Goal: Task Accomplishment & Management: Contribute content

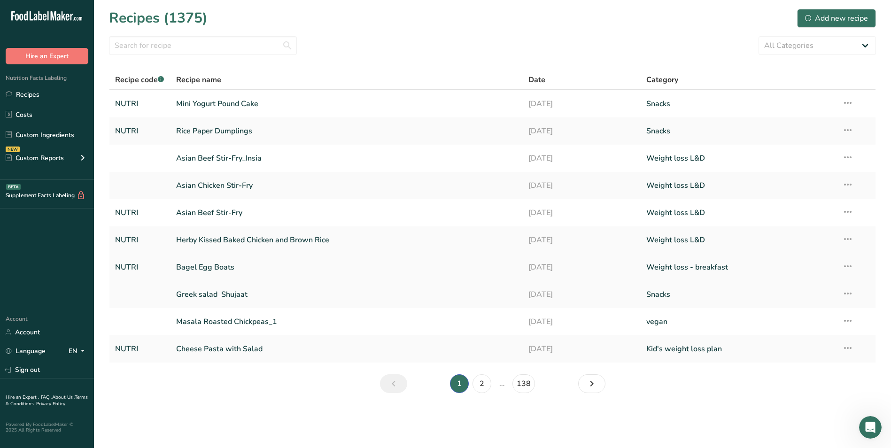
click at [246, 259] on link "Bagel Egg Boats" at bounding box center [346, 267] width 341 height 20
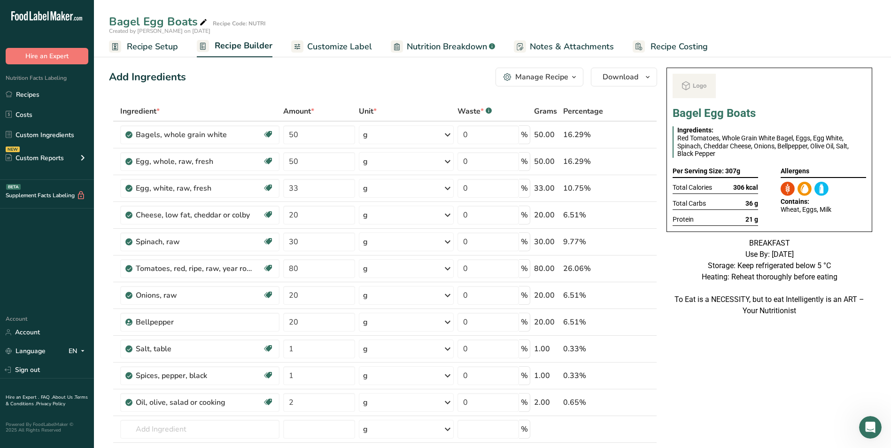
click at [339, 46] on span "Customize Label" at bounding box center [339, 46] width 65 height 13
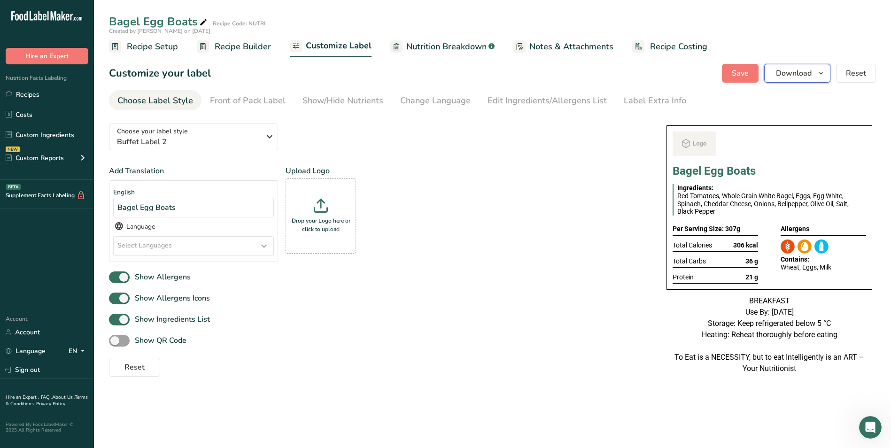
click at [814, 70] on button "Download" at bounding box center [797, 73] width 66 height 19
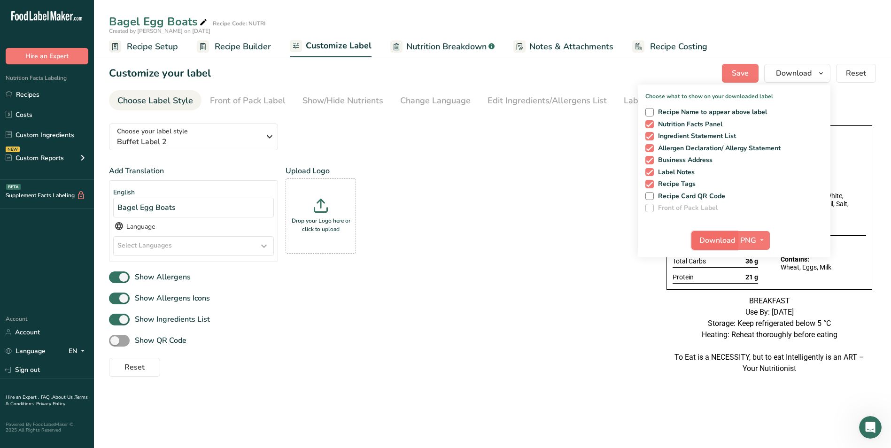
click at [707, 239] on span "Download" at bounding box center [717, 240] width 36 height 11
click at [37, 92] on link "Recipes" at bounding box center [47, 94] width 94 height 18
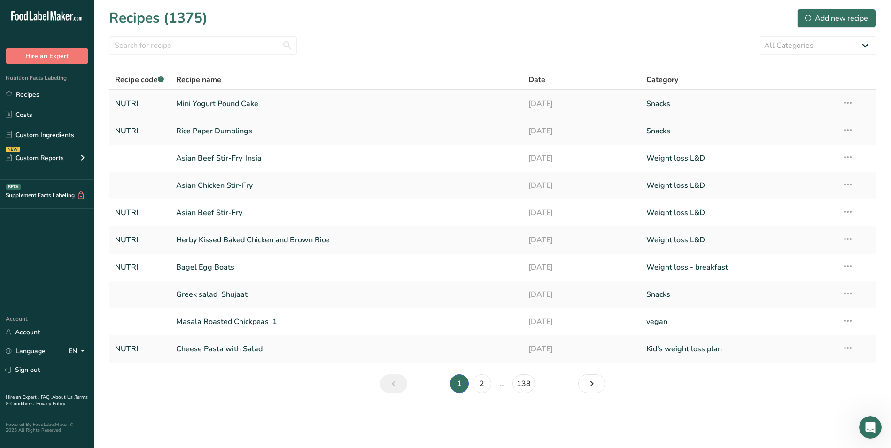
click at [215, 111] on link "Mini Yogurt Pound Cake" at bounding box center [346, 104] width 341 height 20
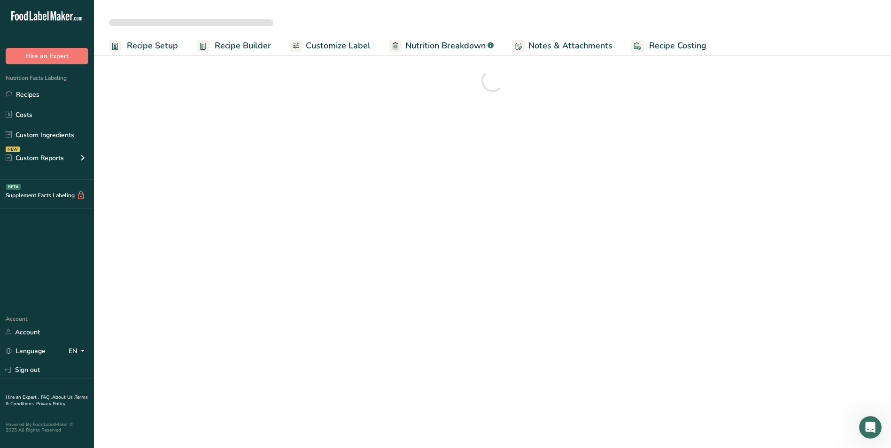
click at [311, 41] on span "Customize Label" at bounding box center [338, 45] width 65 height 13
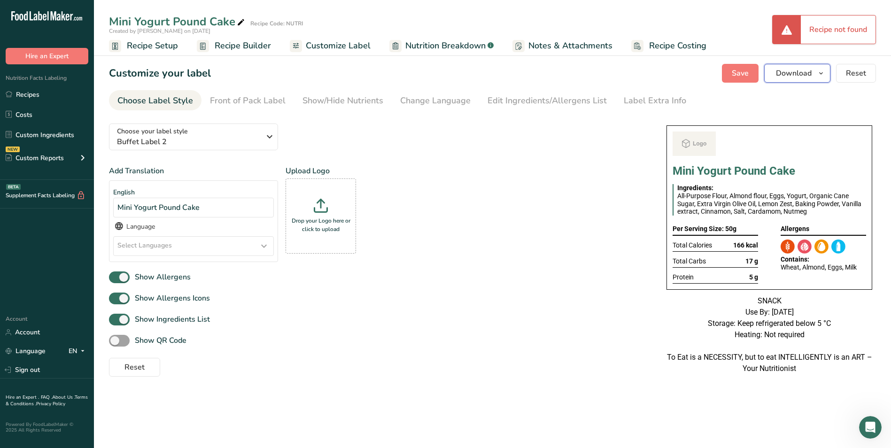
click at [815, 70] on button "Download" at bounding box center [797, 73] width 66 height 19
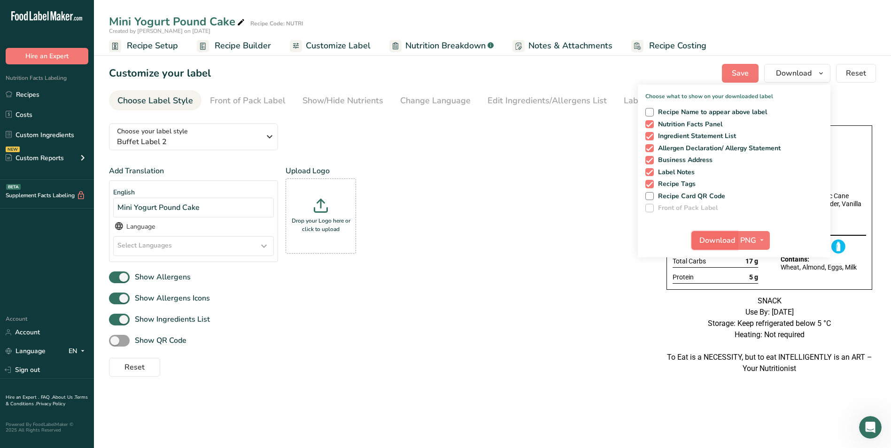
click at [724, 240] on span "Download" at bounding box center [717, 240] width 36 height 11
click at [56, 88] on link "Recipes" at bounding box center [47, 94] width 94 height 18
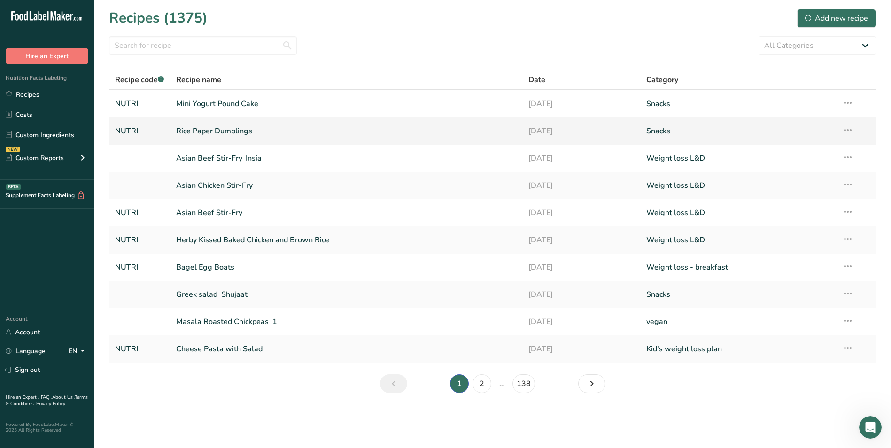
click at [225, 129] on link "Rice Paper Dumplings" at bounding box center [346, 131] width 341 height 20
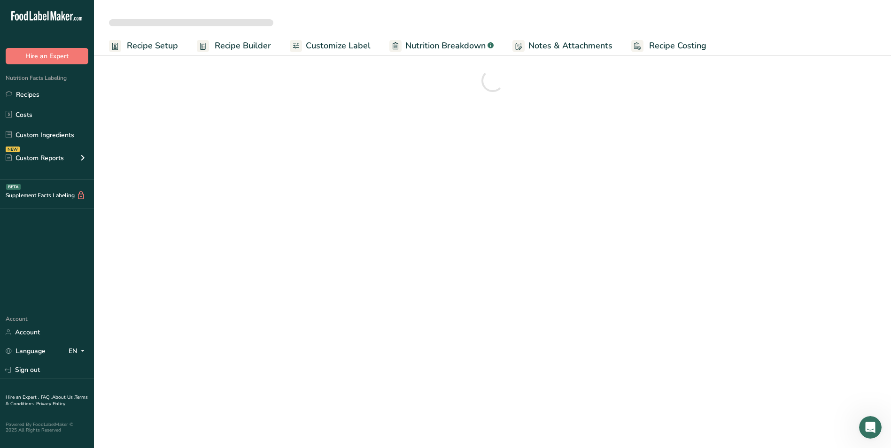
click at [338, 55] on link "Customize Label" at bounding box center [330, 45] width 81 height 21
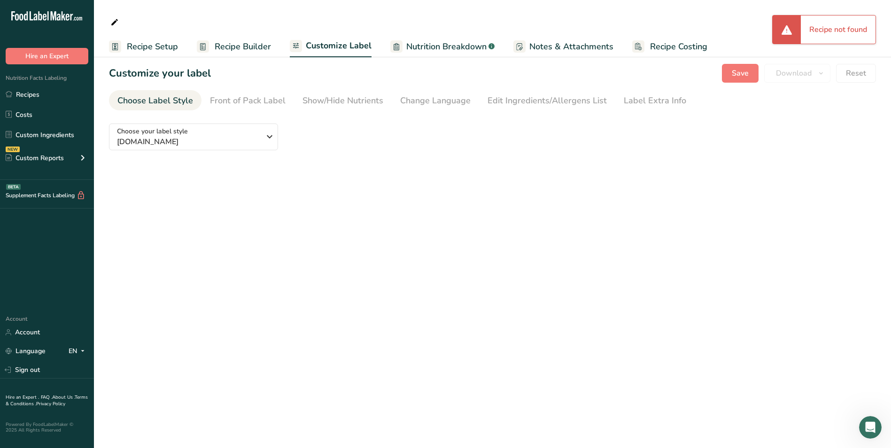
click at [258, 49] on span "Recipe Builder" at bounding box center [243, 46] width 56 height 13
click at [20, 101] on link "Recipes" at bounding box center [47, 94] width 94 height 18
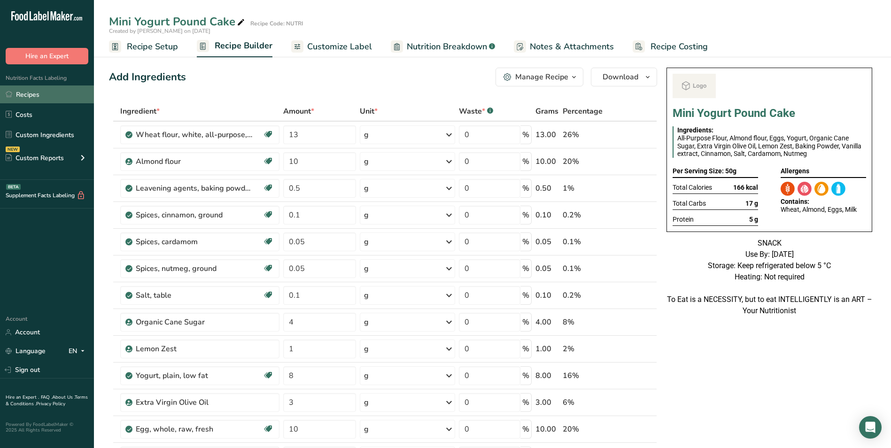
click at [39, 98] on link "Recipes" at bounding box center [47, 94] width 94 height 18
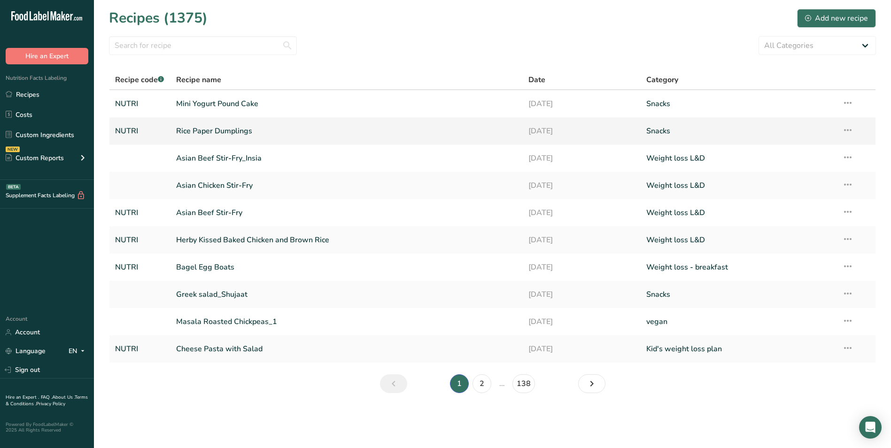
click at [202, 123] on link "Rice Paper Dumplings" at bounding box center [346, 131] width 341 height 20
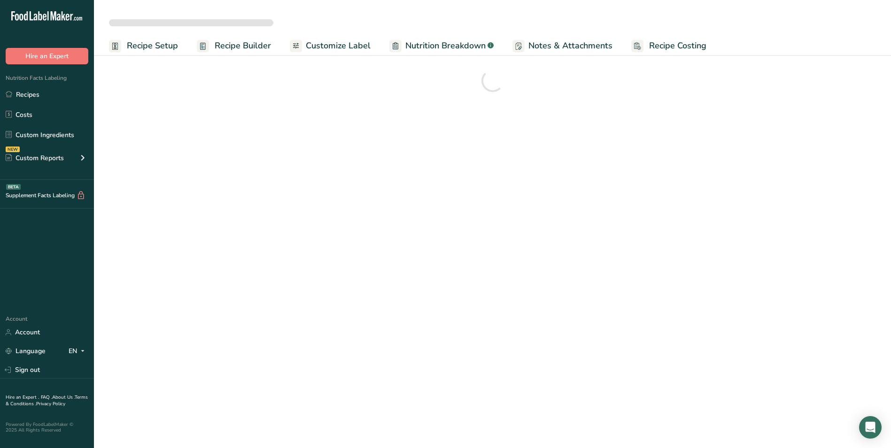
click at [327, 48] on span "Customize Label" at bounding box center [338, 45] width 65 height 13
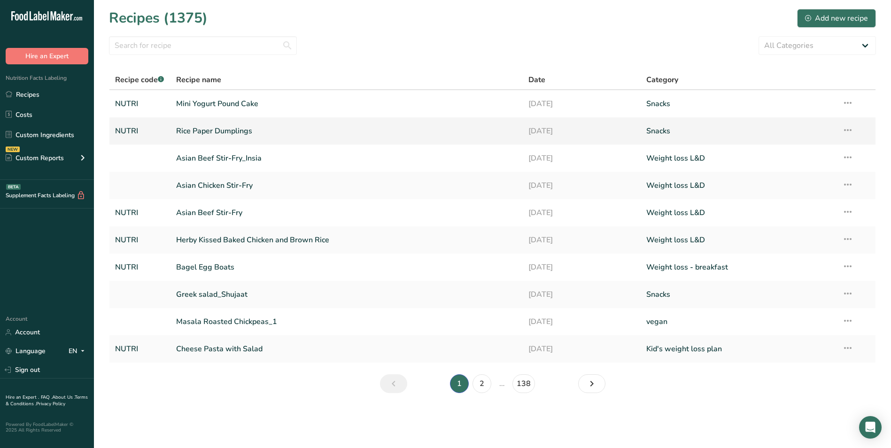
click at [370, 129] on link "Rice Paper Dumplings" at bounding box center [346, 131] width 341 height 20
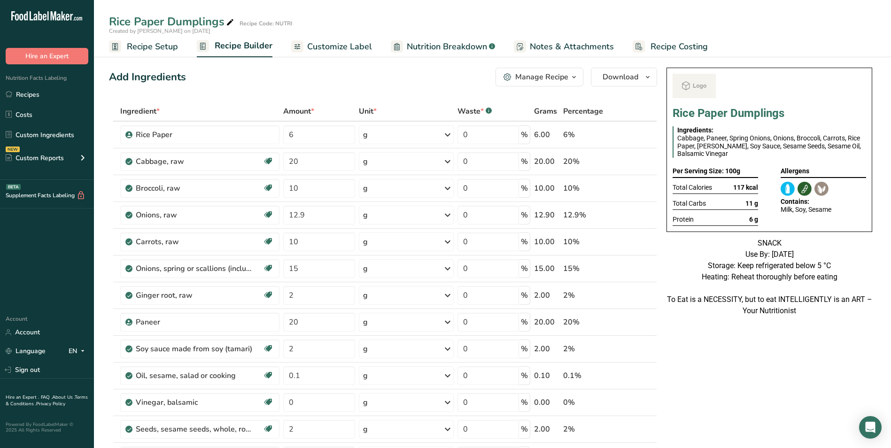
click at [348, 53] on link "Customize Label" at bounding box center [331, 46] width 81 height 21
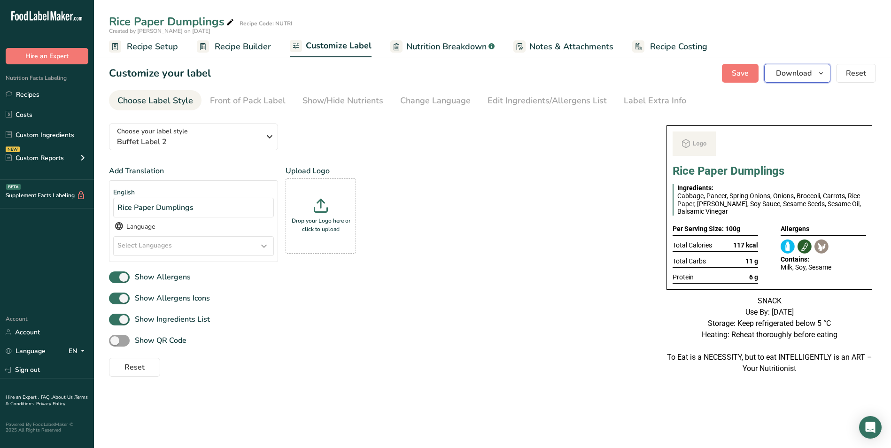
click at [810, 75] on span "Download" at bounding box center [794, 73] width 36 height 11
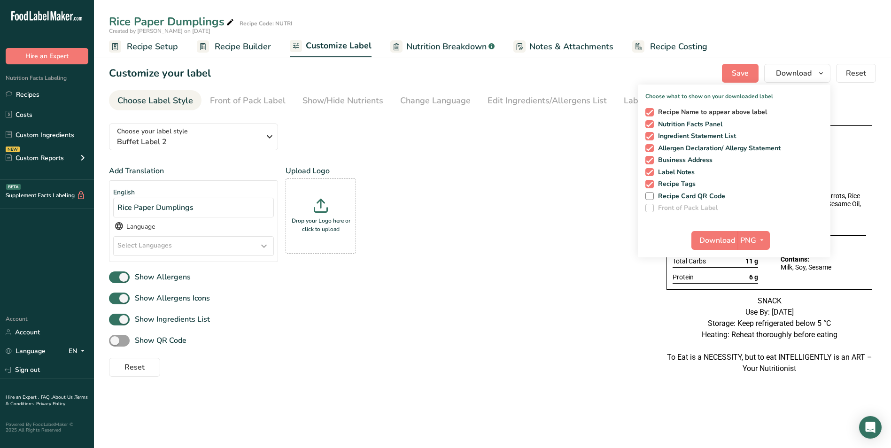
click at [649, 110] on span at bounding box center [649, 112] width 8 height 8
click at [649, 110] on input "Recipe Name to appear above label" at bounding box center [648, 112] width 6 height 6
checkbox input "false"
click at [726, 238] on span "Download" at bounding box center [717, 240] width 36 height 11
click at [231, 20] on icon at bounding box center [230, 22] width 8 height 13
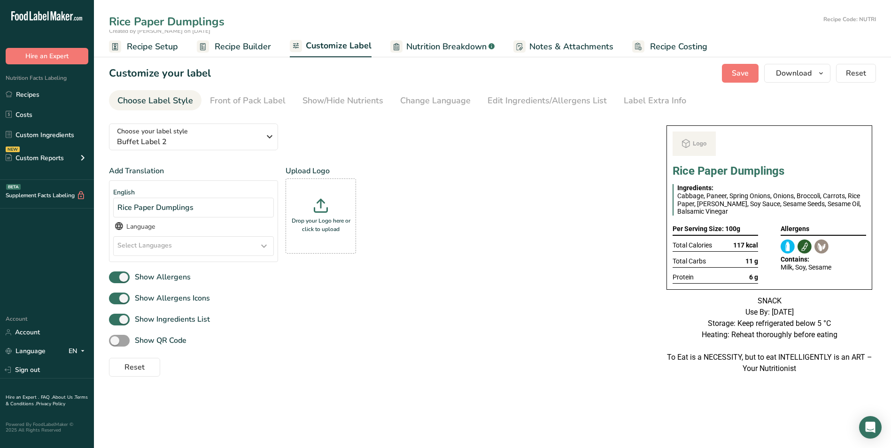
click at [111, 22] on input "Rice Paper Dumplings" at bounding box center [464, 21] width 710 height 17
click at [279, 25] on input "Air fryers Rice Paper Dumplings" at bounding box center [464, 21] width 710 height 17
type input "Air fryers Rice Paper Dumplings with Soy dipping"
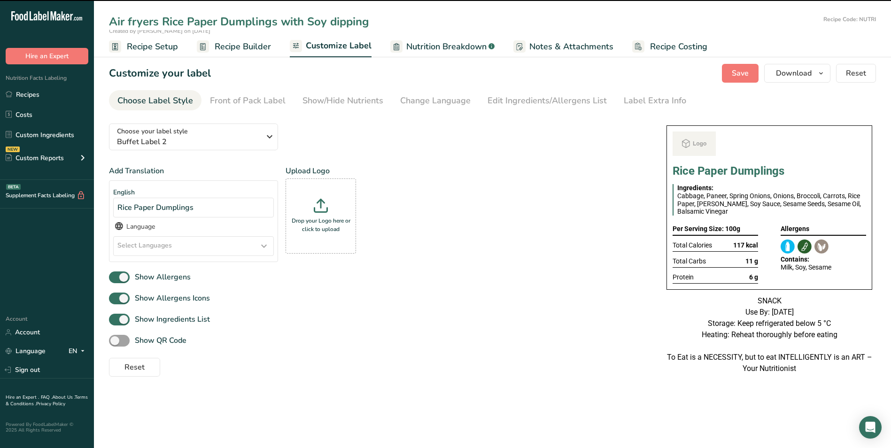
drag, startPoint x: 373, startPoint y: 38, endPoint x: 350, endPoint y: 21, distance: 28.2
click at [350, 21] on input "Air fryers Rice Paper Dumplings with Soy dipping" at bounding box center [464, 21] width 710 height 17
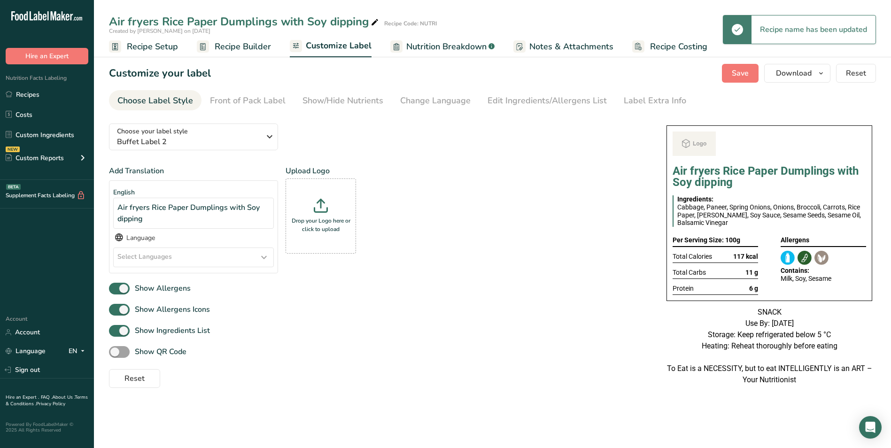
drag, startPoint x: 285, startPoint y: 24, endPoint x: 298, endPoint y: 27, distance: 13.4
drag, startPoint x: 298, startPoint y: 27, endPoint x: 459, endPoint y: 8, distance: 162.1
click at [459, 8] on div "Air fryers Rice Paper Dumplings with Soy dipping Recipe Code: NUTRI Created by …" at bounding box center [492, 28] width 797 height 57
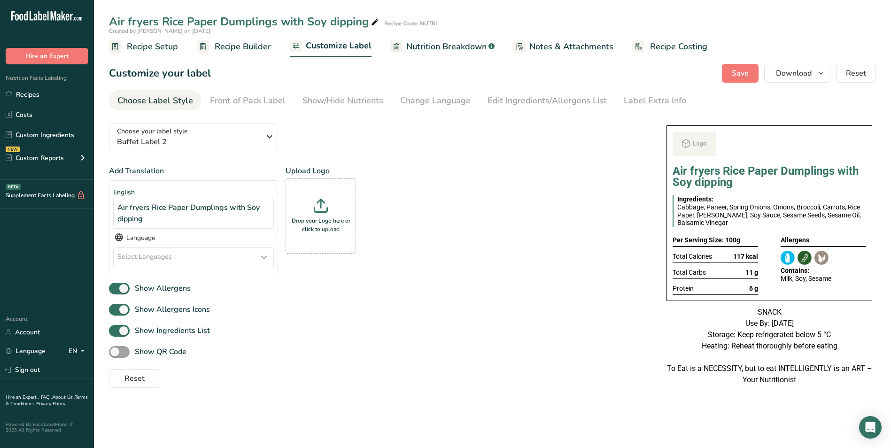
click at [336, 23] on div "Air fryers Rice Paper Dumplings with Soy dipping" at bounding box center [244, 21] width 271 height 17
click at [336, 23] on input "Air fryers Rice Paper Dumplings with Soy dipping" at bounding box center [464, 21] width 710 height 17
type input "Air fryers Rice Paper Dumplings with Soy Dipping"
click at [420, 155] on div "Choose your label style Buffet Label 2 USA (FDA) Standard FDA label Tabular FDA…" at bounding box center [378, 252] width 539 height 272
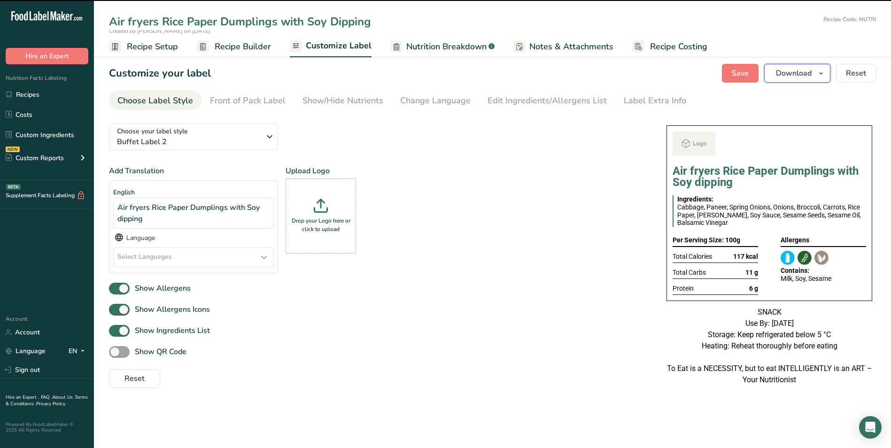
click at [813, 73] on button "Download" at bounding box center [797, 73] width 66 height 19
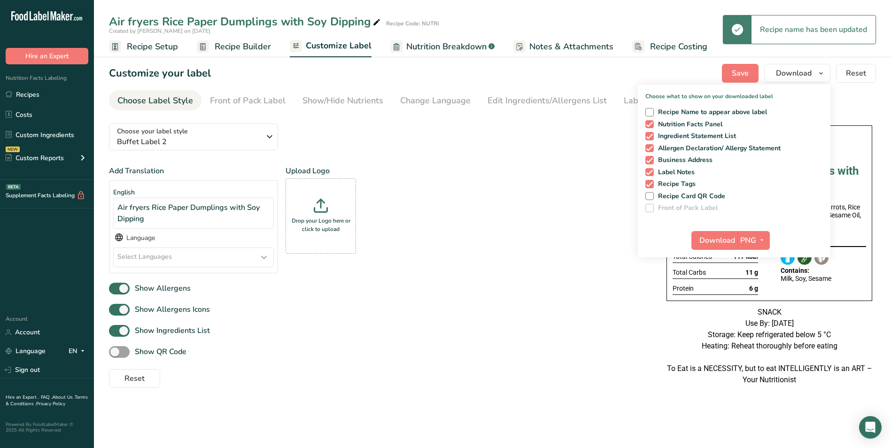
click at [490, 276] on div "Add Translation English Air fryers Rice Paper Dumplings with Soy Dipping Langua…" at bounding box center [378, 223] width 539 height 116
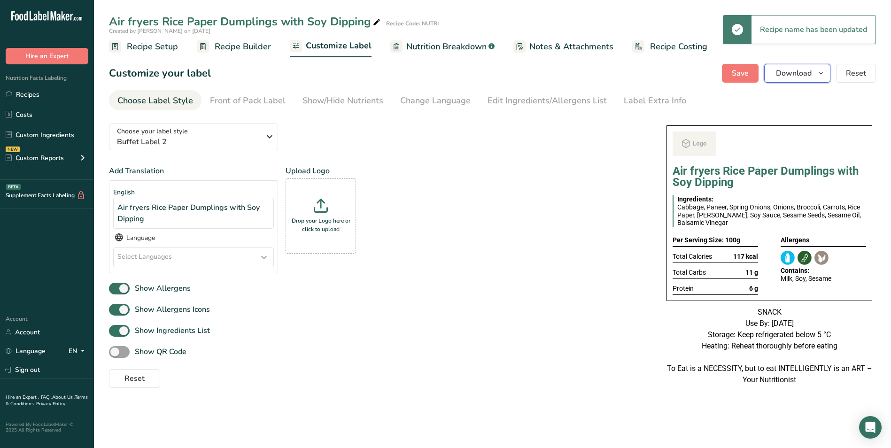
click at [810, 71] on span "Download" at bounding box center [794, 73] width 36 height 11
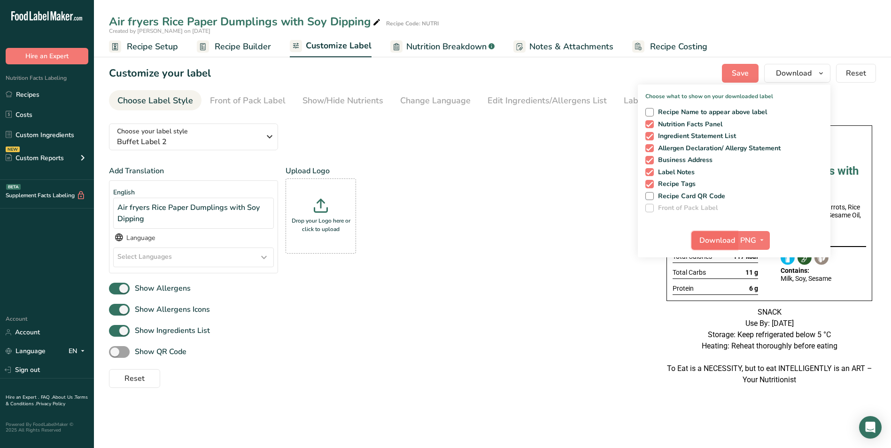
click at [721, 239] on span "Download" at bounding box center [717, 240] width 36 height 11
click at [161, 47] on span "Recipe Setup" at bounding box center [152, 46] width 51 height 13
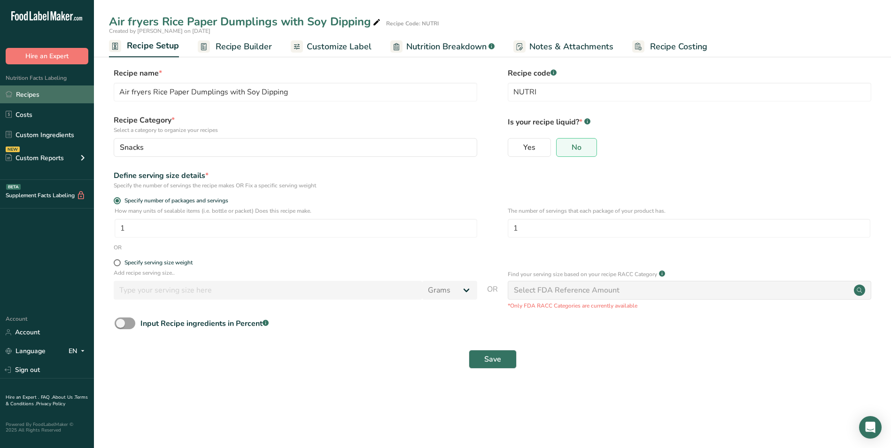
click at [36, 97] on link "Recipes" at bounding box center [47, 94] width 94 height 18
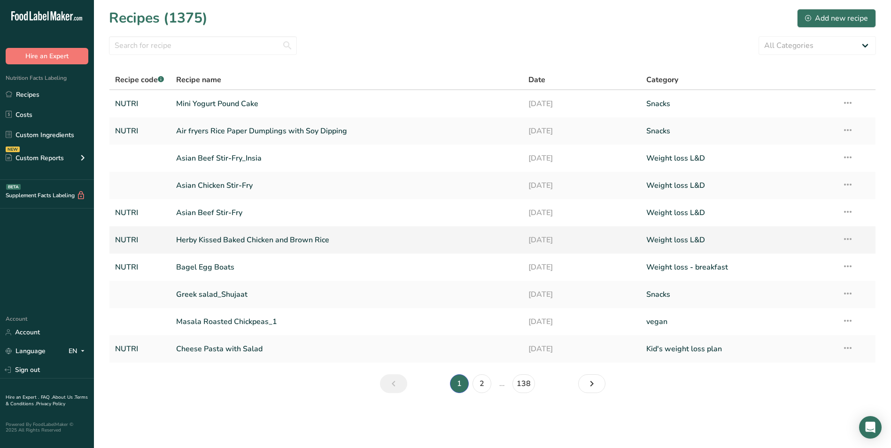
click at [203, 237] on link "Herby Kissed Baked Chicken and Brown Rice" at bounding box center [346, 240] width 341 height 20
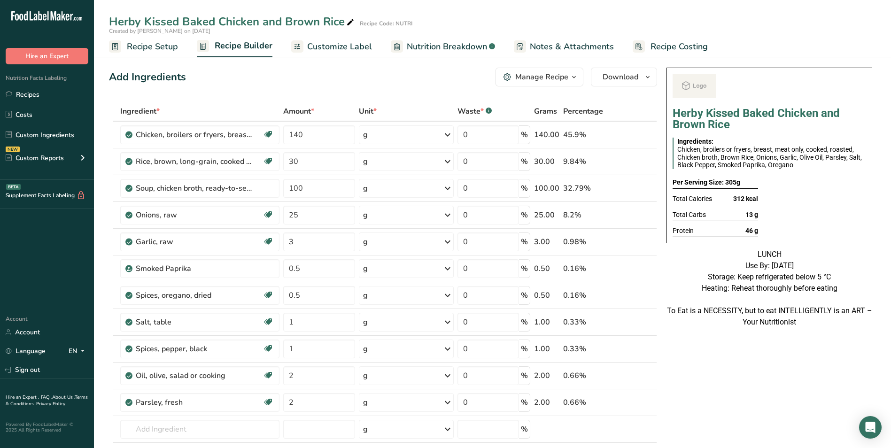
click at [282, 75] on div "Add Ingredients Manage Recipe Delete Recipe Duplicate Recipe Scale Recipe Save …" at bounding box center [383, 77] width 548 height 19
click at [574, 79] on icon "button" at bounding box center [574, 77] width 8 height 12
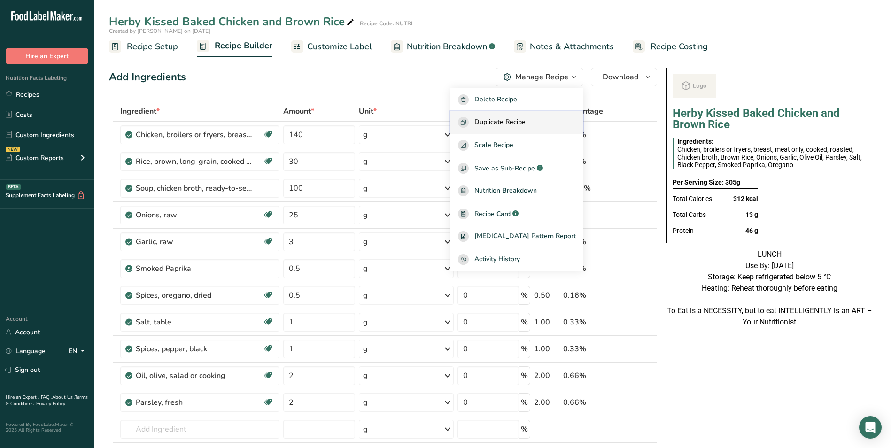
click at [525, 123] on span "Duplicate Recipe" at bounding box center [499, 122] width 51 height 11
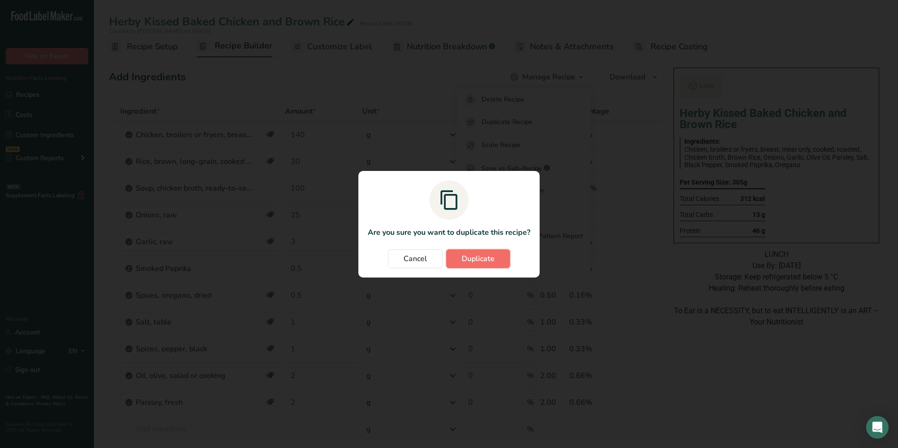
click at [485, 260] on span "Duplicate" at bounding box center [478, 258] width 33 height 11
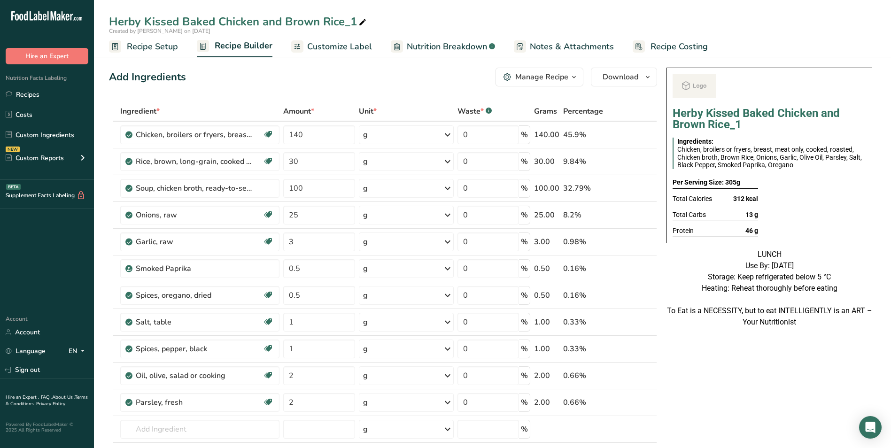
click at [360, 24] on icon at bounding box center [362, 22] width 8 height 13
click at [301, 18] on input "Herby Kissed Baked Chicken and Brown Rice" at bounding box center [492, 21] width 767 height 17
type input "Herby Kissed Baked Chicken and Cauliflower Rice"
click at [265, 69] on div "Add Ingredients Manage Recipe Delete Recipe Duplicate Recipe Scale Recipe Save …" at bounding box center [383, 77] width 548 height 19
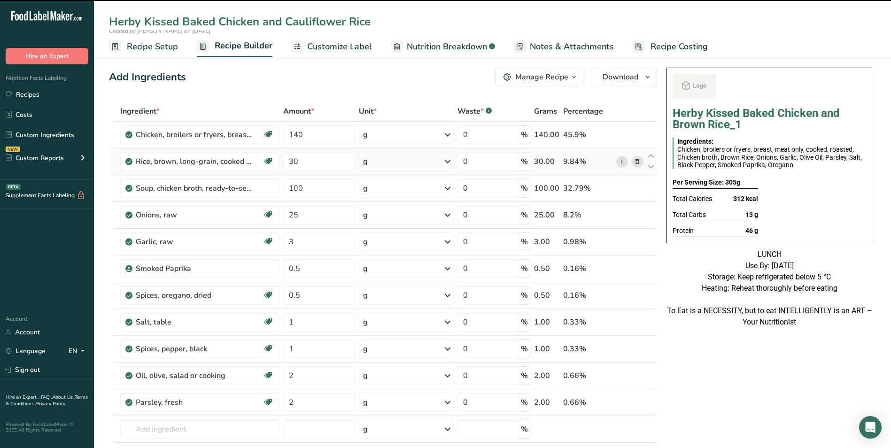
click at [638, 160] on icon at bounding box center [637, 162] width 7 height 10
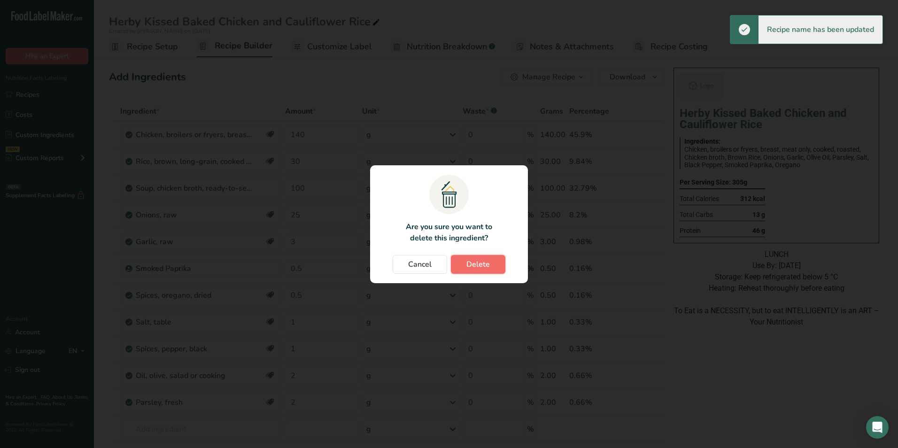
click at [499, 262] on button "Delete" at bounding box center [478, 264] width 54 height 19
type input "100"
type input "25"
type input "3"
type input "0.5"
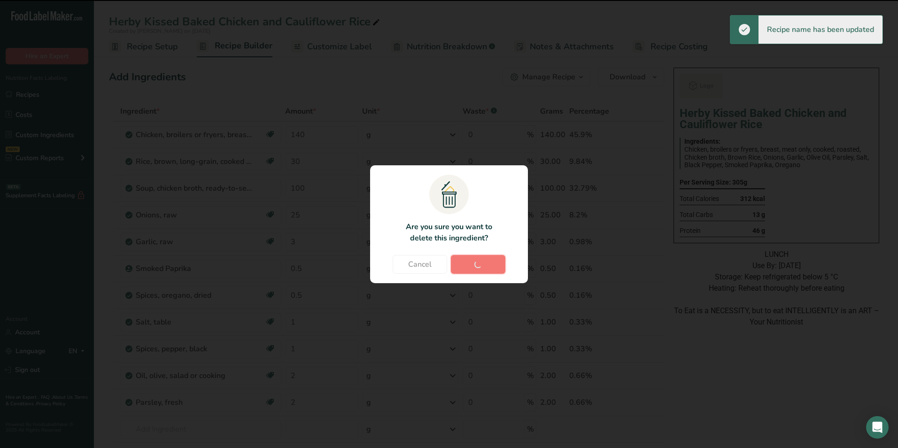
type input "1"
type input "2"
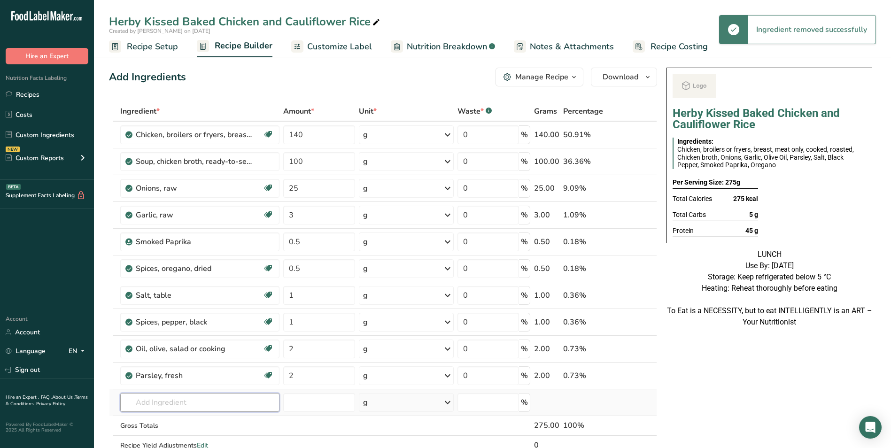
click at [189, 408] on input "text" at bounding box center [199, 402] width 159 height 19
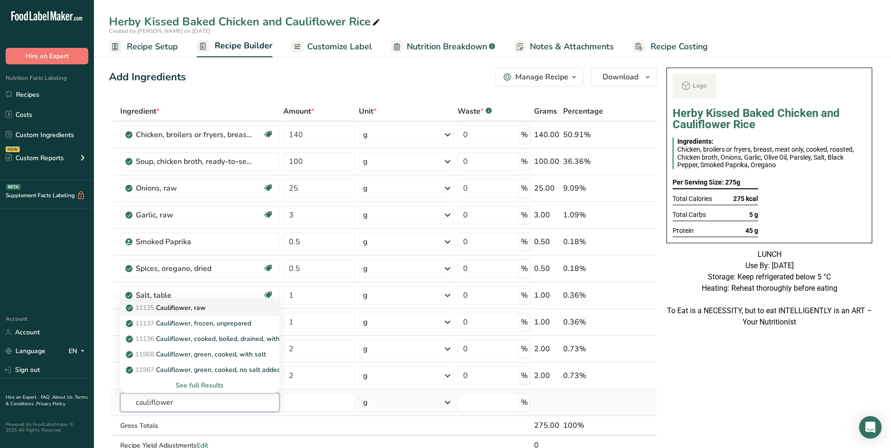
type input "cauliflower"
click at [190, 312] on p "11135 Cauliflower, raw" at bounding box center [167, 308] width 78 height 10
type input "Cauliflower, raw"
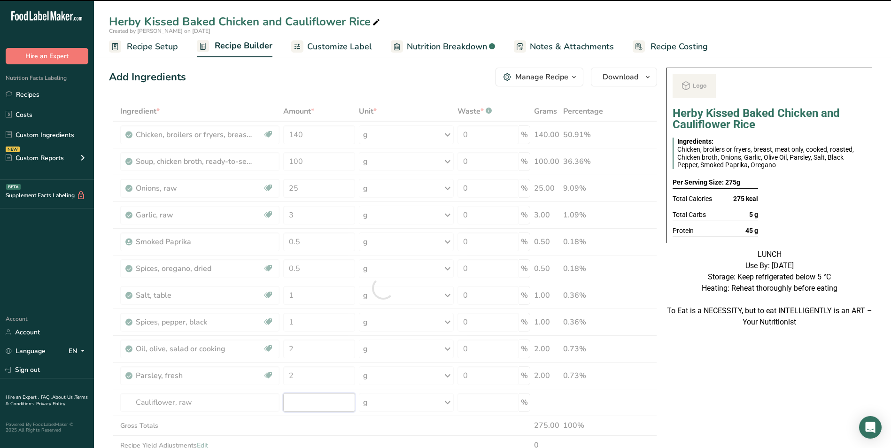
type input "0"
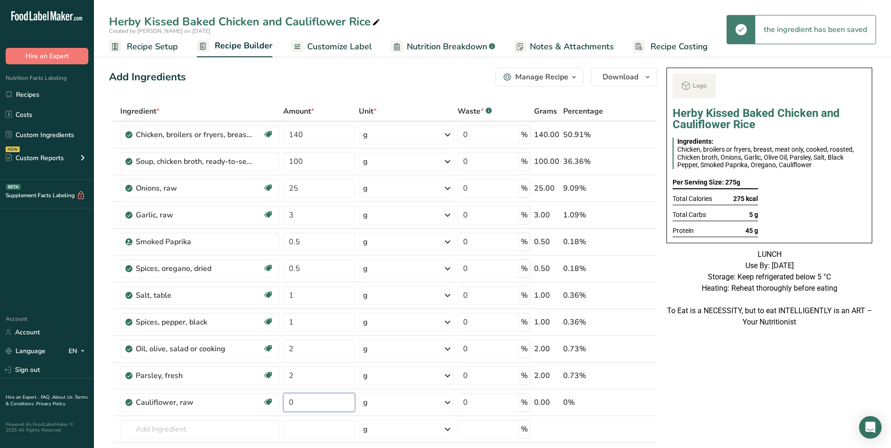
scroll to position [141, 0]
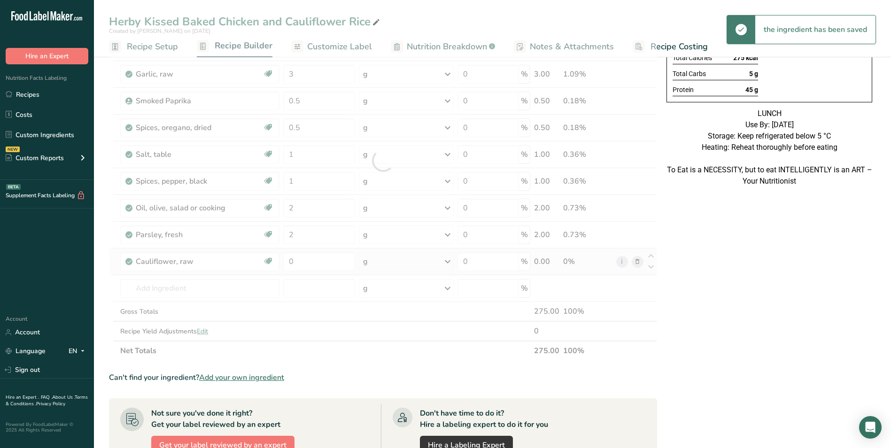
click at [640, 260] on div "Ingredient * Amount * Unit * Waste * .a-a{fill:#347362;}.b-a{fill:#fff;} Grams …" at bounding box center [383, 161] width 548 height 400
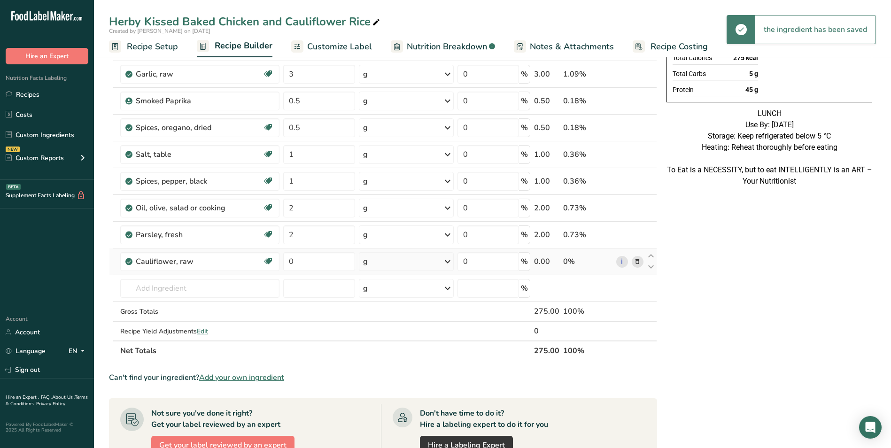
click at [640, 260] on icon at bounding box center [637, 262] width 7 height 10
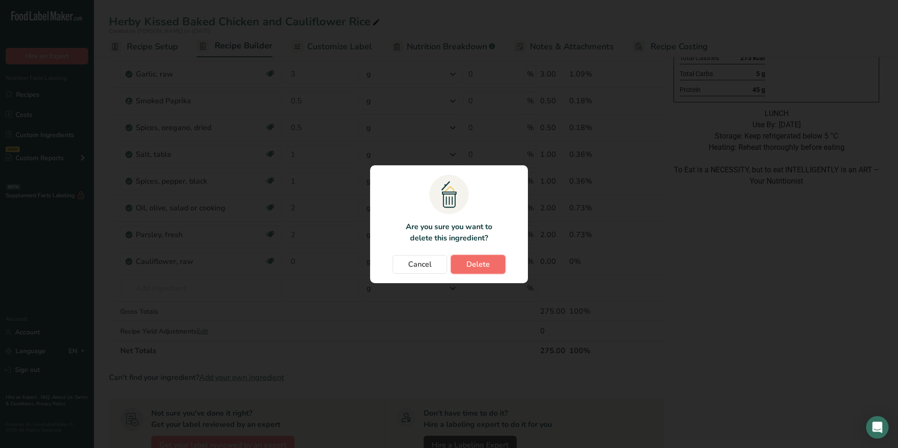
click at [473, 268] on span "Delete" at bounding box center [477, 264] width 23 height 11
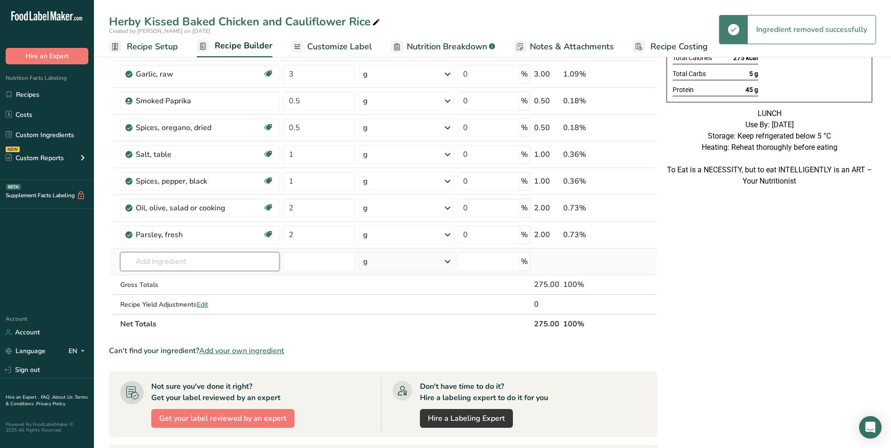
click at [145, 260] on input "text" at bounding box center [199, 261] width 159 height 19
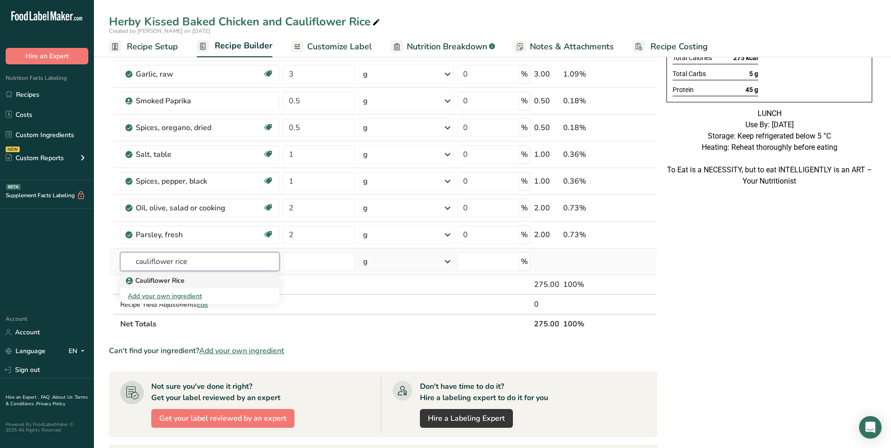
type input "cauliflower rice"
click at [155, 277] on p "Cauliflower Rice" at bounding box center [156, 281] width 57 height 10
type input "Cauliflower Rice"
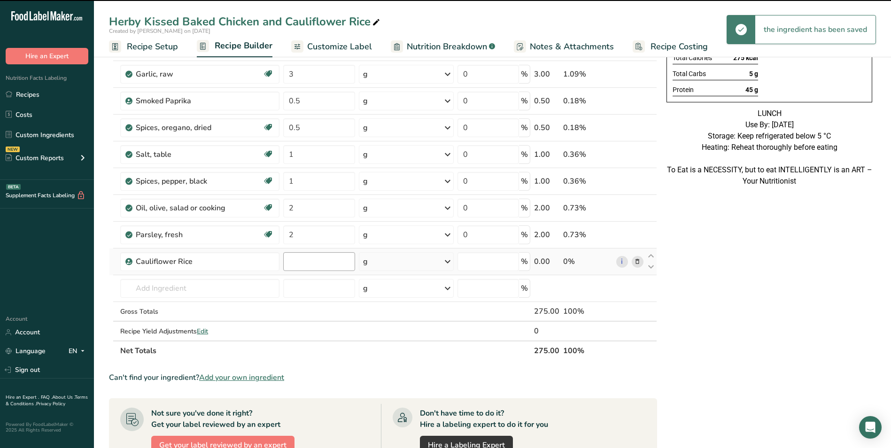
type input "0"
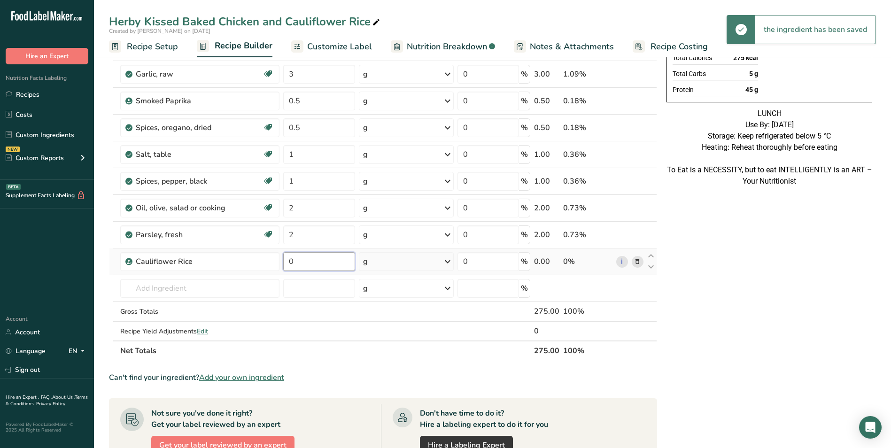
click at [292, 261] on input "0" at bounding box center [319, 261] width 72 height 19
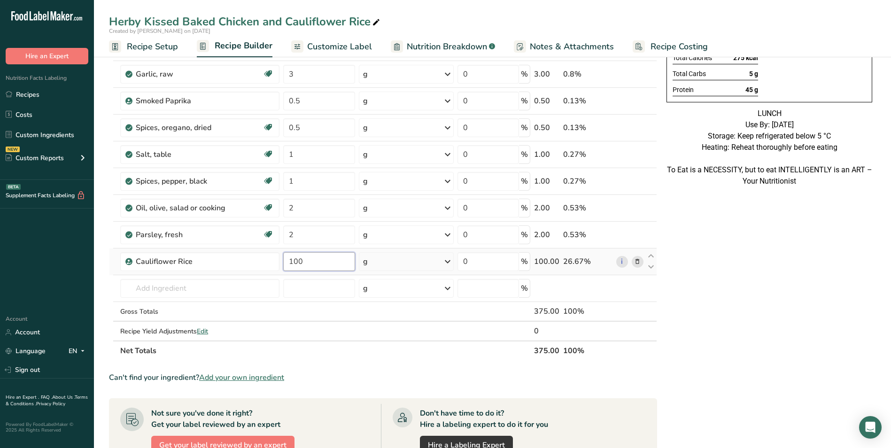
type input "100"
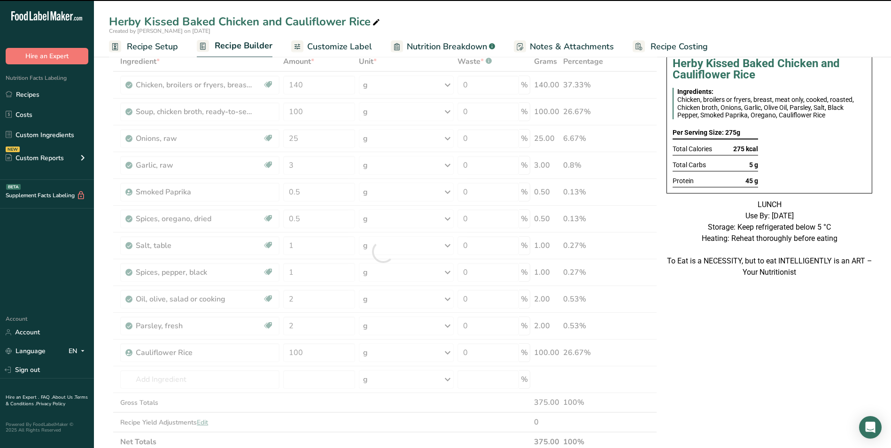
scroll to position [47, 0]
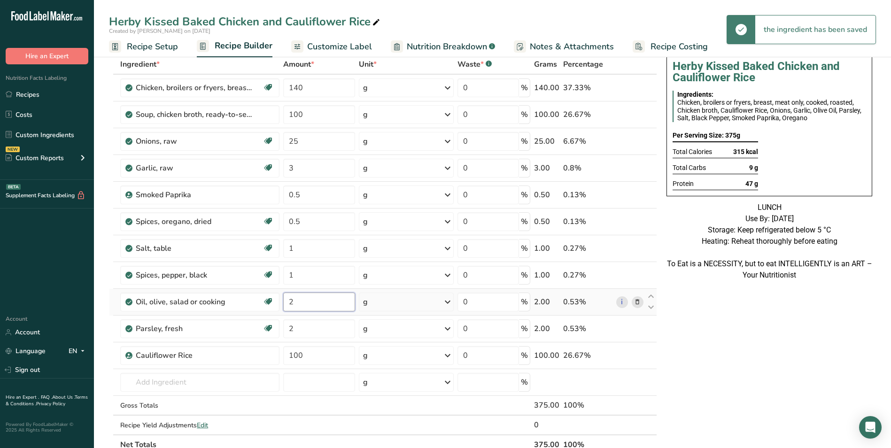
click at [289, 301] on input "2" at bounding box center [319, 302] width 72 height 19
type input "10"
click at [293, 85] on input "140" at bounding box center [319, 87] width 72 height 19
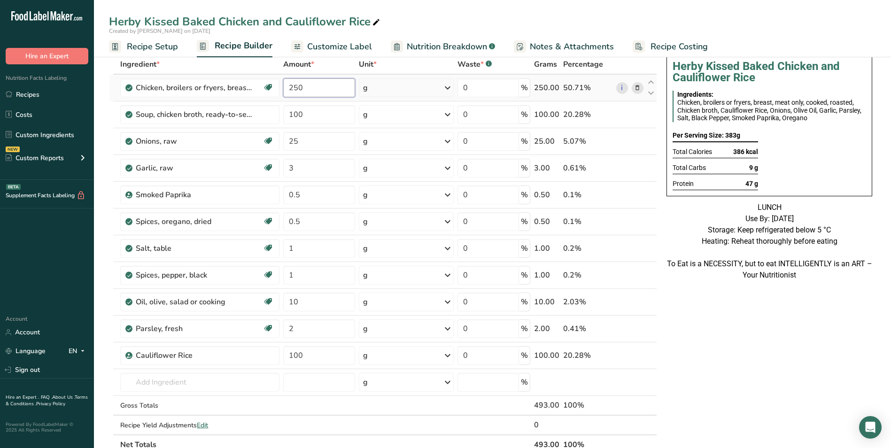
type input "250"
click at [294, 118] on input "100" at bounding box center [319, 114] width 72 height 19
type input "150"
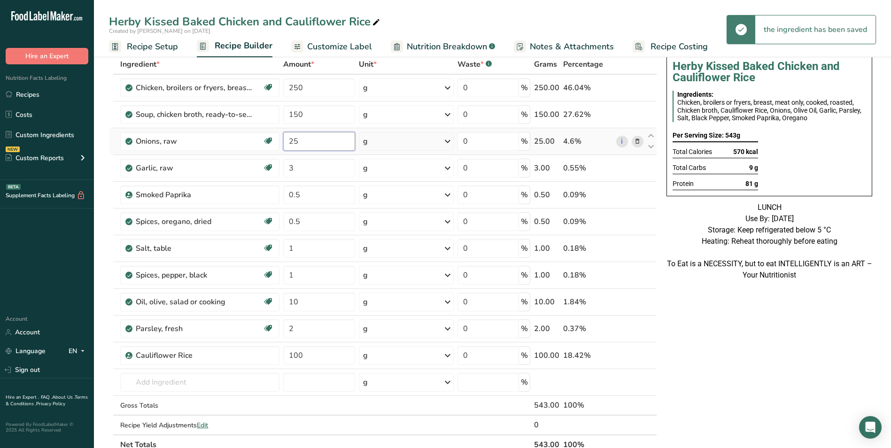
click at [293, 140] on input "25" at bounding box center [319, 141] width 72 height 19
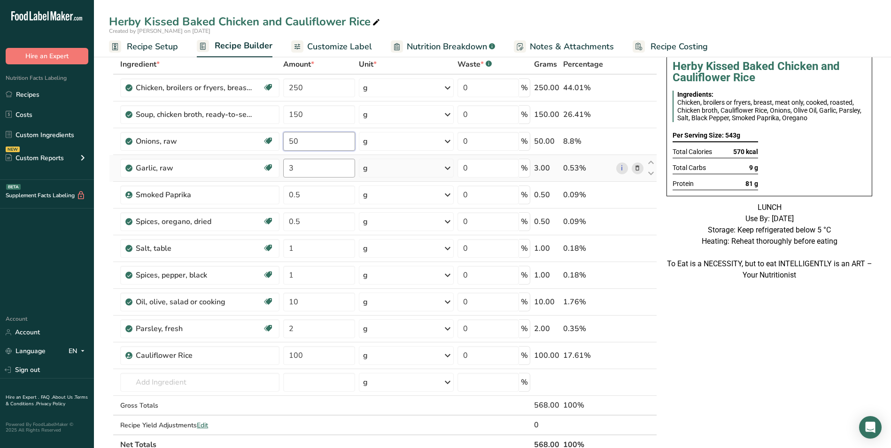
type input "50"
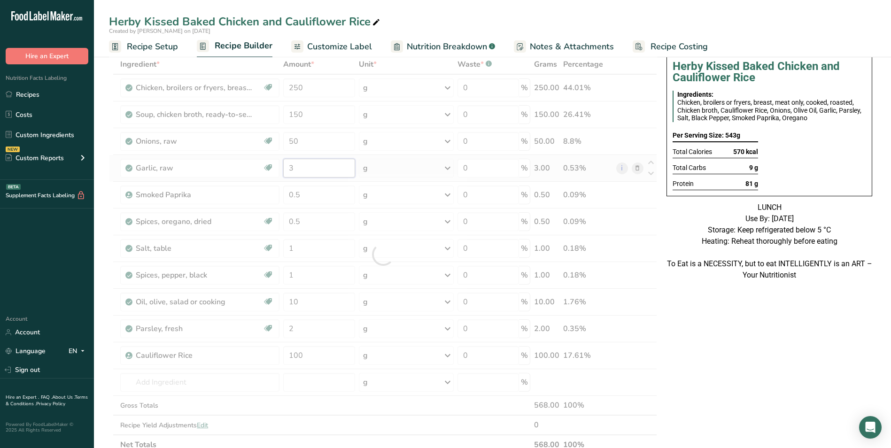
click at [285, 169] on div "Ingredient * Amount * Unit * Waste * .a-a{fill:#347362;}.b-a{fill:#fff;} Grams …" at bounding box center [383, 254] width 548 height 400
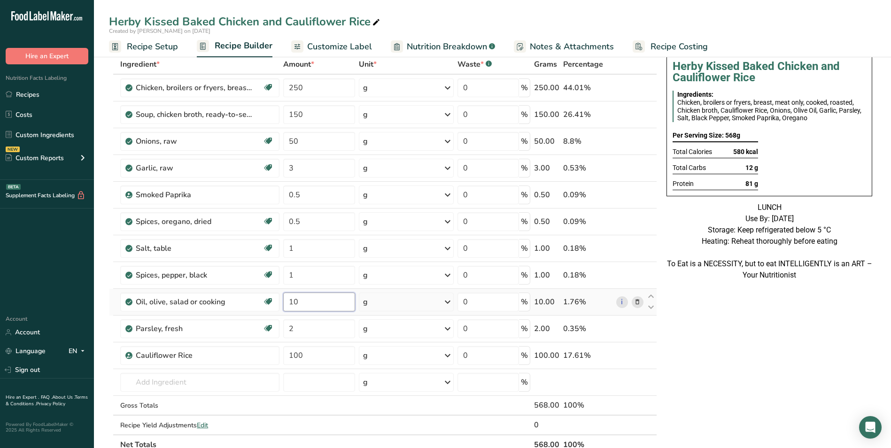
click at [285, 304] on div "Ingredient * Amount * Unit * Waste * .a-a{fill:#347362;}.b-a{fill:#fff;} Grams …" at bounding box center [383, 254] width 548 height 400
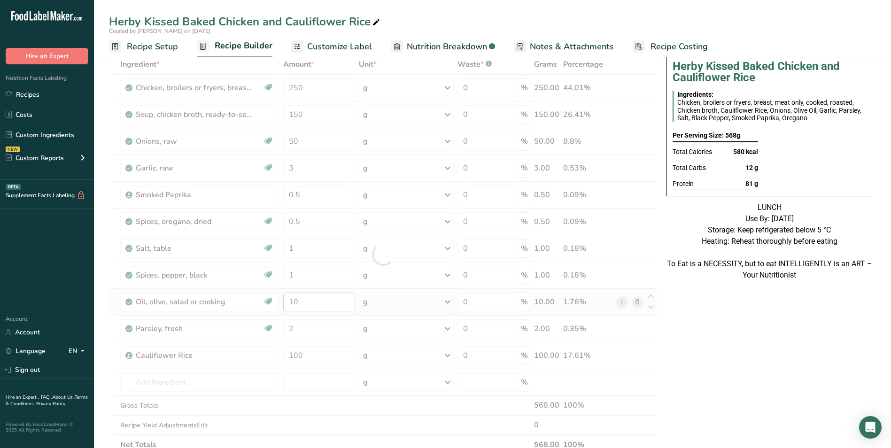
click at [285, 304] on div at bounding box center [383, 254] width 548 height 400
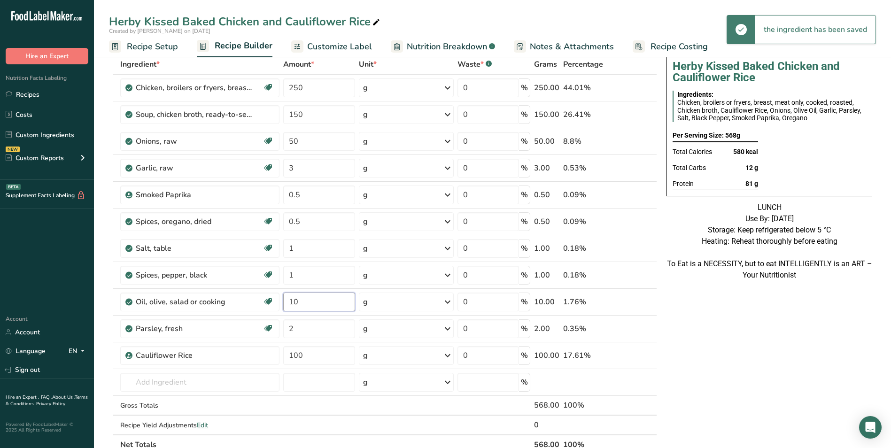
click at [294, 303] on input "10" at bounding box center [319, 302] width 72 height 19
type input "20"
click at [292, 358] on input "100" at bounding box center [319, 355] width 72 height 19
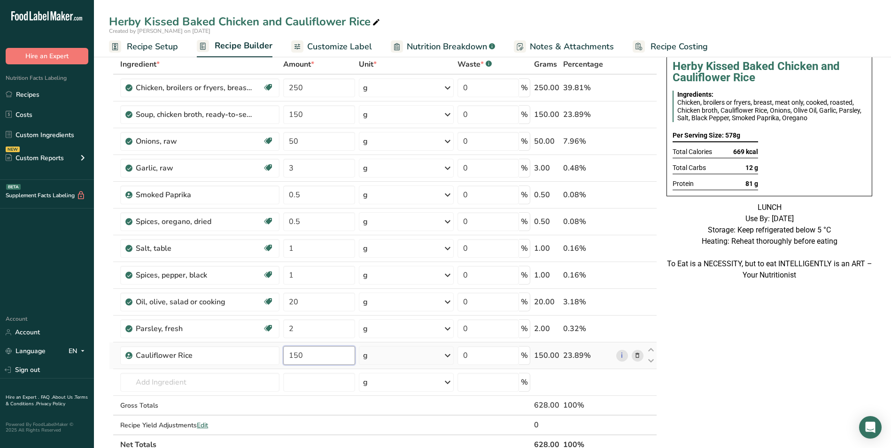
type input "150"
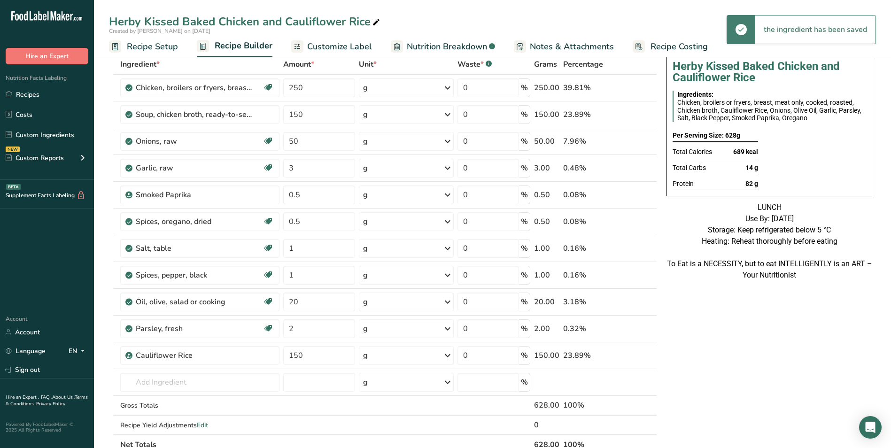
click at [703, 381] on div "Herby Kissed Baked Chicken and Cauliflower Rice Ingredients: Chicken, broilers …" at bounding box center [769, 421] width 213 height 809
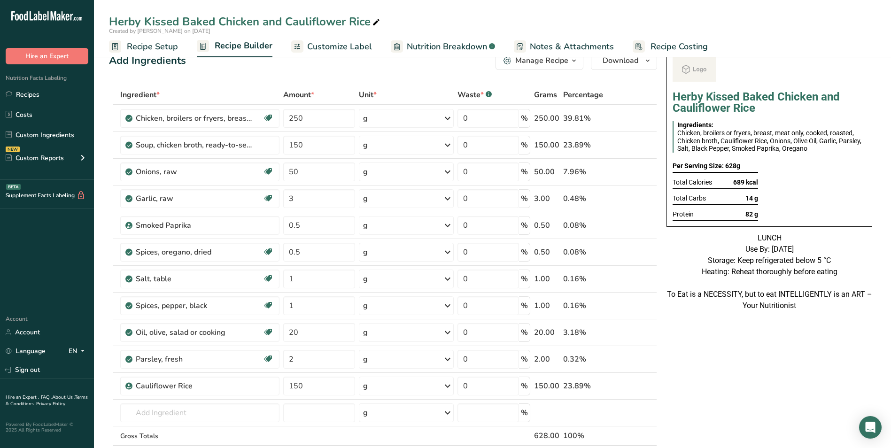
scroll to position [0, 0]
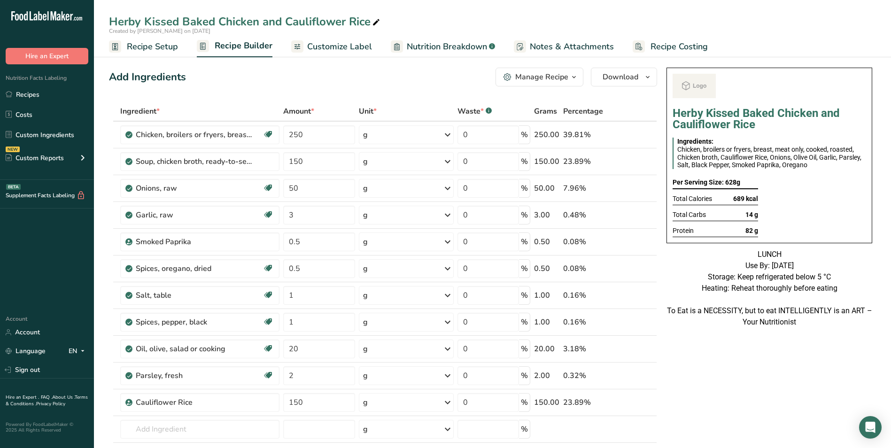
click at [376, 19] on icon at bounding box center [376, 22] width 8 height 13
type input "Herby Kissed Baked Chicken and Cauliflower Rice_Shujaat"
click at [277, 83] on div "Add Ingredients Manage Recipe Delete Recipe Duplicate Recipe Scale Recipe Save …" at bounding box center [383, 77] width 548 height 19
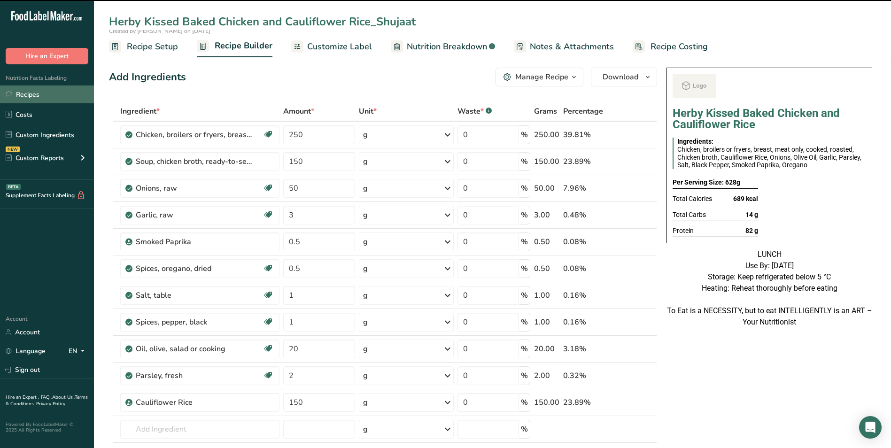
click at [19, 96] on link "Recipes" at bounding box center [47, 94] width 94 height 18
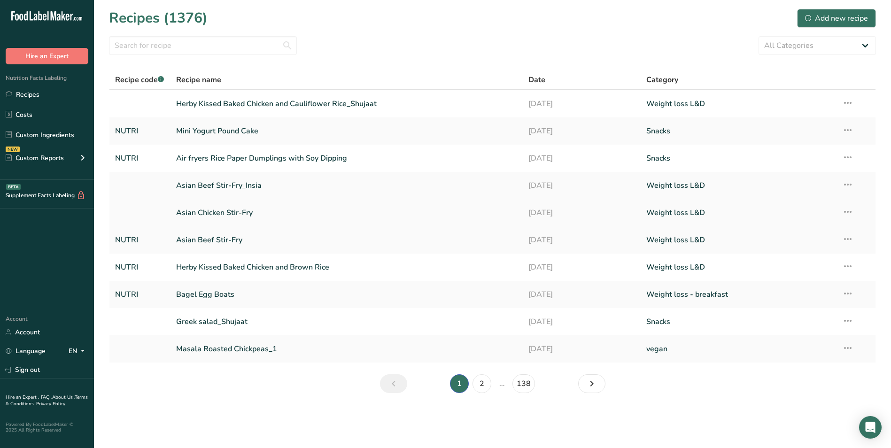
click at [228, 220] on link "Asian Chicken Stir-Fry" at bounding box center [346, 213] width 341 height 20
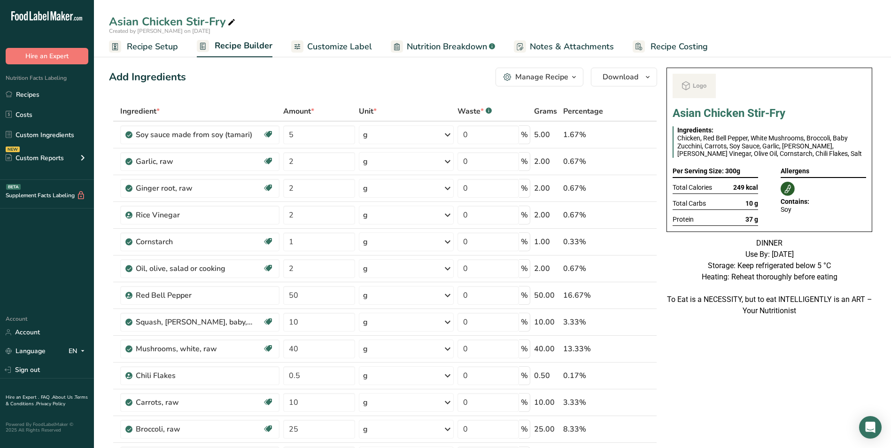
click at [547, 81] on div "Manage Recipe" at bounding box center [541, 76] width 53 height 11
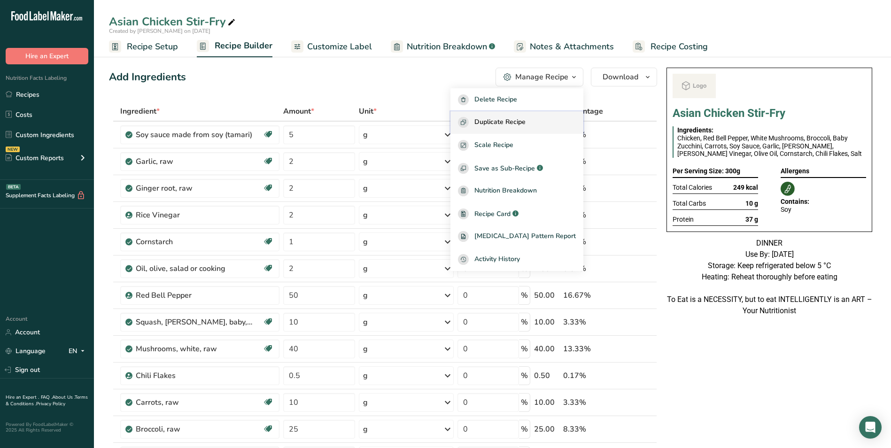
click at [525, 124] on span "Duplicate Recipe" at bounding box center [499, 122] width 51 height 11
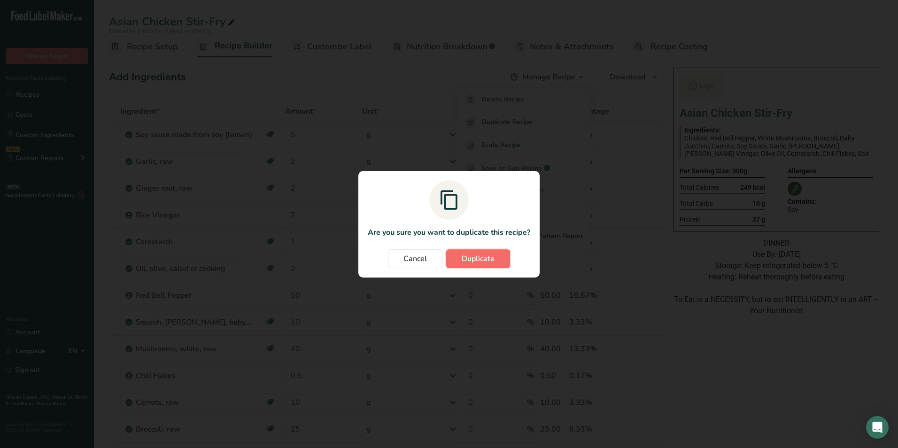
click at [467, 260] on span "Duplicate" at bounding box center [478, 258] width 33 height 11
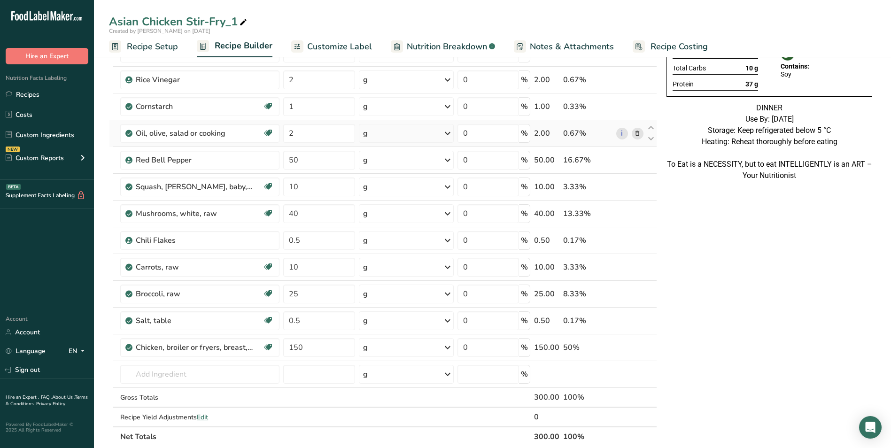
scroll to position [188, 0]
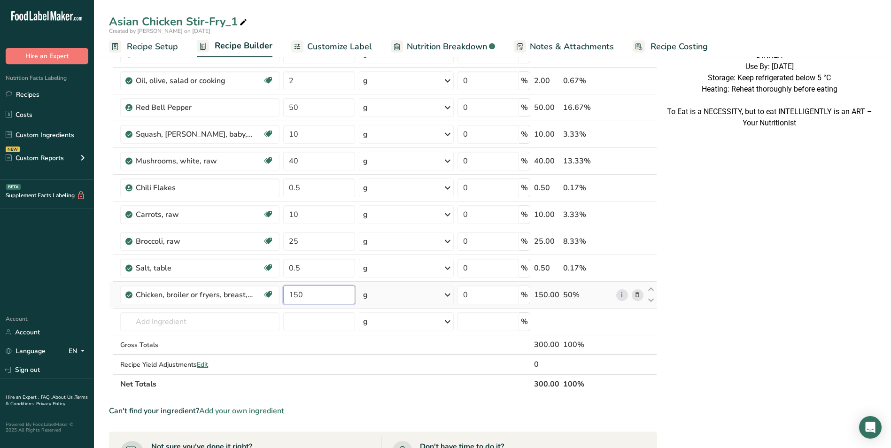
click at [292, 293] on input "150" at bounding box center [319, 294] width 72 height 19
type input "250"
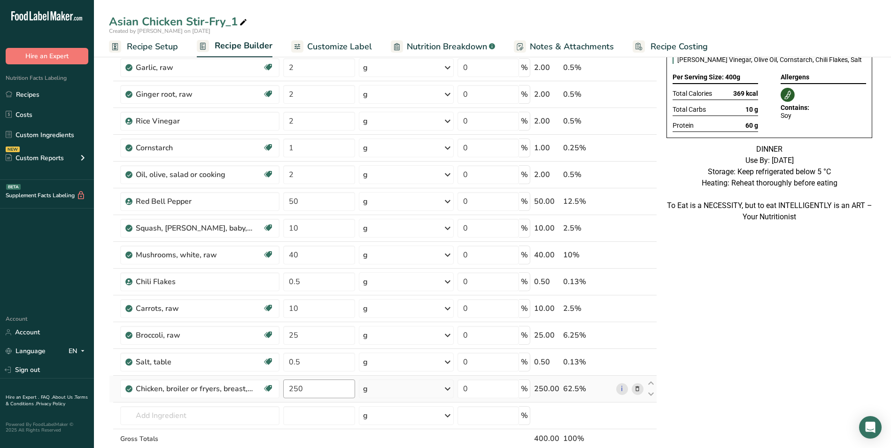
scroll to position [0, 0]
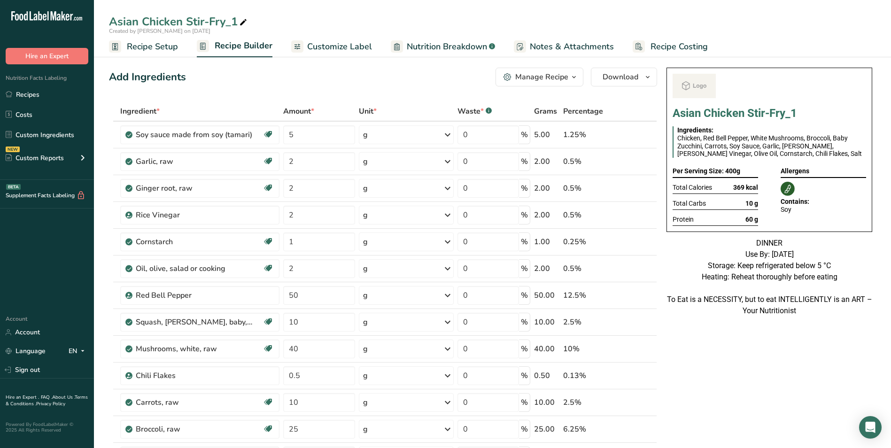
click at [244, 20] on icon at bounding box center [243, 22] width 8 height 13
type input "Asian Chicken Stir-Fry_Shujaat"
click at [253, 84] on div "Add Ingredients Manage Recipe Delete Recipe Duplicate Recipe Scale Recipe Save …" at bounding box center [383, 77] width 548 height 19
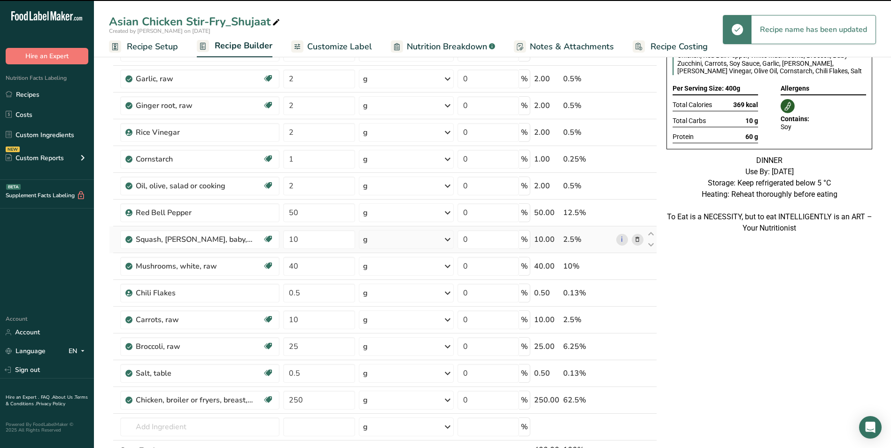
scroll to position [94, 0]
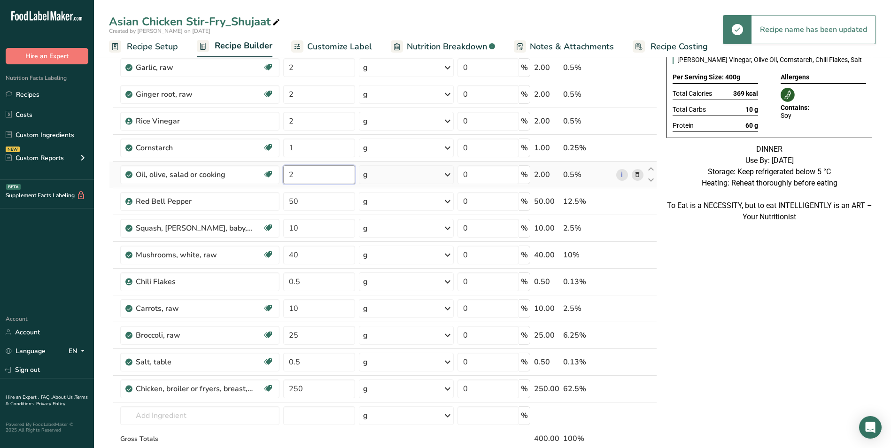
click at [295, 177] on input "2" at bounding box center [319, 174] width 72 height 19
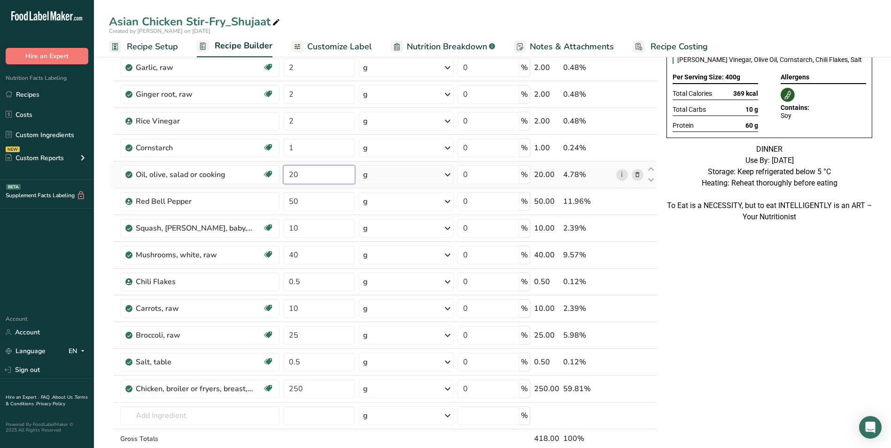
type input "20"
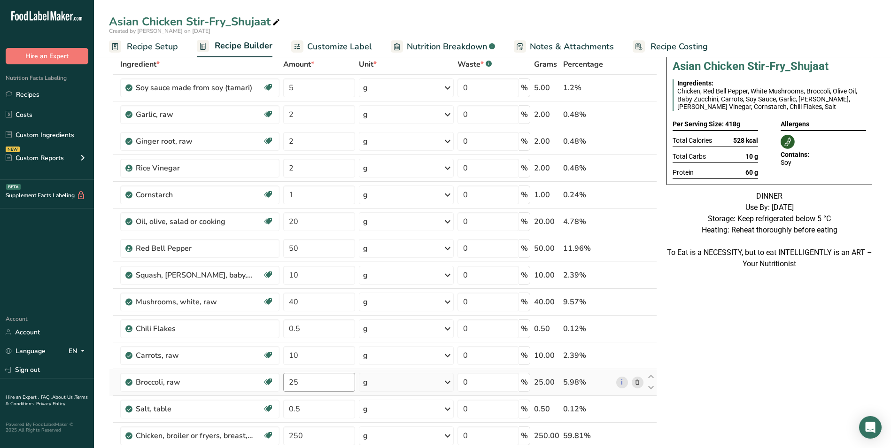
scroll to position [0, 0]
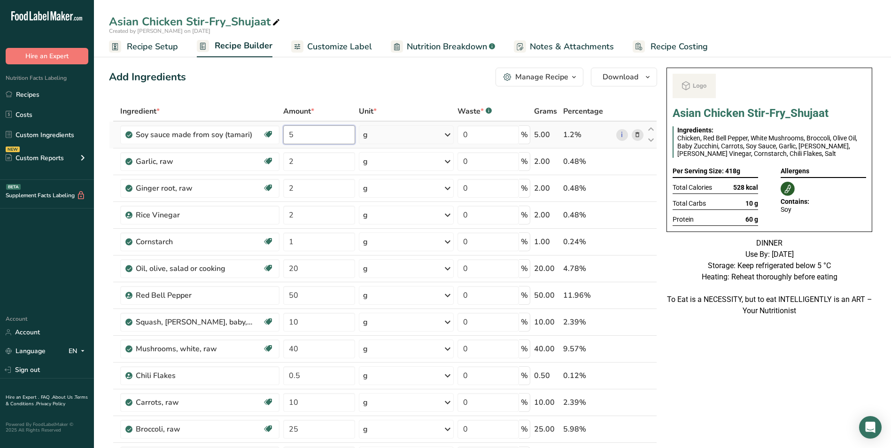
click at [289, 133] on input "5" at bounding box center [319, 134] width 72 height 19
type input "10"
type input "4"
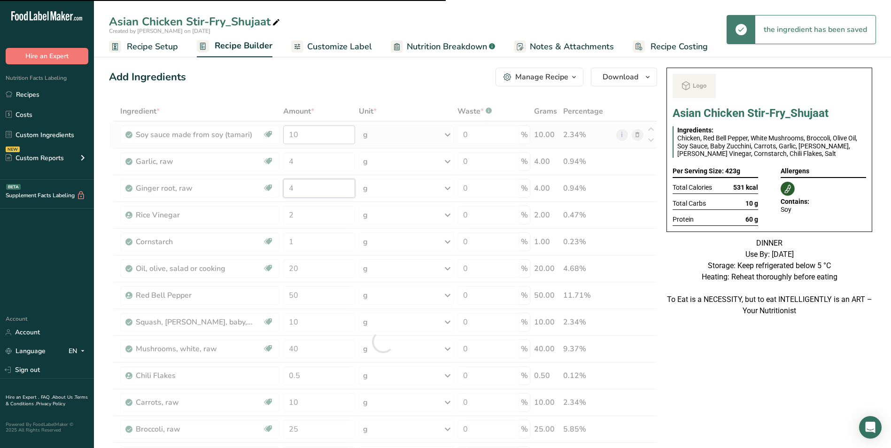
type input "2"
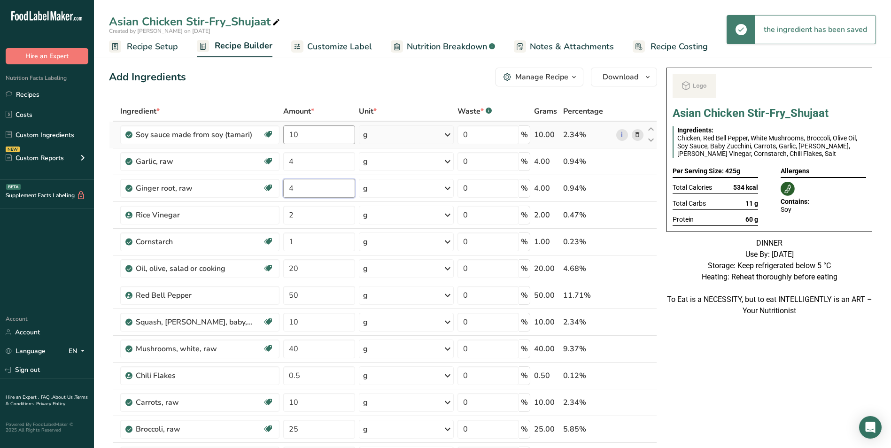
type input "4"
type input "5"
type input "2"
type input "5"
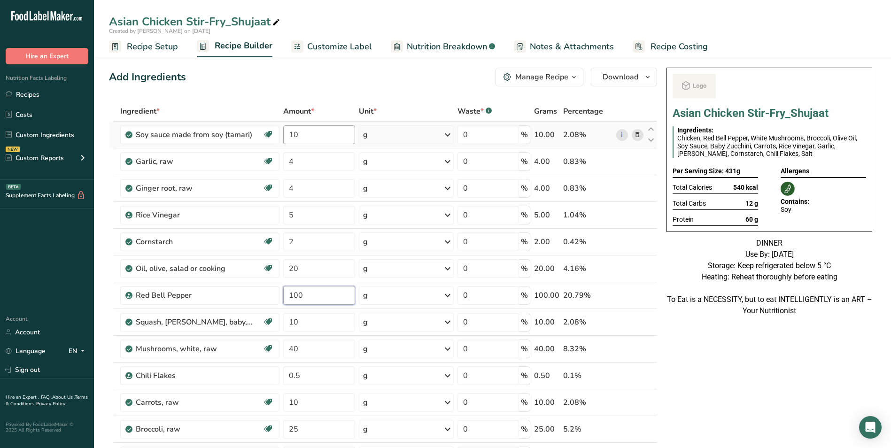
type input "100"
type input "20"
type input "60"
type input "1"
type input "40"
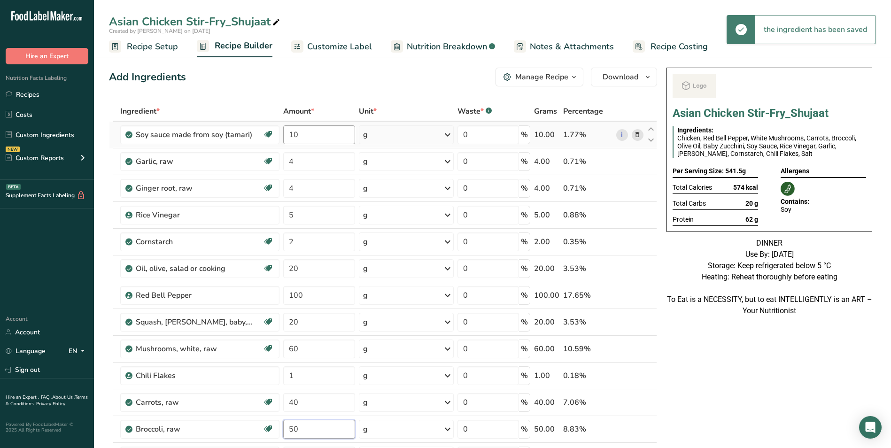
type input "50"
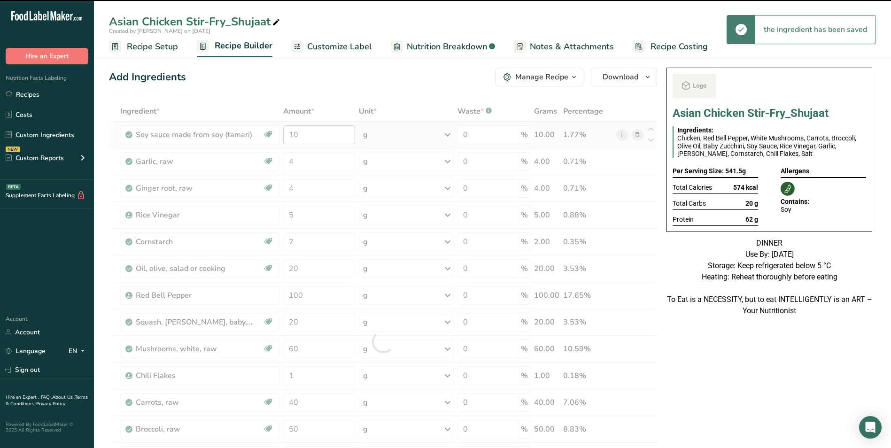
scroll to position [232, 0]
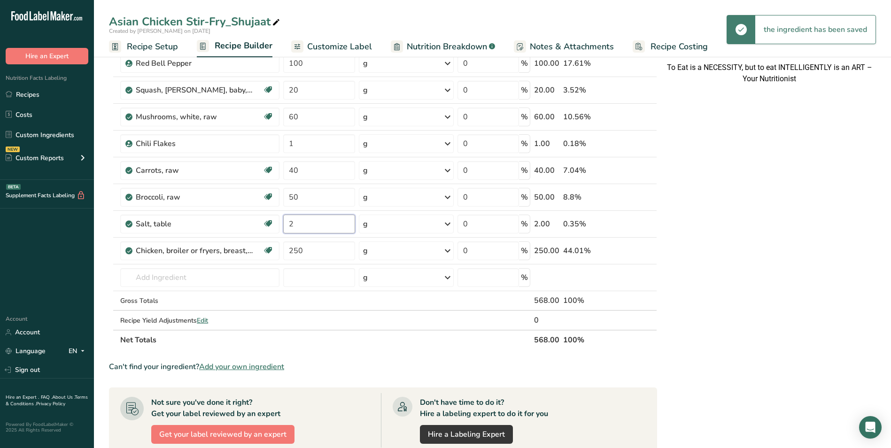
type input "2"
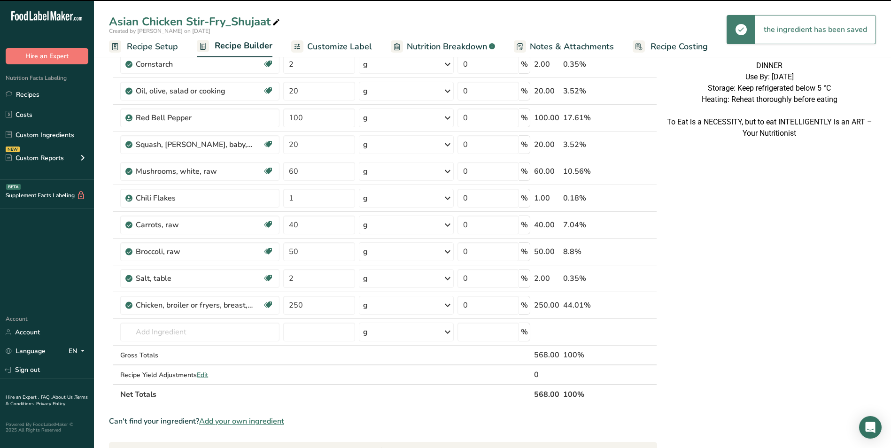
scroll to position [44, 0]
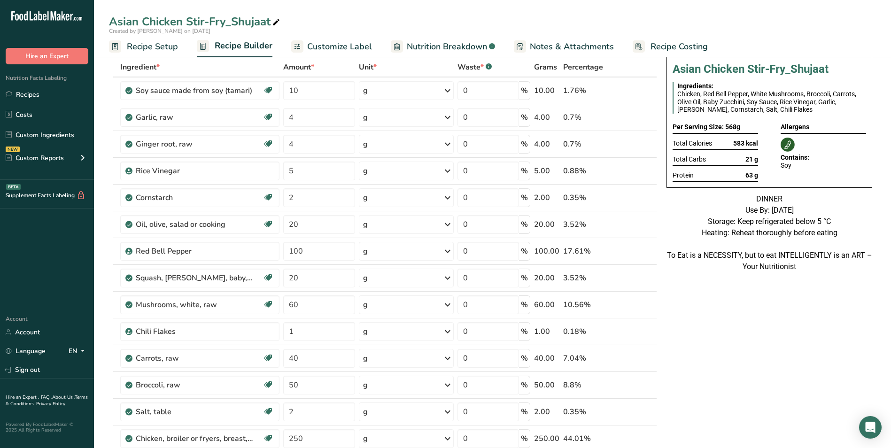
click at [326, 44] on span "Customize Label" at bounding box center [339, 46] width 65 height 13
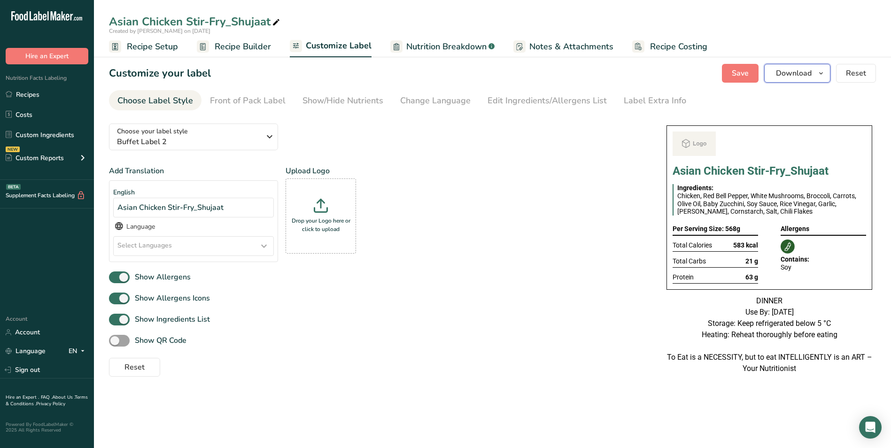
click at [803, 73] on span "Download" at bounding box center [794, 73] width 36 height 11
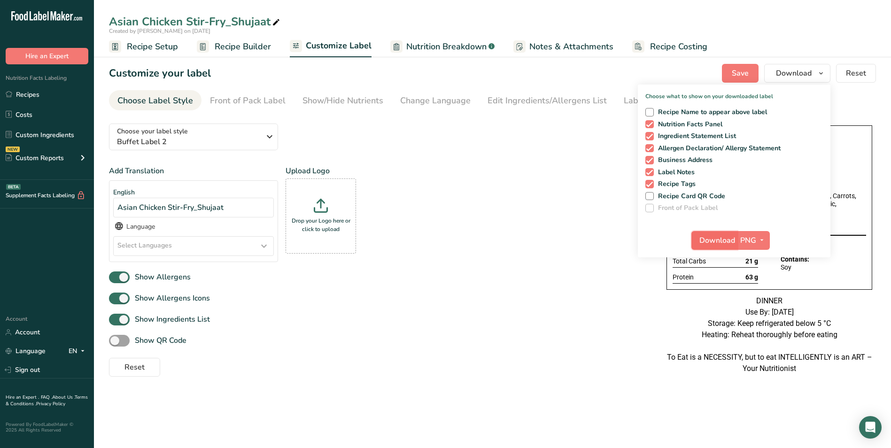
click at [711, 235] on span "Download" at bounding box center [717, 240] width 36 height 11
click at [708, 241] on span "Download" at bounding box center [717, 240] width 36 height 11
click at [29, 97] on link "Recipes" at bounding box center [47, 94] width 94 height 18
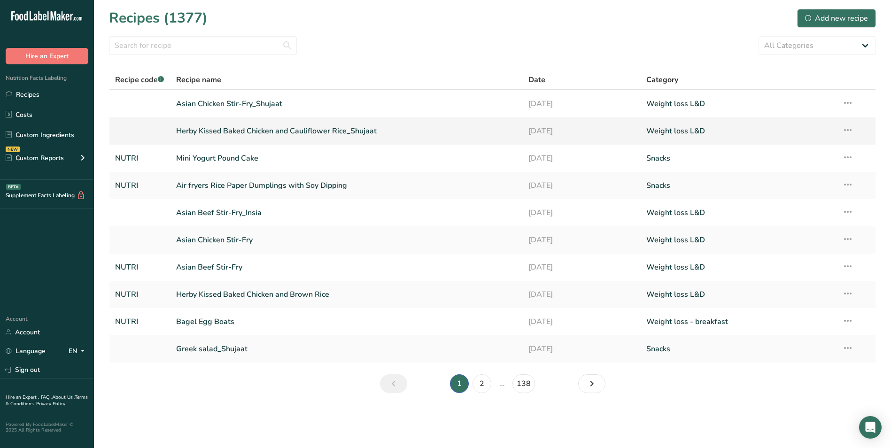
click at [327, 132] on link "Herby Kissed Baked Chicken and Cauliflower Rice_Shujaat" at bounding box center [346, 131] width 341 height 20
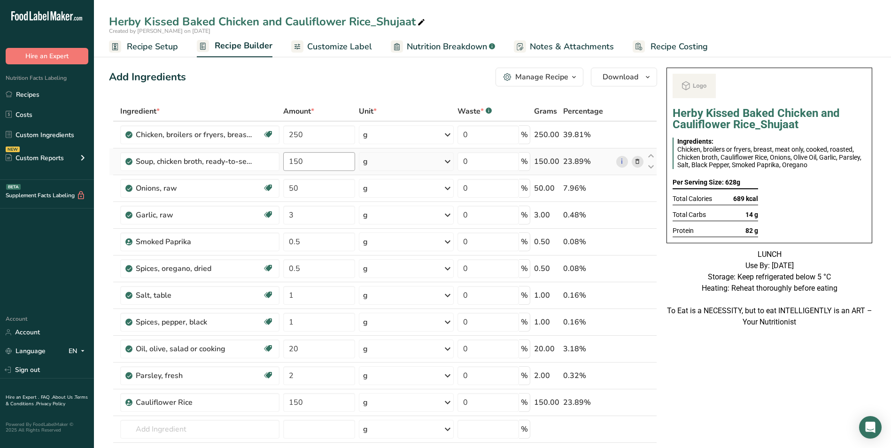
scroll to position [94, 0]
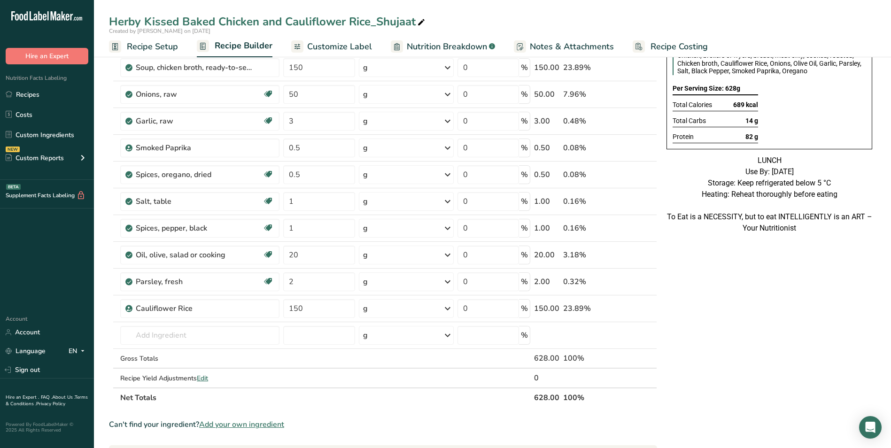
click at [719, 296] on div "Herby Kissed Baked Chicken and Cauliflower Rice_Shujaat Ingredients: Chicken, b…" at bounding box center [769, 374] width 213 height 809
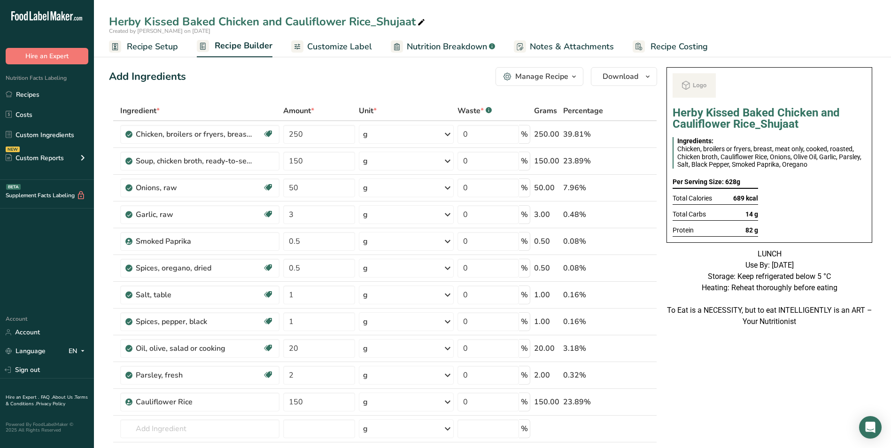
scroll to position [0, 0]
click at [30, 92] on link "Recipes" at bounding box center [47, 94] width 94 height 18
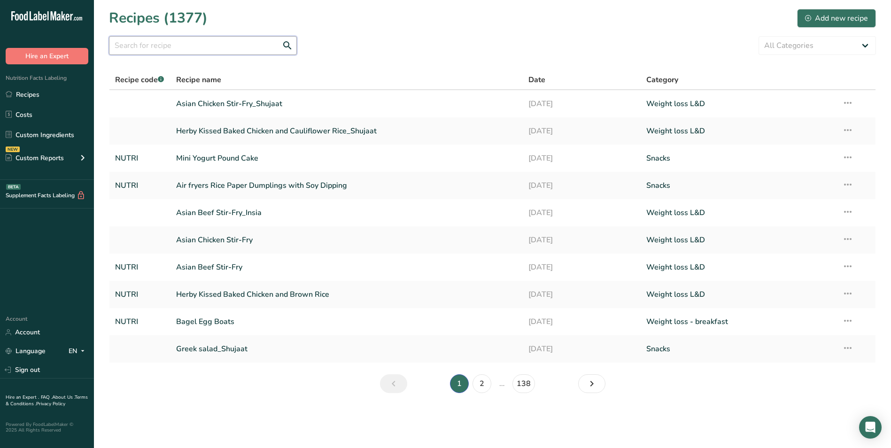
click at [187, 53] on input "text" at bounding box center [203, 45] width 188 height 19
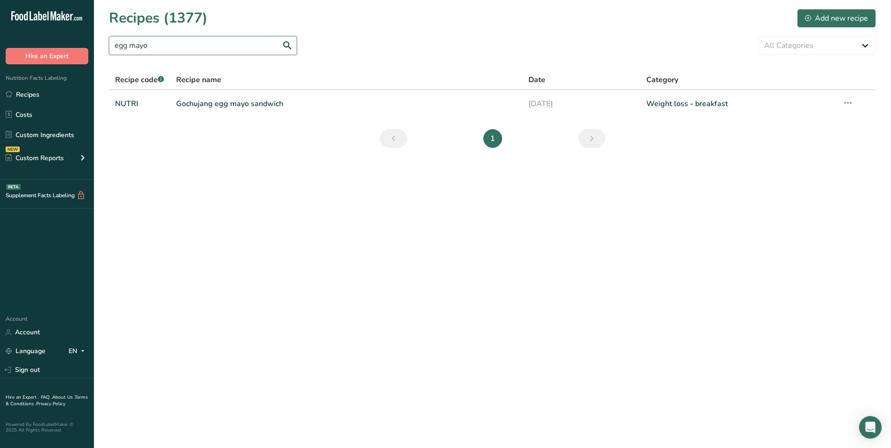
click at [140, 43] on input "egg mayo" at bounding box center [203, 45] width 188 height 19
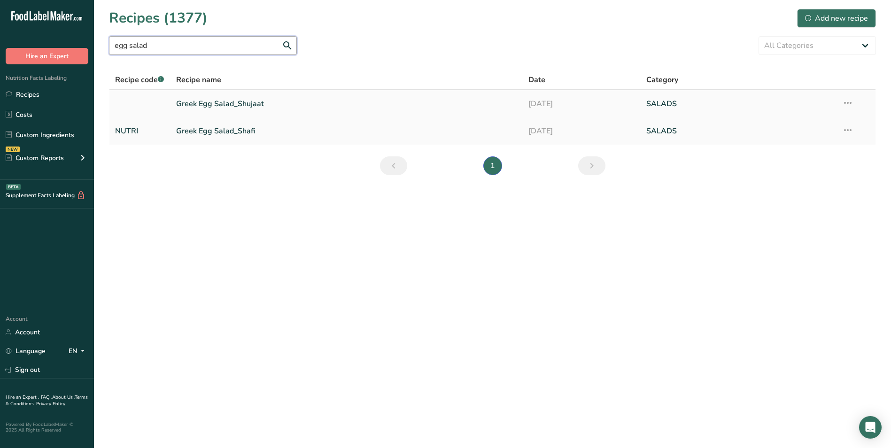
type input "egg salad"
click at [253, 109] on link "Greek Egg Salad_Shujaat" at bounding box center [346, 104] width 341 height 20
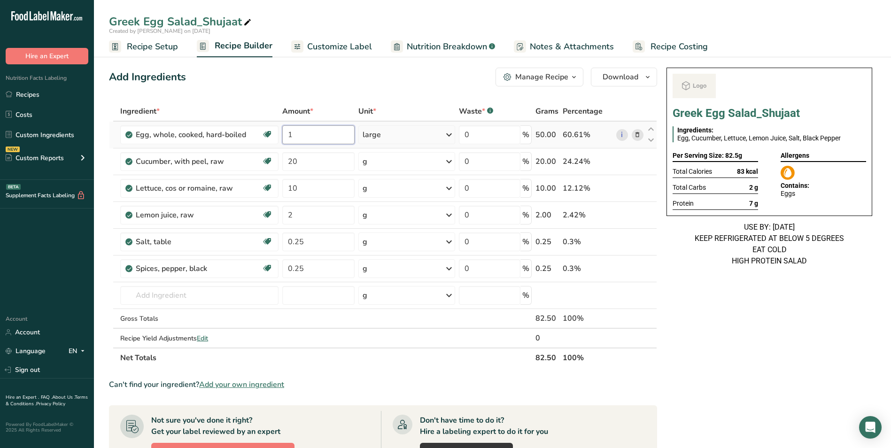
click at [288, 138] on input "1" at bounding box center [318, 134] width 72 height 19
click at [287, 160] on div "Ingredient * Amount * Unit * Waste * .a-a{fill:#347362;}.b-a{fill:#fff;} Grams …" at bounding box center [383, 234] width 548 height 266
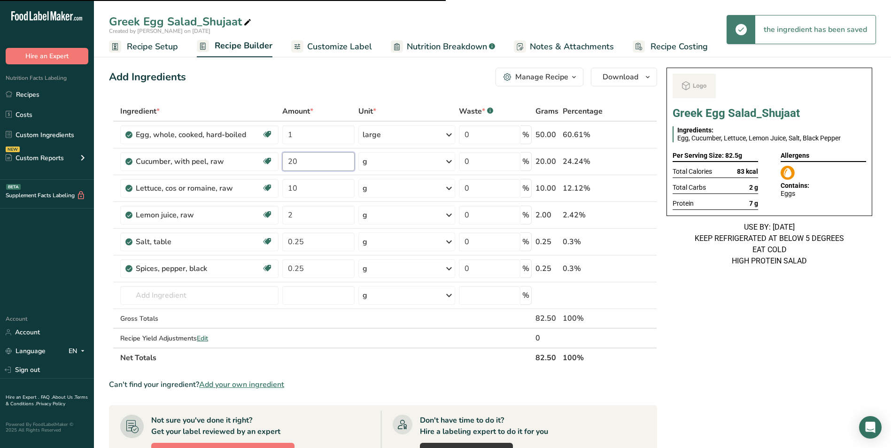
click at [288, 162] on input "20" at bounding box center [318, 161] width 72 height 19
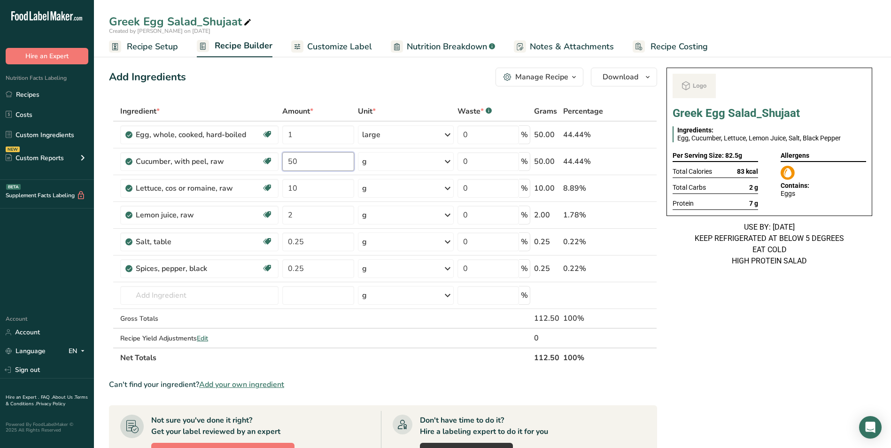
type input "50"
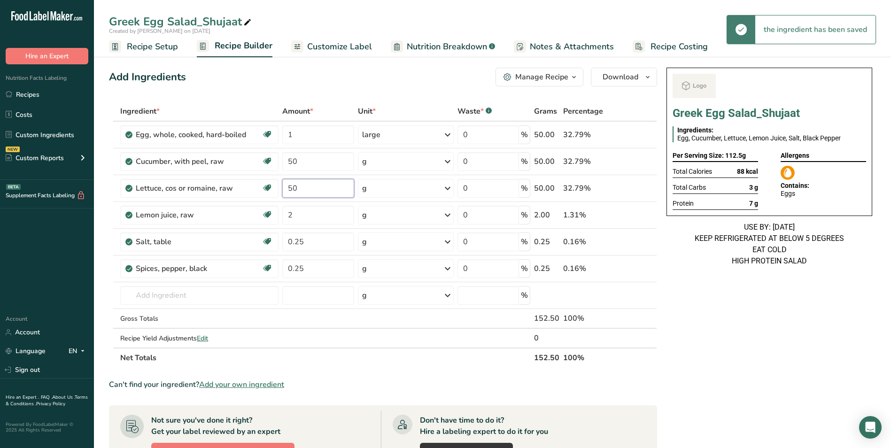
type input "50"
click at [291, 135] on input "1" at bounding box center [318, 134] width 72 height 19
click at [289, 135] on input "1" at bounding box center [318, 134] width 72 height 19
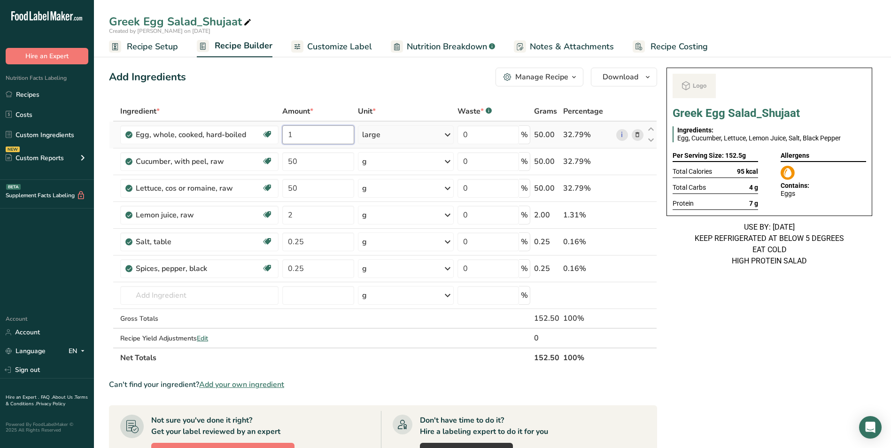
type input "2"
type input "1"
click at [159, 299] on div "Ingredient * Amount * Unit * Waste * .a-a{fill:#347362;}.b-a{fill:#fff;} Grams …" at bounding box center [383, 234] width 548 height 266
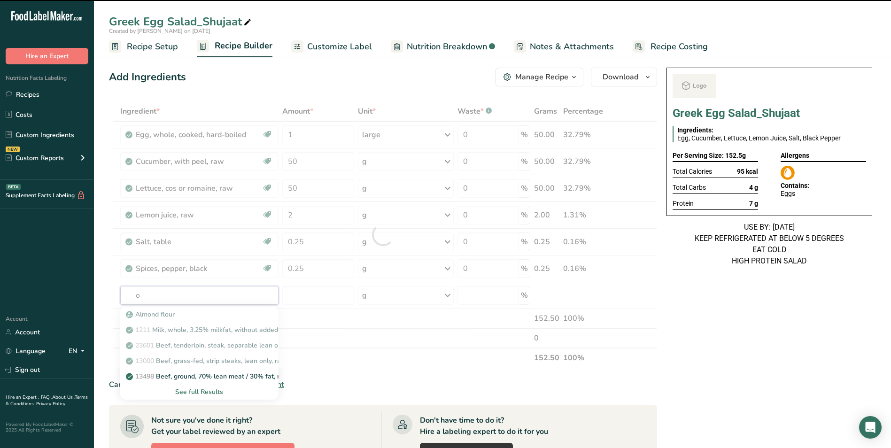
type input "ol"
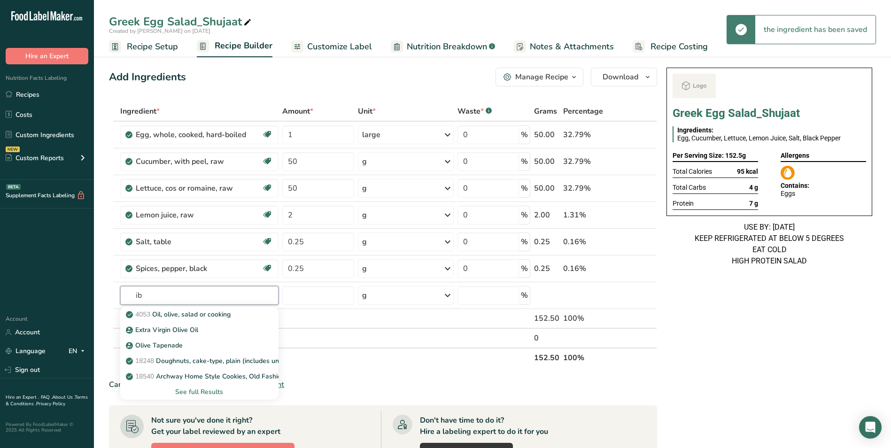
type input "i"
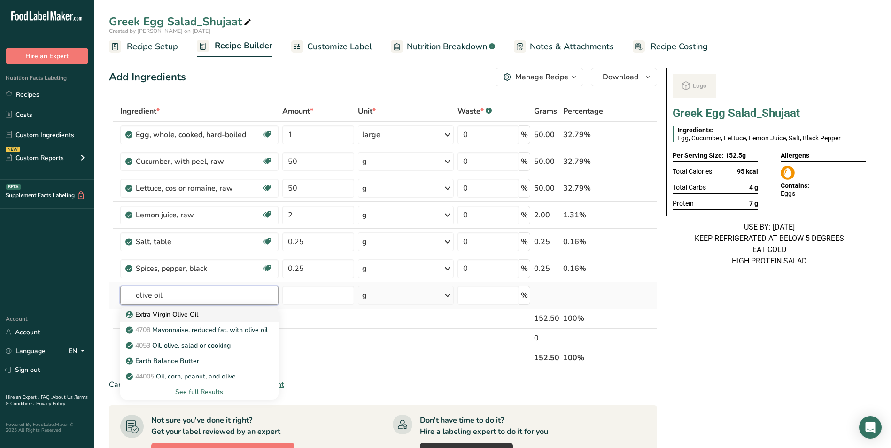
type input "olive oil"
click at [154, 317] on p "Extra Virgin Olive Oil" at bounding box center [163, 314] width 70 height 10
type input "Extra Virgin Olive Oil"
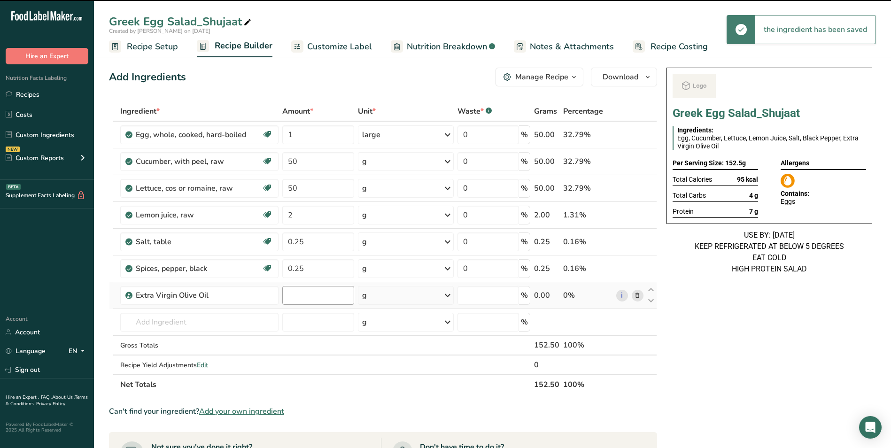
type input "0"
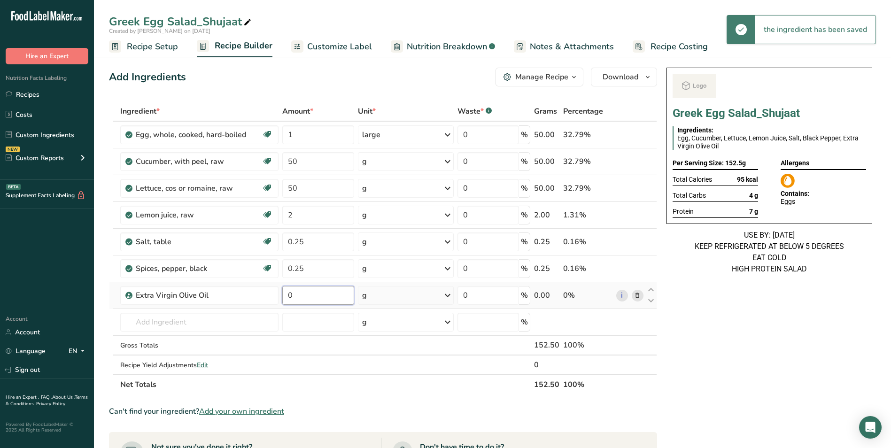
click at [295, 299] on input "0" at bounding box center [318, 295] width 72 height 19
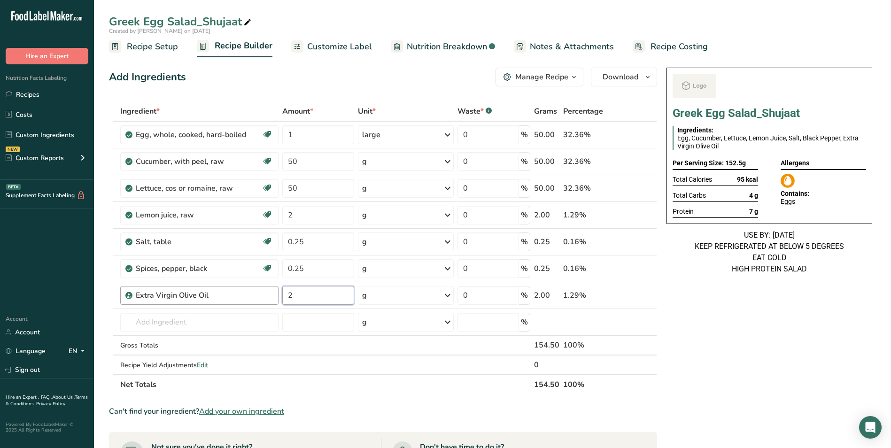
type input "2"
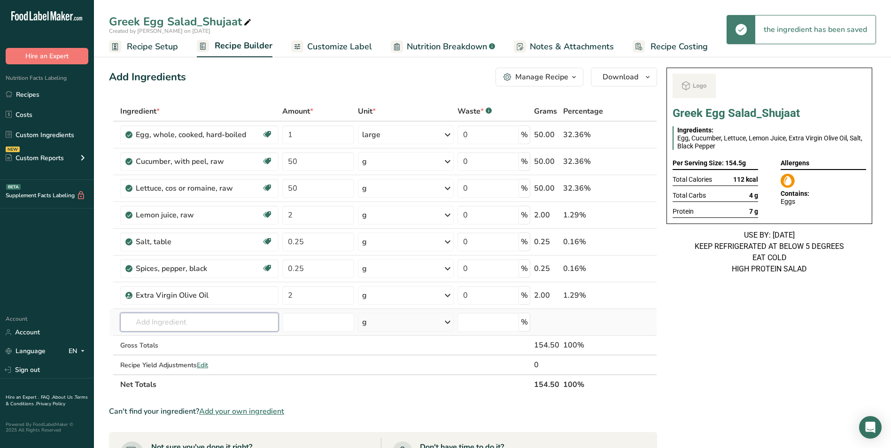
click at [167, 326] on input "text" at bounding box center [199, 322] width 158 height 19
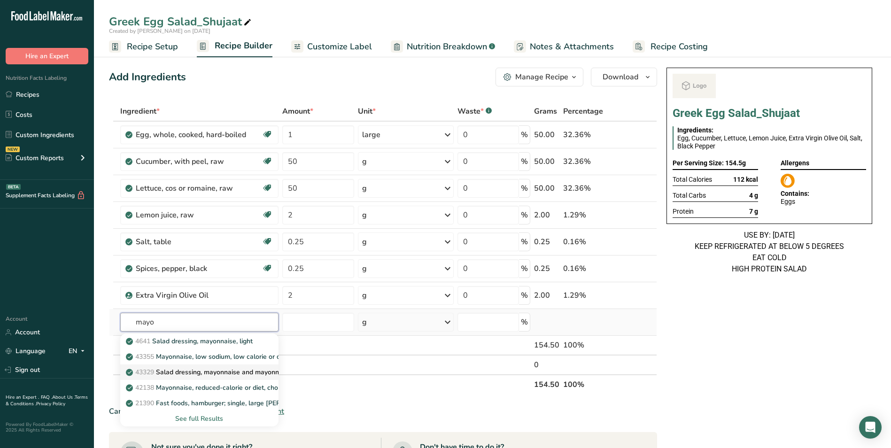
type input "mayo"
click at [218, 374] on p "43329 Salad dressing, mayonnaise and mayonnaise-type, low calorie" at bounding box center [236, 372] width 216 height 10
type input "Salad dressing, mayonnaise and mayonnaise-type, low calorie"
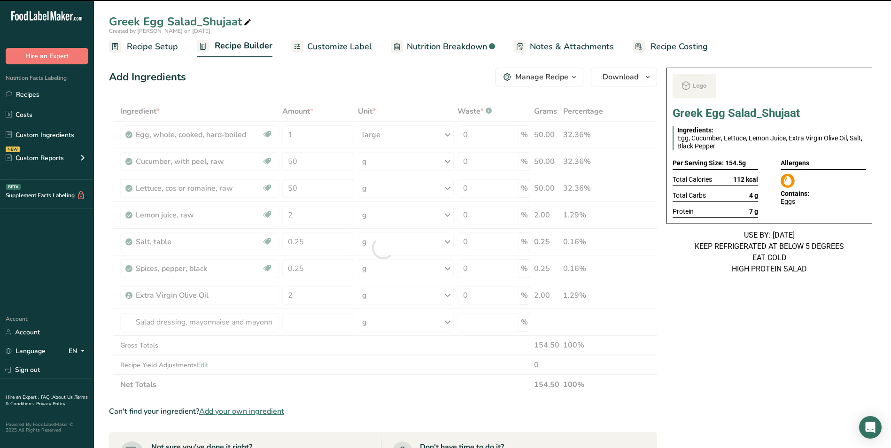
type input "0"
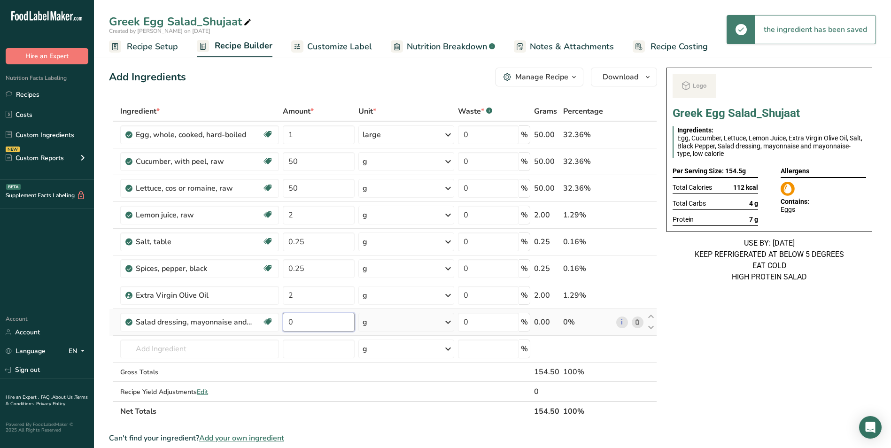
click at [290, 323] on input "0" at bounding box center [319, 322] width 72 height 19
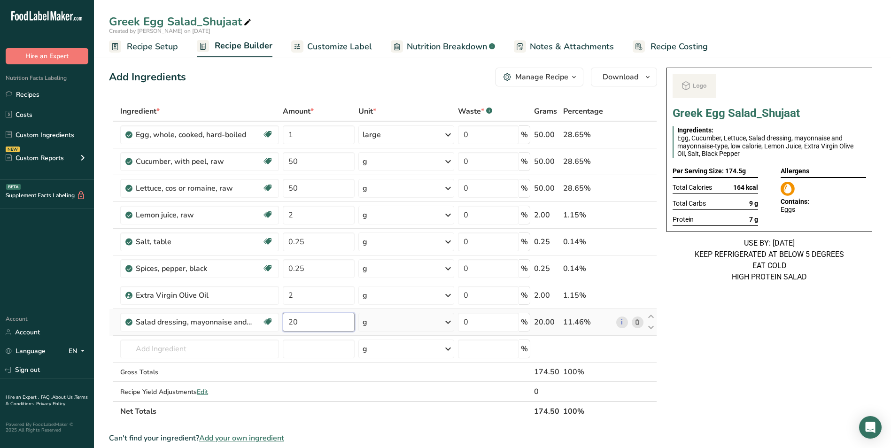
click at [293, 324] on input "20" at bounding box center [319, 322] width 72 height 19
type input "50"
click at [286, 139] on input "1" at bounding box center [319, 134] width 72 height 19
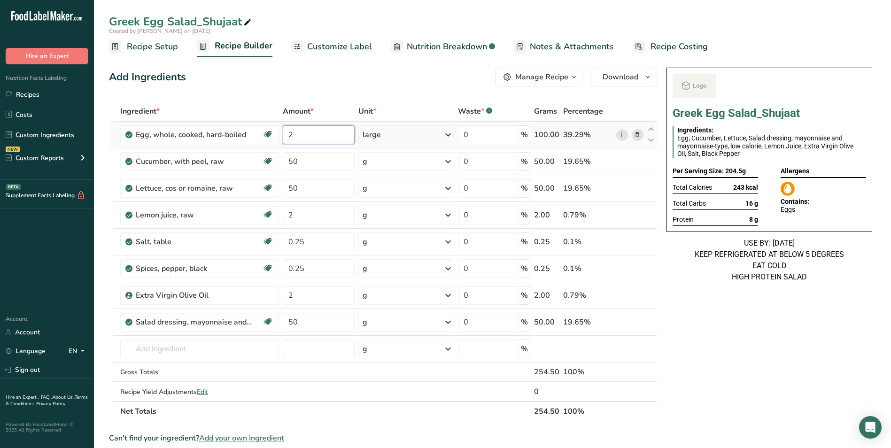
type input "2"
click at [350, 46] on span "Customize Label" at bounding box center [339, 46] width 65 height 13
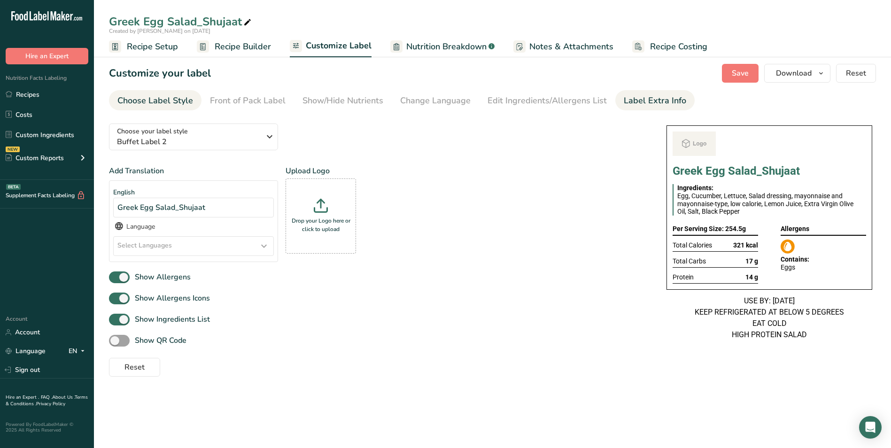
click at [666, 103] on div "Label Extra Info" at bounding box center [655, 100] width 62 height 13
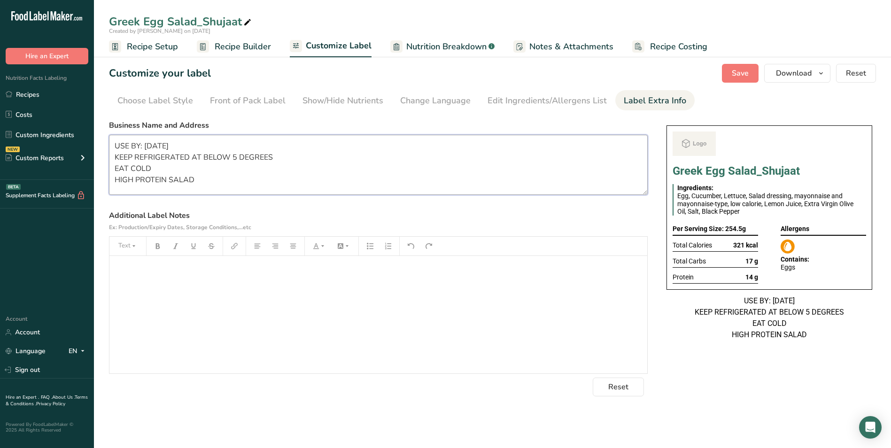
click at [150, 149] on textarea "USE BY: 22/08/2025 KEEP REFRIGERATED AT BELOW 5 DEGREES EAT COLD HIGH PROTEIN S…" at bounding box center [378, 165] width 539 height 60
click at [163, 167] on textarea "USE BY: 29/08/2025 KEEP REFRIGERATED AT BELOW 5 DEGREES EAT COLD HIGH PROTEIN S…" at bounding box center [378, 165] width 539 height 60
type textarea "USE BY: 29/08/2025 KEEP REFRIGERATED AT BELOW 5 DEGREES EAT COLD HIGH PROTEIN S…"
click at [736, 76] on span "Save" at bounding box center [740, 73] width 17 height 11
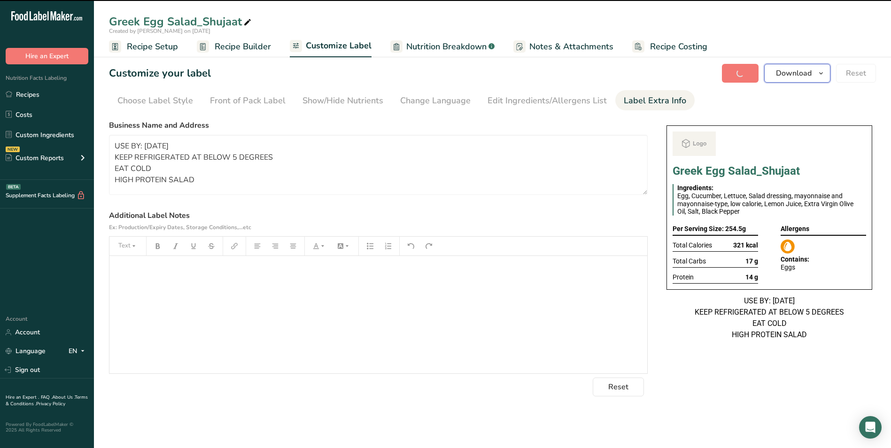
click at [803, 70] on span "Download" at bounding box center [794, 73] width 36 height 11
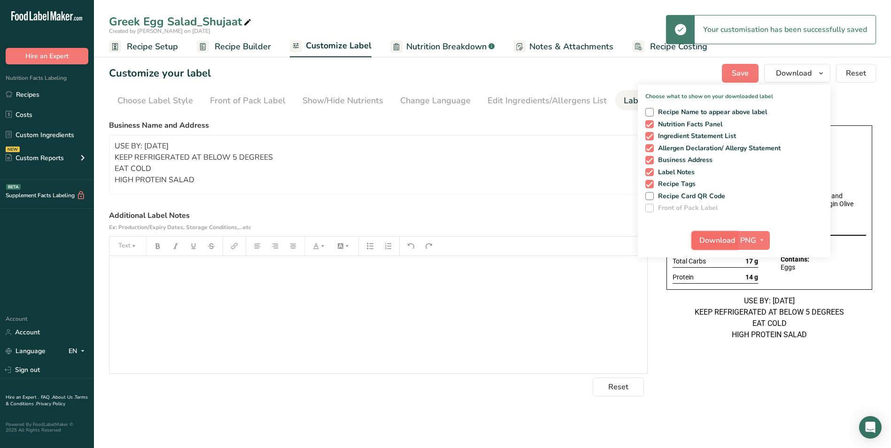
click at [723, 240] on span "Download" at bounding box center [717, 240] width 36 height 11
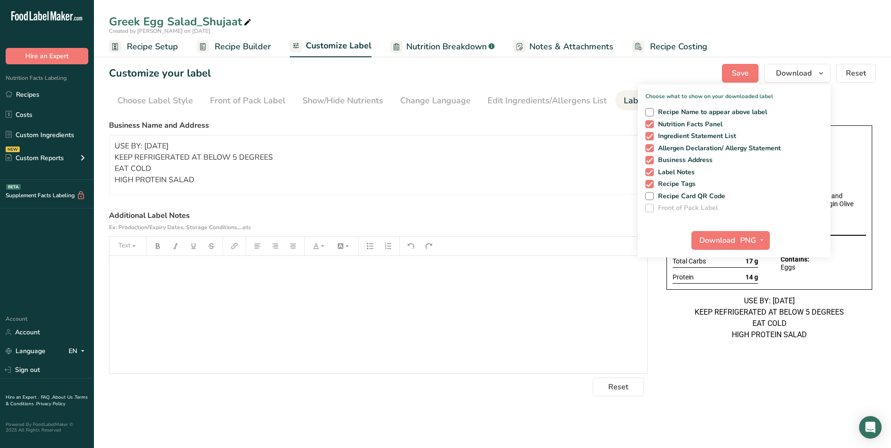
click at [244, 24] on icon at bounding box center [247, 22] width 8 height 13
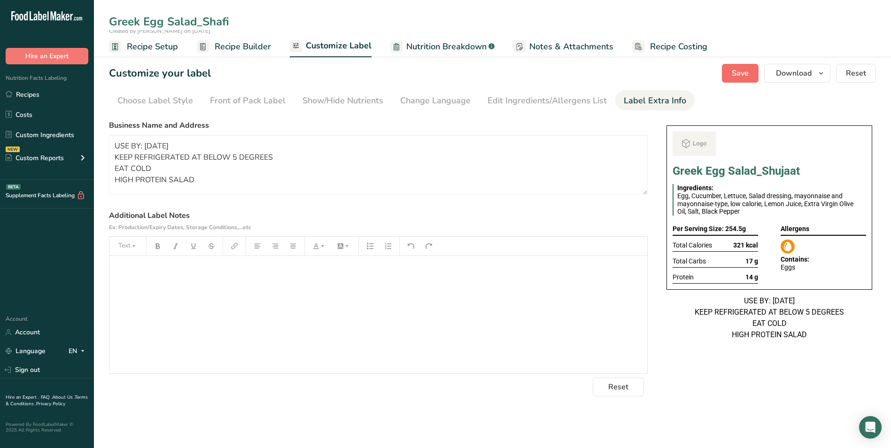
type input "Greek Egg Salad_Shafi"
click at [737, 72] on span "Save" at bounding box center [740, 73] width 17 height 11
click at [815, 72] on button "Download" at bounding box center [797, 73] width 66 height 19
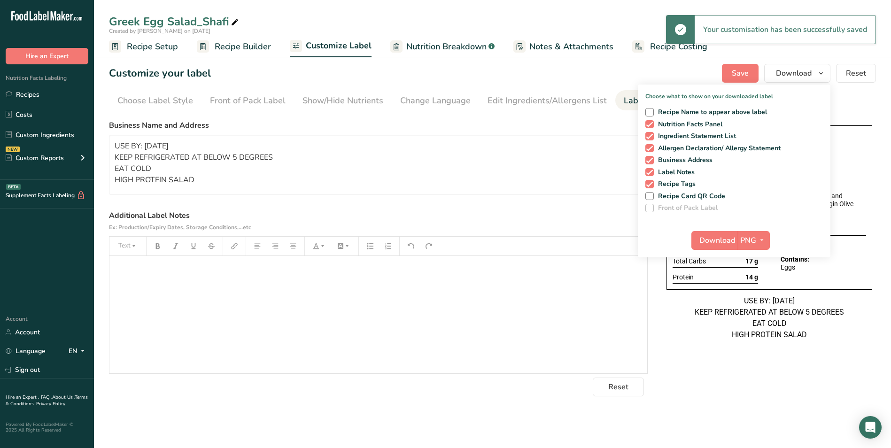
drag, startPoint x: 710, startPoint y: 308, endPoint x: 713, endPoint y: 301, distance: 7.6
click at [710, 308] on div "USE BY: 29/08/2025 KEEP REFRIGERATED AT BELOW 5 DEGREES EAT COLD HIGH PROTEIN S…" at bounding box center [769, 317] width 206 height 45
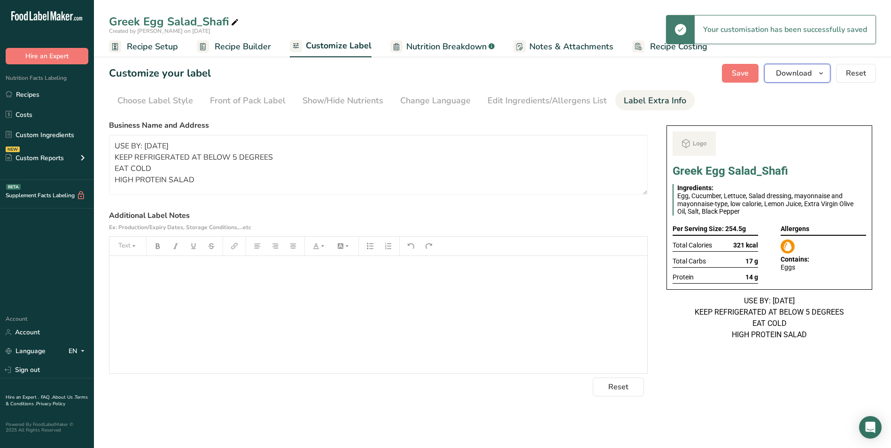
click at [800, 77] on span "Download" at bounding box center [794, 73] width 36 height 11
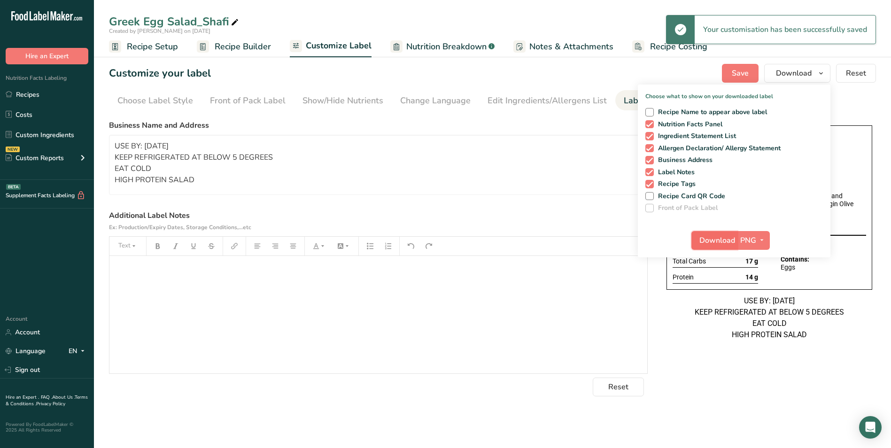
click at [715, 235] on span "Download" at bounding box center [717, 240] width 36 height 11
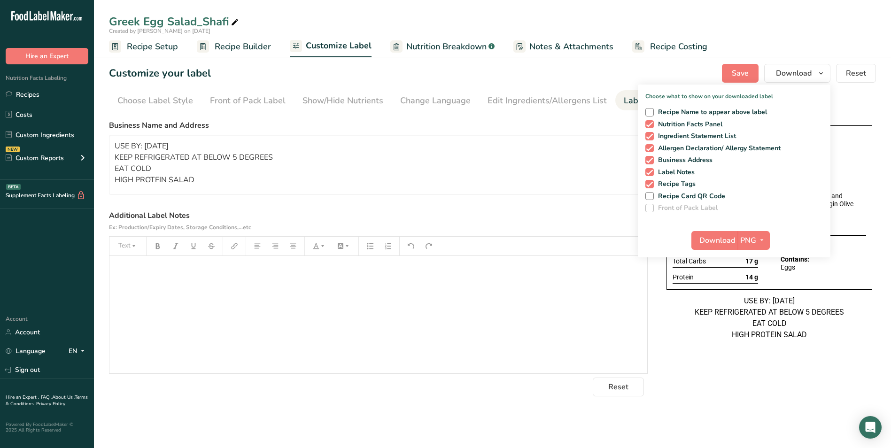
click at [245, 45] on span "Recipe Builder" at bounding box center [243, 46] width 56 height 13
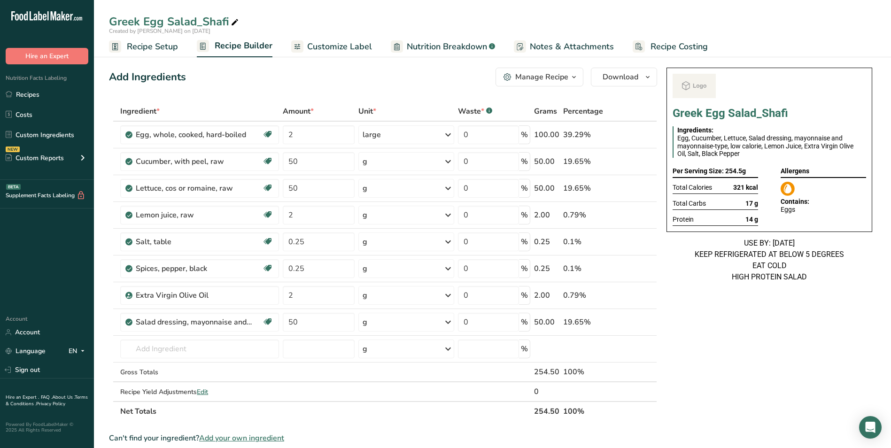
click at [256, 77] on div "Add Ingredients Manage Recipe Delete Recipe Duplicate Recipe Scale Recipe Save …" at bounding box center [383, 77] width 548 height 19
click at [42, 98] on link "Recipes" at bounding box center [47, 94] width 94 height 18
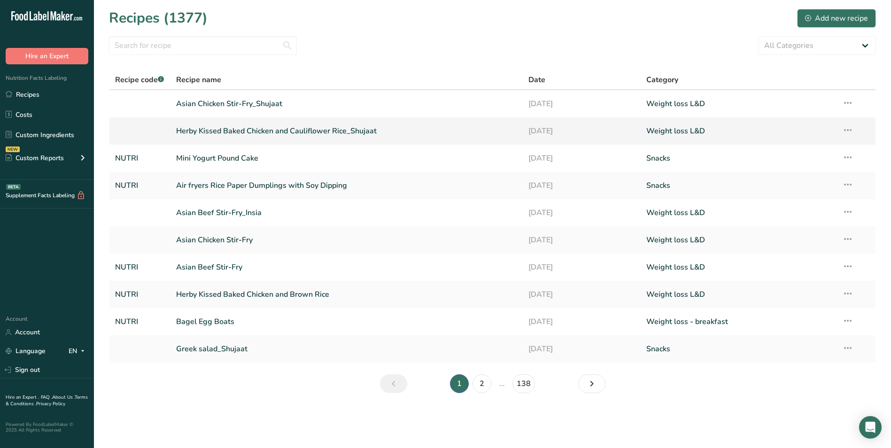
click at [265, 130] on link "Herby Kissed Baked Chicken and Cauliflower Rice_Shujaat" at bounding box center [346, 131] width 341 height 20
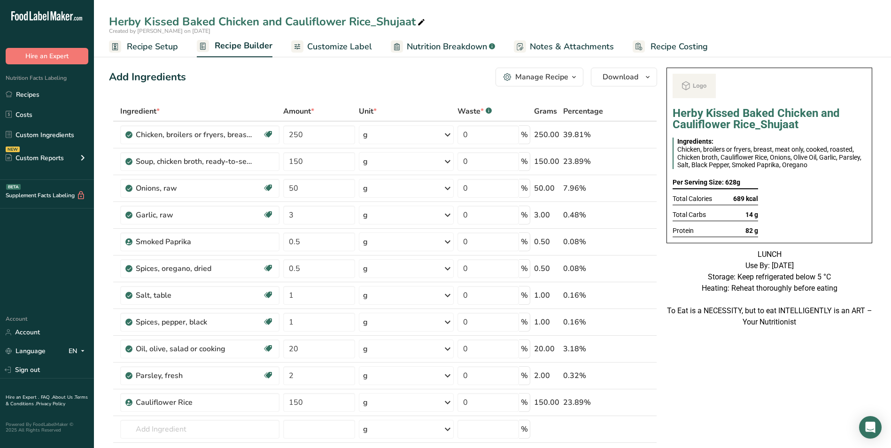
click at [345, 50] on span "Customize Label" at bounding box center [339, 46] width 65 height 13
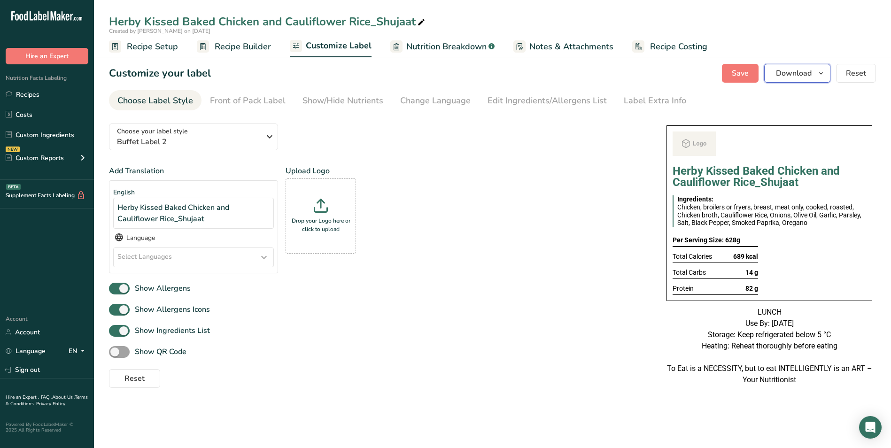
click at [813, 74] on button "Download" at bounding box center [797, 73] width 66 height 19
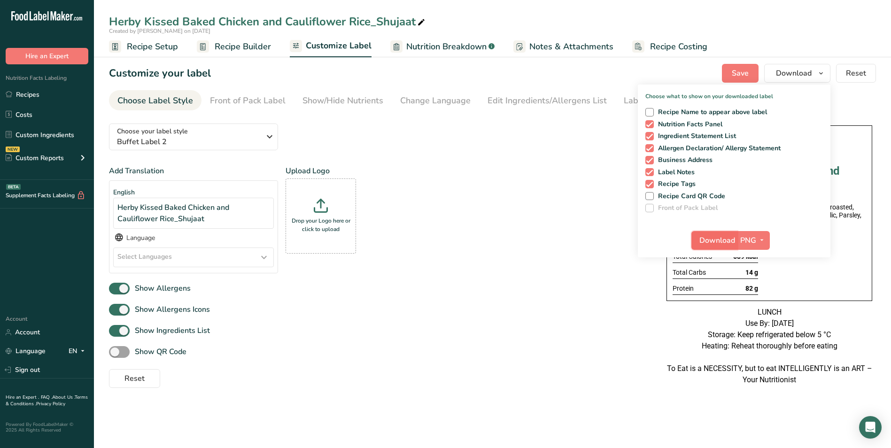
click at [716, 239] on span "Download" at bounding box center [717, 240] width 36 height 11
click at [40, 92] on link "Recipes" at bounding box center [47, 94] width 94 height 18
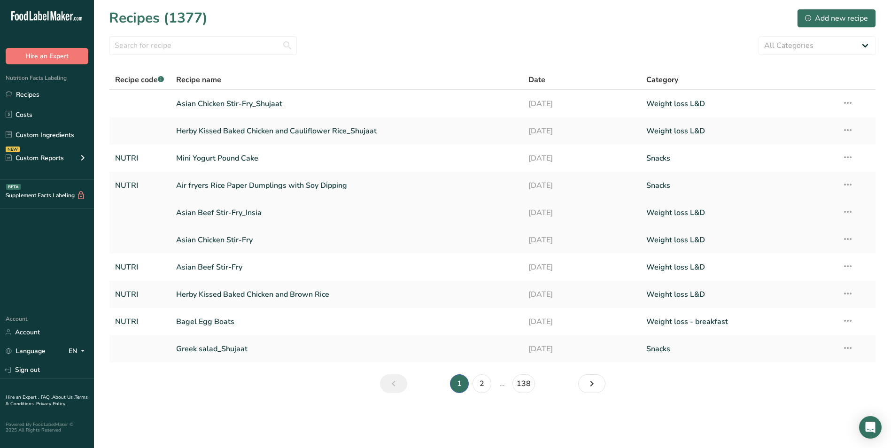
click at [237, 216] on link "Asian Beef Stir-Fry_Insia" at bounding box center [346, 213] width 341 height 20
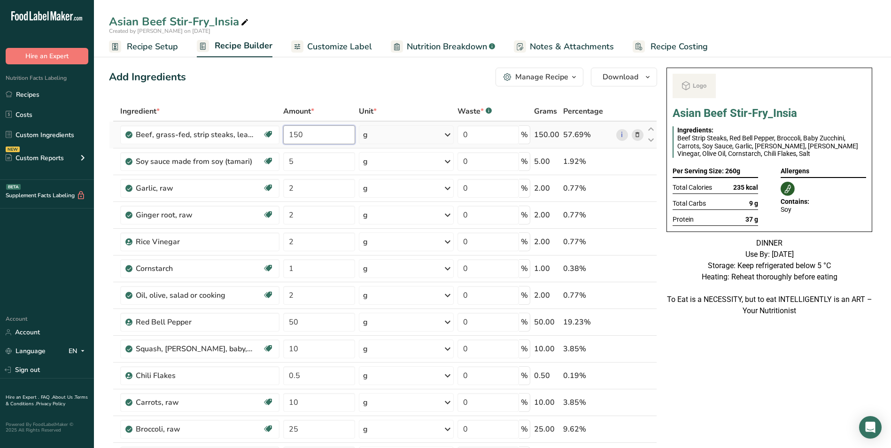
click at [294, 136] on input "150" at bounding box center [319, 134] width 72 height 19
click at [294, 136] on input "100" at bounding box center [319, 134] width 72 height 19
click at [293, 134] on input "120" at bounding box center [319, 134] width 72 height 19
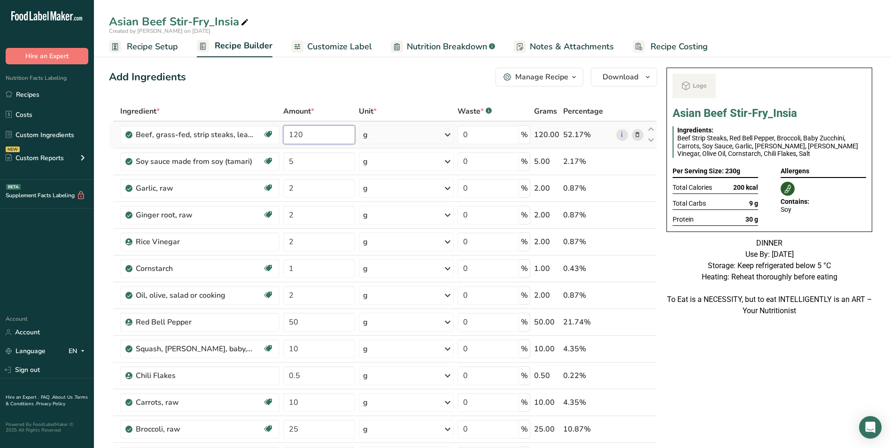
click at [293, 134] on input "120" at bounding box center [319, 134] width 72 height 19
click at [294, 135] on input "122" at bounding box center [319, 134] width 72 height 19
type input "127"
click at [334, 53] on span "Customize Label" at bounding box center [339, 46] width 65 height 13
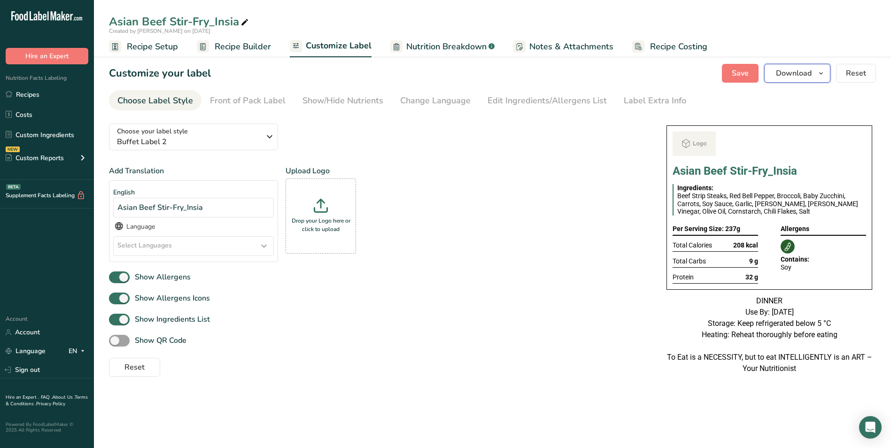
click at [790, 72] on span "Download" at bounding box center [794, 73] width 36 height 11
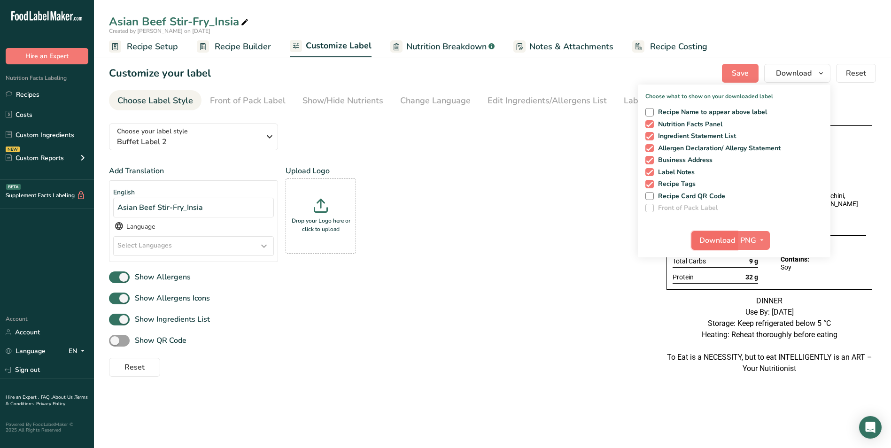
click at [725, 243] on span "Download" at bounding box center [717, 240] width 36 height 11
click at [31, 101] on link "Recipes" at bounding box center [47, 94] width 94 height 18
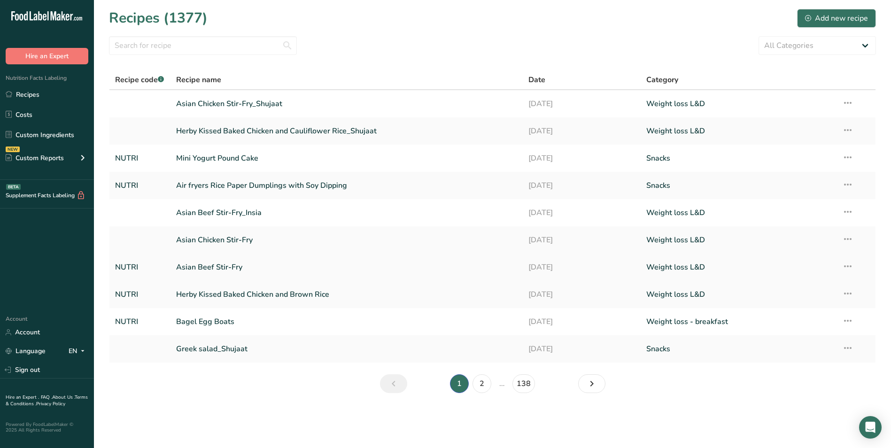
click at [229, 272] on link "Asian Beef Stir-Fry" at bounding box center [346, 267] width 341 height 20
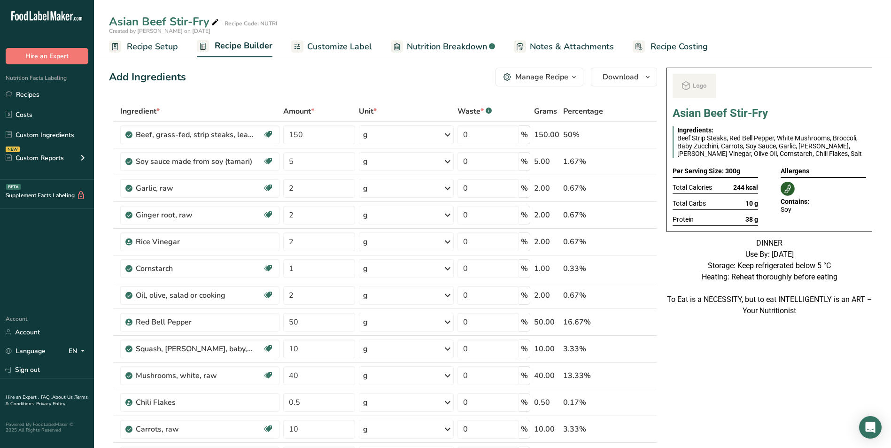
click at [562, 76] on div "Manage Recipe" at bounding box center [541, 76] width 53 height 11
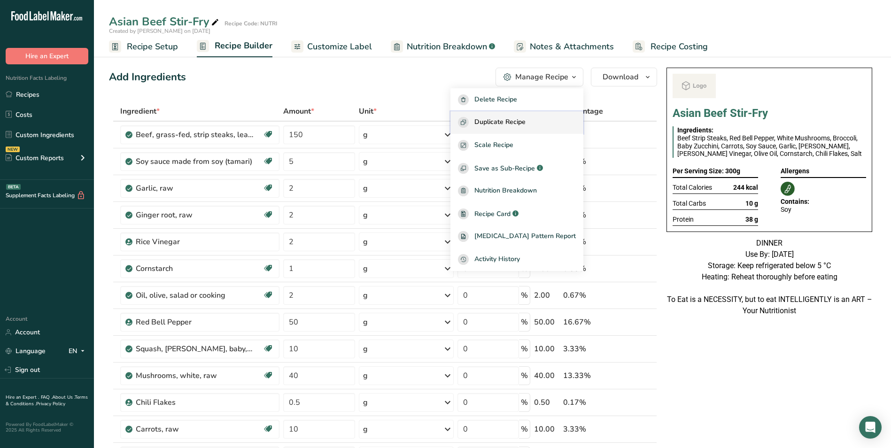
click at [525, 119] on span "Duplicate Recipe" at bounding box center [499, 122] width 51 height 11
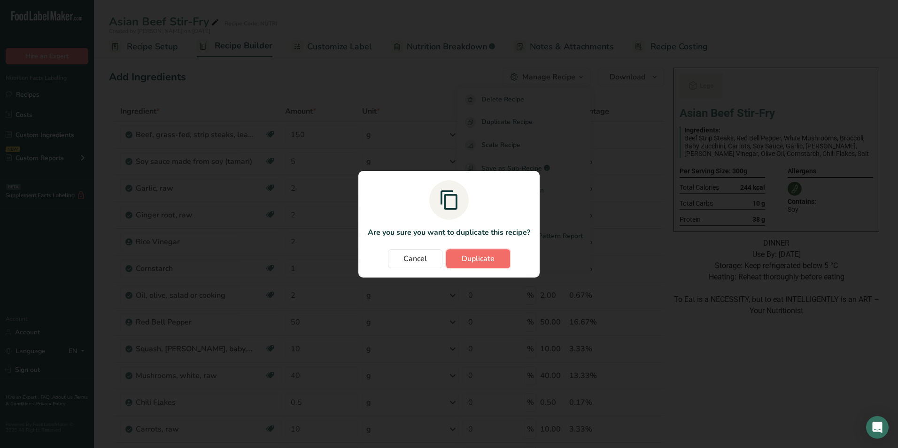
click at [480, 262] on span "Duplicate" at bounding box center [478, 258] width 33 height 11
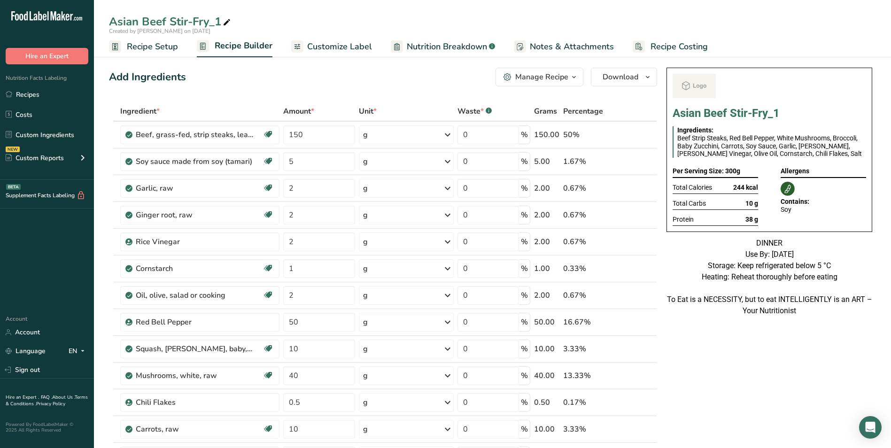
click at [225, 23] on icon at bounding box center [227, 22] width 8 height 13
type input "Asian Beef Stir-Fry_Shafi"
click at [299, 136] on input "150" at bounding box center [319, 134] width 72 height 19
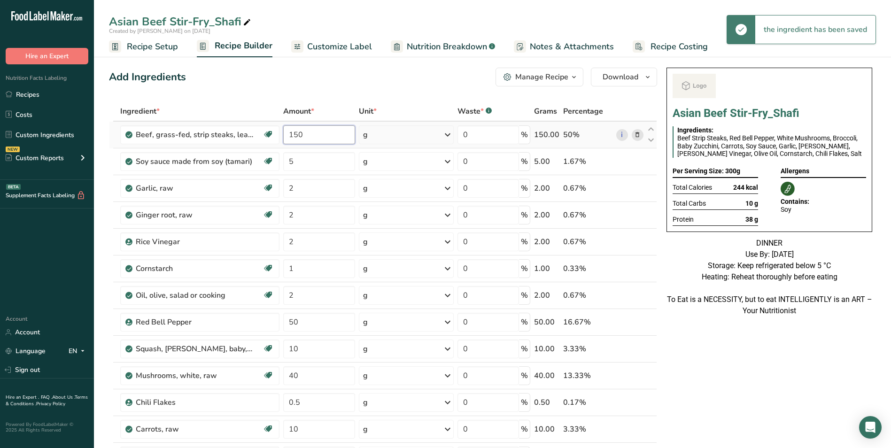
click at [295, 131] on input "150" at bounding box center [319, 134] width 72 height 19
type input "250"
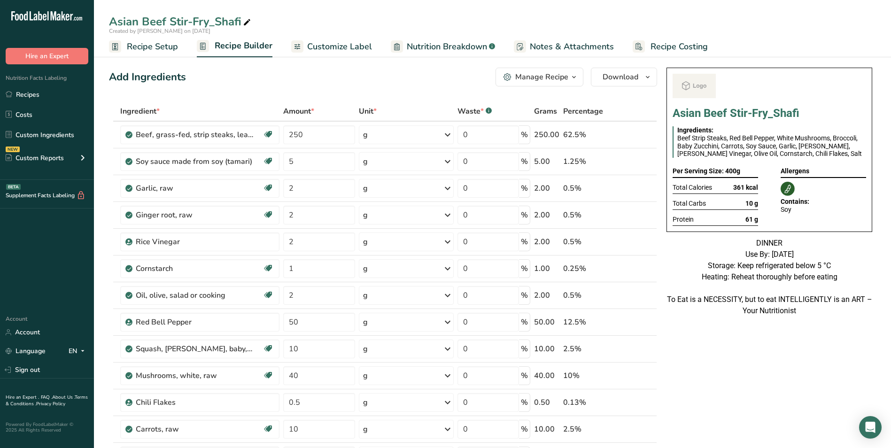
click at [153, 50] on span "Recipe Setup" at bounding box center [152, 46] width 51 height 13
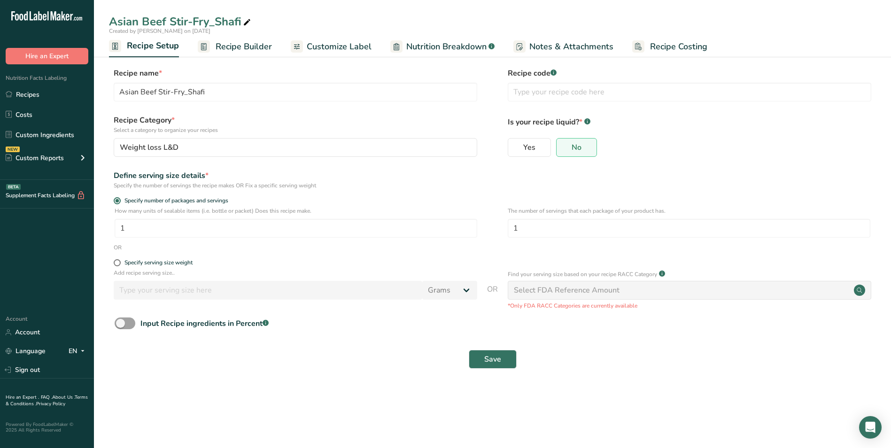
click at [232, 53] on span "Recipe Builder" at bounding box center [244, 46] width 56 height 13
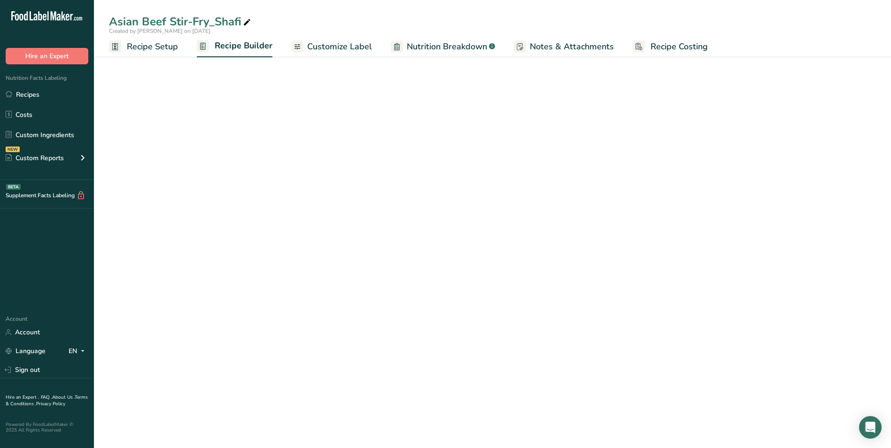
click at [334, 41] on span "Customize Label" at bounding box center [339, 46] width 65 height 13
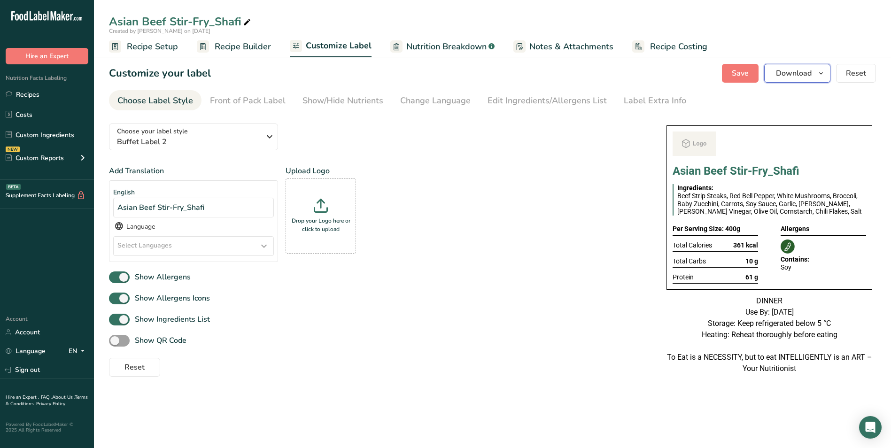
click at [801, 69] on span "Download" at bounding box center [794, 73] width 36 height 11
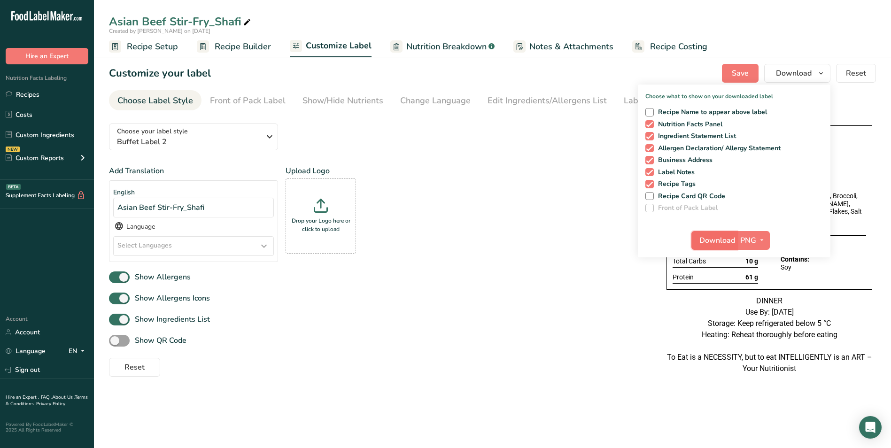
click at [727, 242] on span "Download" at bounding box center [717, 240] width 36 height 11
click at [28, 98] on link "Recipes" at bounding box center [47, 94] width 94 height 18
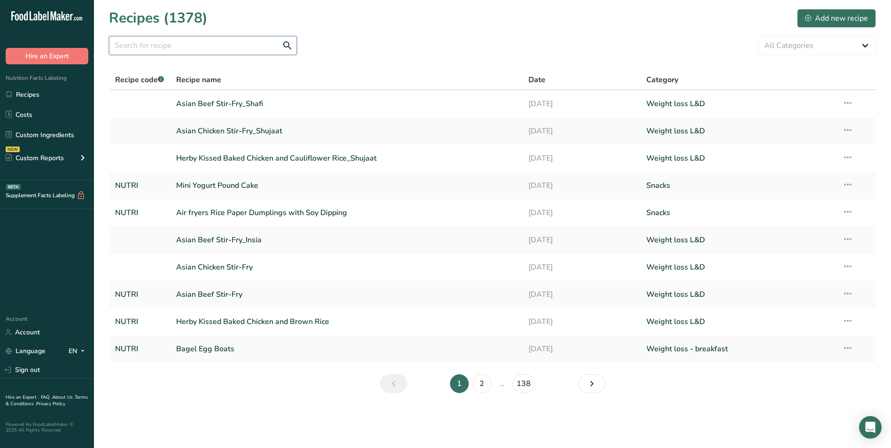
click at [173, 43] on input "text" at bounding box center [203, 45] width 188 height 19
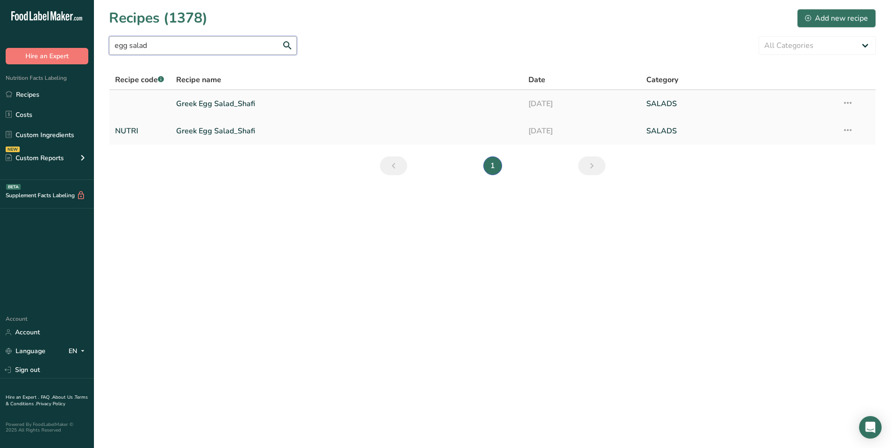
type input "egg salad"
click at [228, 103] on link "Greek Egg Salad_Shafi" at bounding box center [346, 104] width 341 height 20
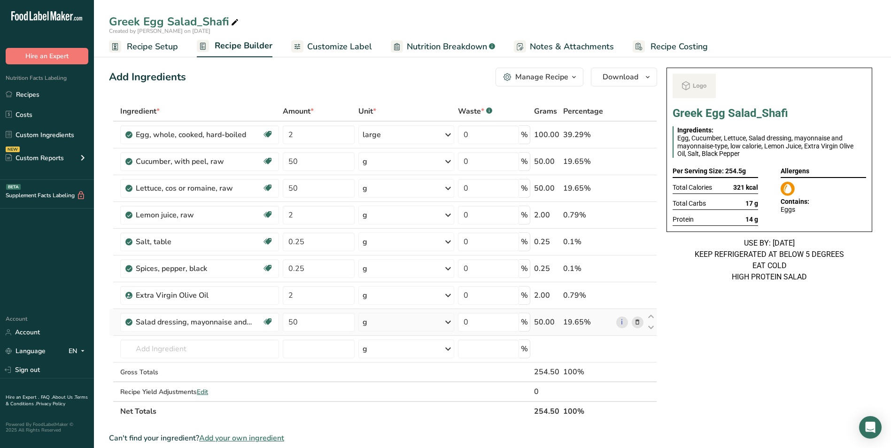
click at [636, 322] on icon at bounding box center [637, 322] width 7 height 10
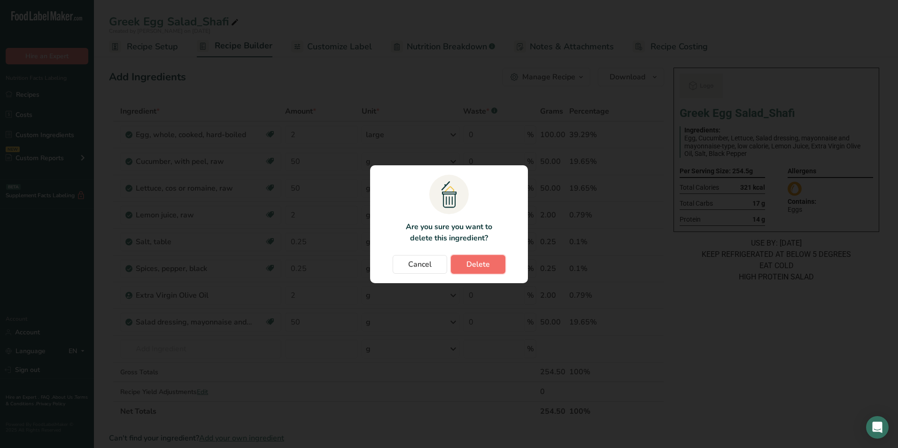
click at [473, 263] on span "Delete" at bounding box center [477, 264] width 23 height 11
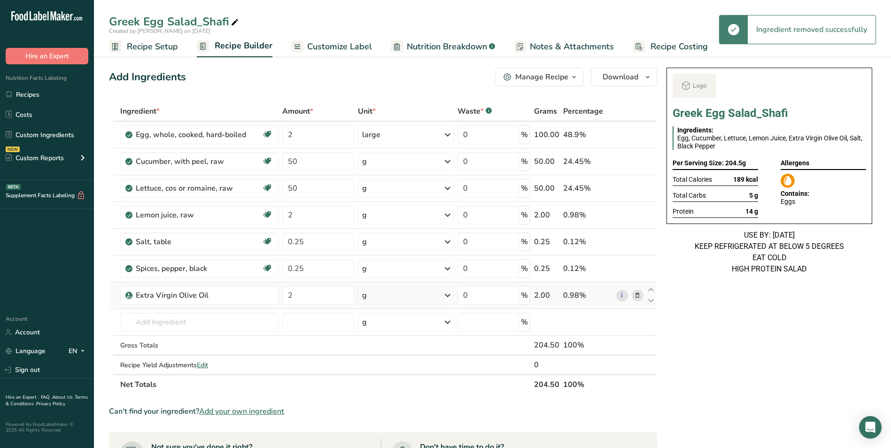
click at [639, 295] on icon at bounding box center [637, 296] width 7 height 10
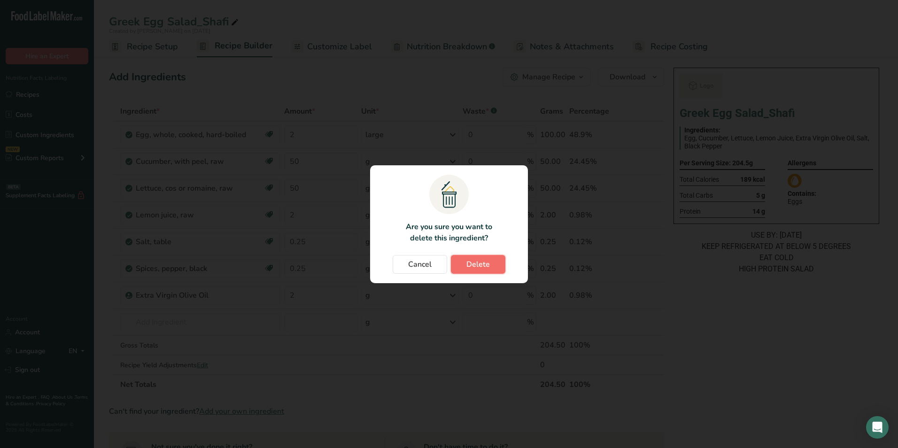
click at [471, 270] on button "Delete" at bounding box center [478, 264] width 54 height 19
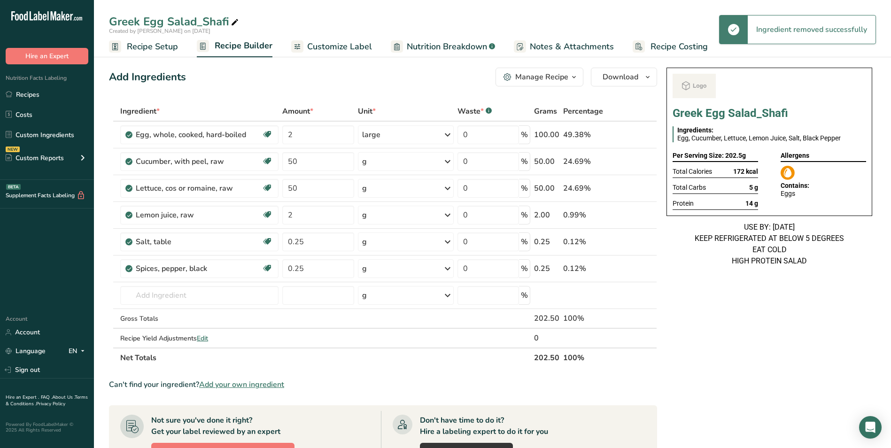
click at [538, 80] on div "Manage Recipe" at bounding box center [541, 76] width 53 height 11
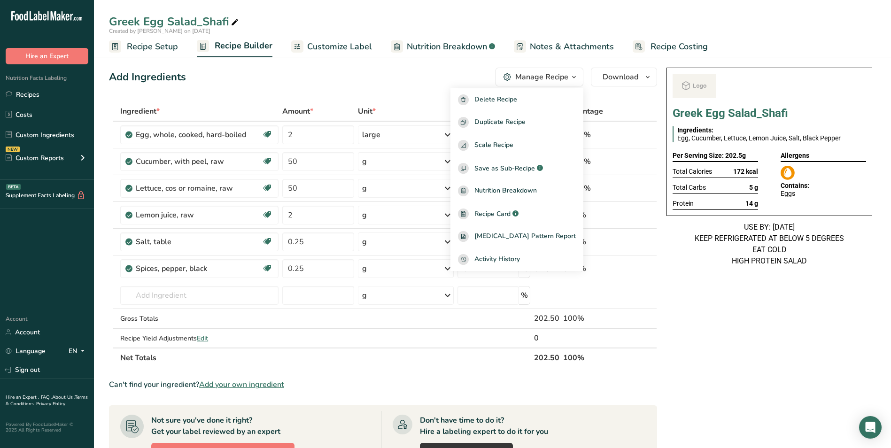
click at [367, 83] on div "Add Ingredients Manage Recipe Delete Recipe Duplicate Recipe Scale Recipe Save …" at bounding box center [383, 77] width 548 height 19
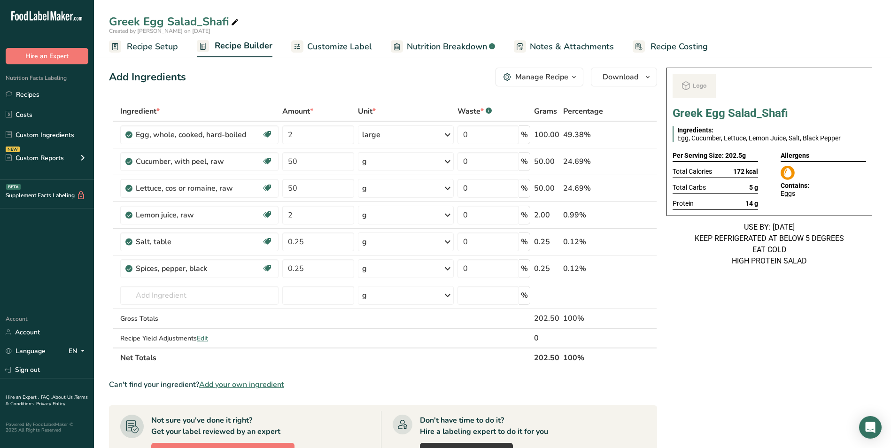
click at [347, 48] on span "Customize Label" at bounding box center [339, 46] width 65 height 13
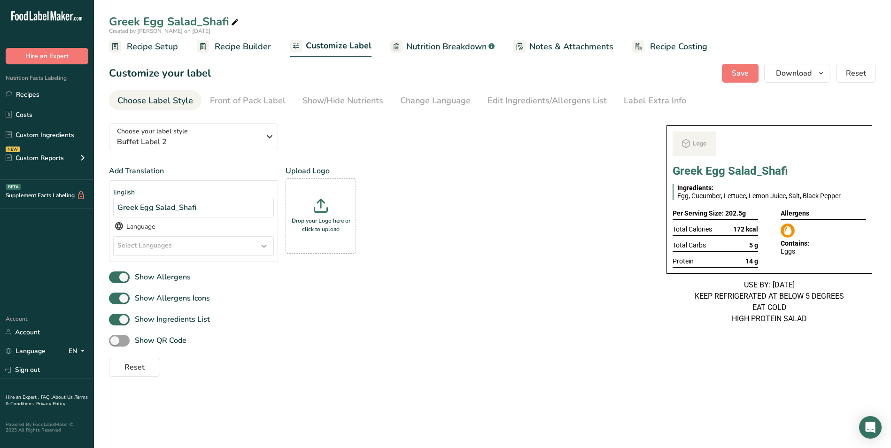
click at [171, 47] on span "Recipe Setup" at bounding box center [152, 46] width 51 height 13
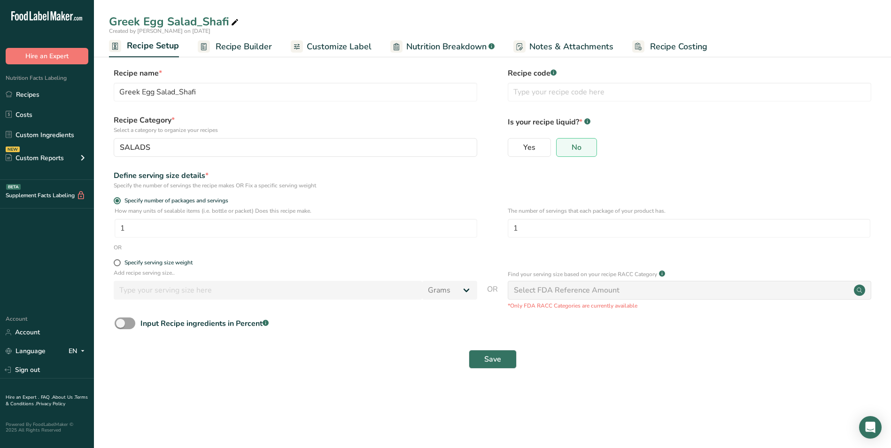
click at [231, 48] on span "Recipe Builder" at bounding box center [244, 46] width 56 height 13
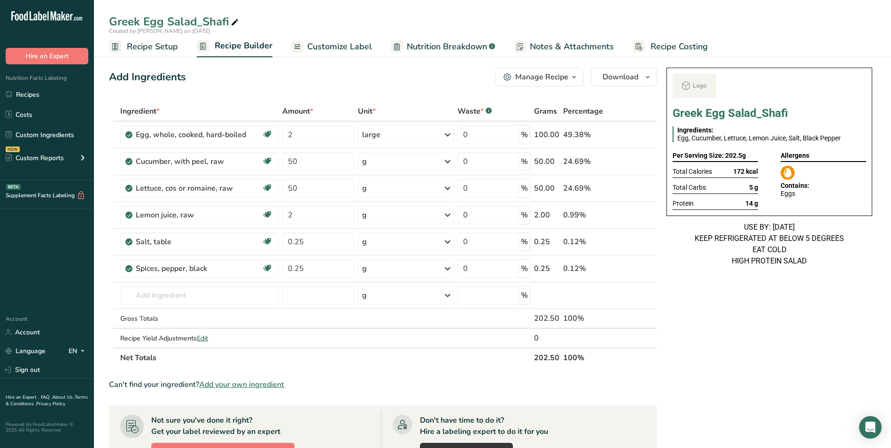
click at [353, 51] on span "Customize Label" at bounding box center [339, 46] width 65 height 13
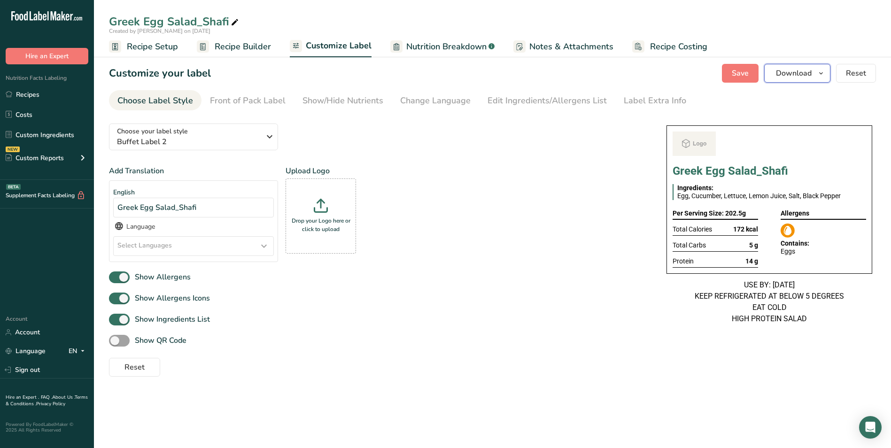
click at [818, 66] on button "Download" at bounding box center [797, 73] width 66 height 19
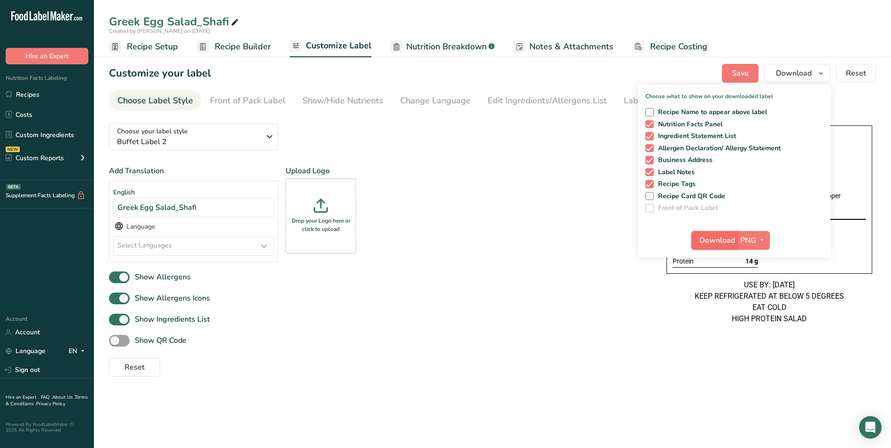
click at [721, 243] on span "Download" at bounding box center [717, 240] width 36 height 11
click at [38, 96] on link "Recipes" at bounding box center [47, 94] width 94 height 18
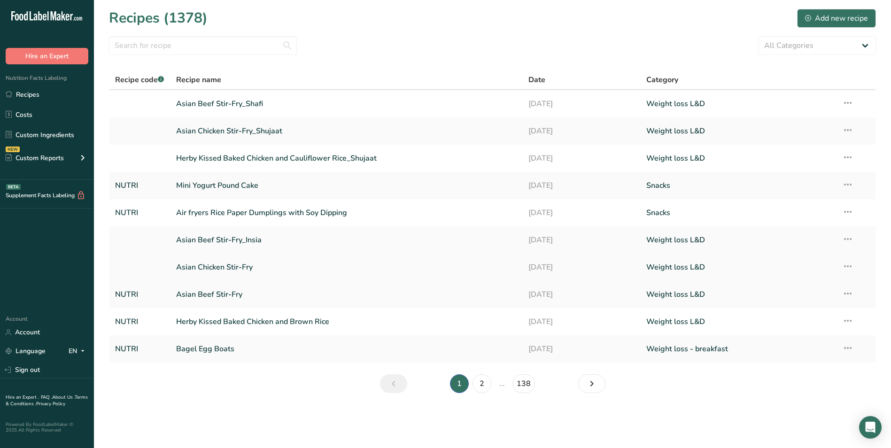
click at [214, 269] on link "Asian Chicken Stir-Fry" at bounding box center [346, 267] width 341 height 20
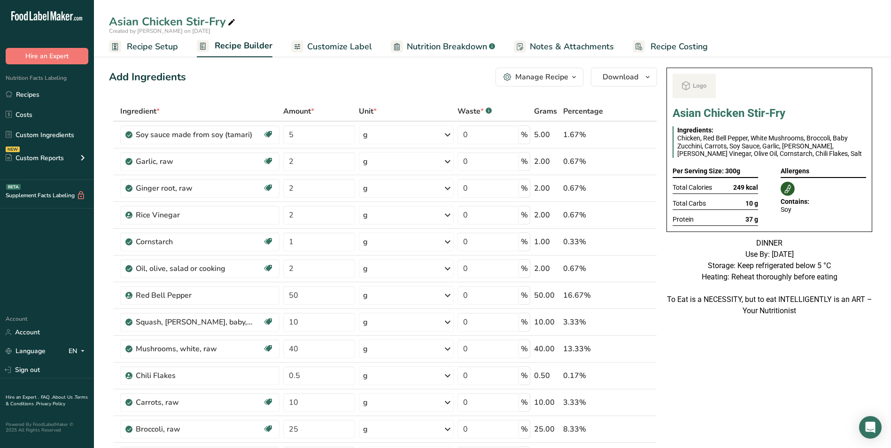
click at [339, 49] on span "Customize Label" at bounding box center [339, 46] width 65 height 13
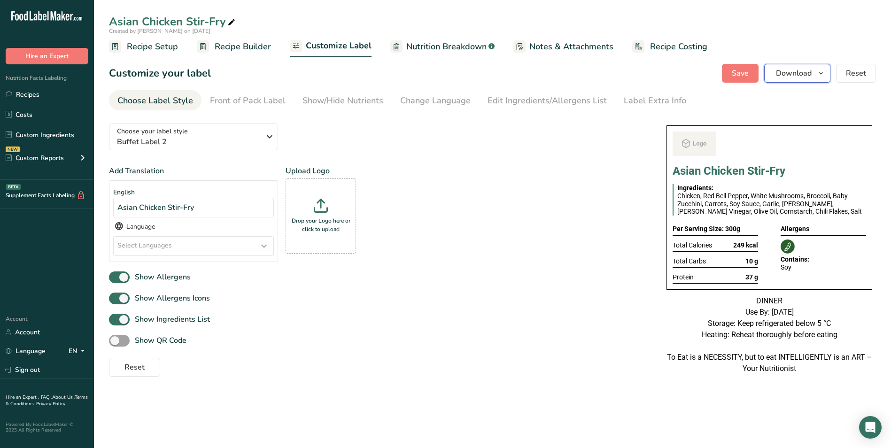
click at [814, 68] on button "Download" at bounding box center [797, 73] width 66 height 19
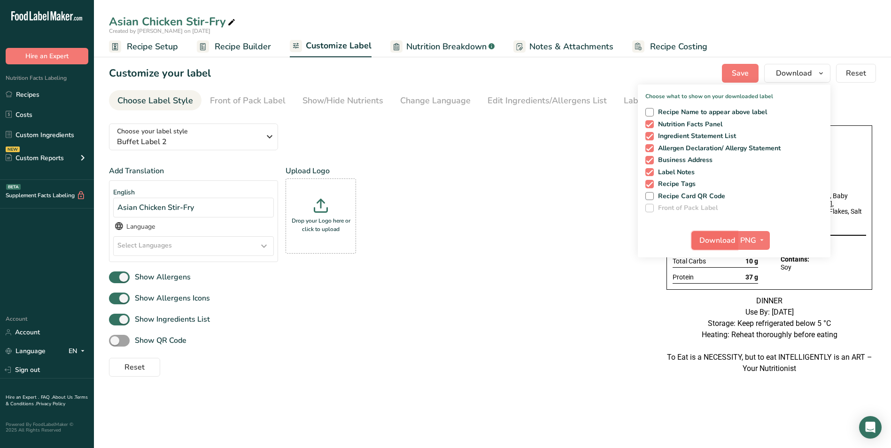
click at [707, 235] on span "Download" at bounding box center [717, 240] width 36 height 11
click at [20, 91] on link "Recipes" at bounding box center [47, 94] width 94 height 18
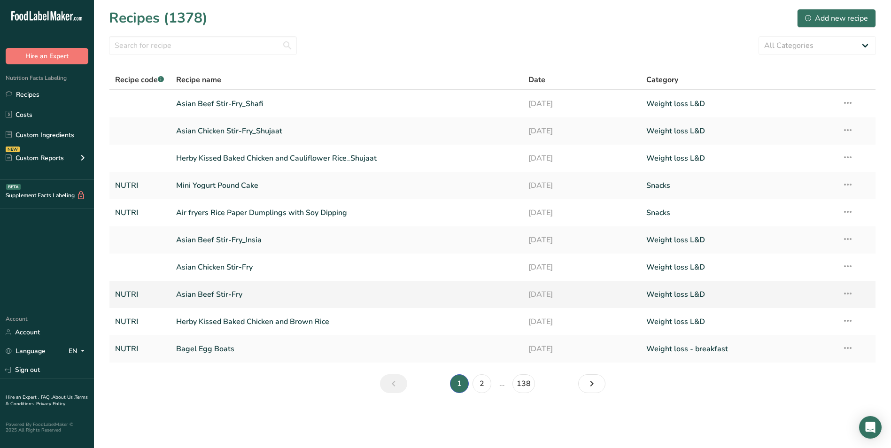
click at [224, 291] on link "Asian Beef Stir-Fry" at bounding box center [346, 295] width 341 height 20
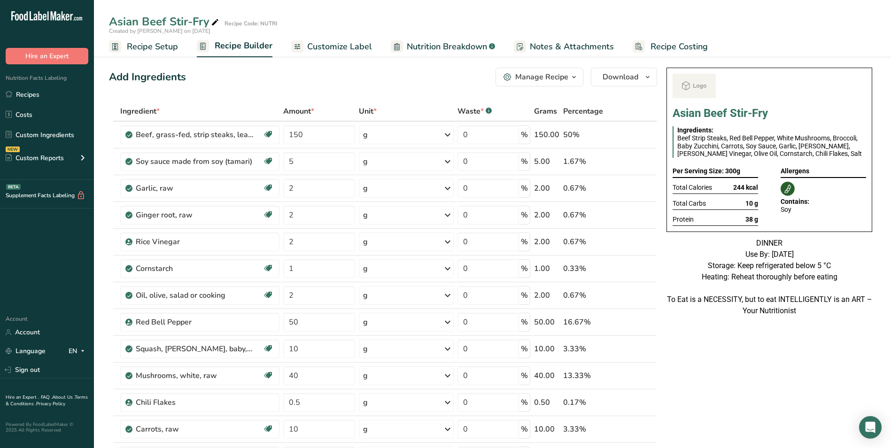
click at [350, 41] on span "Customize Label" at bounding box center [339, 46] width 65 height 13
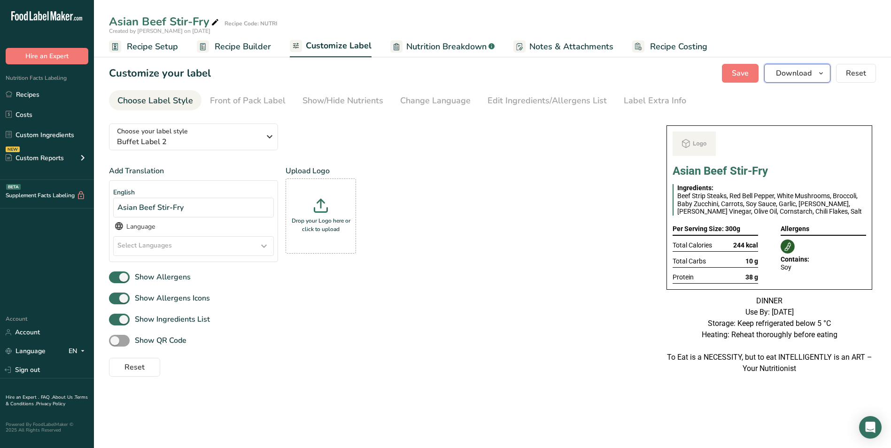
click at [781, 77] on span "Download" at bounding box center [794, 73] width 36 height 11
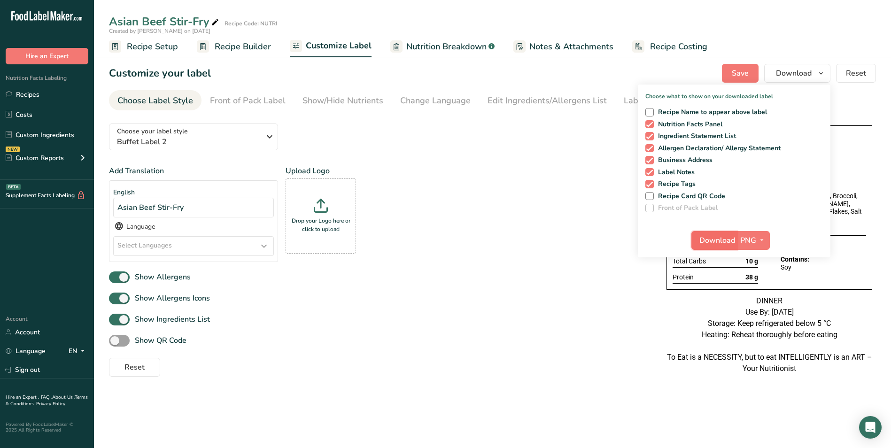
click at [723, 243] on span "Download" at bounding box center [717, 240] width 36 height 11
click at [23, 96] on link "Recipes" at bounding box center [47, 94] width 94 height 18
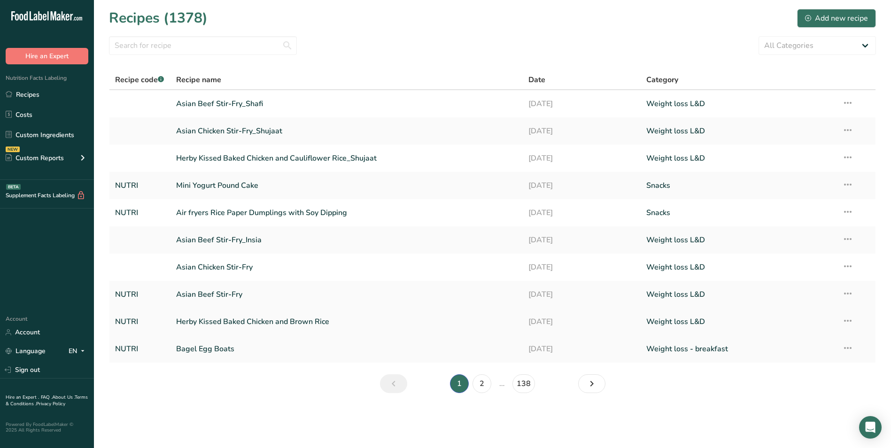
click at [295, 327] on link "Herby Kissed Baked Chicken and Brown Rice" at bounding box center [346, 322] width 341 height 20
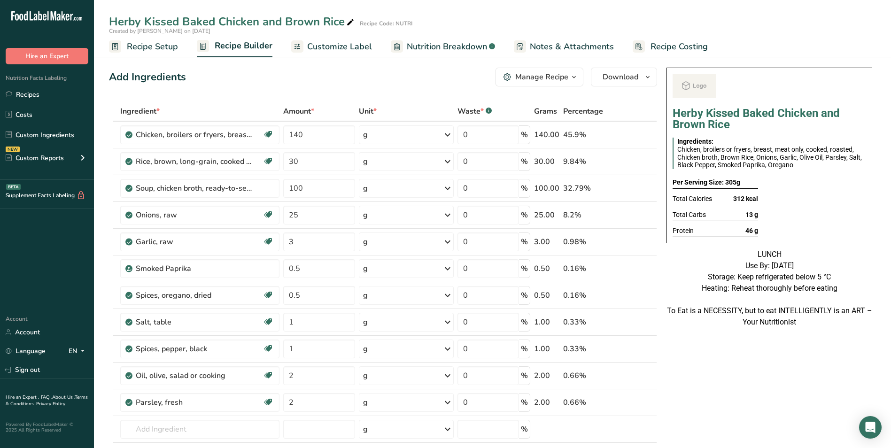
click at [350, 51] on span "Customize Label" at bounding box center [339, 46] width 65 height 13
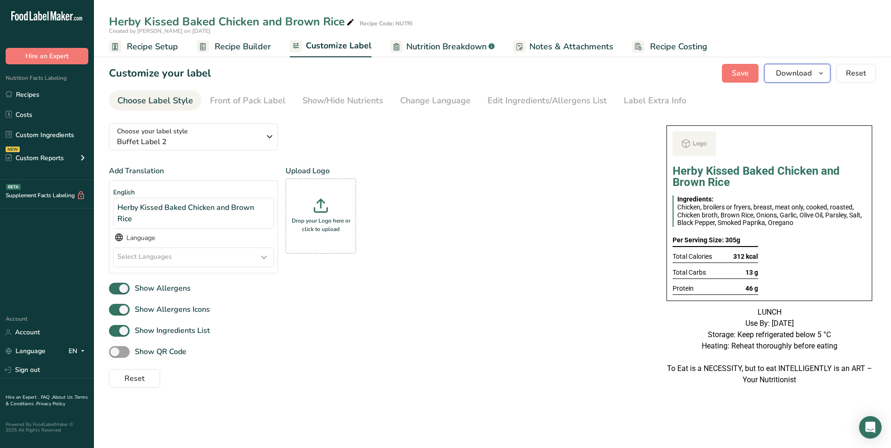
click at [797, 77] on span "Download" at bounding box center [794, 73] width 36 height 11
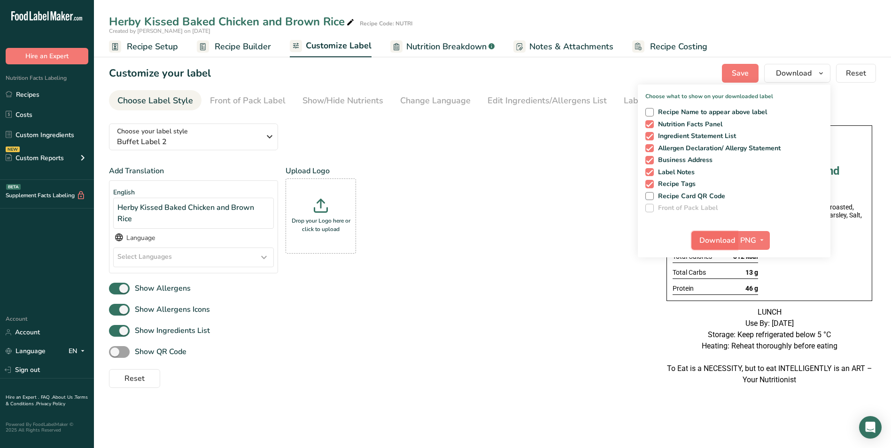
click at [719, 236] on span "Download" at bounding box center [717, 240] width 36 height 11
click at [38, 94] on link "Recipes" at bounding box center [47, 94] width 94 height 18
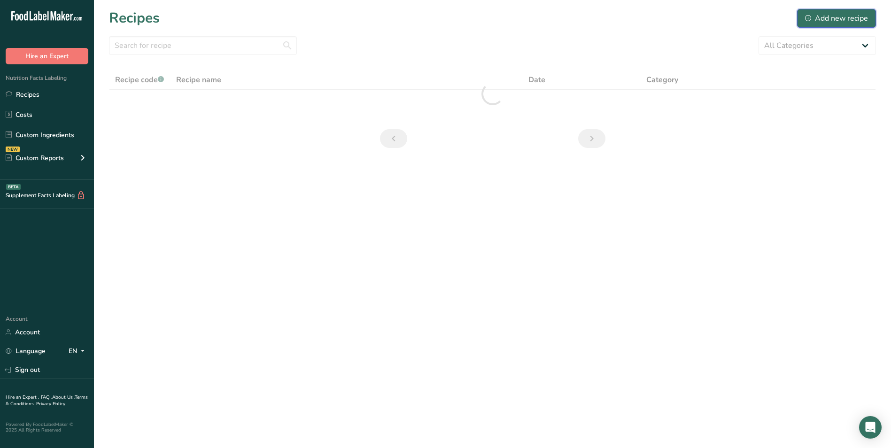
click at [812, 21] on div "Add new recipe" at bounding box center [836, 18] width 63 height 11
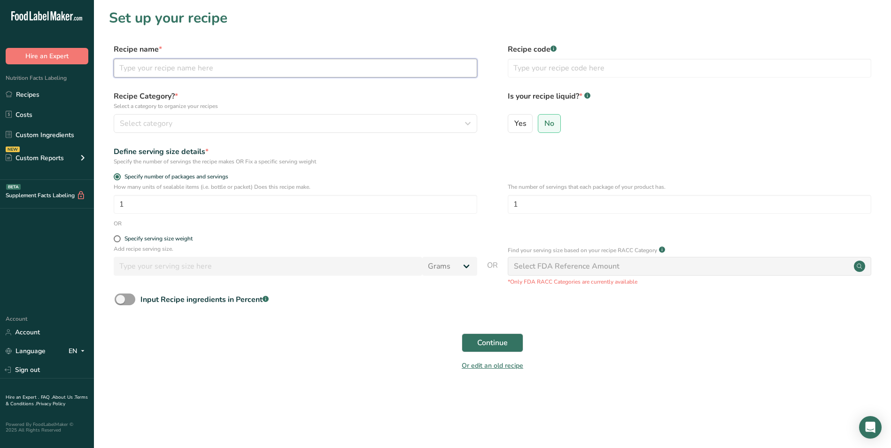
click at [299, 74] on input "text" at bounding box center [295, 68] width 363 height 19
type input "Chicken & Veggies Wrap"
click at [551, 69] on input "text" at bounding box center [689, 68] width 363 height 19
type input "NUTRI"
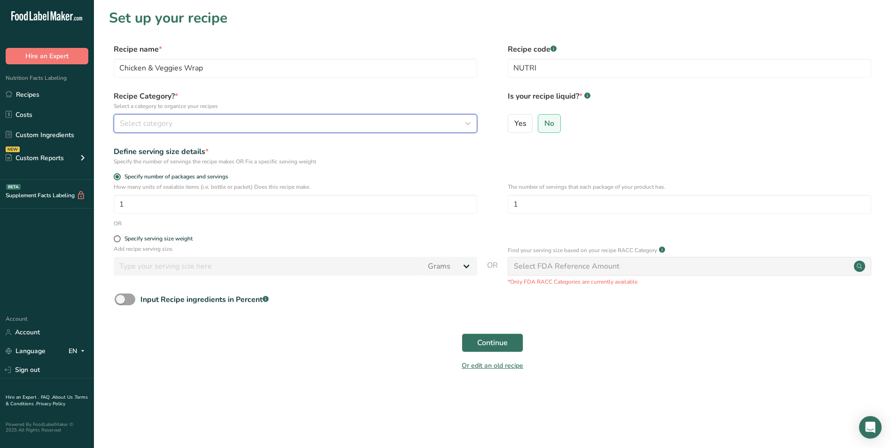
click at [349, 125] on div "Select category" at bounding box center [293, 123] width 346 height 11
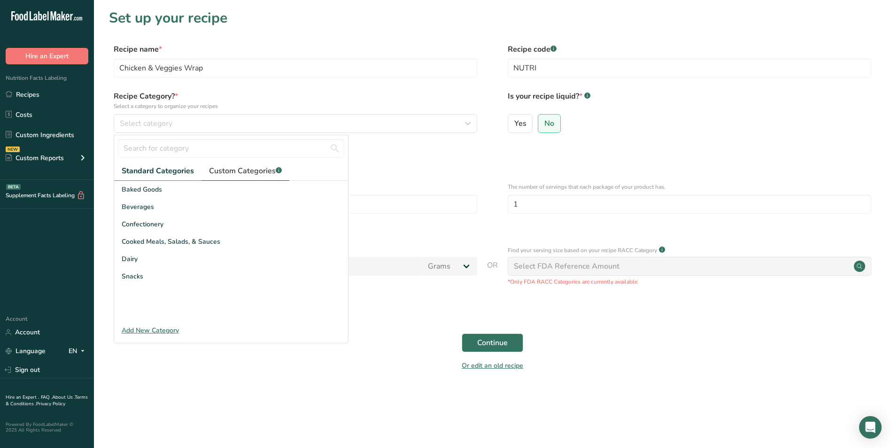
click at [265, 171] on span "Custom Categories .a-a{fill:#347362;}.b-a{fill:#fff;}" at bounding box center [245, 170] width 73 height 11
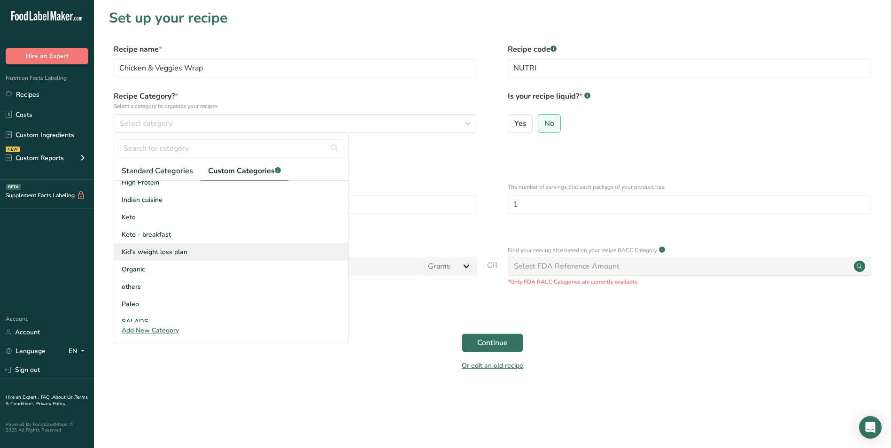
click at [156, 258] on div "Kid's weight loss plan" at bounding box center [231, 251] width 234 height 17
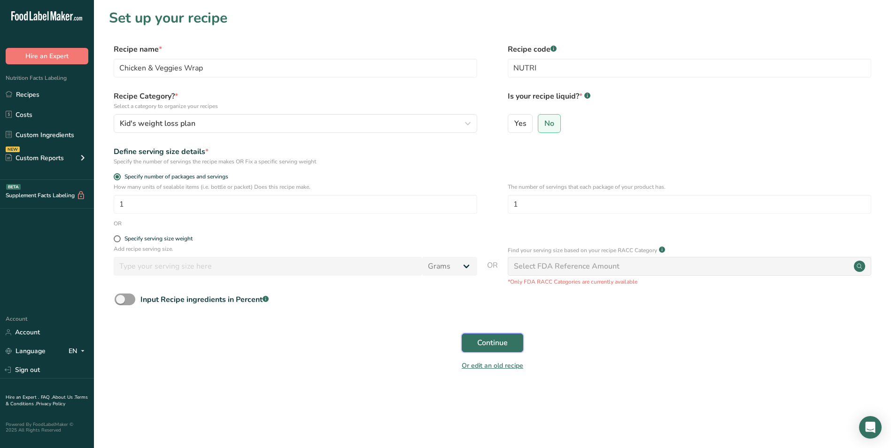
click at [489, 341] on span "Continue" at bounding box center [492, 342] width 31 height 11
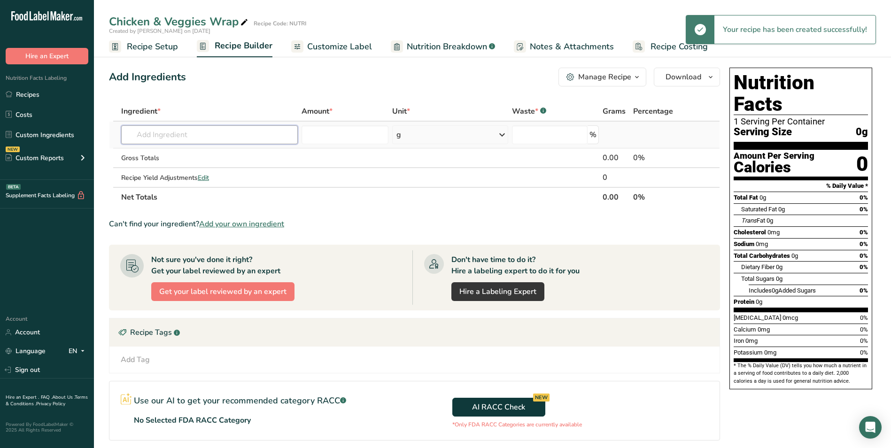
click at [199, 141] on input "text" at bounding box center [209, 134] width 177 height 19
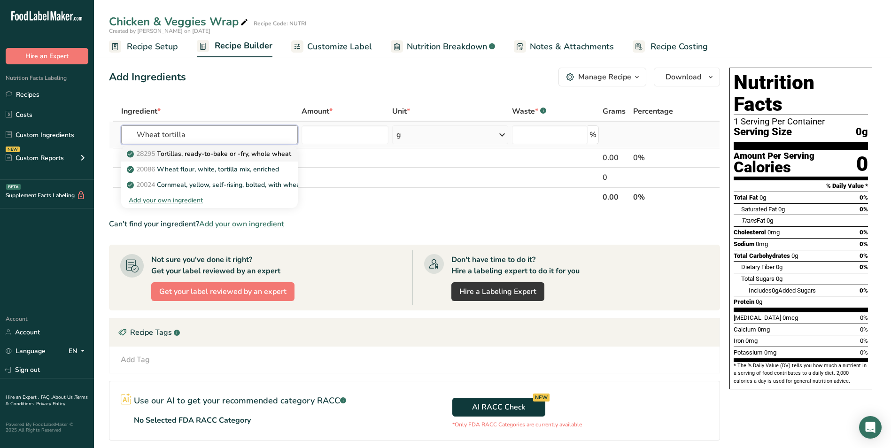
type input "Wheat tortilla"
click at [249, 155] on p "28295 Tortillas, ready-to-bake or -fry, whole wheat" at bounding box center [210, 154] width 162 height 10
type input "Tortillas, ready-to-bake or -fry, whole wheat"
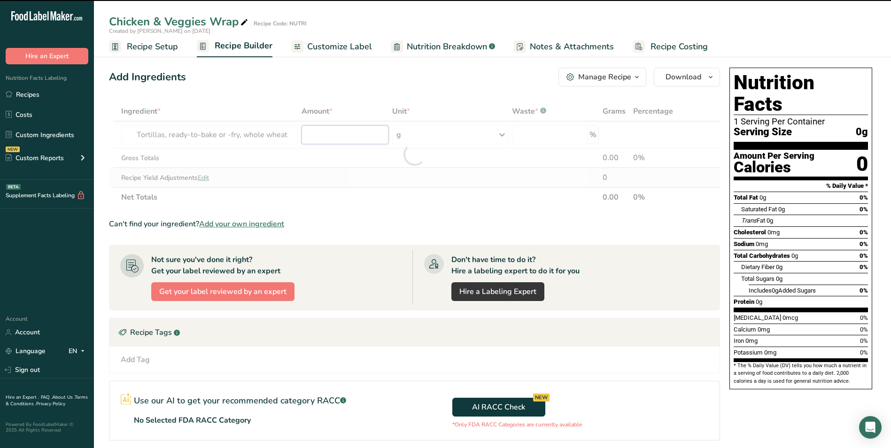
type input "0"
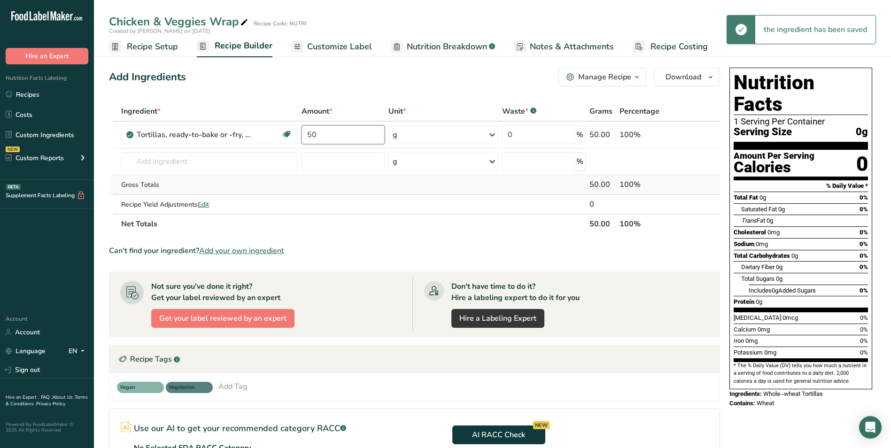
type input "50"
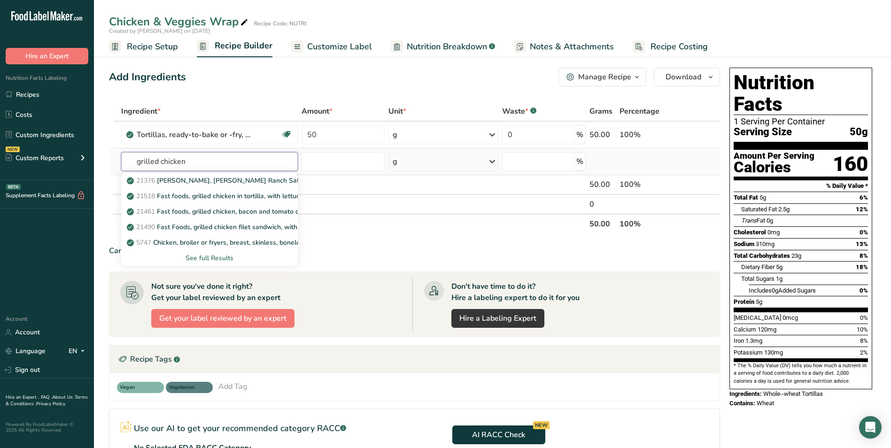
type input "grilled chicken"
click at [205, 256] on div "See full Results" at bounding box center [210, 258] width 162 height 10
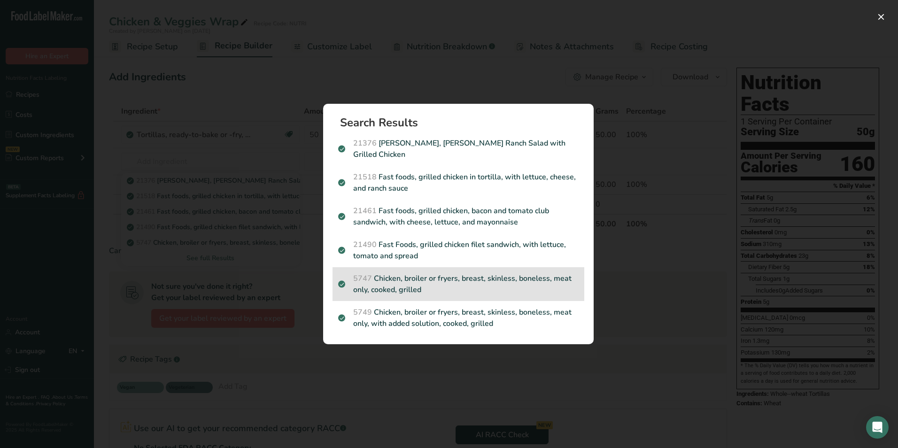
click at [447, 285] on p "5747 Chicken, broiler or fryers, breast, skinless, boneless, meat only, cooked,…" at bounding box center [458, 284] width 240 height 23
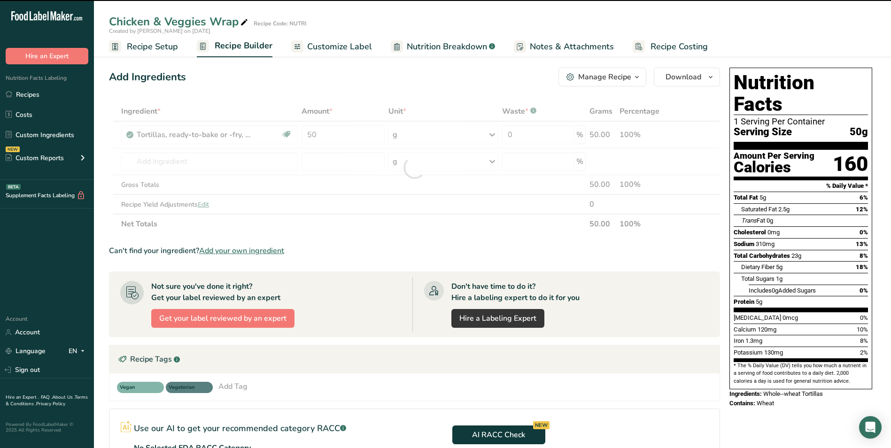
type input "0"
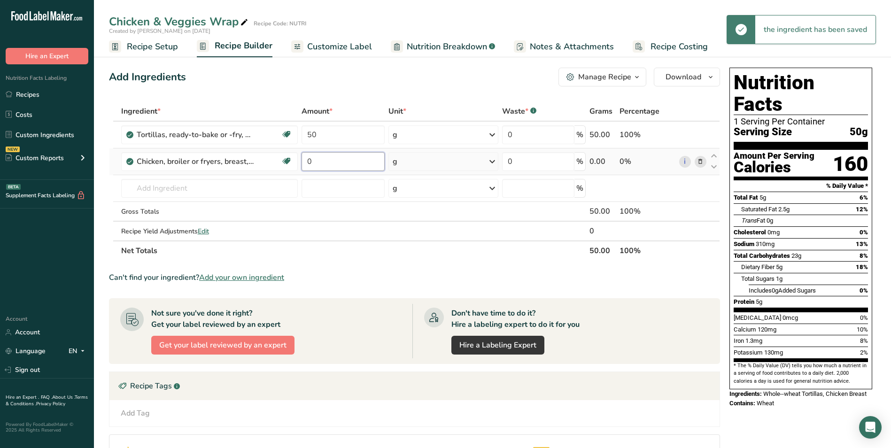
click at [304, 158] on input "0" at bounding box center [342, 161] width 83 height 19
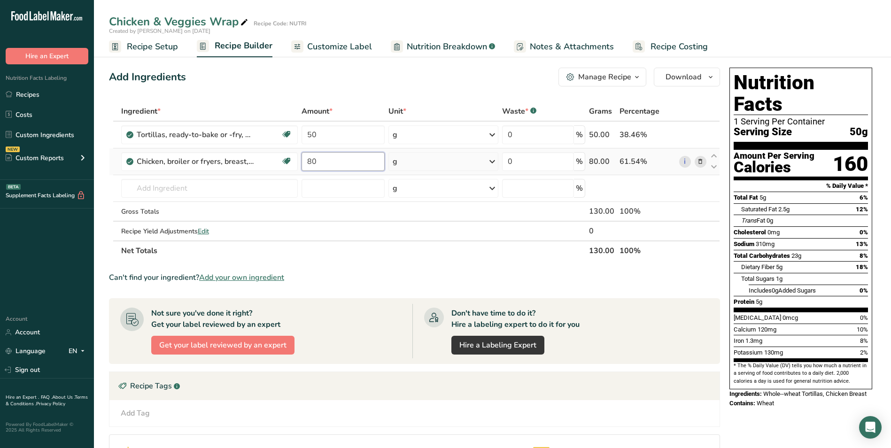
type input "80"
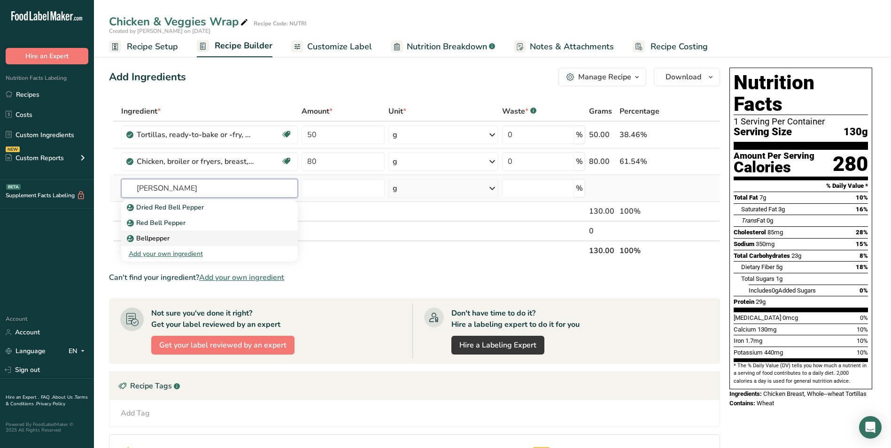
type input "bell peppe"
click at [144, 240] on p "Bellpepper" at bounding box center [149, 238] width 41 height 10
type input "Bellpepper"
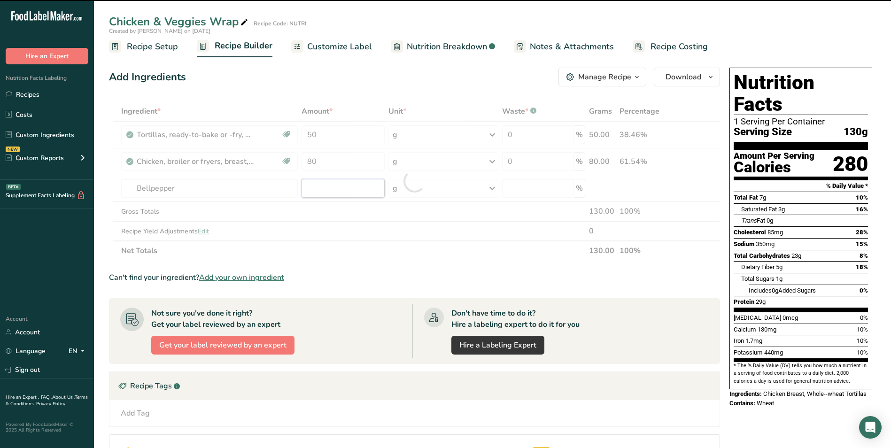
type input "0"
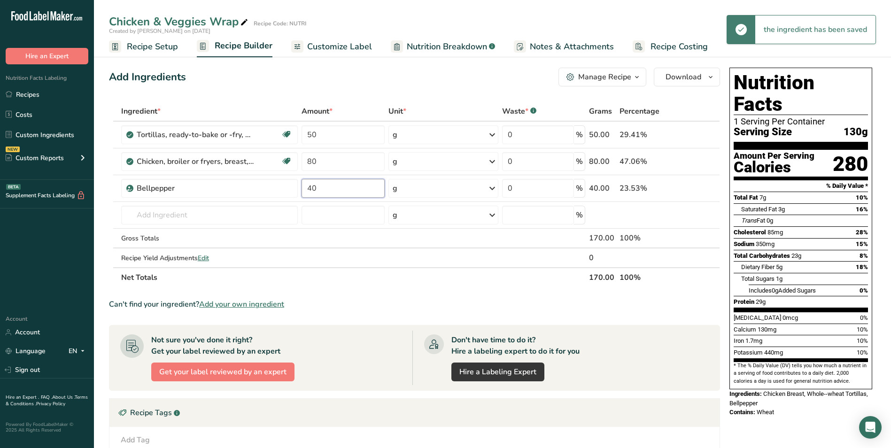
type input "40"
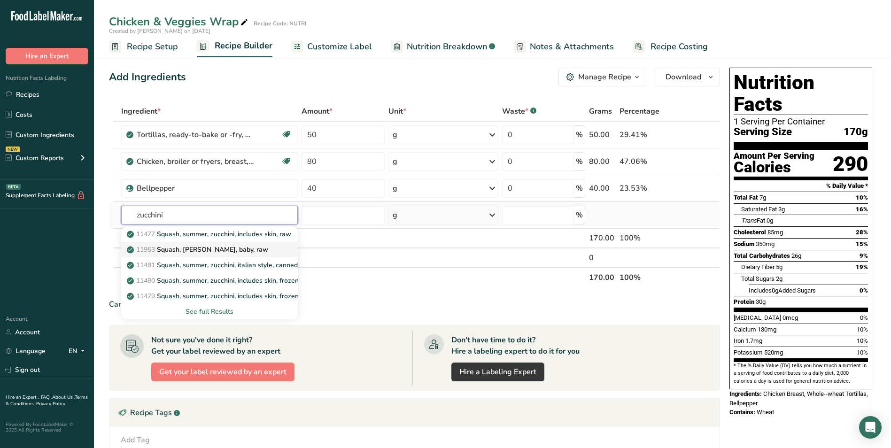
type input "zucchini"
click at [221, 250] on p "11953 Squash, zucchini, baby, raw" at bounding box center [198, 250] width 139 height 10
type input "Squash, zucchini, baby, raw"
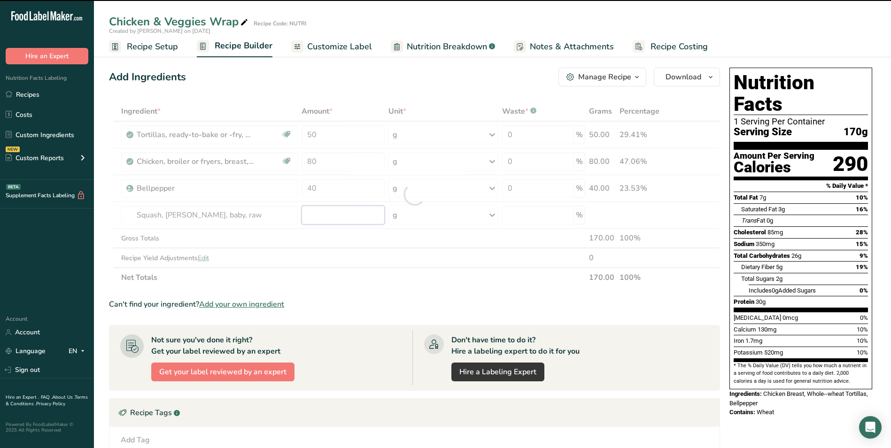
type input "0"
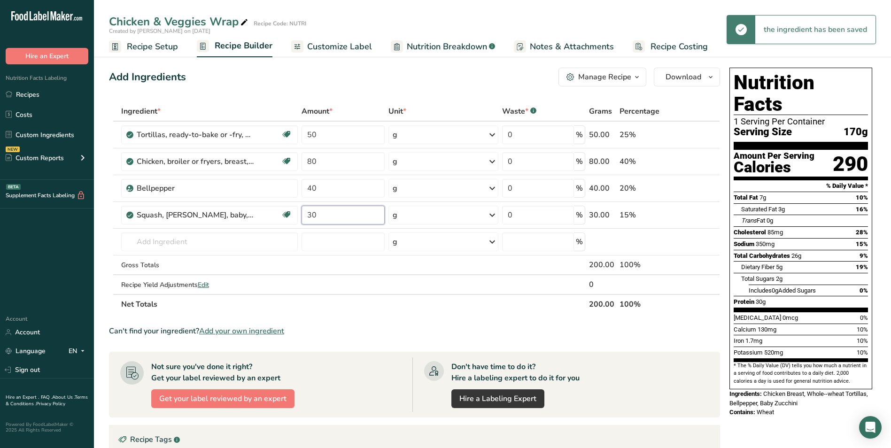
type input "30"
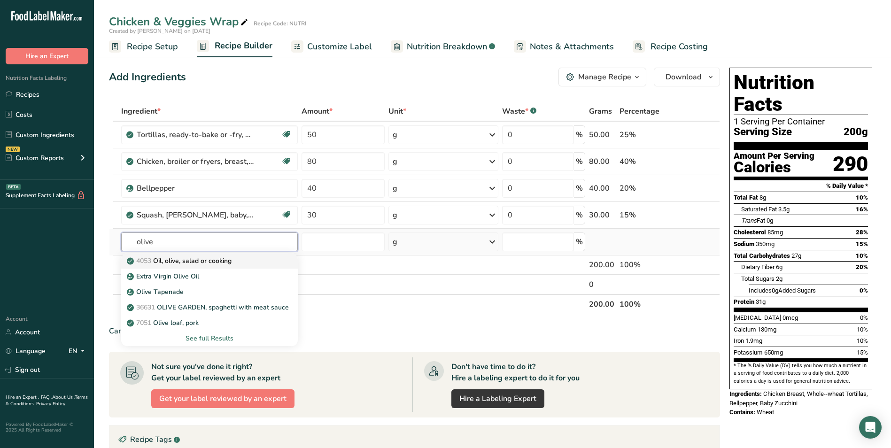
type input "olive"
click at [187, 258] on p "4053 Oil, olive, salad or cooking" at bounding box center [180, 261] width 103 height 10
type input "Oil, olive, salad or cooking"
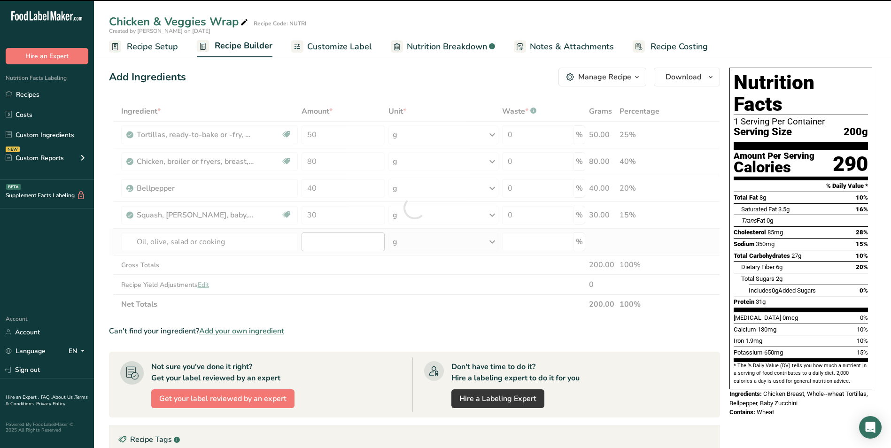
type input "0"
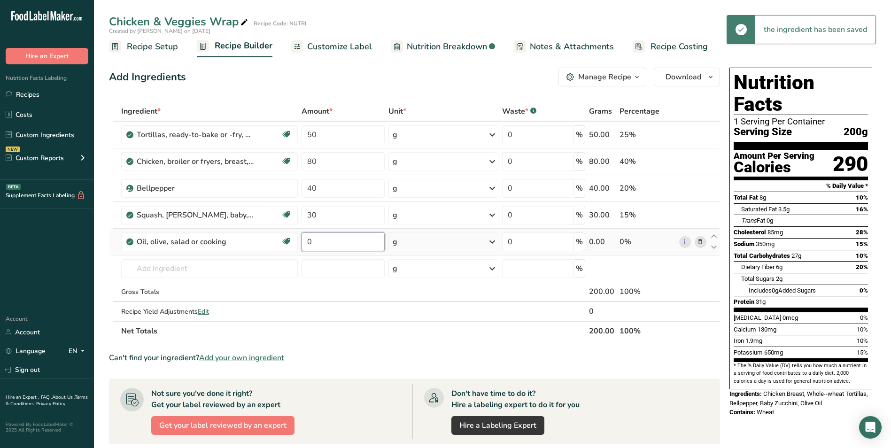
click at [313, 245] on input "0" at bounding box center [342, 241] width 83 height 19
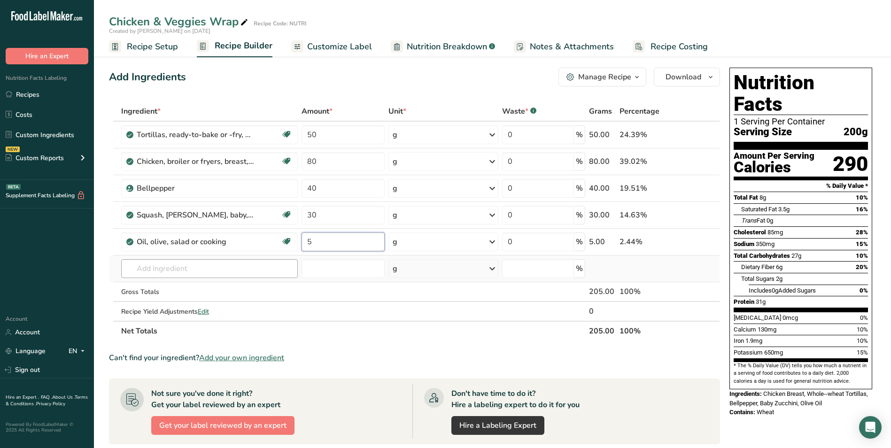
type input "5"
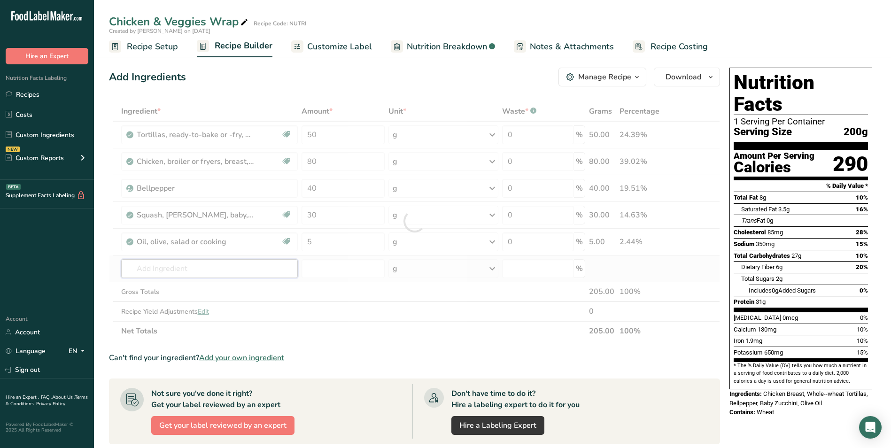
click at [186, 264] on div "Ingredient * Amount * Unit * Waste * .a-a{fill:#347362;}.b-a{fill:#fff;} Grams …" at bounding box center [414, 220] width 611 height 239
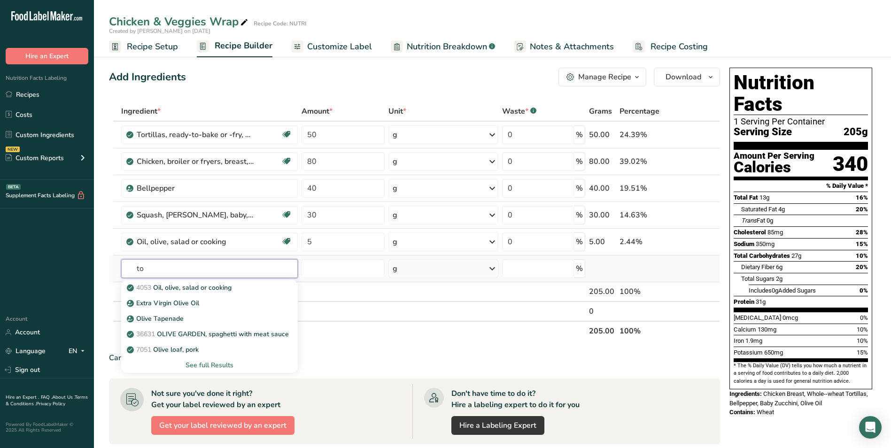
type input "t"
type input "salsa"
click at [206, 301] on p "6164 Sauce, salsa, ready-to-serve" at bounding box center [184, 303] width 111 height 10
type input "Sauce, salsa, ready-to-serve"
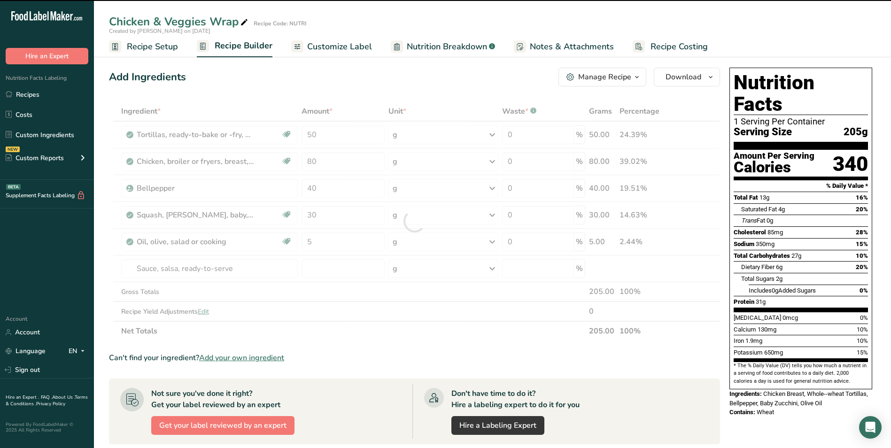
type input "0"
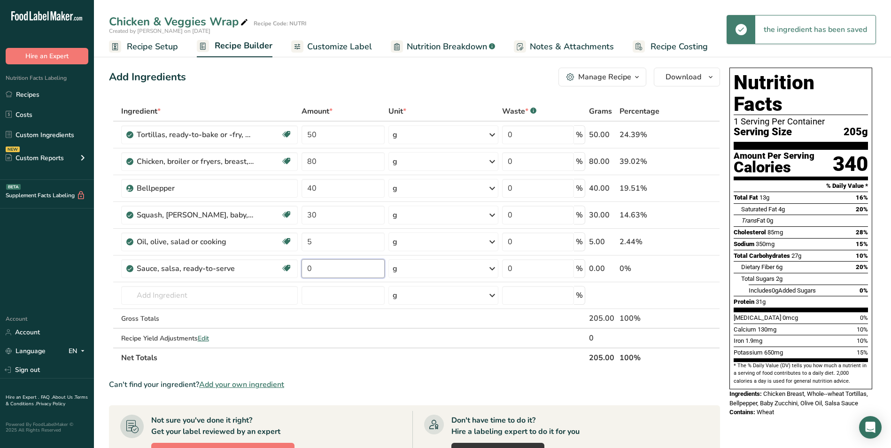
click at [316, 266] on input "0" at bounding box center [342, 268] width 83 height 19
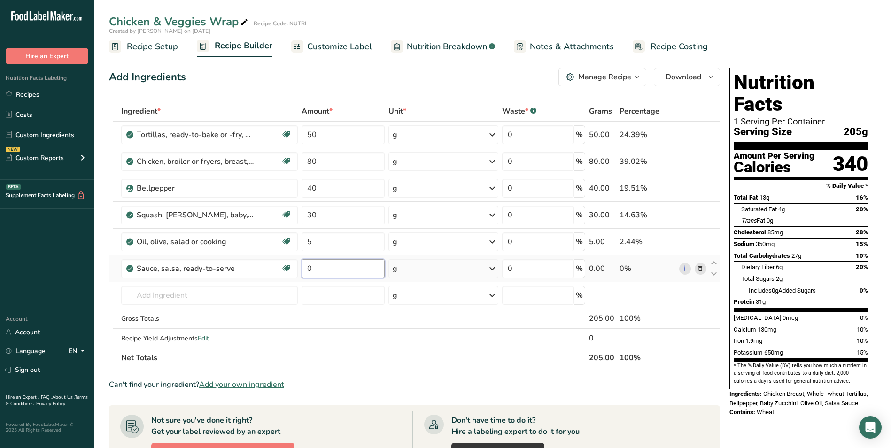
click at [304, 268] on input "0" at bounding box center [342, 268] width 83 height 19
type input "10"
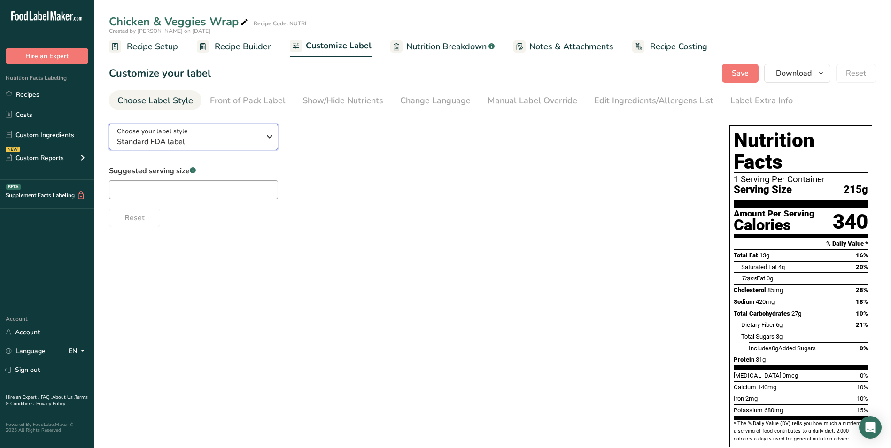
click at [248, 146] on span "Standard FDA label" at bounding box center [188, 141] width 143 height 11
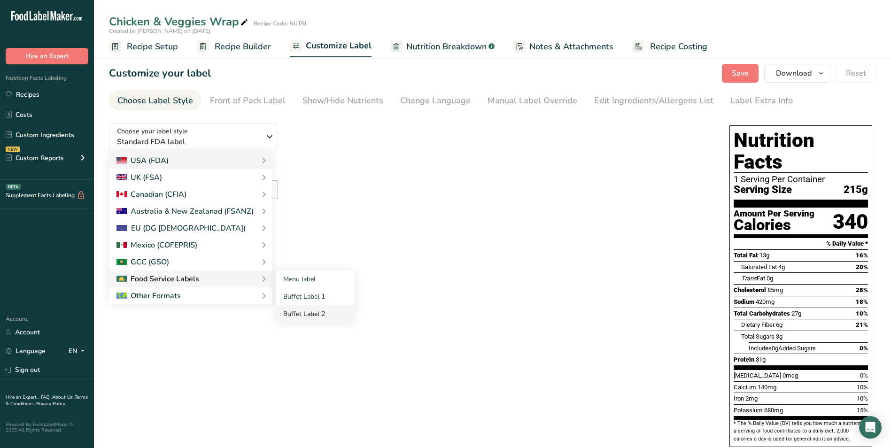
click at [321, 310] on link "Buffet Label 2" at bounding box center [315, 313] width 79 height 17
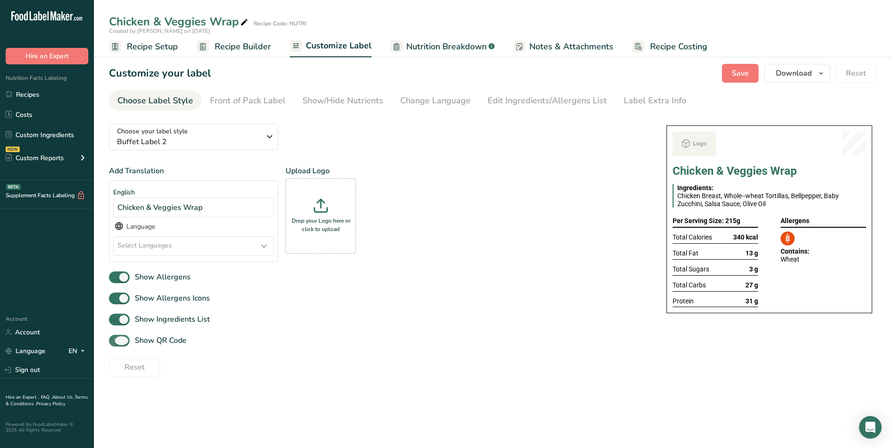
click at [134, 342] on span "Show QR Code" at bounding box center [158, 340] width 57 height 11
click at [115, 342] on input "Show QR Code" at bounding box center [112, 341] width 6 height 6
checkbox input "false"
click at [329, 102] on div "Show/Hide Nutrients" at bounding box center [342, 100] width 81 height 13
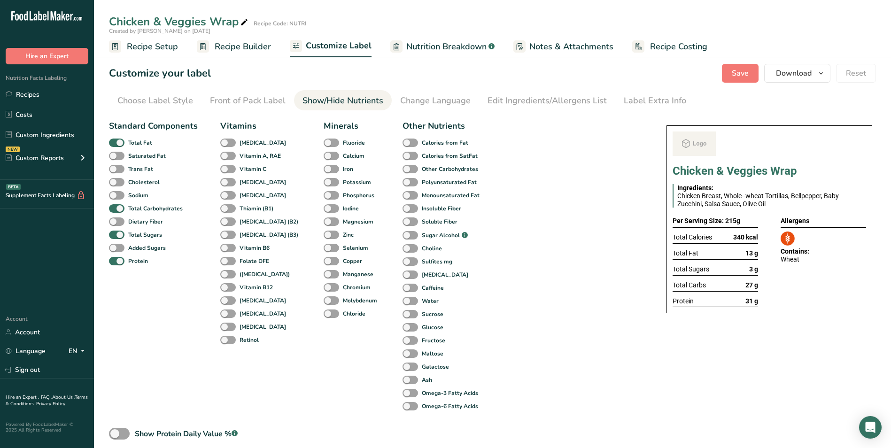
click at [143, 136] on div "Standard Components Total Fat Saturated Fat Trans Fat [MEDICAL_DATA] Sodium Tot…" at bounding box center [153, 266] width 89 height 293
click at [142, 144] on b "Total Fat" at bounding box center [140, 143] width 24 height 8
click at [115, 144] on input "Total Fat" at bounding box center [112, 142] width 6 height 6
checkbox input "false"
click at [134, 238] on b "Total Sugars" at bounding box center [145, 235] width 34 height 8
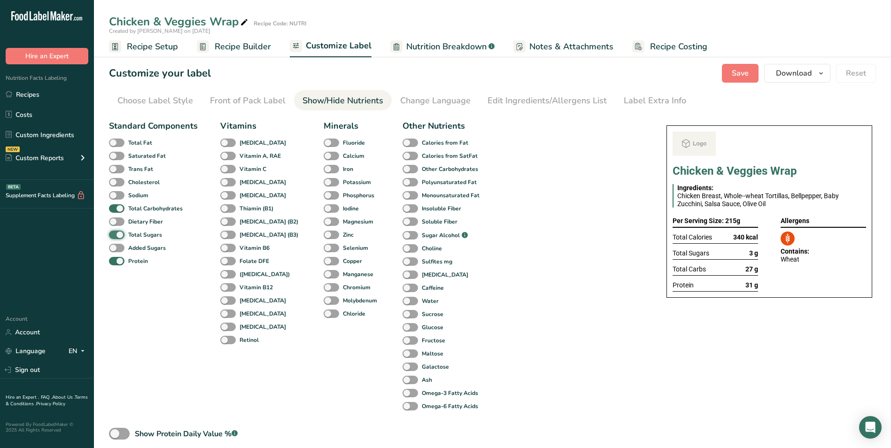
click at [115, 238] on input "Total Sugars" at bounding box center [112, 234] width 6 height 6
checkbox input "false"
click at [649, 107] on link "Label Extra Info" at bounding box center [655, 100] width 62 height 21
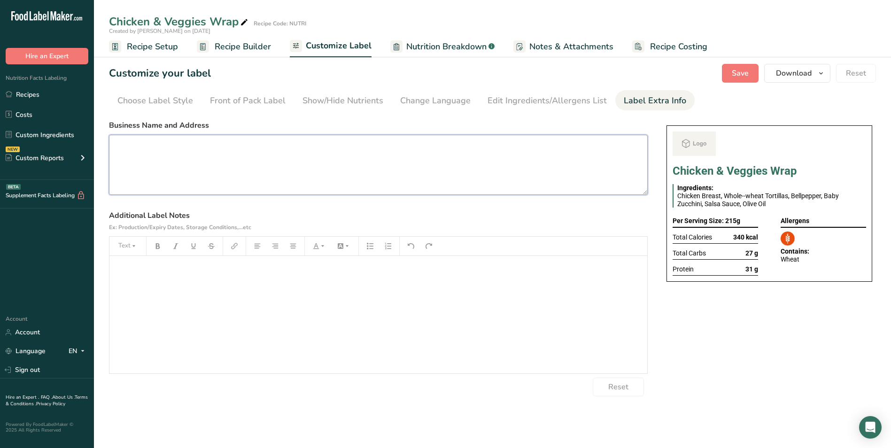
click at [195, 158] on textarea at bounding box center [378, 165] width 539 height 60
click at [47, 91] on link "Recipes" at bounding box center [47, 94] width 94 height 18
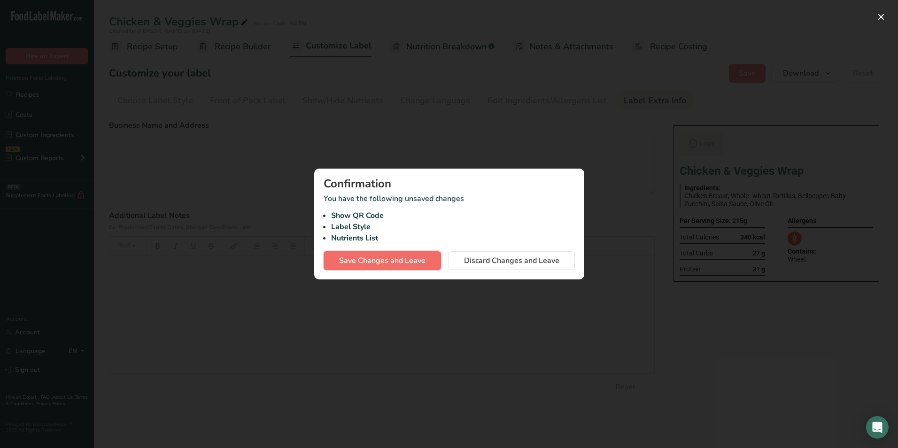
click at [377, 262] on span "Save Changes and Leave" at bounding box center [382, 260] width 86 height 11
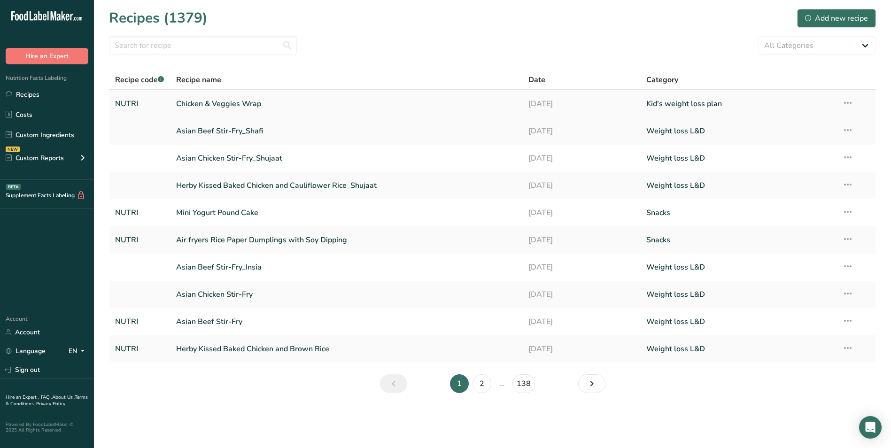
click at [221, 106] on link "Chicken & Veggies Wrap" at bounding box center [346, 104] width 341 height 20
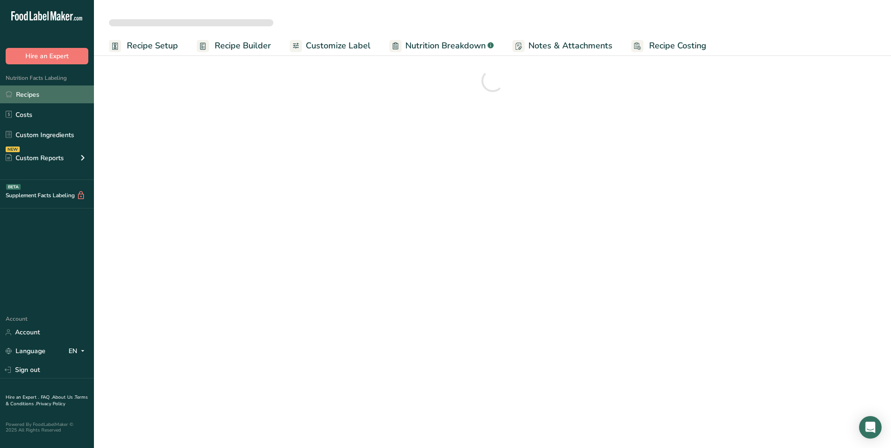
click at [36, 98] on link "Recipes" at bounding box center [47, 94] width 94 height 18
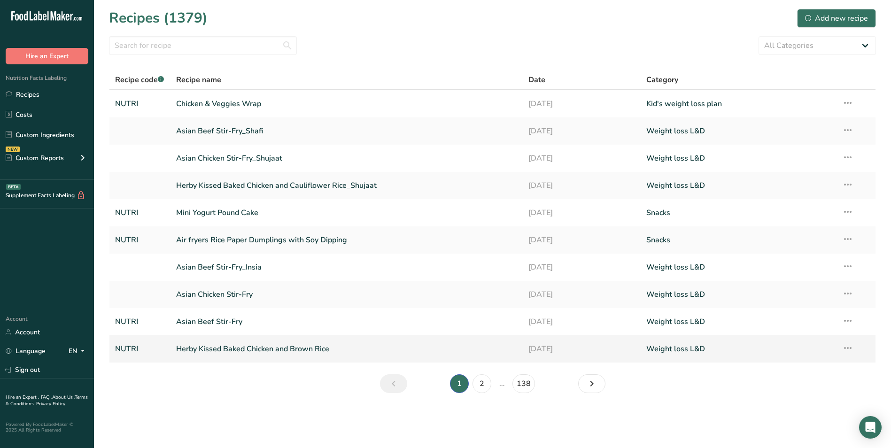
click at [222, 352] on link "Herby Kissed Baked Chicken and Brown Rice" at bounding box center [346, 349] width 341 height 20
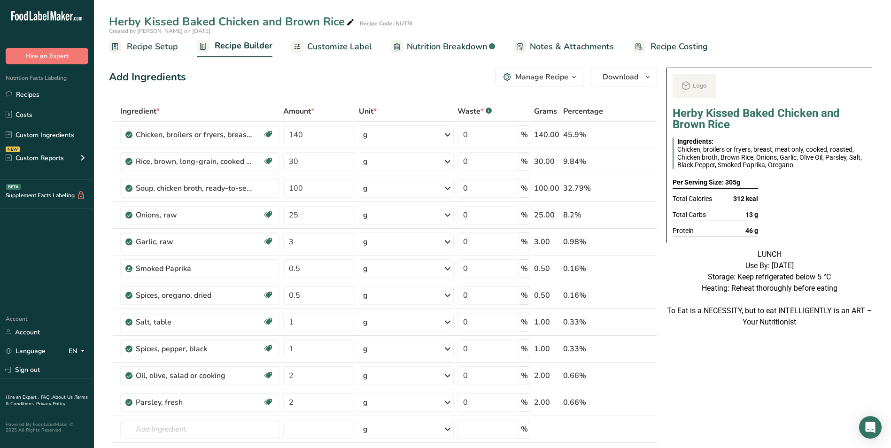
click at [353, 48] on span "Customize Label" at bounding box center [339, 46] width 65 height 13
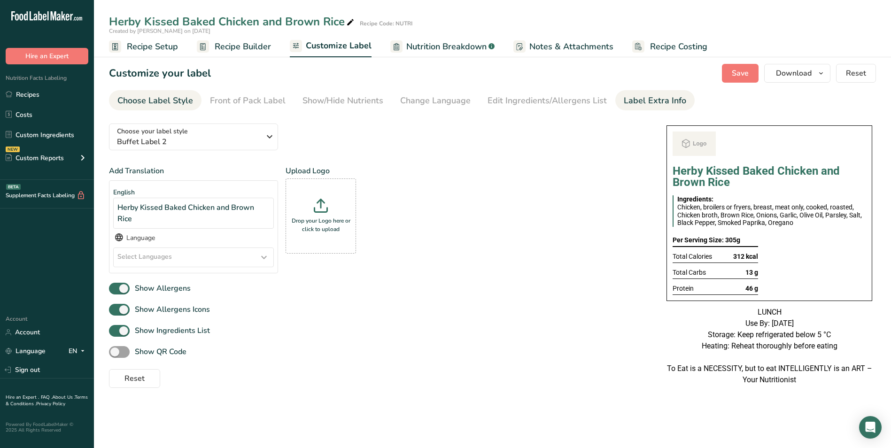
click at [653, 101] on div "Label Extra Info" at bounding box center [655, 100] width 62 height 13
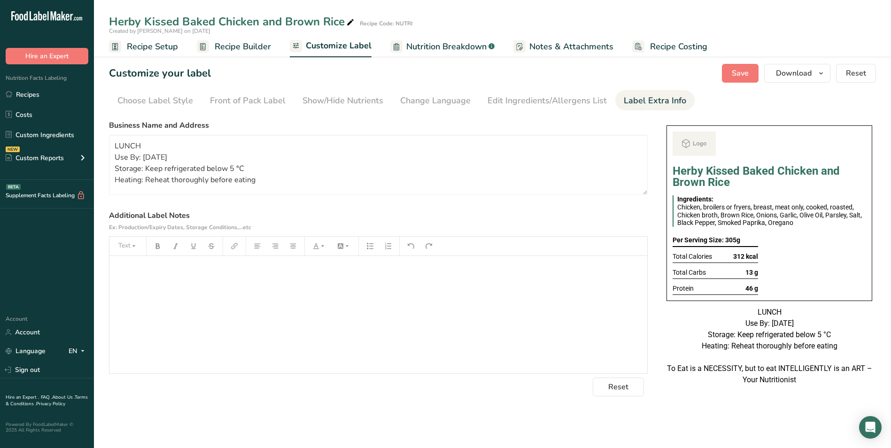
click at [647, 100] on div "Label Extra Info" at bounding box center [655, 100] width 62 height 13
click at [203, 170] on textarea "LUNCH Use By: [DATE] Storage: Keep refrigerated below 5 °C Heating: Reheat thor…" at bounding box center [378, 165] width 539 height 60
click at [33, 98] on link "Recipes" at bounding box center [47, 94] width 94 height 18
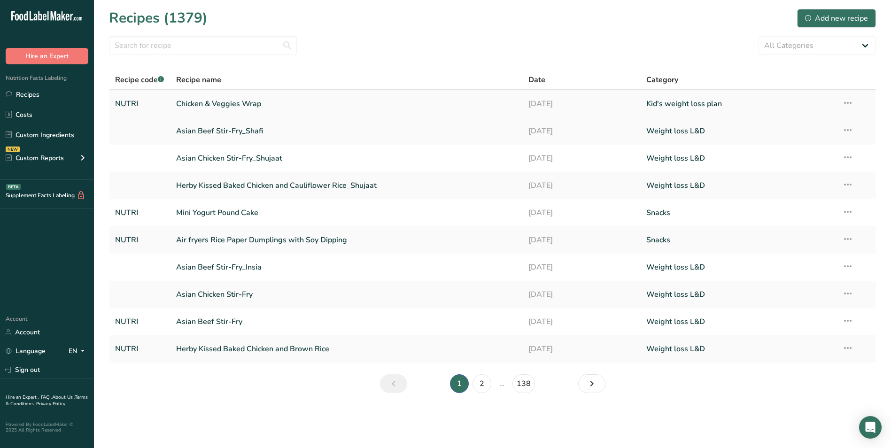
click at [216, 104] on link "Chicken & Veggies Wrap" at bounding box center [346, 104] width 341 height 20
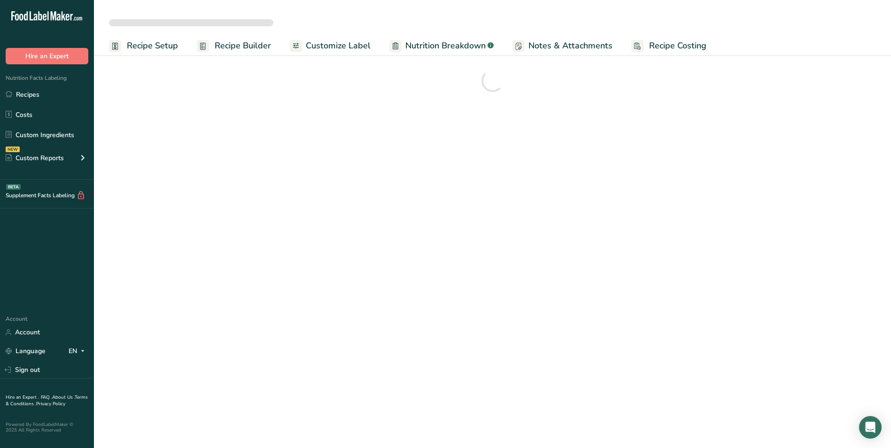
click at [339, 47] on span "Customize Label" at bounding box center [338, 45] width 65 height 13
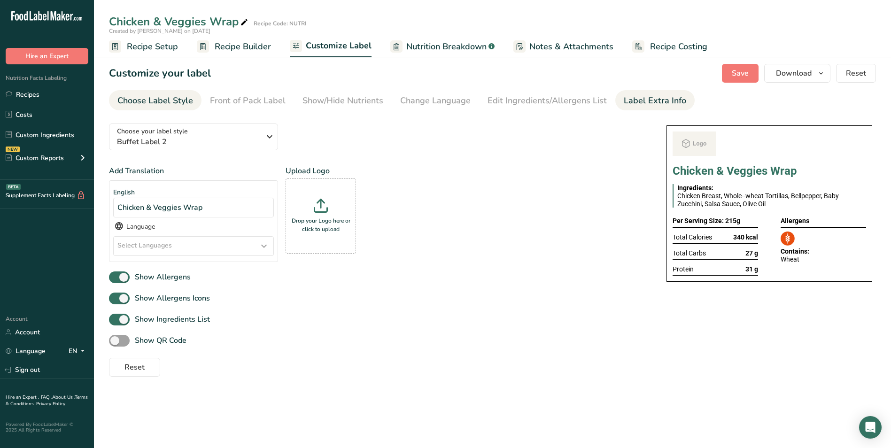
click at [666, 96] on div "Label Extra Info" at bounding box center [655, 100] width 62 height 13
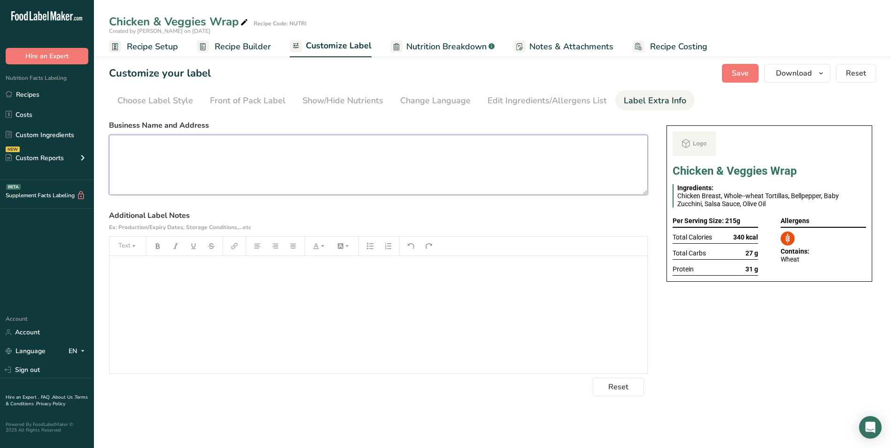
click at [545, 151] on textarea at bounding box center [378, 165] width 539 height 60
paste textarea "LUNCH Use By: [DATE] Storage: Keep refrigerated below 5 °C Heating: Reheat thor…"
click at [129, 147] on textarea "LUNCH Use By: [DATE] Storage: Keep refrigerated below 5 °C Heating: Reheat thor…" at bounding box center [378, 165] width 539 height 60
click at [138, 159] on textarea "BREAKFAST Use By: [DATE] Storage: Keep refrigerated below 5 °C Heating: Reheat …" at bounding box center [378, 165] width 539 height 60
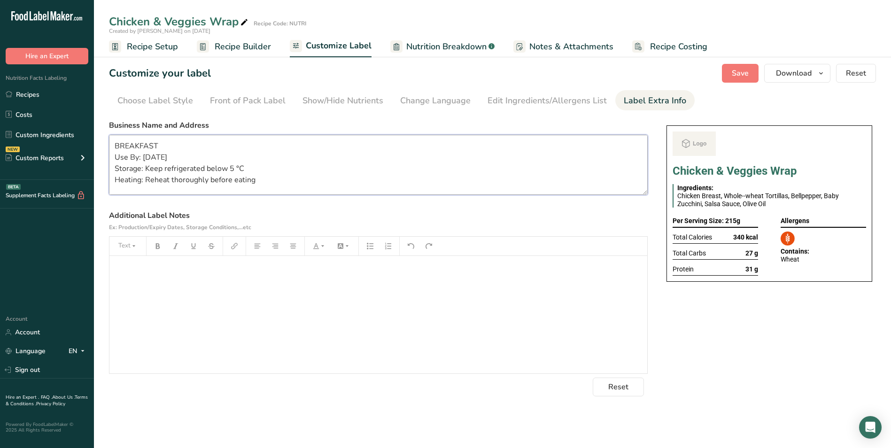
type textarea "BREAKFAST Use By: [DATE] Storage: Keep refrigerated below 5 °C Heating: Reheat …"
click at [456, 188] on textarea "BREAKFAST Use By: [DATE] Storage: Keep refrigerated below 5 °C Heating: Reheat …" at bounding box center [378, 165] width 539 height 60
click at [737, 77] on span "Save" at bounding box center [740, 73] width 17 height 11
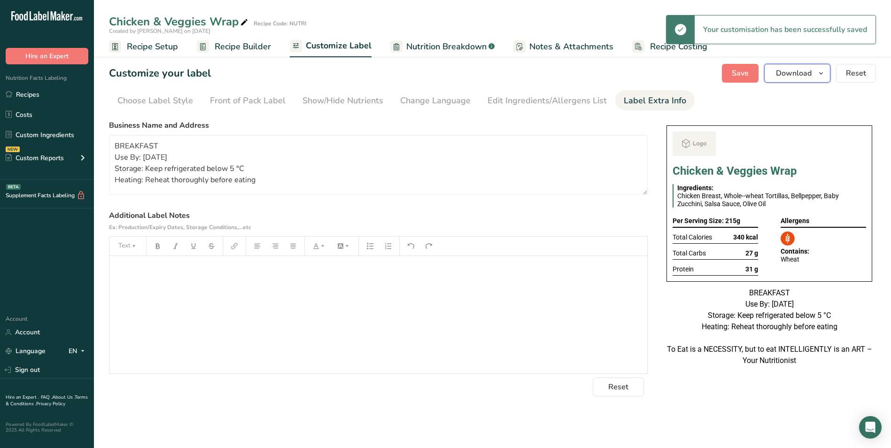
click at [804, 69] on span "Download" at bounding box center [794, 73] width 36 height 11
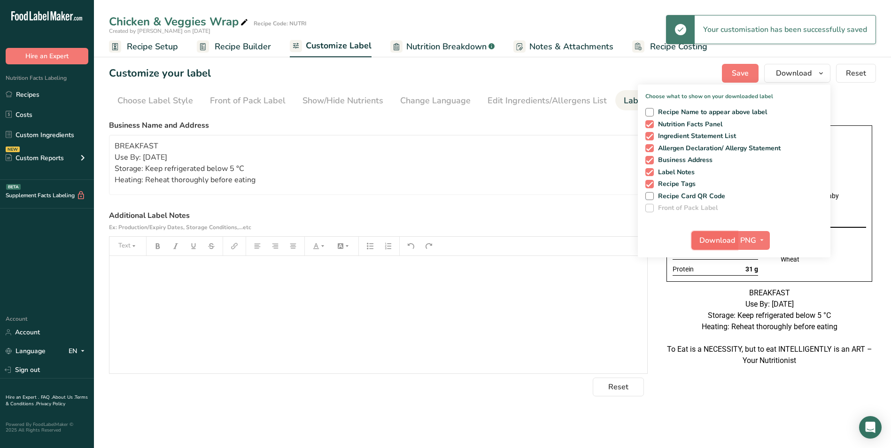
click at [714, 237] on span "Download" at bounding box center [717, 240] width 36 height 11
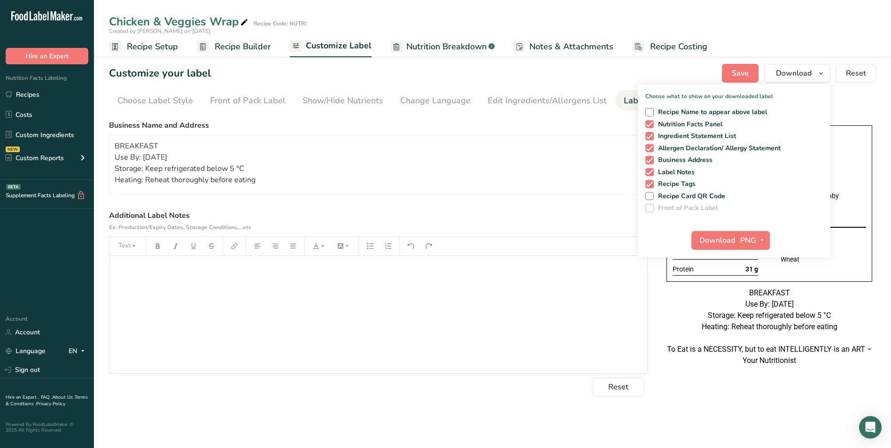
click at [232, 45] on span "Recipe Builder" at bounding box center [243, 46] width 56 height 13
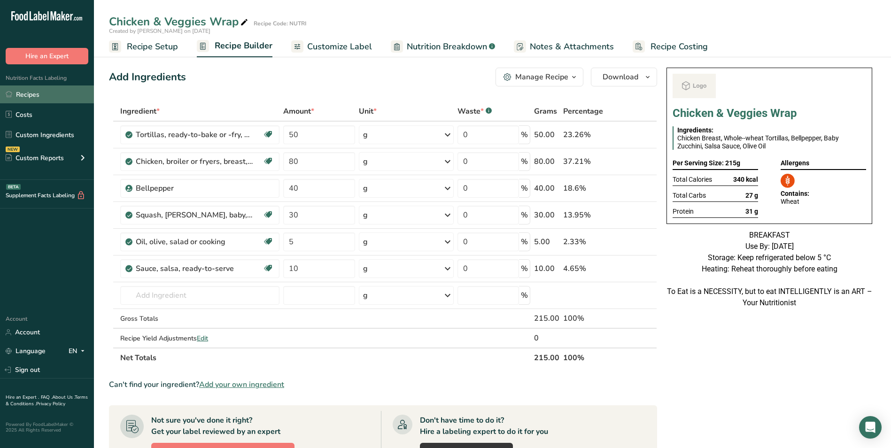
click at [25, 93] on link "Recipes" at bounding box center [47, 94] width 94 height 18
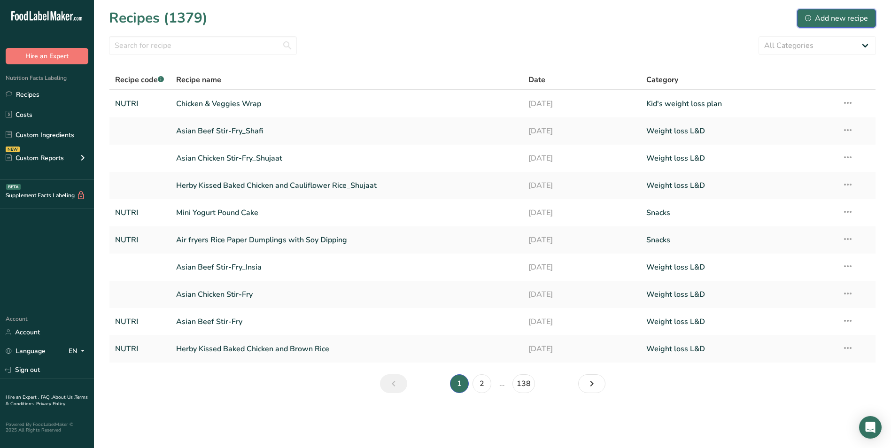
click at [847, 18] on div "Add new recipe" at bounding box center [836, 18] width 63 height 11
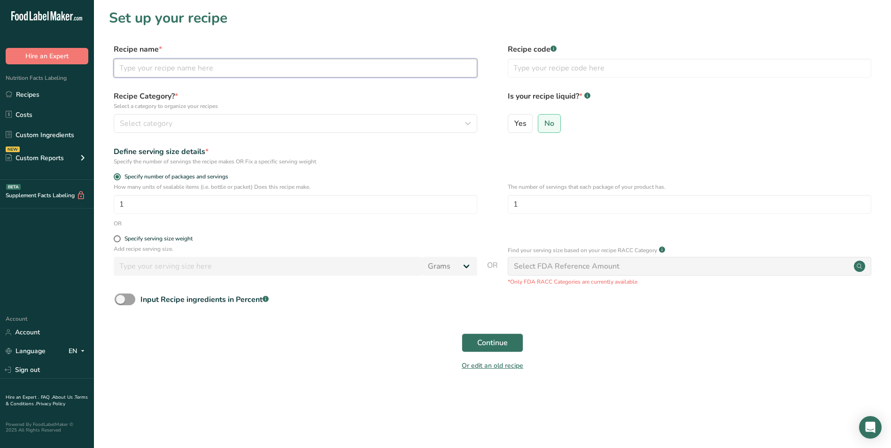
click at [202, 68] on input "text" at bounding box center [295, 68] width 363 height 19
type input "Beef Shawarma Bowl"
click at [571, 73] on input "text" at bounding box center [689, 68] width 363 height 19
type input "NUTRI"
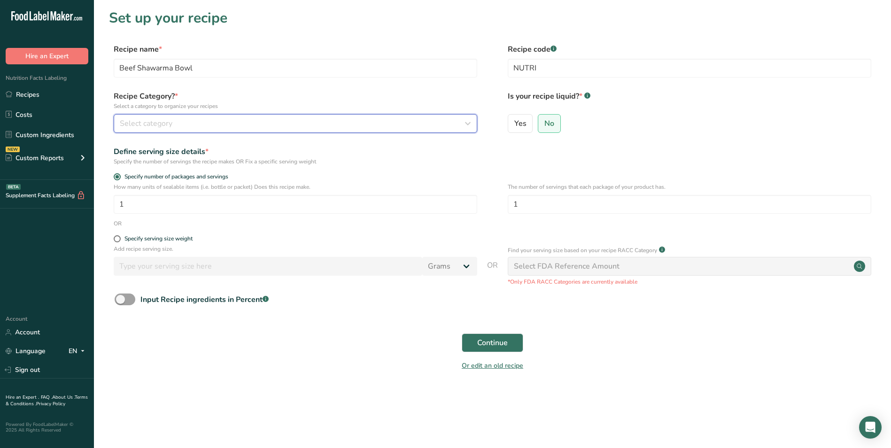
click at [234, 123] on div "Select category" at bounding box center [293, 123] width 346 height 11
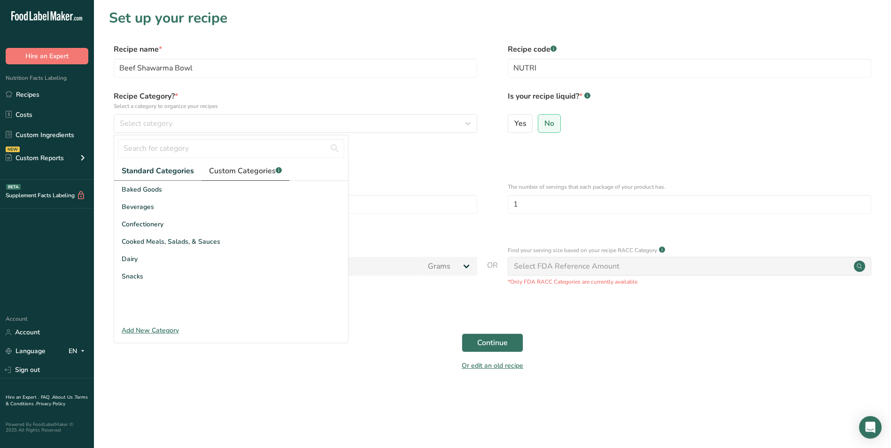
click at [229, 172] on span "Custom Categories .a-a{fill:#347362;}.b-a{fill:#fff;}" at bounding box center [245, 170] width 73 height 11
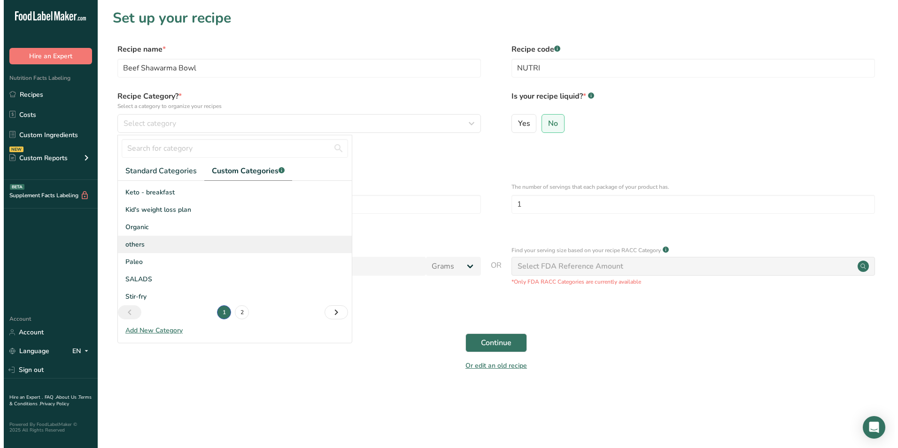
scroll to position [138, 0]
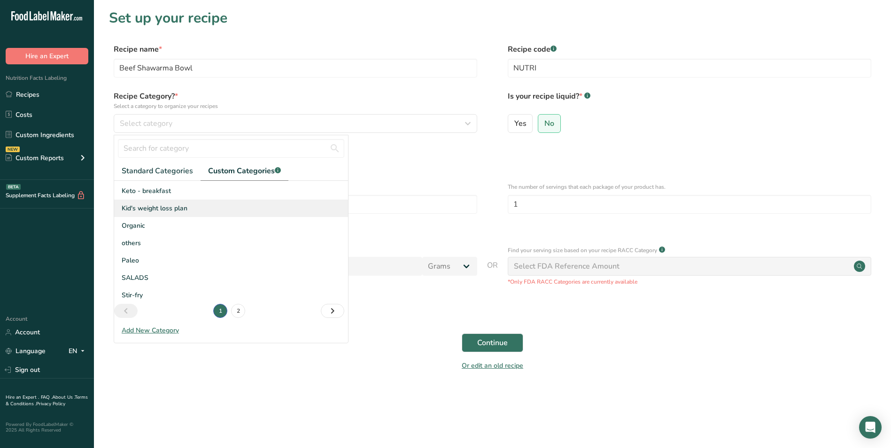
click at [154, 208] on span "Kid's weight loss plan" at bounding box center [155, 208] width 66 height 10
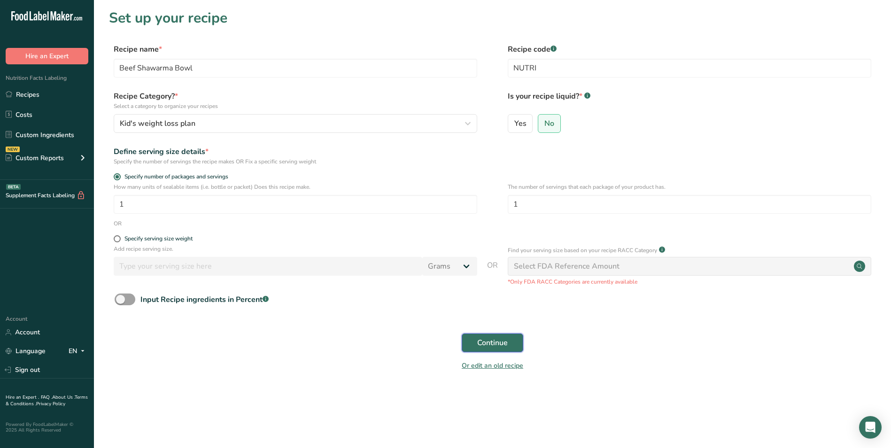
click at [502, 348] on span "Continue" at bounding box center [492, 342] width 31 height 11
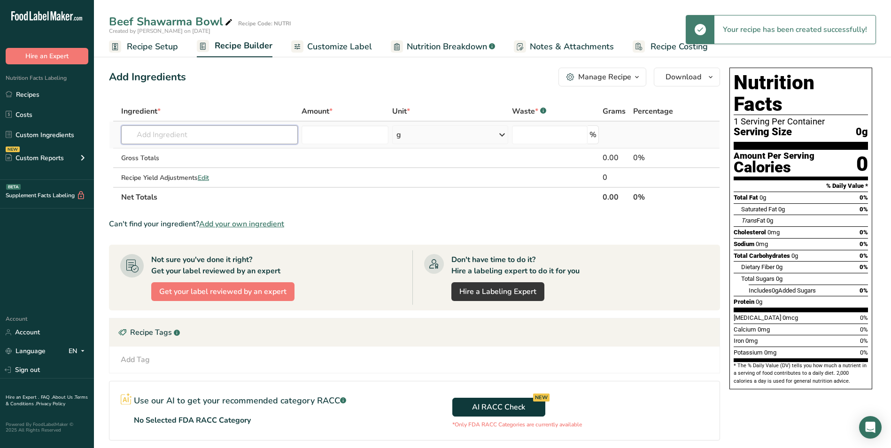
click at [192, 131] on input "text" at bounding box center [209, 134] width 177 height 19
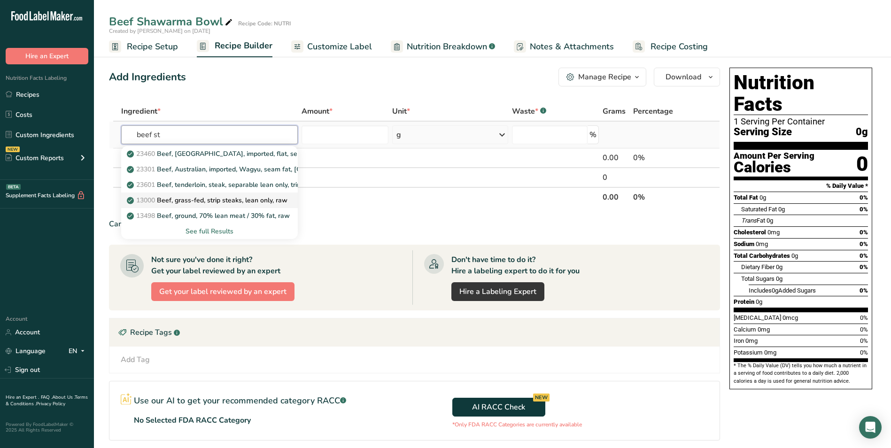
type input "beef st"
click at [206, 201] on p "13000 Beef, grass-fed, strip steaks, lean only, raw" at bounding box center [208, 200] width 159 height 10
type input "Beef, grass-fed, strip steaks, lean only, raw"
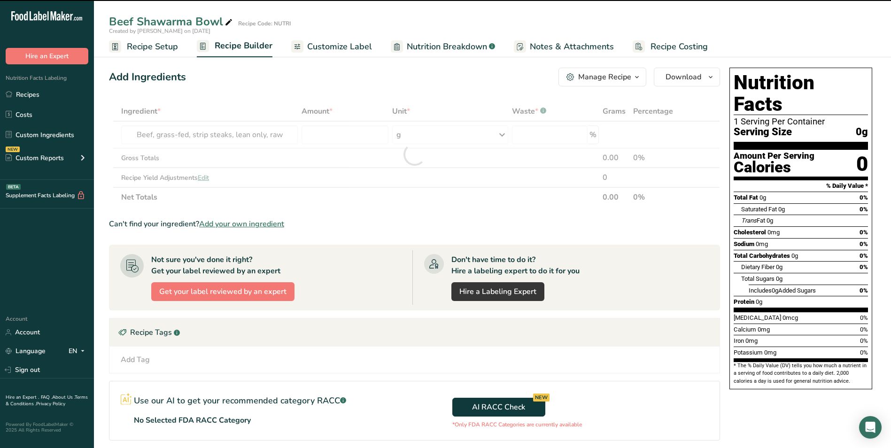
type input "0"
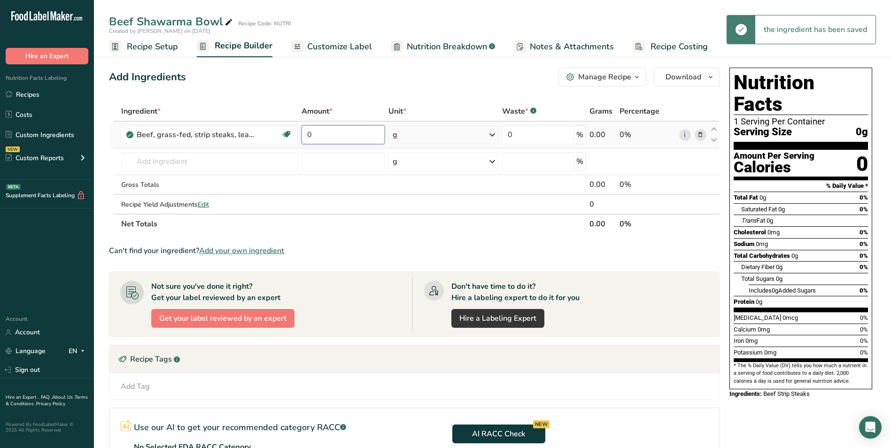
click at [309, 131] on input "0" at bounding box center [342, 134] width 83 height 19
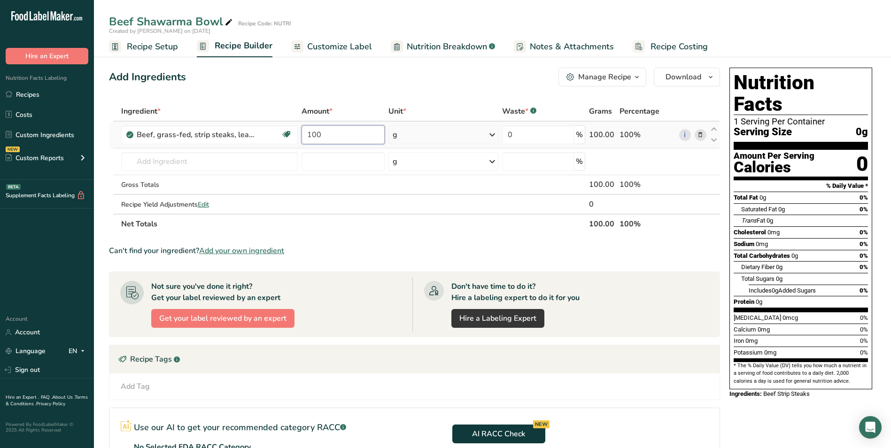
type input "100"
click at [160, 161] on input "text" at bounding box center [209, 161] width 177 height 19
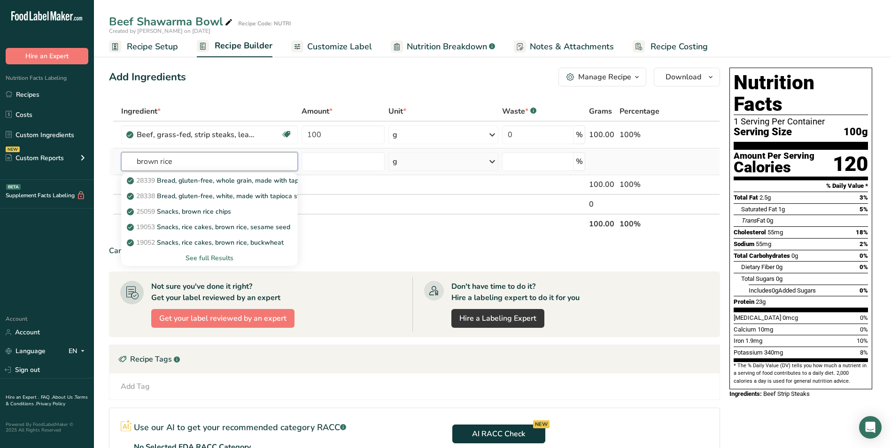
type input "brown rice"
click at [217, 254] on div "See full Results" at bounding box center [210, 258] width 162 height 10
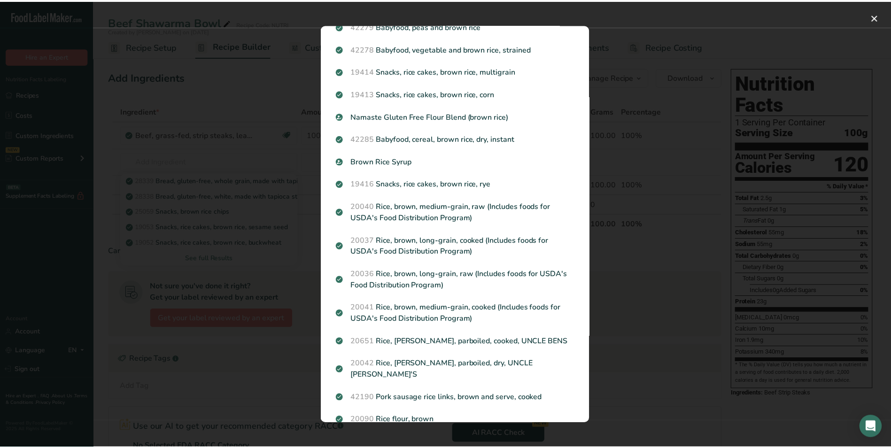
scroll to position [416, 0]
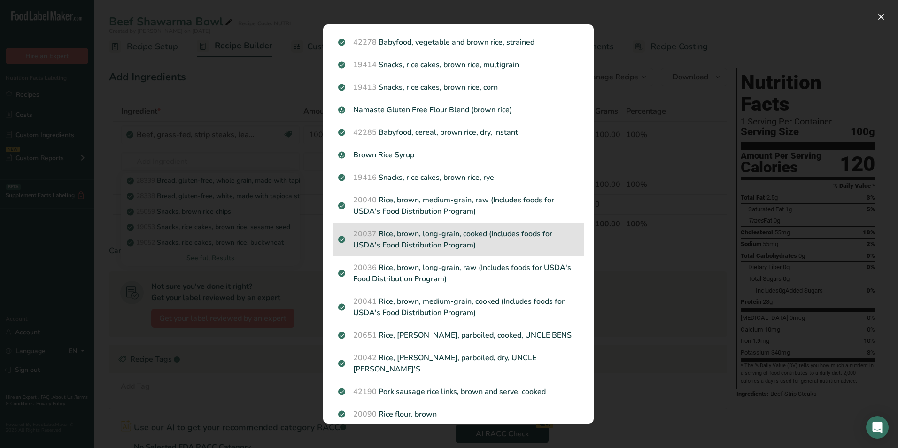
click at [448, 240] on p "20037 Rice, brown, long-grain, cooked (Includes foods for USDA's Food Distribut…" at bounding box center [458, 239] width 240 height 23
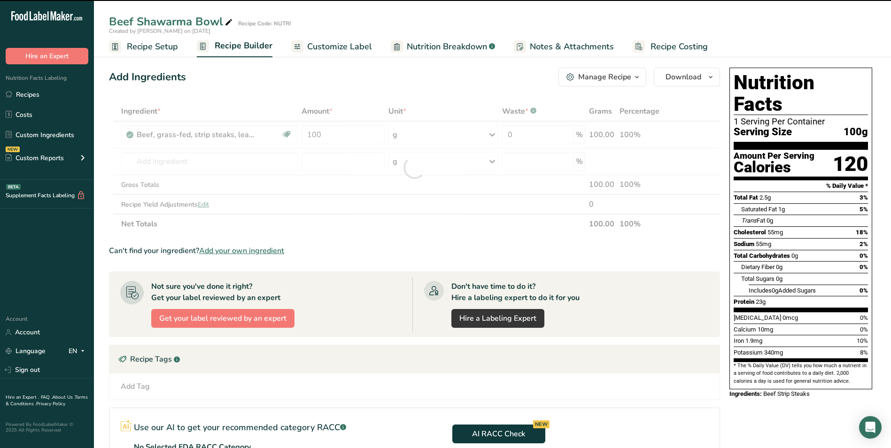
type input "0"
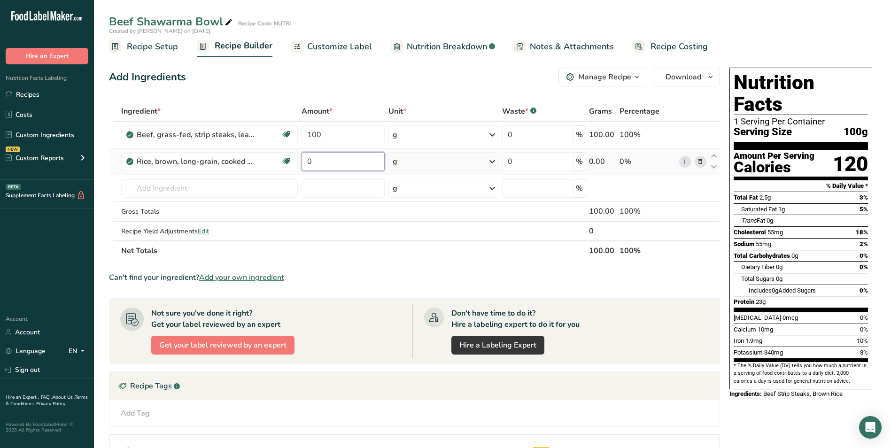
click at [307, 160] on input "0" at bounding box center [342, 161] width 83 height 19
type input "80"
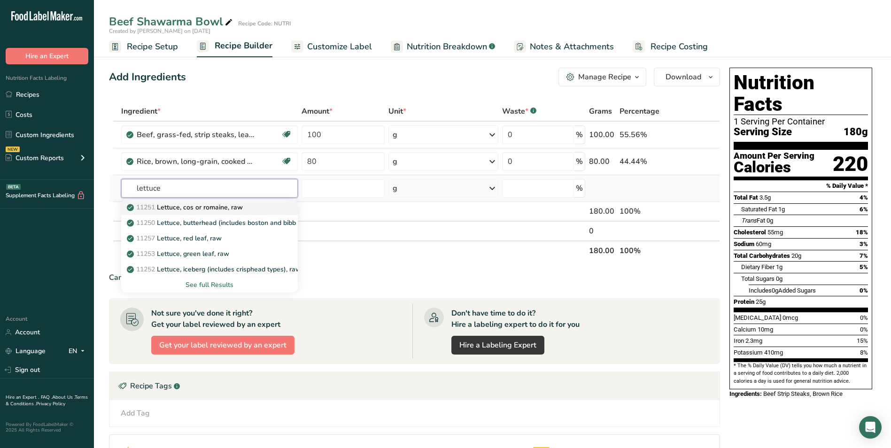
type input "lettuce"
click at [191, 208] on p "11251 Lettuce, cos or romaine, raw" at bounding box center [186, 207] width 114 height 10
type input "Lettuce, cos or romaine, raw"
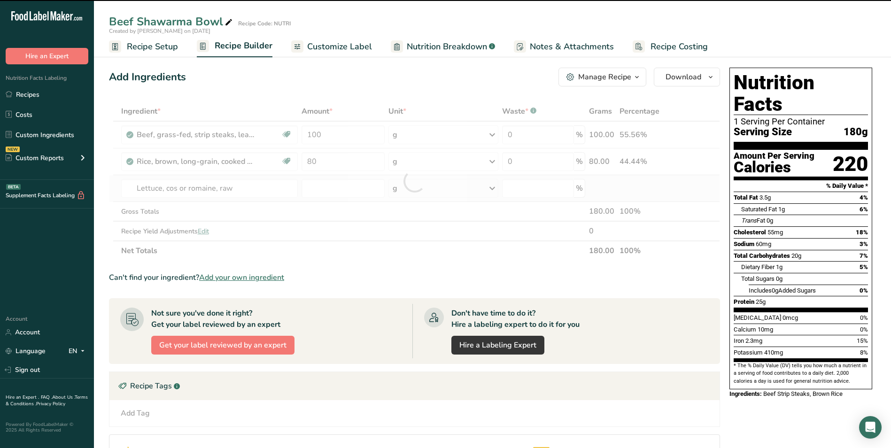
type input "0"
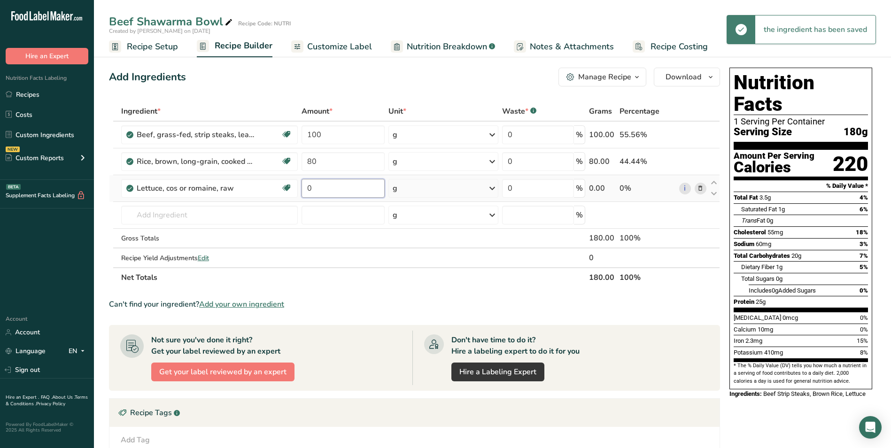
click at [308, 187] on input "0" at bounding box center [342, 188] width 83 height 19
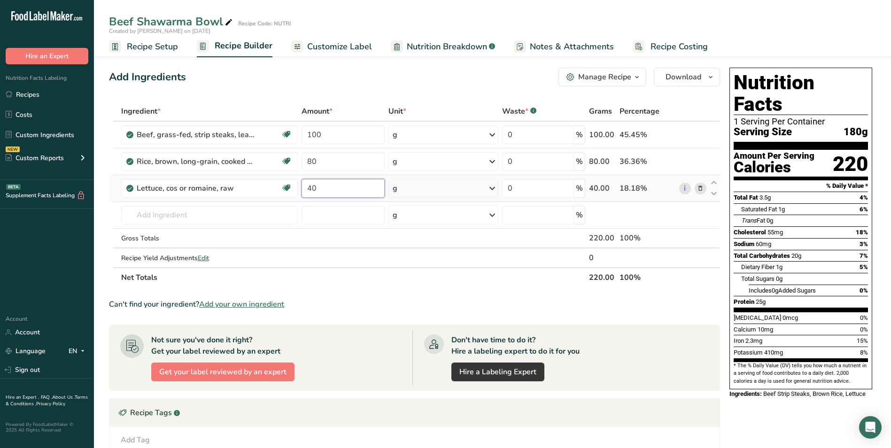
type input "40"
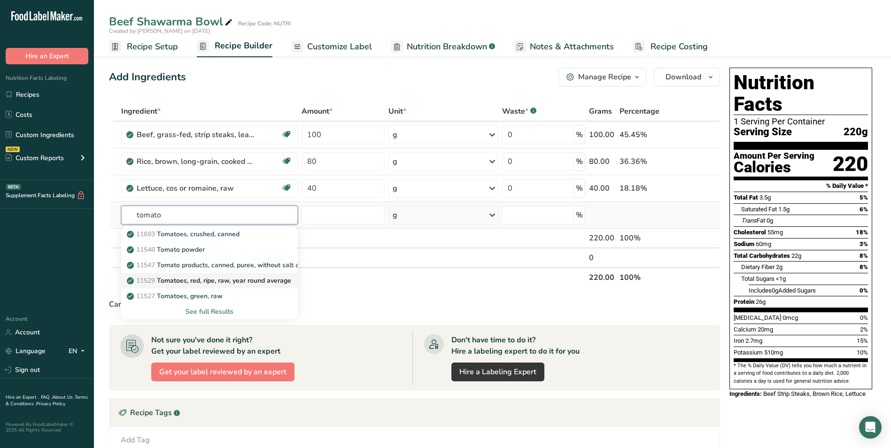
type input "tomato"
click at [207, 284] on p "11529 Tomatoes, red, ripe, raw, year round average" at bounding box center [210, 281] width 162 height 10
type input "Tomatoes, red, ripe, raw, year round average"
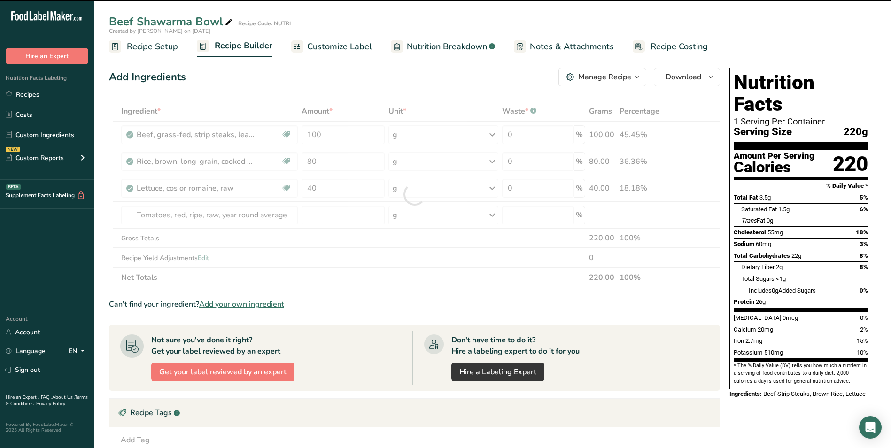
type input "0"
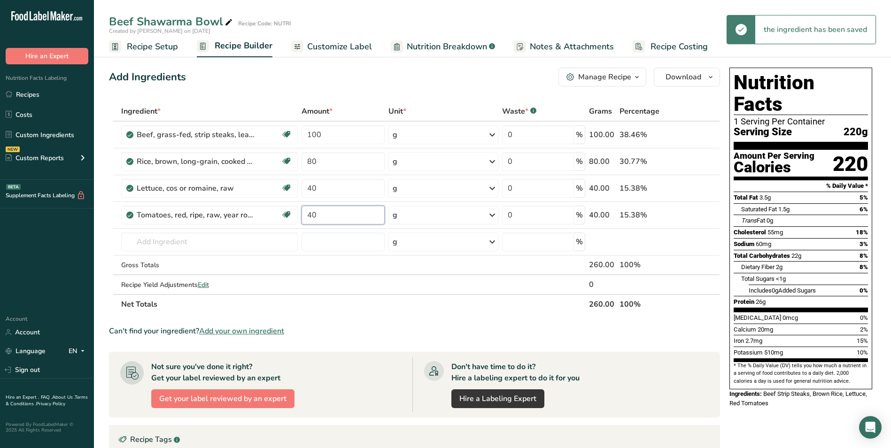
type input "40"
type input "c"
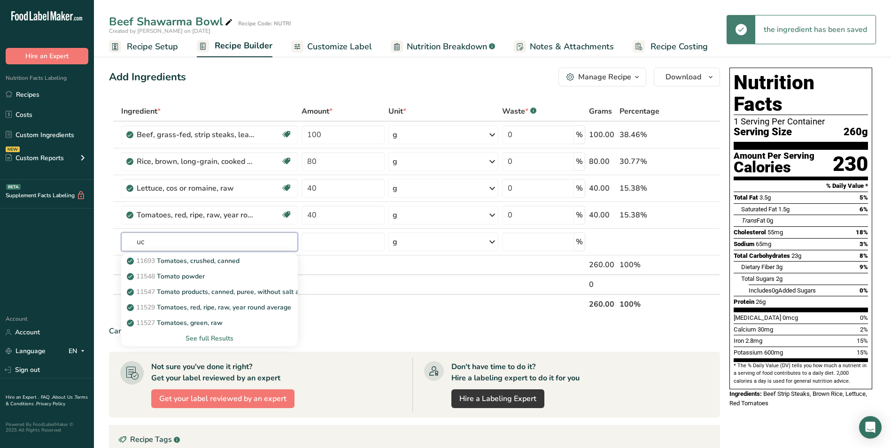
type input "u"
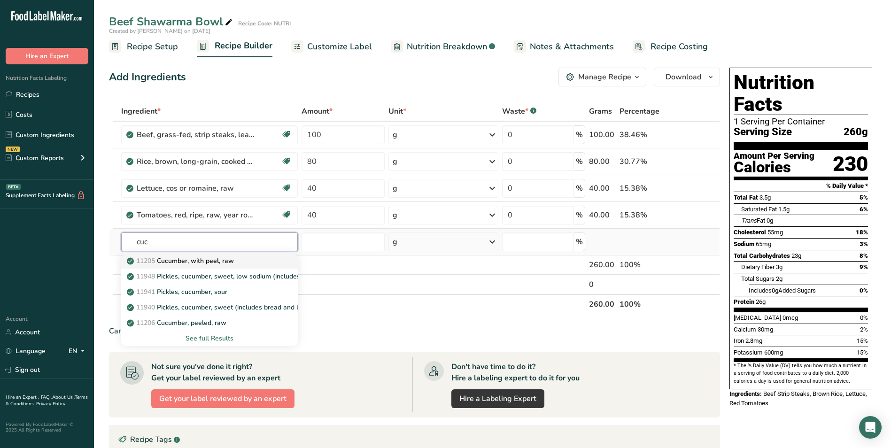
type input "cuc"
click at [220, 262] on p "11205 Cucumber, with peel, raw" at bounding box center [181, 261] width 105 height 10
type input "Cucumber, with peel, raw"
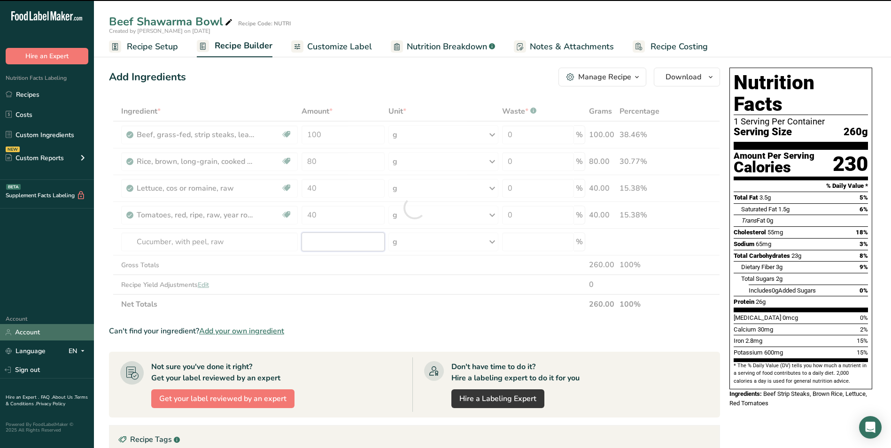
type input "0"
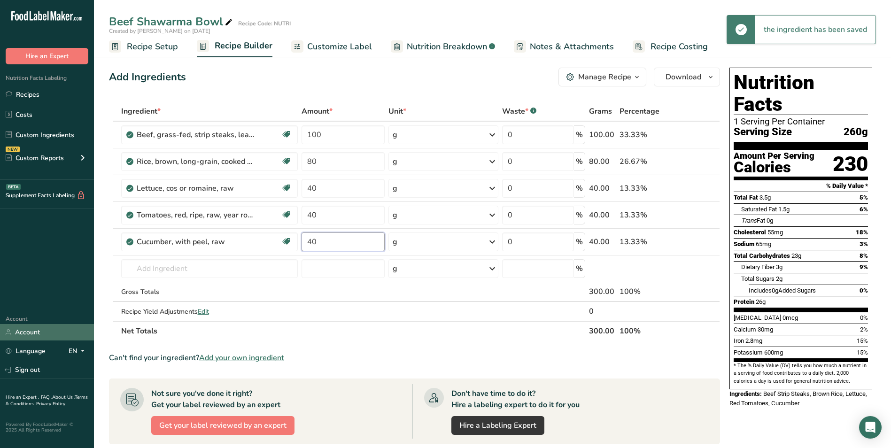
type input "40"
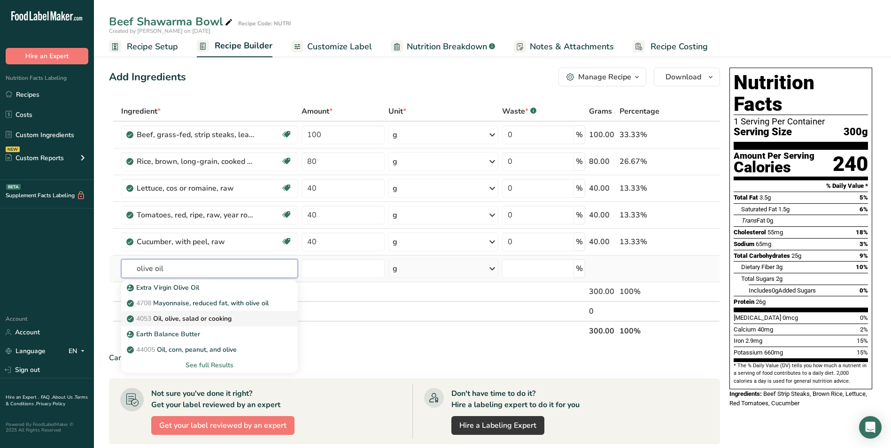
type input "olive oil"
click at [196, 321] on p "4053 Oil, olive, salad or cooking" at bounding box center [180, 319] width 103 height 10
type input "Oil, olive, salad or cooking"
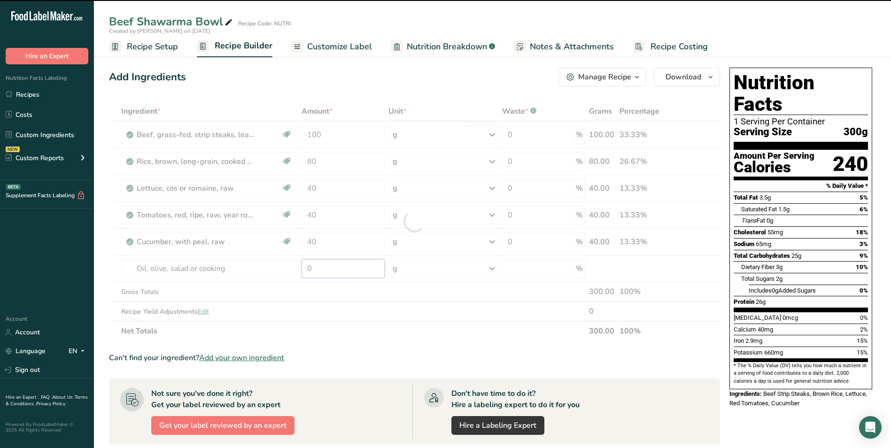
type input "5"
type input "0"
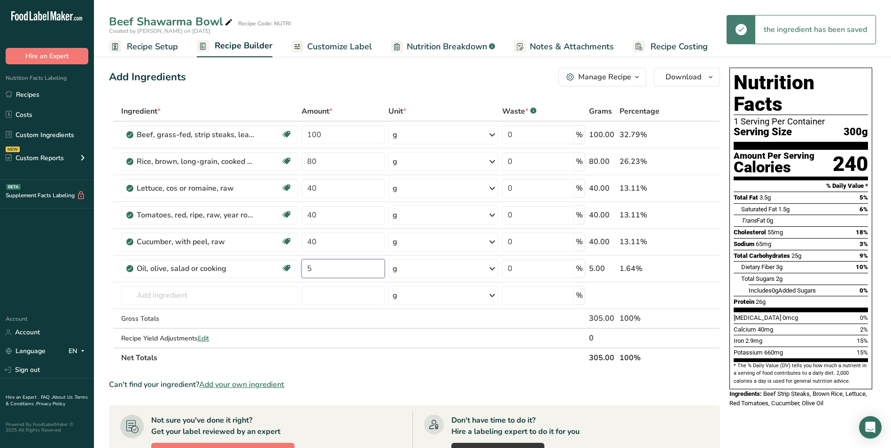
type input "5"
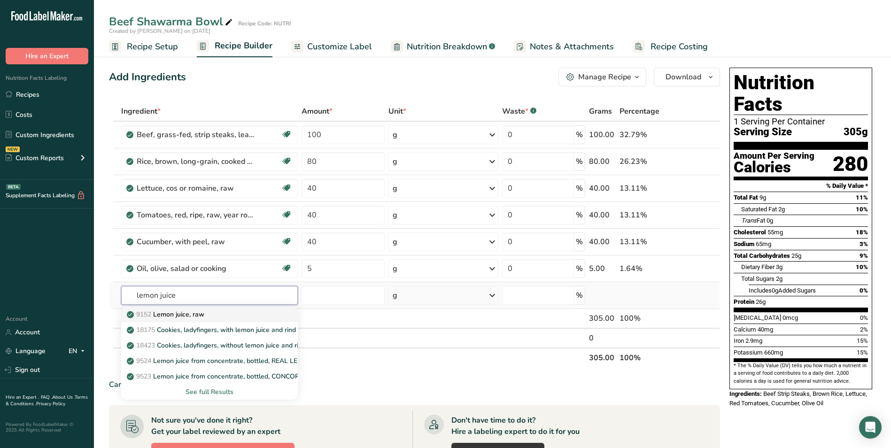
type input "lemon juice"
click at [202, 311] on p "9152 Lemon juice, raw" at bounding box center [167, 314] width 76 height 10
type input "Lemon juice, raw"
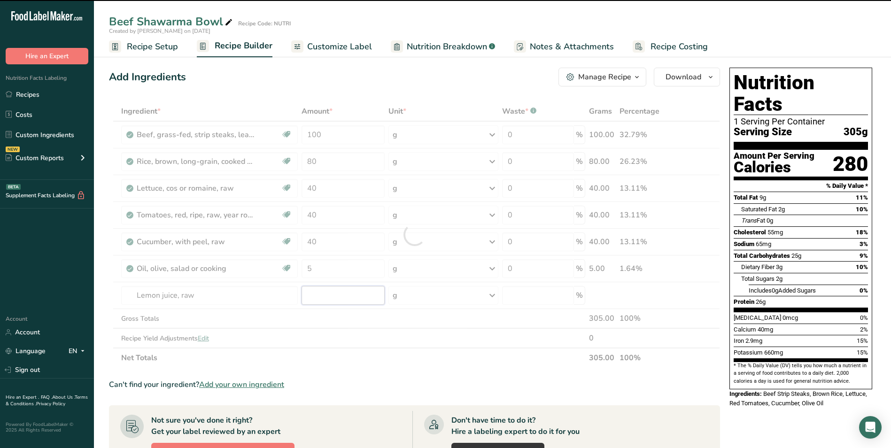
type input "0"
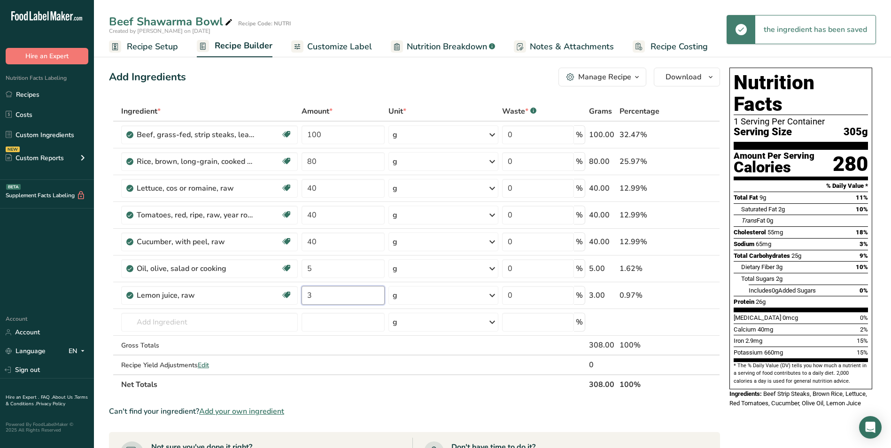
type input "3"
type input "s"
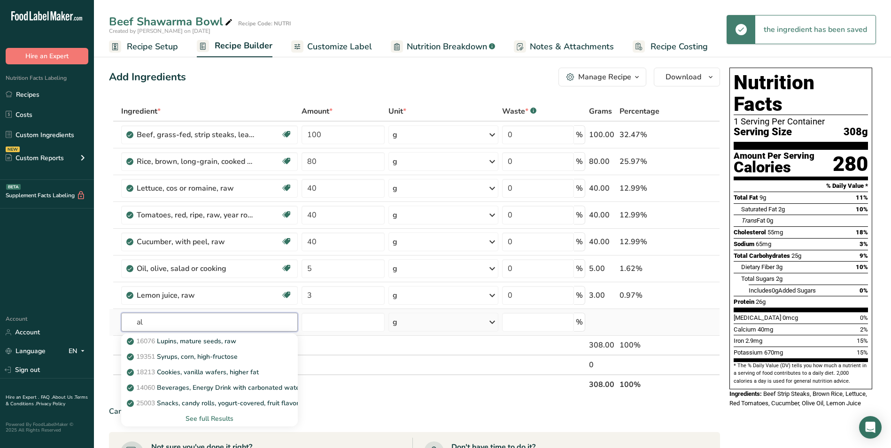
type input "a"
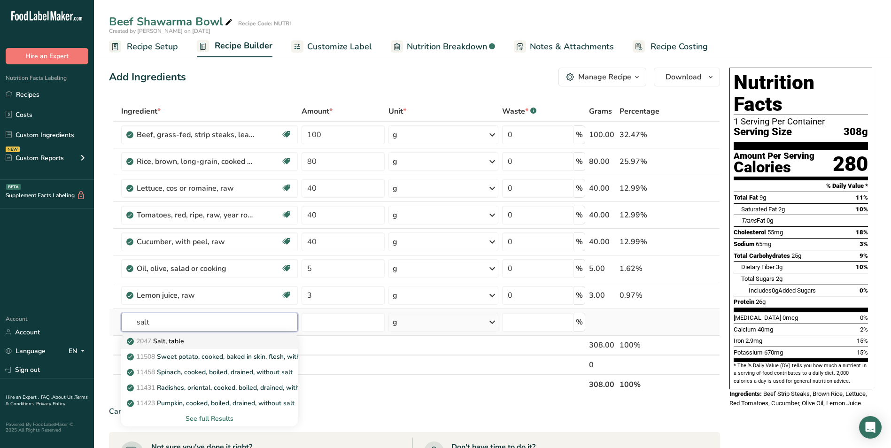
type input "salt"
click at [205, 340] on div "2047 Salt, table" at bounding box center [202, 341] width 146 height 10
type input "Salt, table"
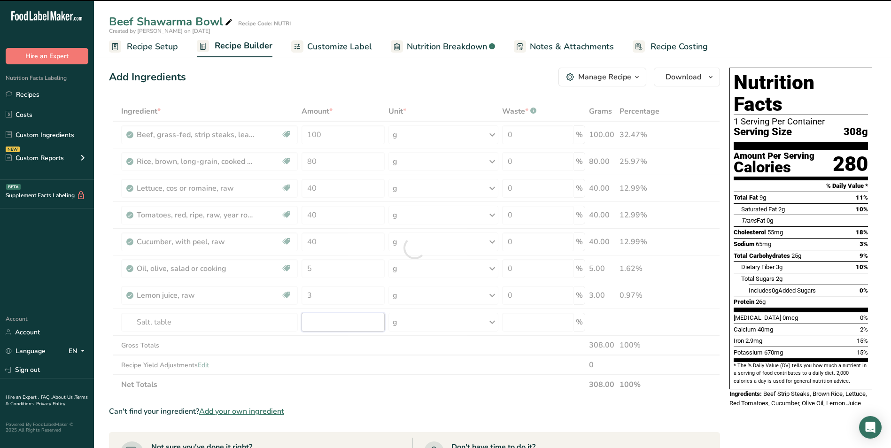
type input "0"
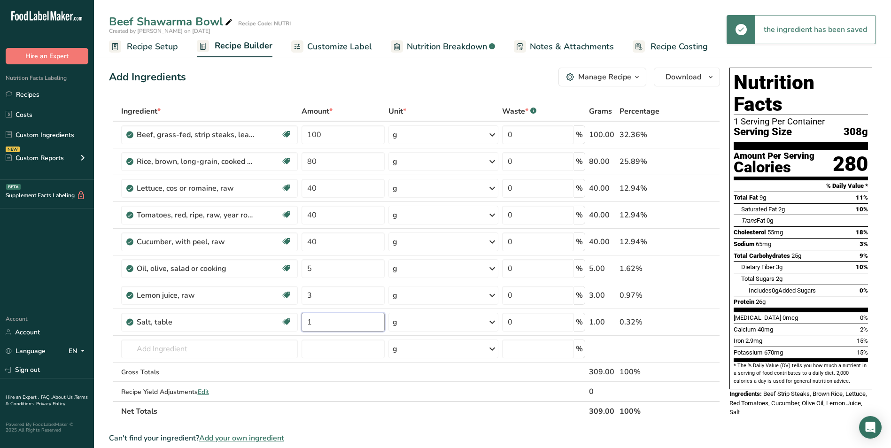
type input "1"
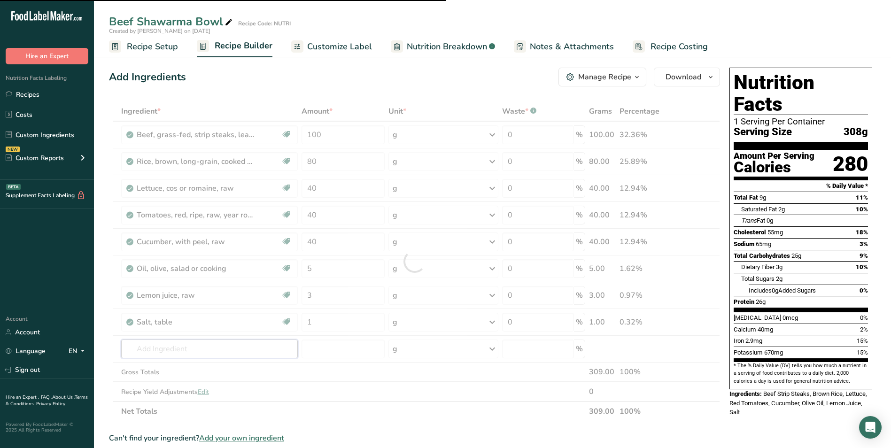
type input "p"
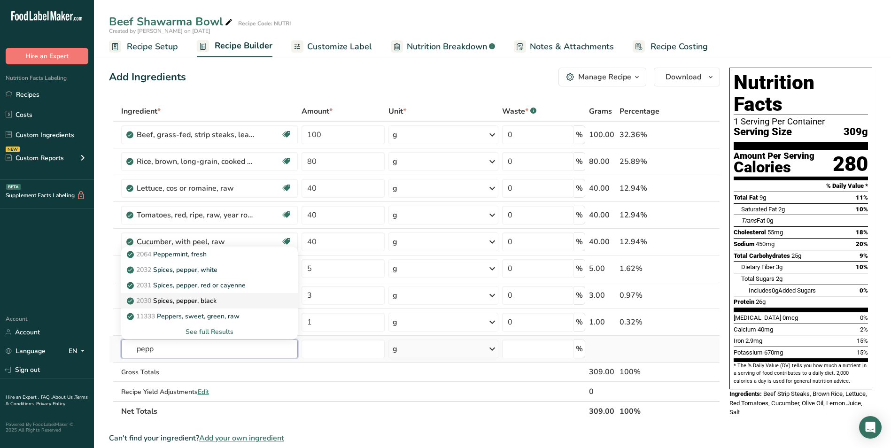
type input "pepp"
click at [201, 296] on p "2030 Spices, pepper, black" at bounding box center [173, 301] width 88 height 10
type input "Spices, pepper, black"
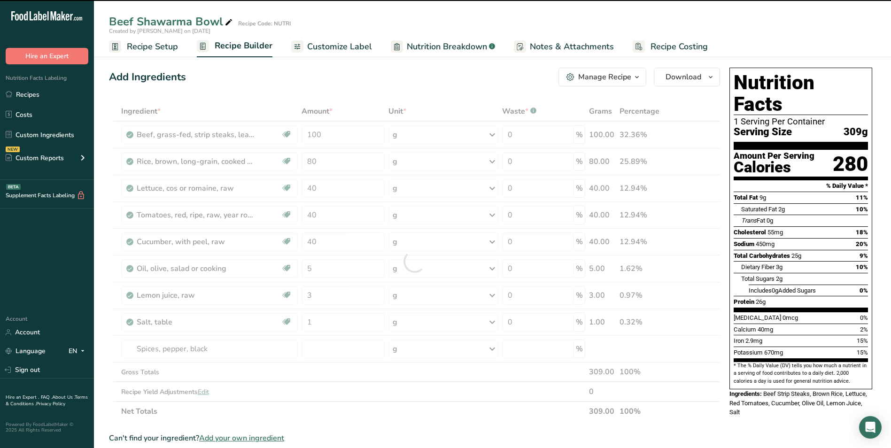
type input "0"
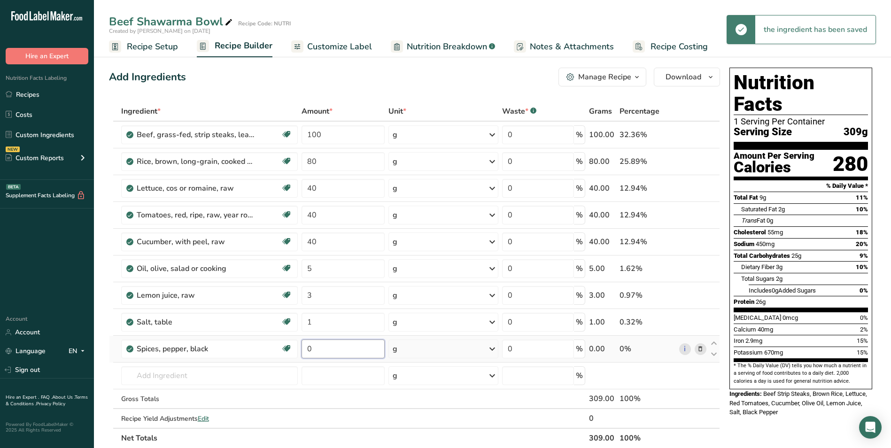
click at [308, 347] on input "0" at bounding box center [342, 348] width 83 height 19
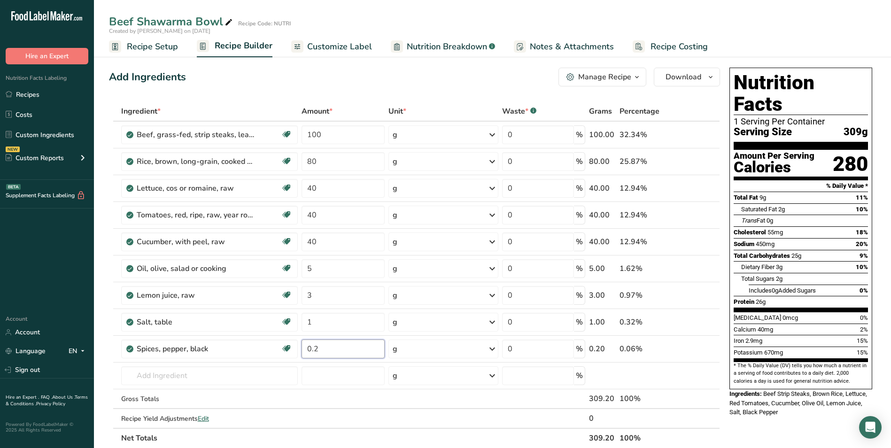
type input "0.2"
click at [277, 76] on div "Add Ingredients Manage Recipe Delete Recipe Duplicate Recipe Scale Recipe Save …" at bounding box center [414, 77] width 611 height 19
click at [309, 159] on input "80" at bounding box center [342, 161] width 83 height 19
type input "120"
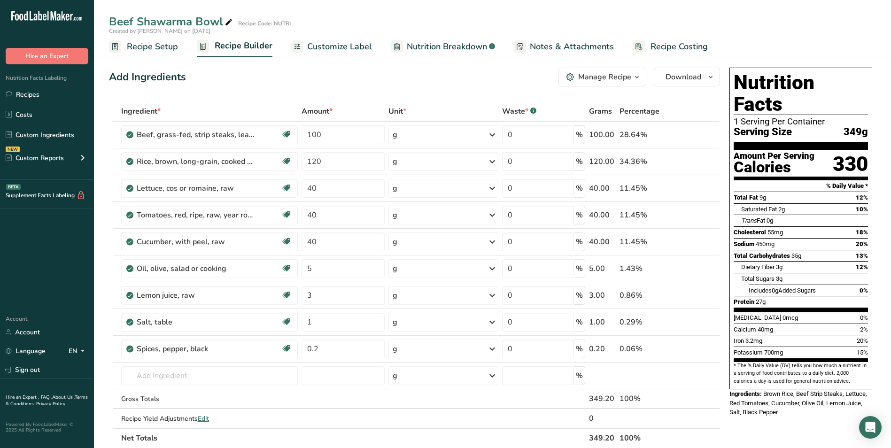
click at [336, 47] on span "Customize Label" at bounding box center [339, 46] width 65 height 13
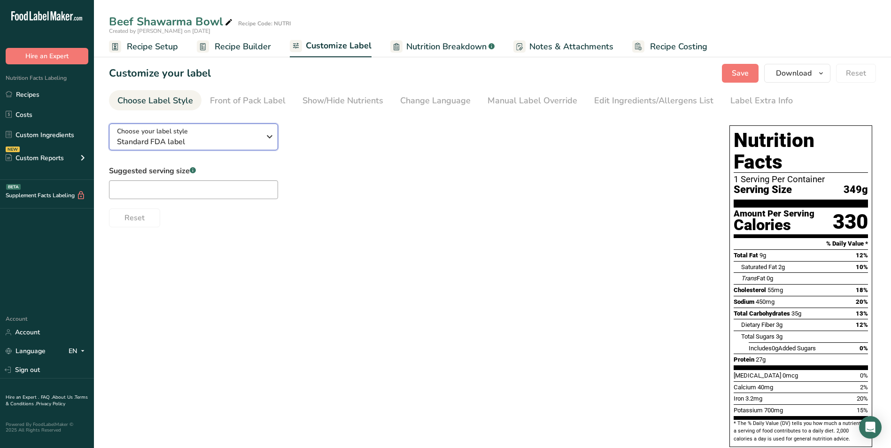
click at [239, 130] on div "Choose your label style Standard FDA label" at bounding box center [188, 136] width 143 height 21
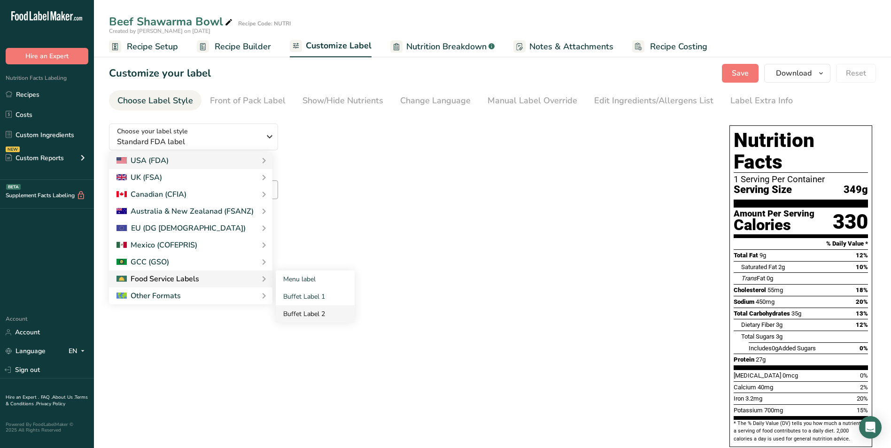
click at [296, 316] on link "Buffet Label 2" at bounding box center [315, 313] width 79 height 17
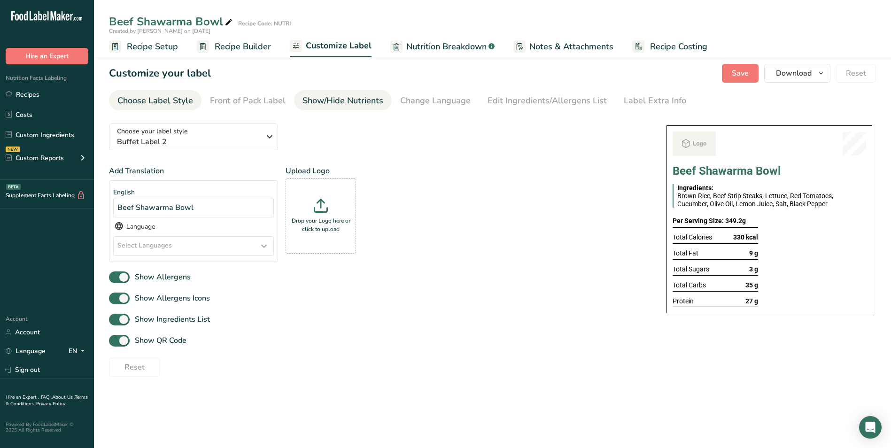
click at [365, 102] on div "Show/Hide Nutrients" at bounding box center [342, 100] width 81 height 13
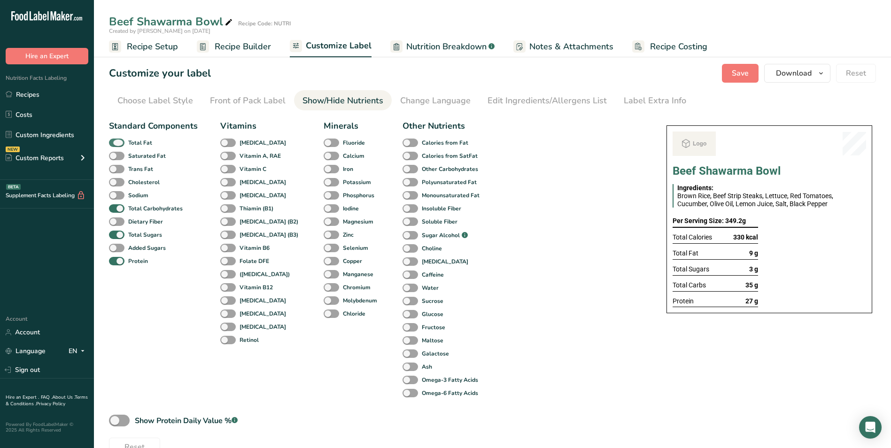
click at [141, 139] on b "Total Fat" at bounding box center [140, 143] width 24 height 8
click at [115, 139] on input "Total Fat" at bounding box center [112, 142] width 6 height 6
checkbox input "false"
click at [137, 231] on b "Total Sugars" at bounding box center [145, 235] width 34 height 8
click at [115, 231] on input "Total Sugars" at bounding box center [112, 234] width 6 height 6
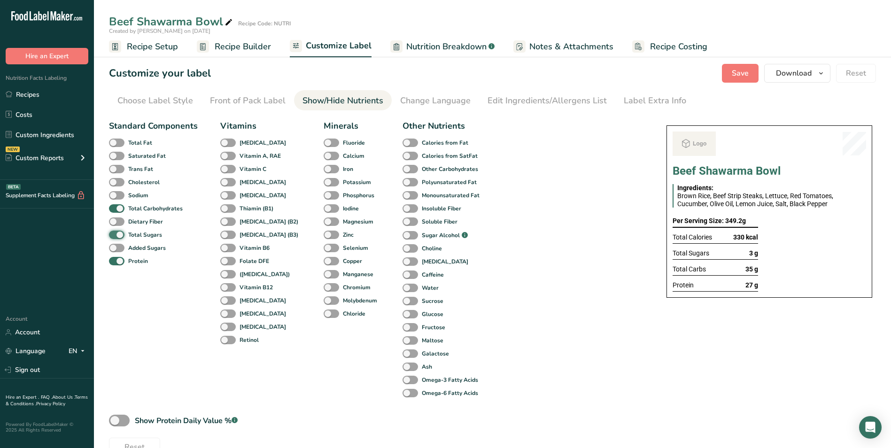
checkbox input "false"
click at [628, 104] on div "Label Extra Info" at bounding box center [655, 100] width 62 height 13
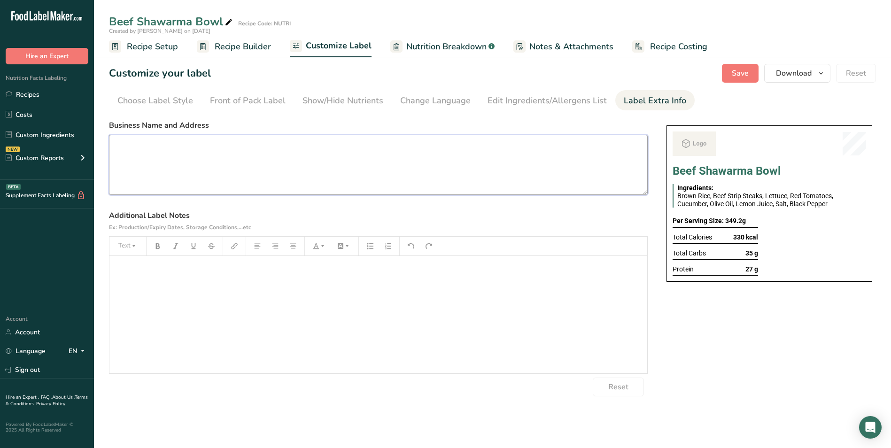
click at [533, 151] on textarea at bounding box center [378, 165] width 539 height 60
paste textarea "BREAKFAST Use By: [DATE] Storage: Keep refrigerated below 5 °C Heating: Reheat …"
click at [147, 146] on textarea "BREAKFAST Use By: [DATE] Storage: Keep refrigerated below 5 °C Heating: Reheat …" at bounding box center [378, 165] width 539 height 60
type textarea "LUNCH Use By: 29/08/2025 Storage: Keep refrigerated below 5 °C Heating: Reheat …"
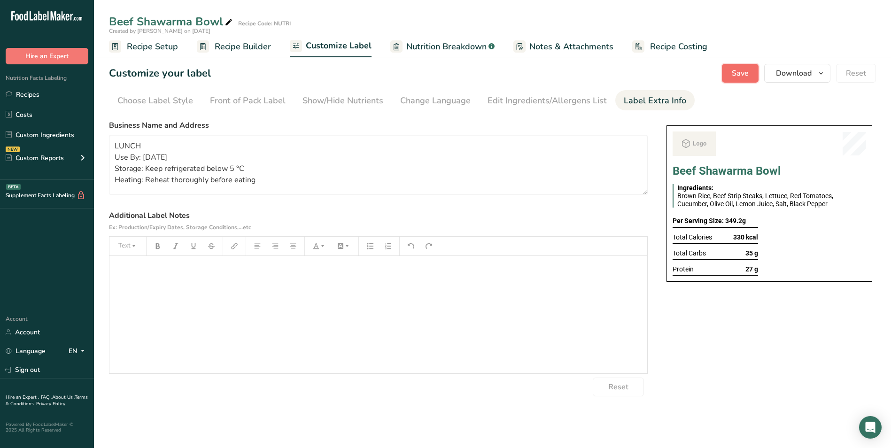
click at [752, 75] on button "Save" at bounding box center [740, 73] width 37 height 19
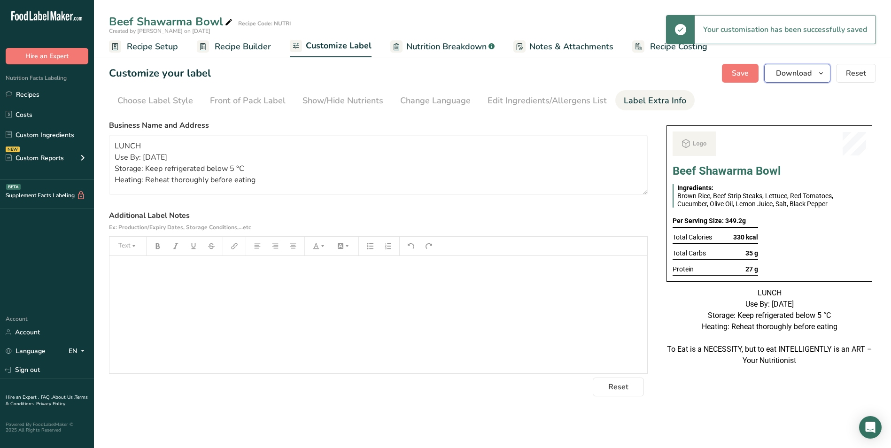
click at [811, 71] on span "Download" at bounding box center [794, 73] width 36 height 11
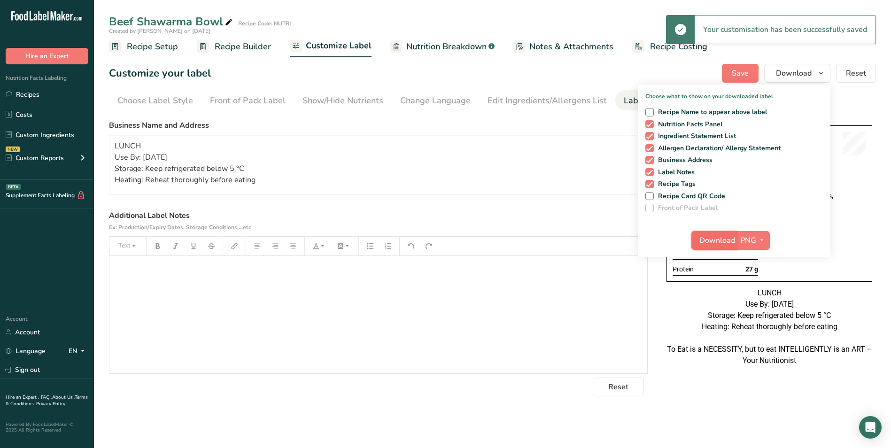
click at [709, 233] on button "Download" at bounding box center [714, 240] width 46 height 19
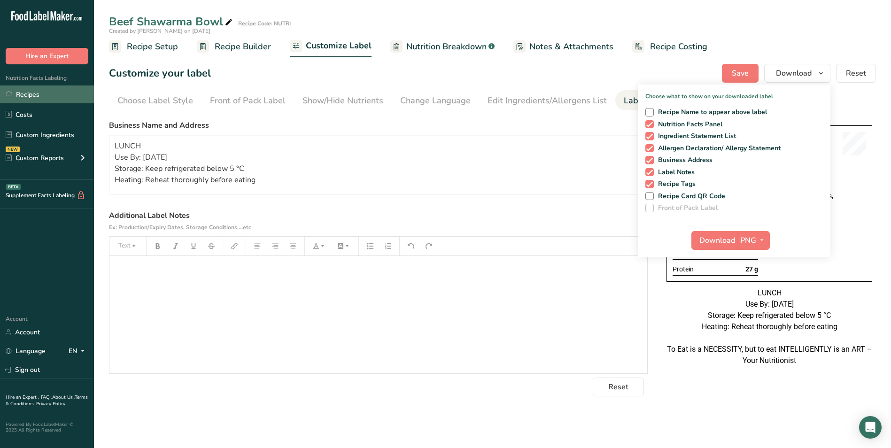
click at [18, 94] on link "Recipes" at bounding box center [47, 94] width 94 height 18
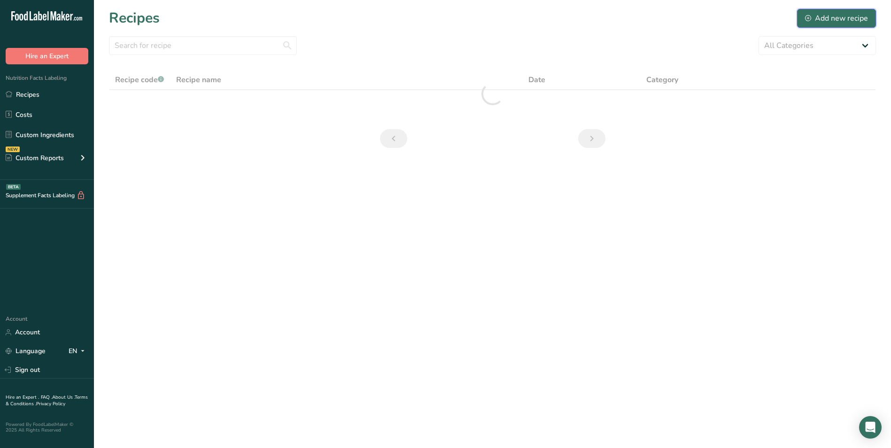
click at [831, 13] on div "Add new recipe" at bounding box center [836, 18] width 63 height 11
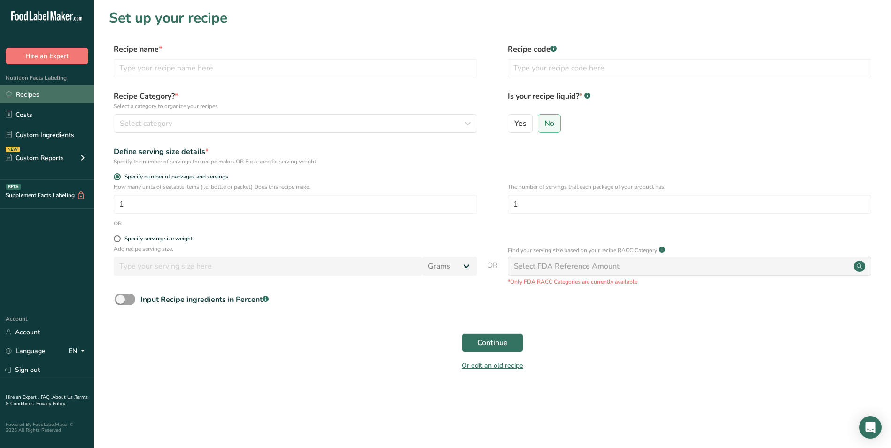
click at [40, 97] on link "Recipes" at bounding box center [47, 94] width 94 height 18
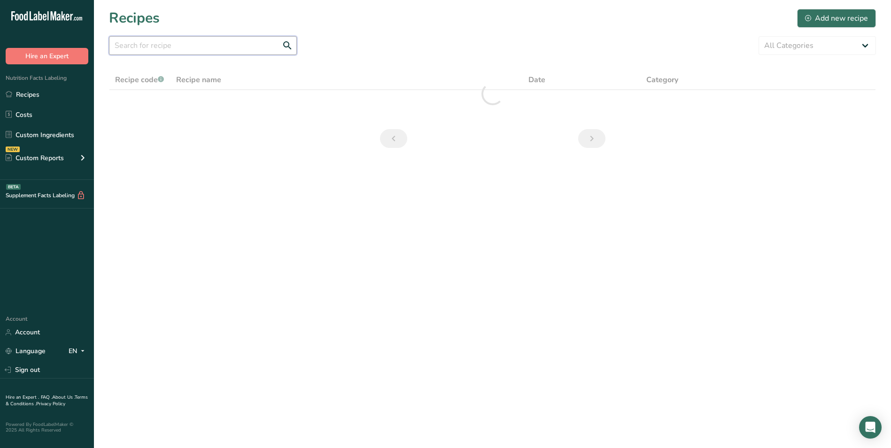
click at [216, 43] on input "text" at bounding box center [203, 45] width 188 height 19
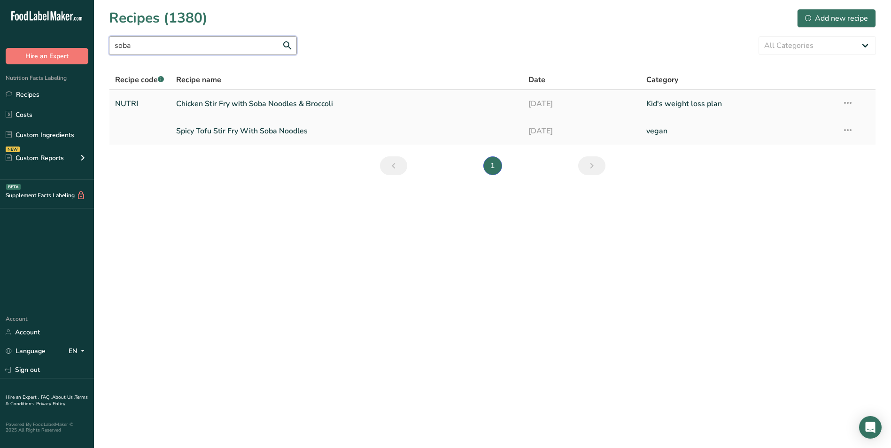
type input "soba"
click at [262, 105] on link "Chicken Stir Fry with Soba Noodles & Broccoli" at bounding box center [346, 104] width 341 height 20
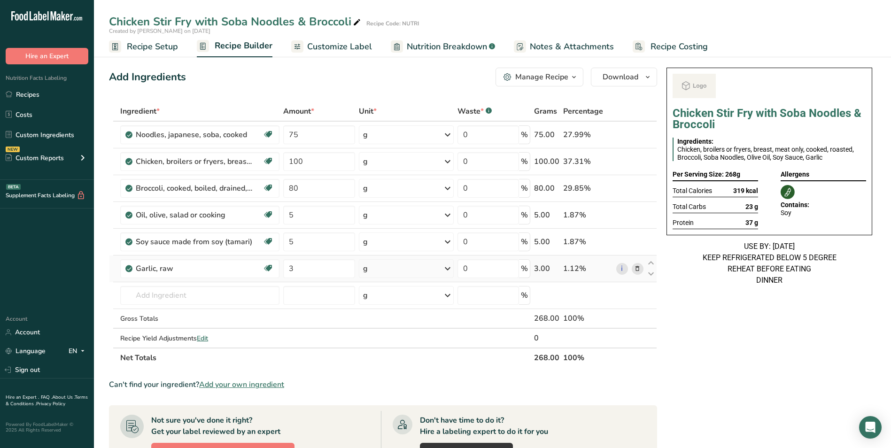
click at [638, 268] on icon at bounding box center [637, 269] width 7 height 10
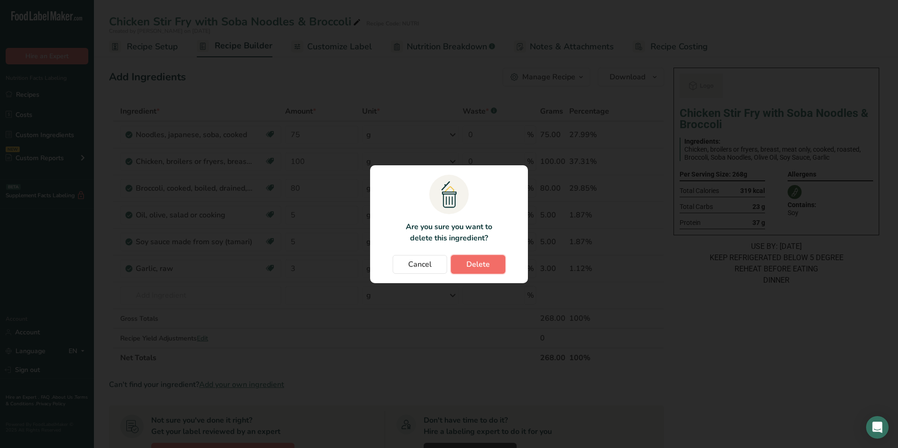
click at [484, 268] on span "Delete" at bounding box center [477, 264] width 23 height 11
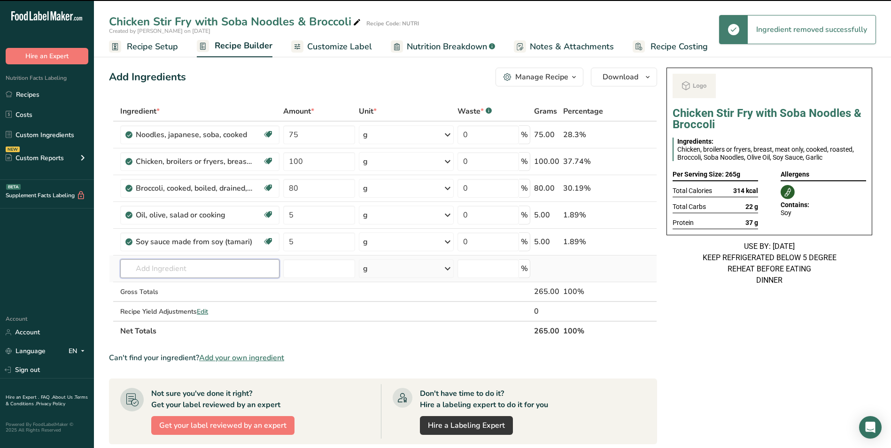
click at [137, 269] on input "text" at bounding box center [199, 268] width 159 height 19
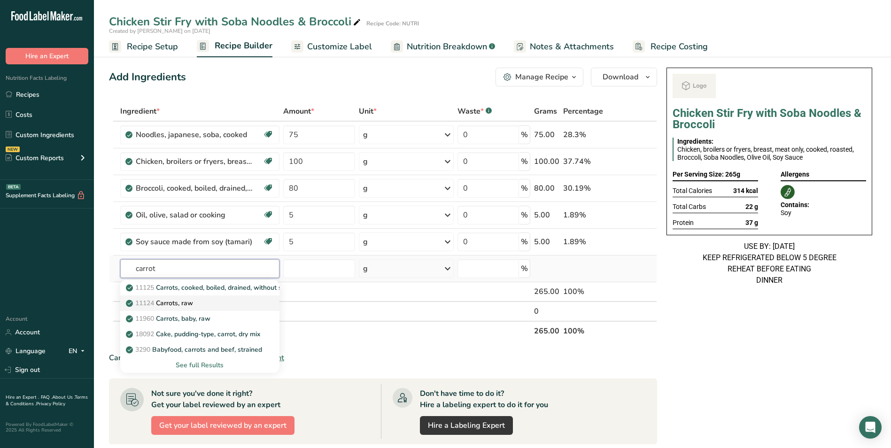
type input "carrot"
click at [181, 307] on p "11124 Carrots, raw" at bounding box center [160, 303] width 65 height 10
type input "Carrots, raw"
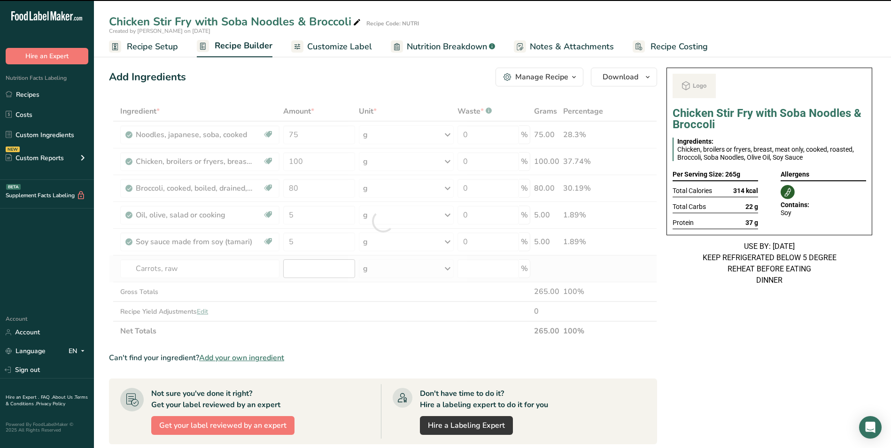
type input "0"
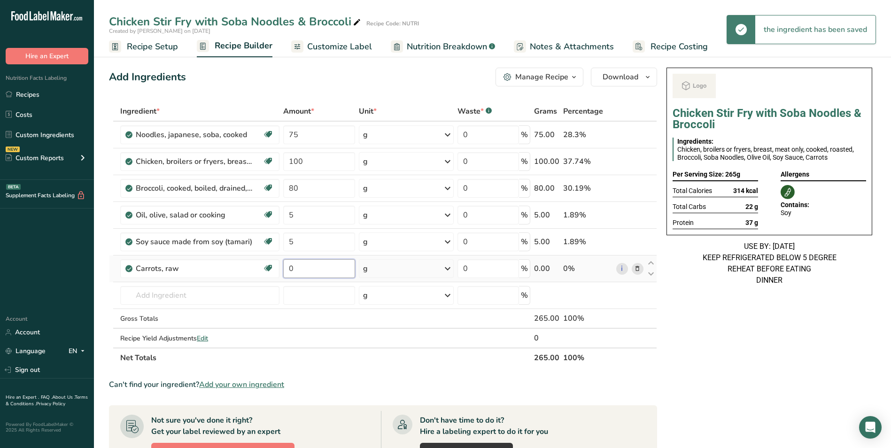
click at [290, 272] on input "0" at bounding box center [319, 268] width 72 height 19
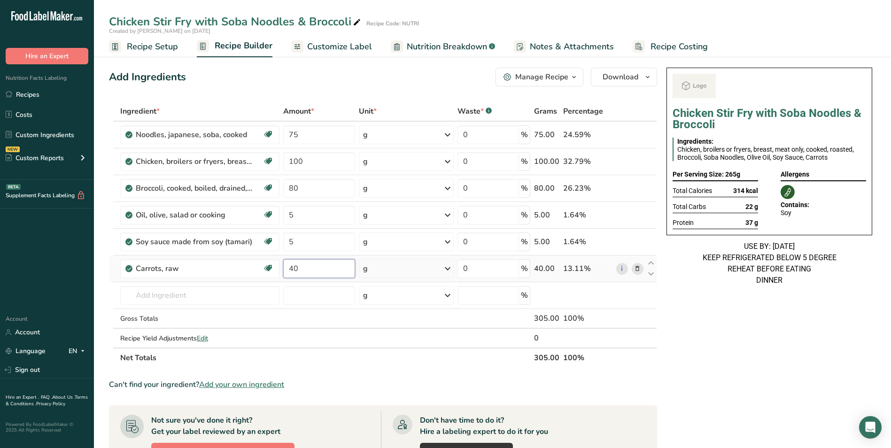
type input "40"
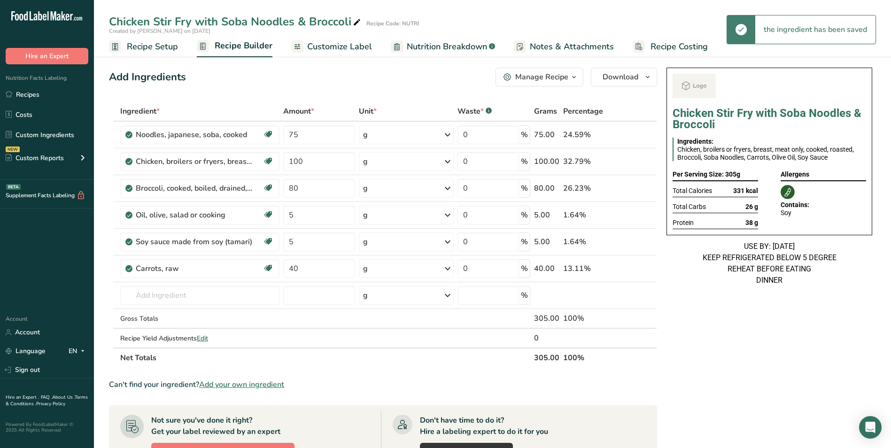
click at [349, 45] on span "Customize Label" at bounding box center [339, 46] width 65 height 13
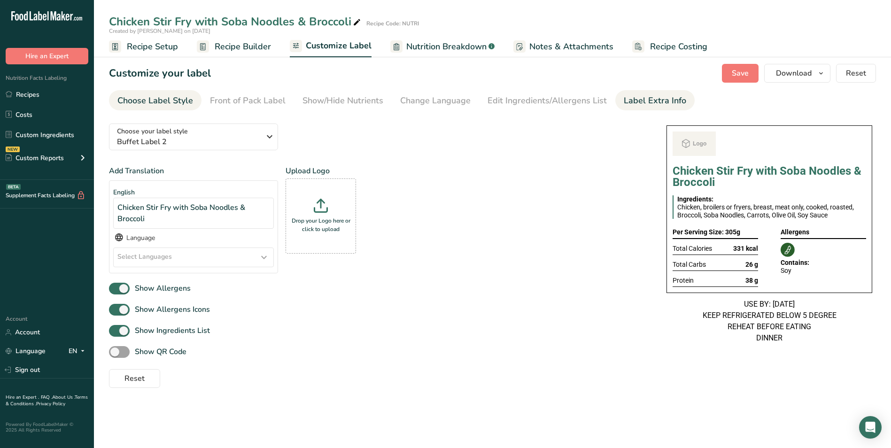
click at [637, 105] on div "Label Extra Info" at bounding box center [655, 100] width 62 height 13
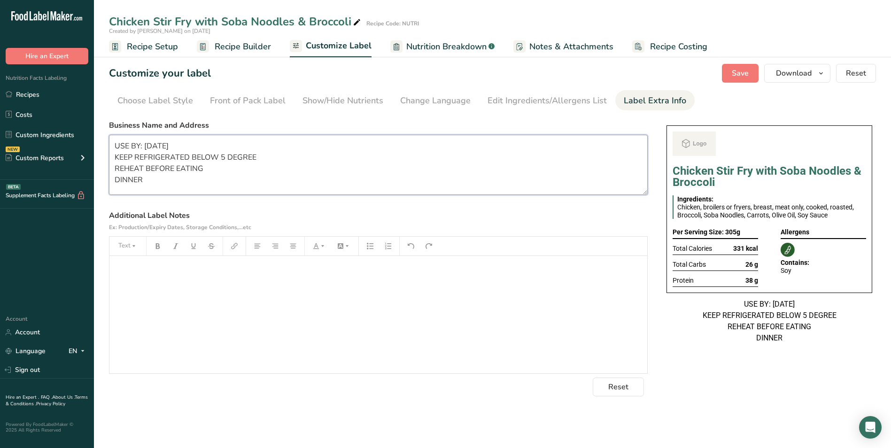
click at [169, 162] on textarea "USE BY: 26/08/2025 KEEP REFRIGERATED BELOW 5 DEGREE REHEAT BEFORE EATING DINNER" at bounding box center [378, 165] width 539 height 60
paste textarea "BREAKFAST Use By: [DATE] Storage: Keep refrigerated below 5 °C Heating: Reheat …"
click at [129, 144] on textarea "BREAKFAST Use By: [DATE] Storage: Keep refrigerated below 5 °C Heating: Reheat …" at bounding box center [378, 165] width 539 height 60
type textarea "DINNER Use By: [DATE] Storage: Keep refrigerated below 5 °C Heating: Reheat tho…"
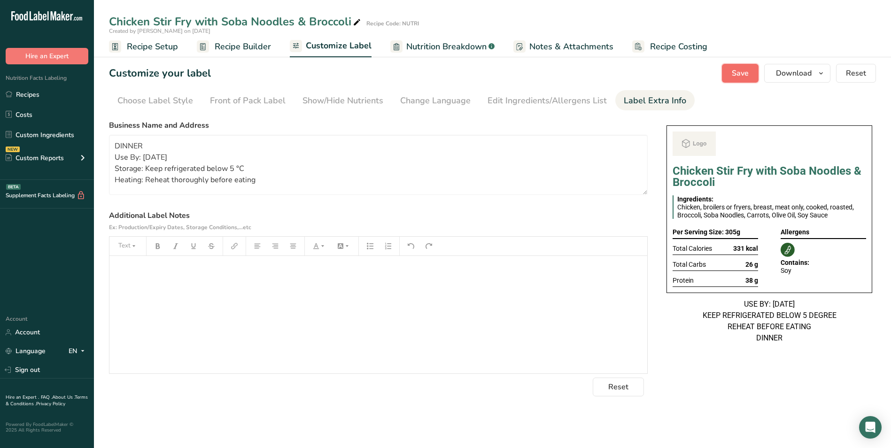
click at [751, 70] on button "Save" at bounding box center [740, 73] width 37 height 19
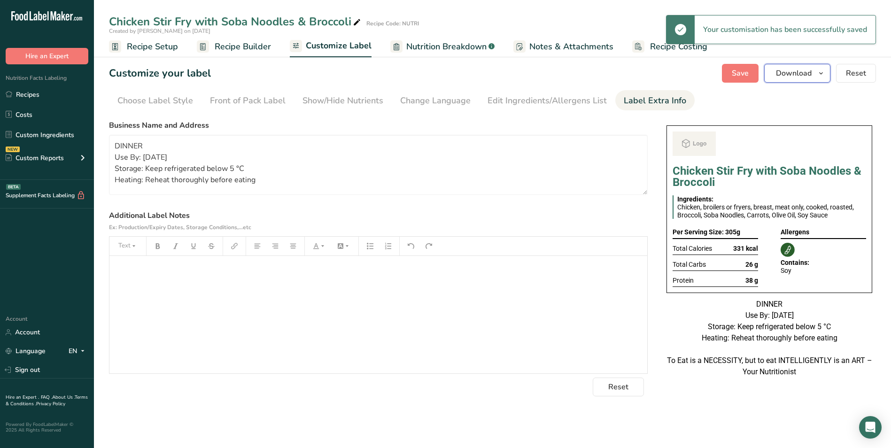
click at [802, 70] on span "Download" at bounding box center [794, 73] width 36 height 11
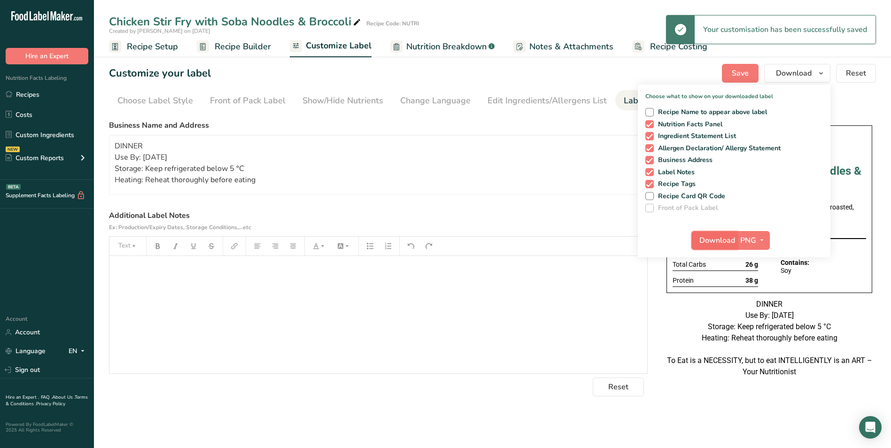
click at [726, 235] on span "Download" at bounding box center [717, 240] width 36 height 11
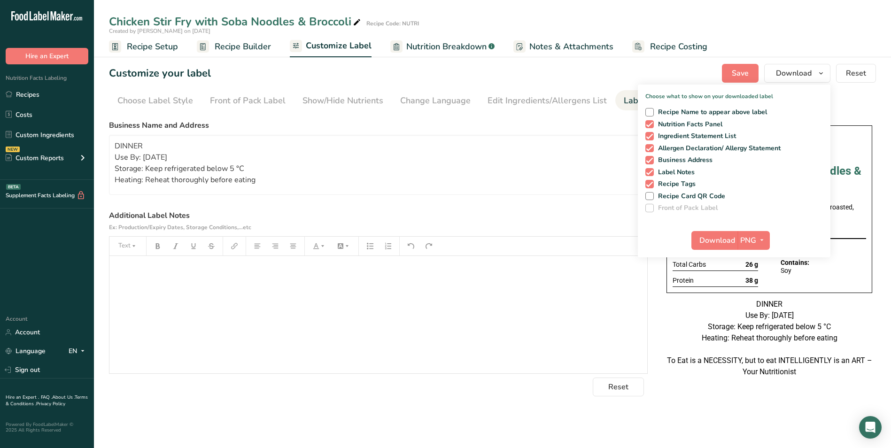
click at [355, 23] on icon at bounding box center [357, 22] width 8 height 13
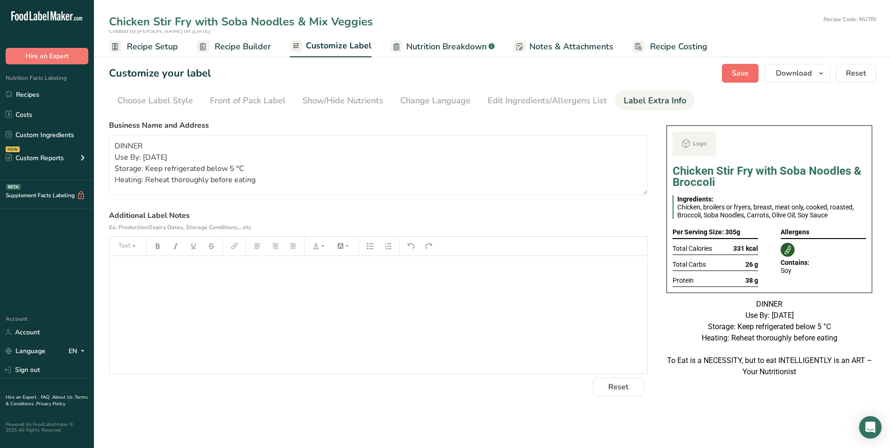
type input "Chicken Stir Fry with Soba Noodles & Mix Veggies"
click at [745, 76] on span "Save" at bounding box center [740, 73] width 17 height 11
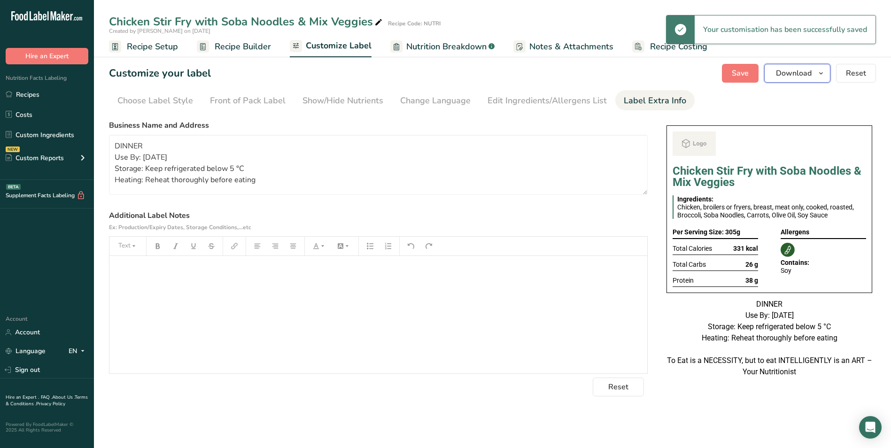
click at [794, 78] on span "Download" at bounding box center [794, 73] width 36 height 11
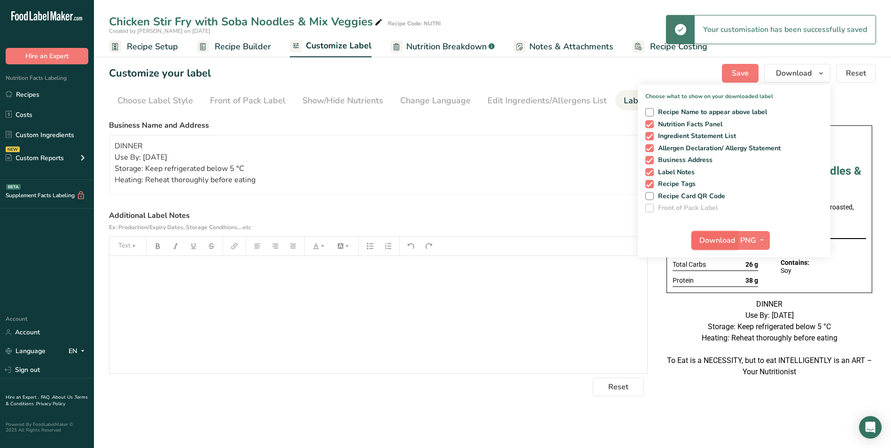
click at [713, 234] on button "Download" at bounding box center [714, 240] width 46 height 19
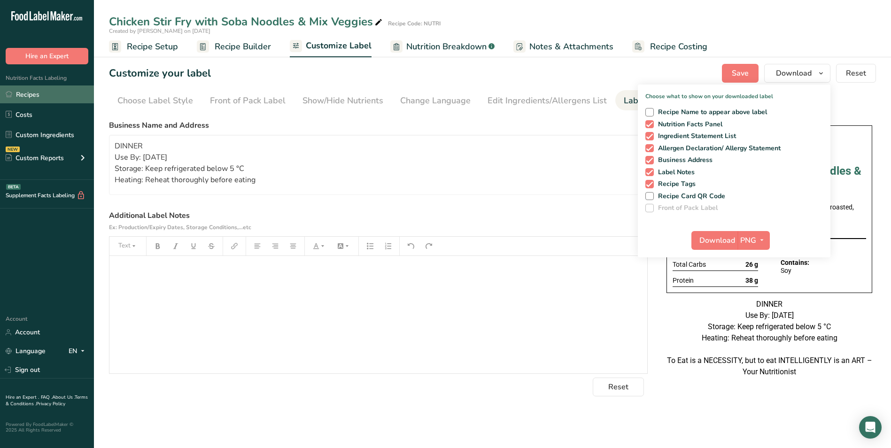
click at [44, 98] on link "Recipes" at bounding box center [47, 94] width 94 height 18
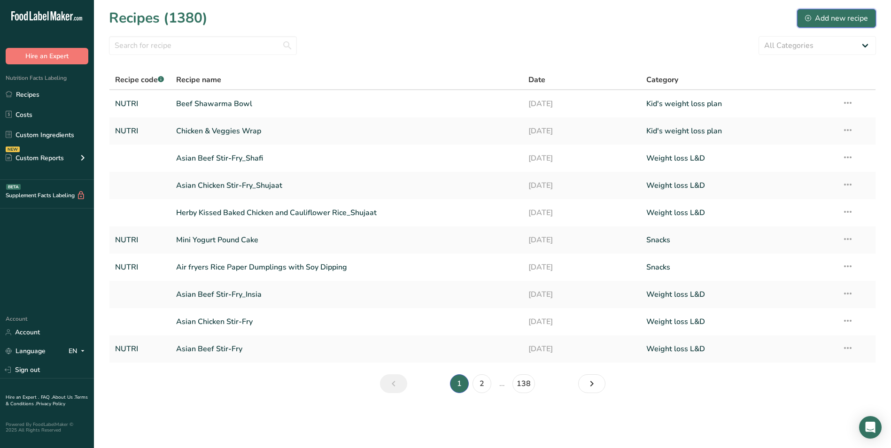
click at [809, 16] on icon at bounding box center [808, 18] width 6 height 6
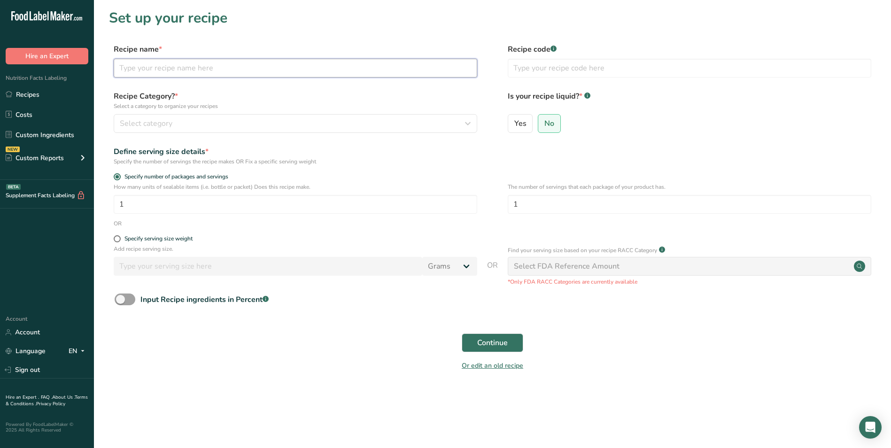
click at [202, 69] on input "text" at bounding box center [295, 68] width 363 height 19
type input "Banana oats Muffin (Egg free, Dairy Free)"
click at [563, 67] on input "text" at bounding box center [689, 68] width 363 height 19
type input "NUTRI"
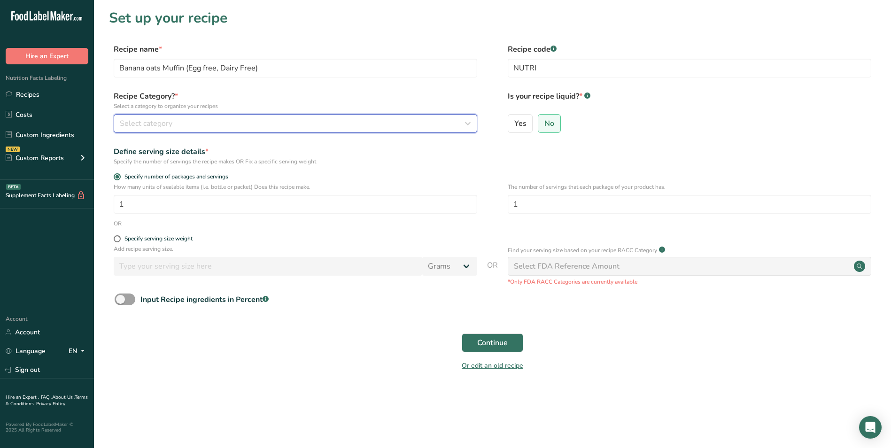
click at [324, 129] on button "Select category" at bounding box center [295, 123] width 363 height 19
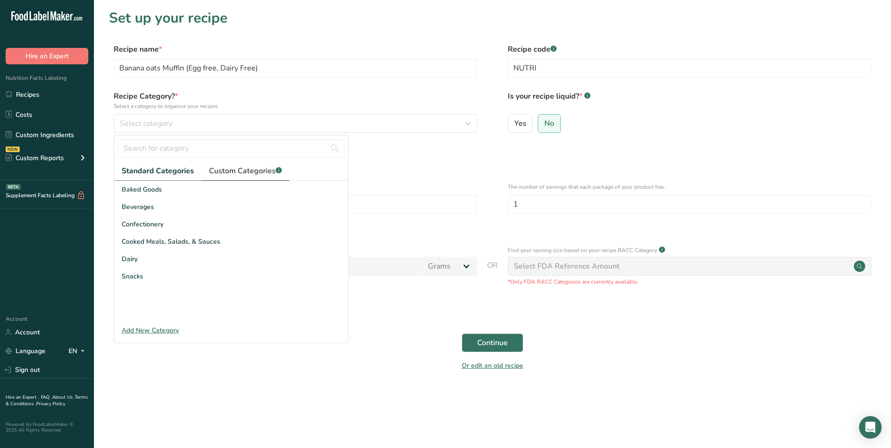
click at [227, 167] on span "Custom Categories .a-a{fill:#347362;}.b-a{fill:#fff;}" at bounding box center [245, 170] width 73 height 11
click at [174, 162] on link "Standard Categories" at bounding box center [157, 171] width 86 height 19
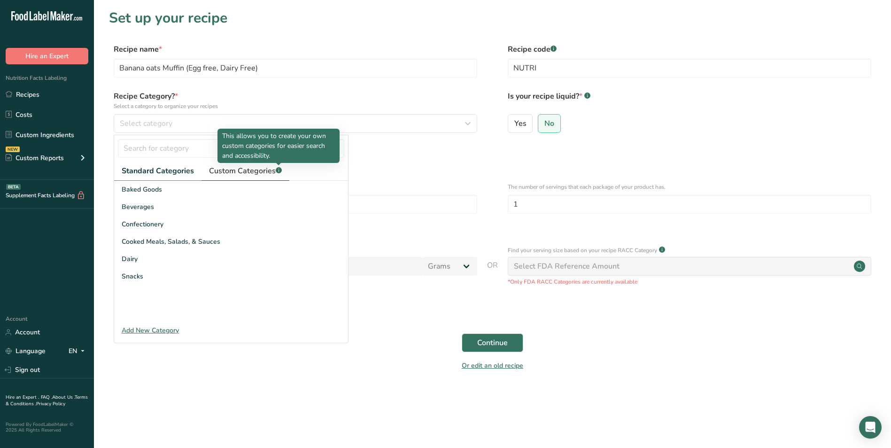
click at [276, 171] on rect at bounding box center [279, 170] width 6 height 6
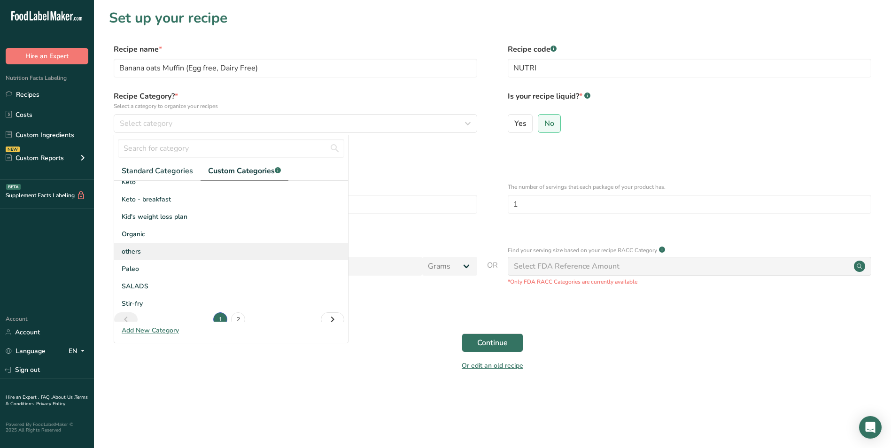
scroll to position [138, 0]
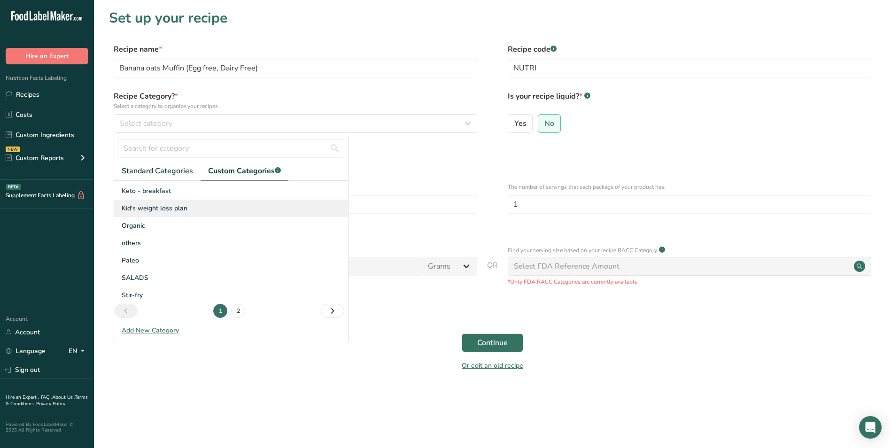
click at [154, 212] on span "Kid's weight loss plan" at bounding box center [155, 208] width 66 height 10
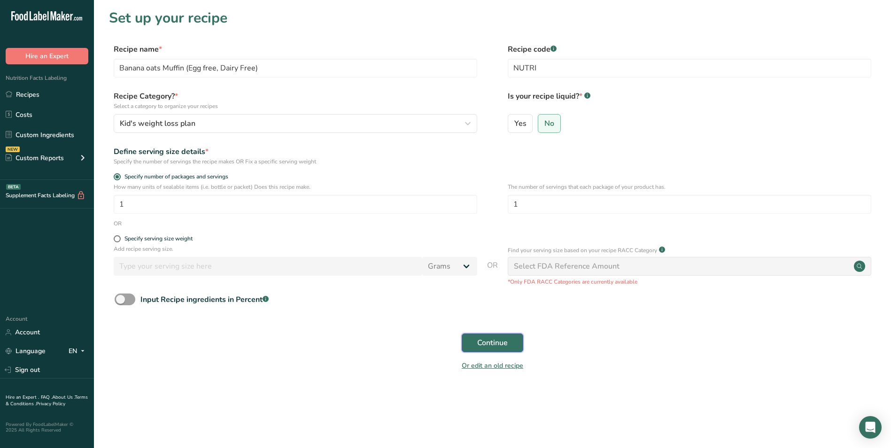
click at [502, 345] on span "Continue" at bounding box center [492, 342] width 31 height 11
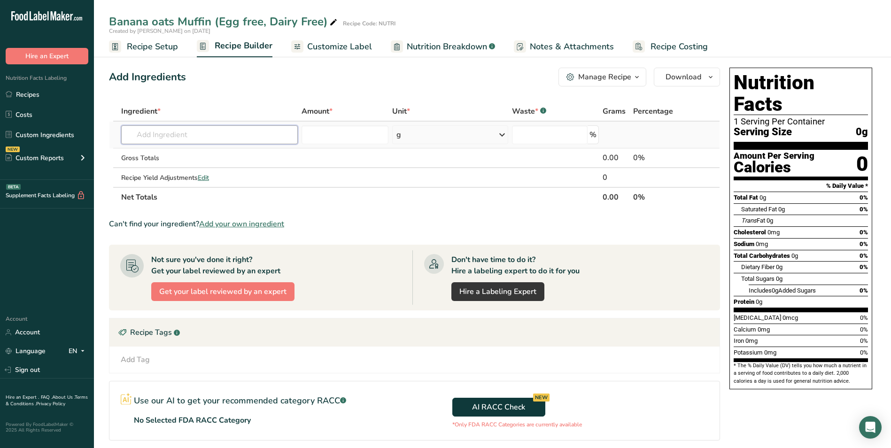
click at [130, 136] on input "text" at bounding box center [209, 134] width 177 height 19
type input "tolled oats"
click at [166, 152] on p "Organic Old-Fashioned Rolled Oats" at bounding box center [186, 154] width 115 height 10
type input "Organic Old-Fashioned Rolled Oats"
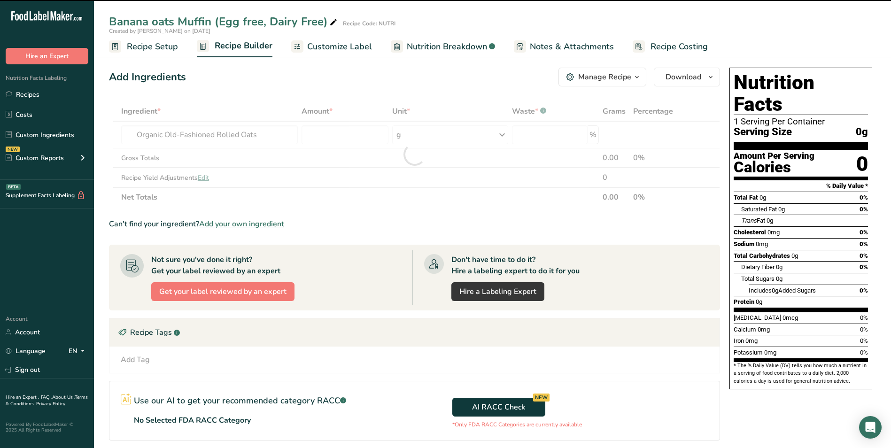
type input "0"
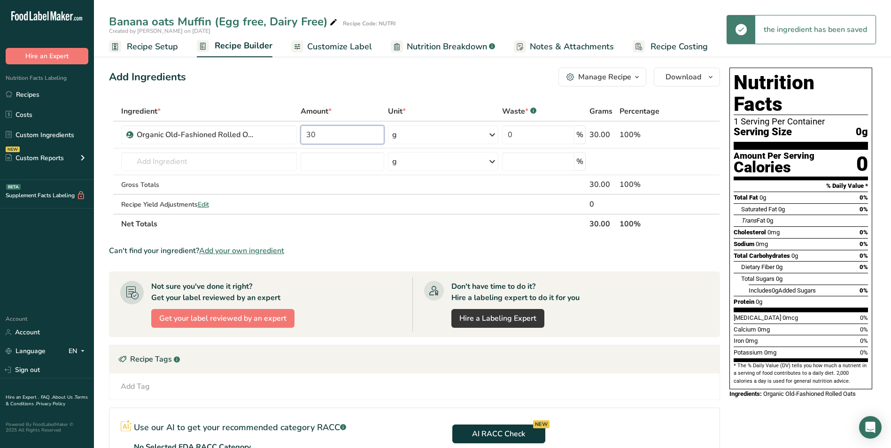
type input "30"
click at [172, 163] on input "text" at bounding box center [209, 161] width 176 height 19
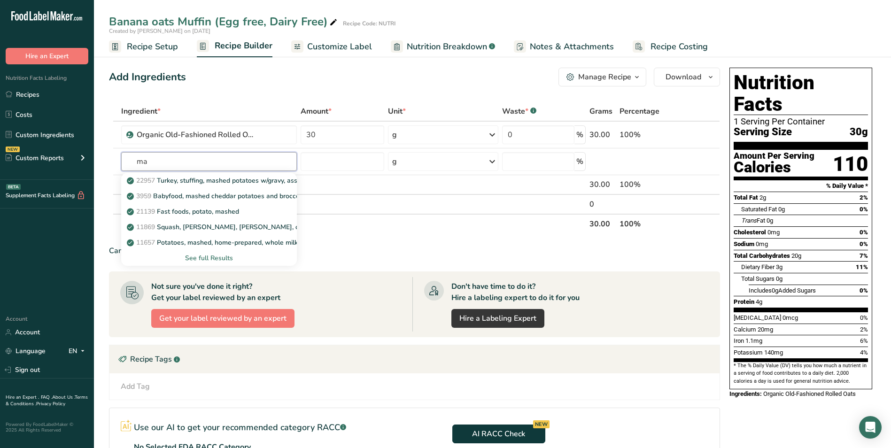
type input "m"
type input "banana"
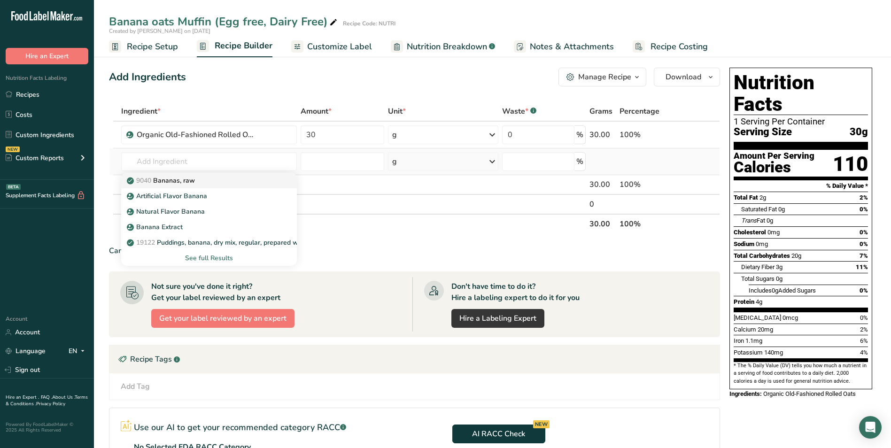
click at [181, 177] on p "9040 [GEOGRAPHIC_DATA], raw" at bounding box center [162, 181] width 66 height 10
type input "Bananas, raw"
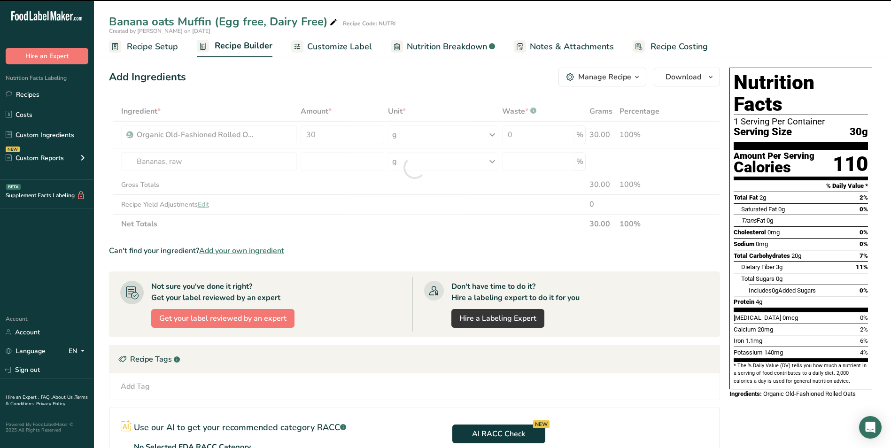
type input "0"
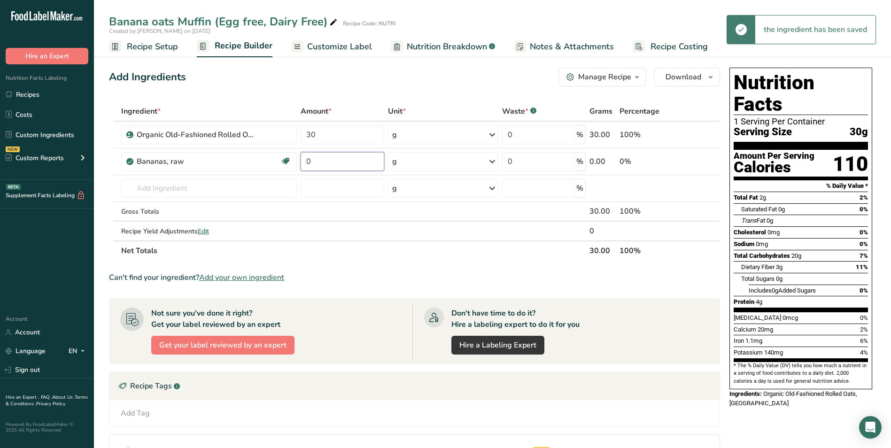
click at [312, 163] on input "0" at bounding box center [342, 161] width 83 height 19
type input "50"
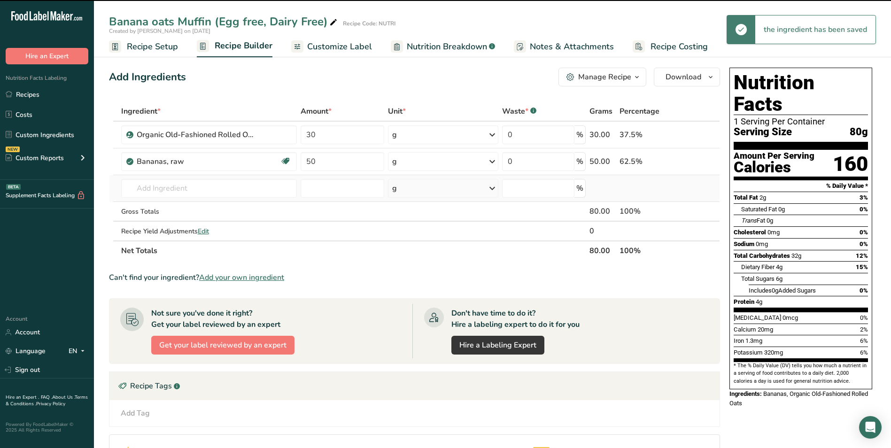
click at [253, 199] on td "9040 [GEOGRAPHIC_DATA], raw Artificial Flavor Banana Natural Flavor Banana Bana…" at bounding box center [209, 188] width 180 height 27
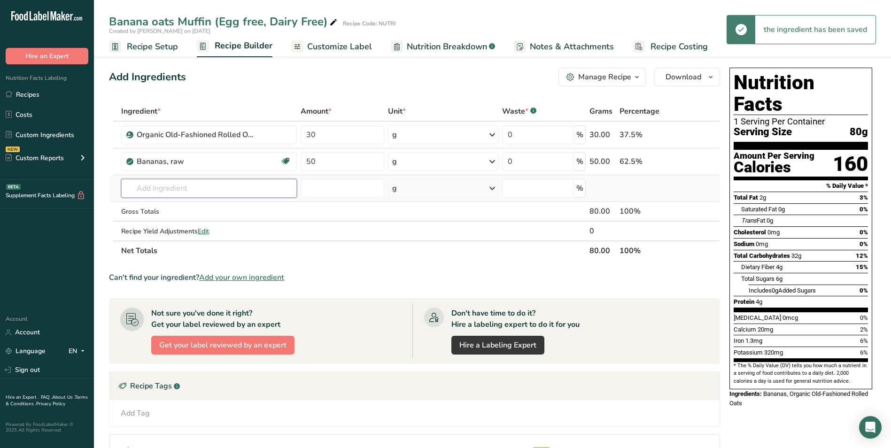
click at [239, 194] on input "text" at bounding box center [209, 188] width 176 height 19
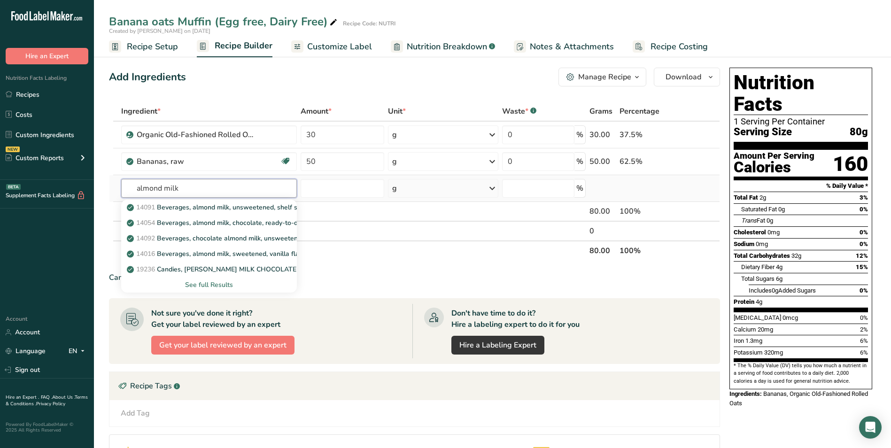
type input "almond milk"
click at [218, 287] on div "See full Results" at bounding box center [209, 285] width 161 height 10
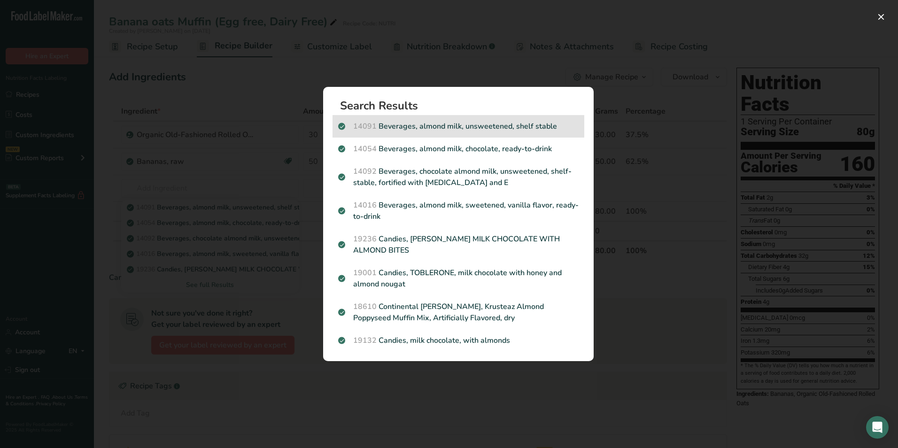
click at [431, 123] on p "14091 Beverages, almond milk, unsweetened, shelf stable" at bounding box center [458, 126] width 240 height 11
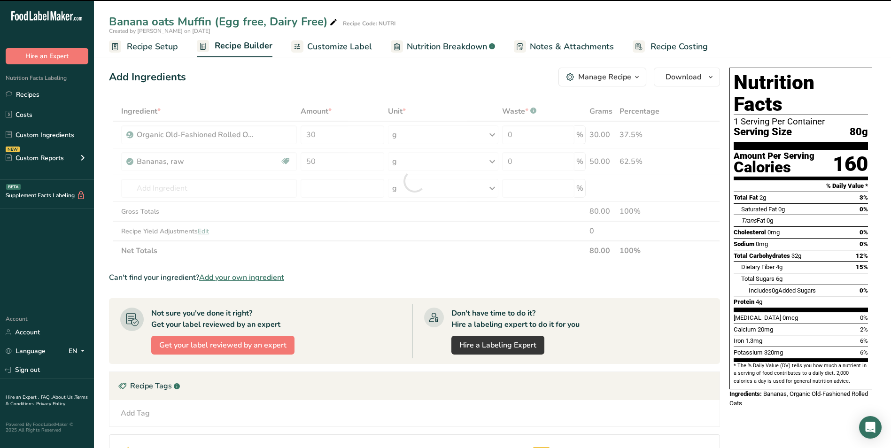
type input "0"
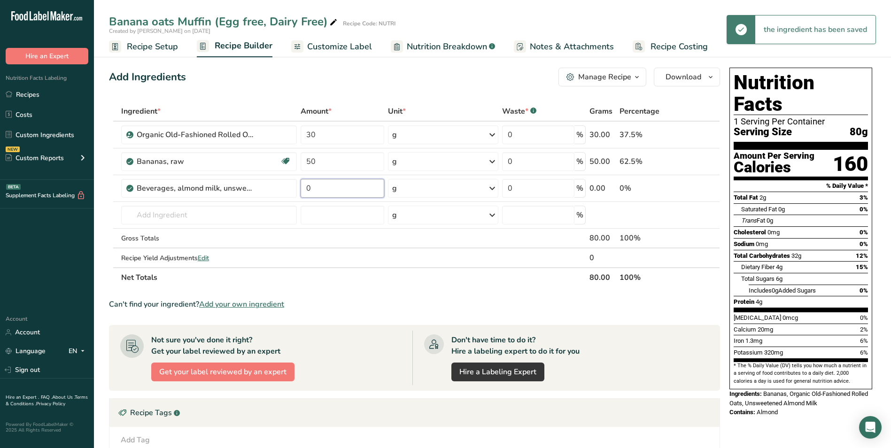
click at [316, 190] on input "0" at bounding box center [342, 188] width 83 height 19
type input "40"
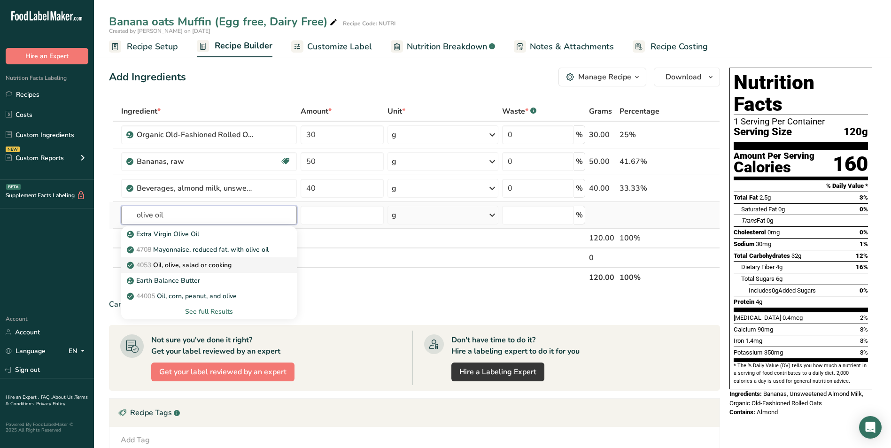
type input "olive oil"
click at [190, 268] on p "4053 Oil, olive, salad or cooking" at bounding box center [180, 265] width 103 height 10
type input "Oil, olive, salad or cooking"
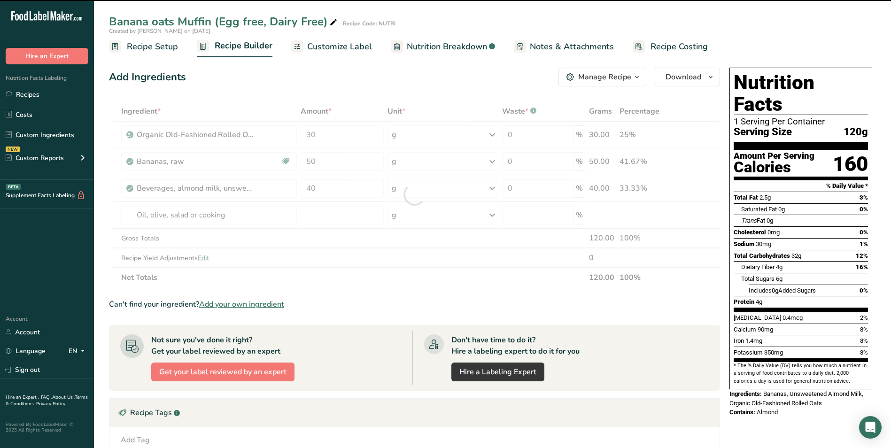
type input "0"
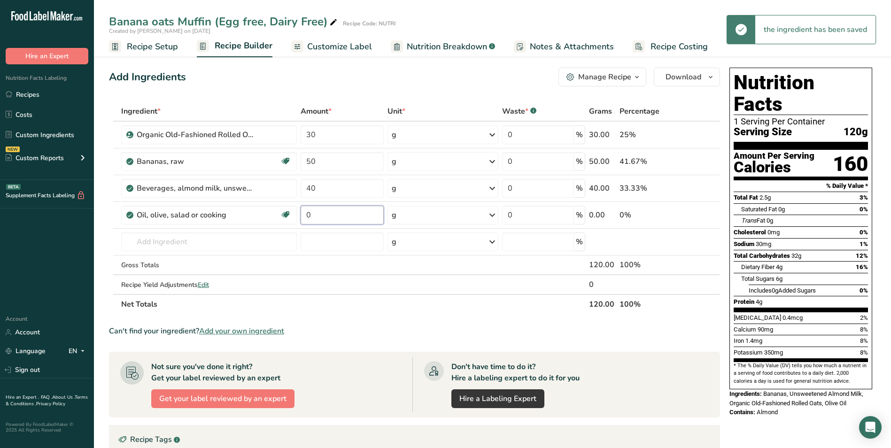
click at [307, 218] on input "0" at bounding box center [342, 215] width 83 height 19
type input "5"
type input "c"
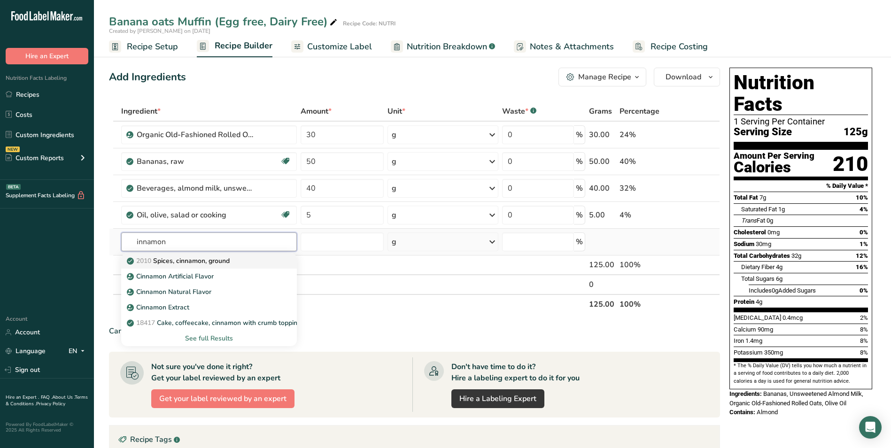
type input "innamon"
click at [178, 265] on p "2010 Spices, cinnamon, ground" at bounding box center [179, 261] width 101 height 10
type input "Spices, cinnamon, ground"
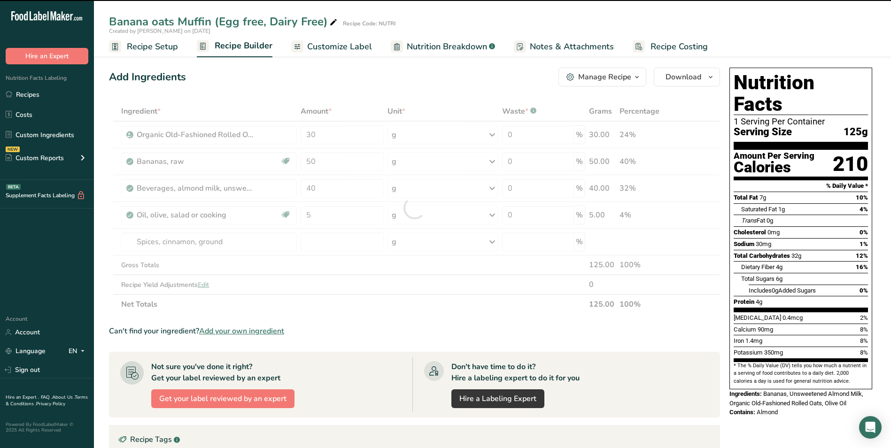
type input "0"
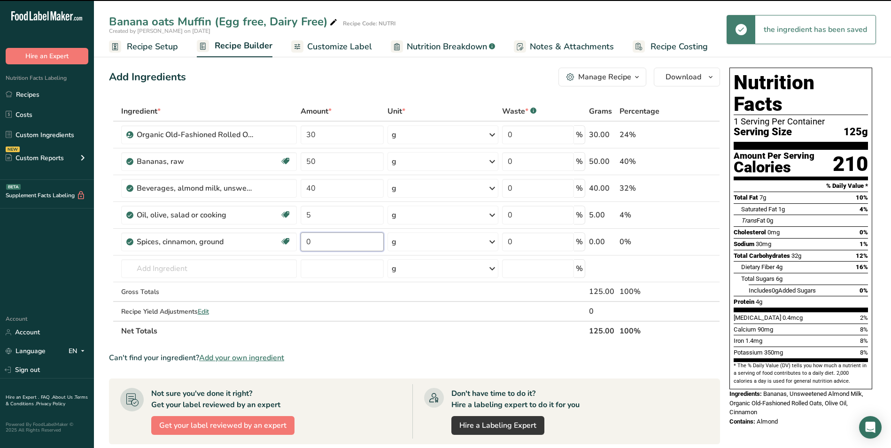
click at [316, 244] on input "0" at bounding box center [342, 241] width 83 height 19
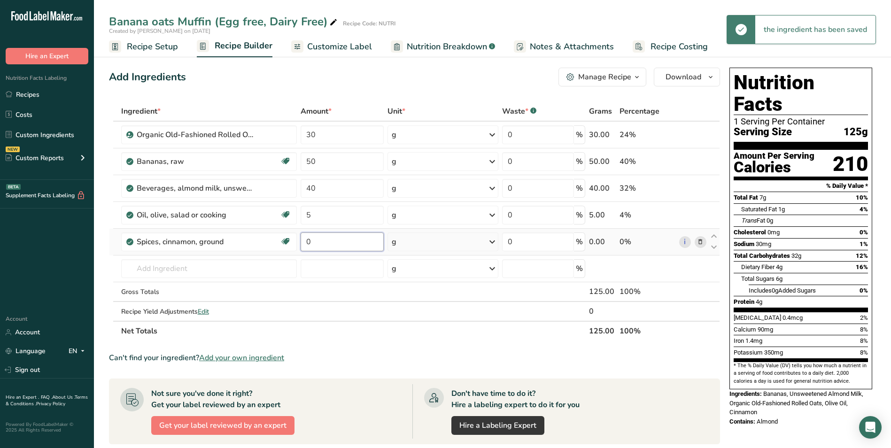
click at [311, 241] on input "0" at bounding box center [342, 241] width 83 height 19
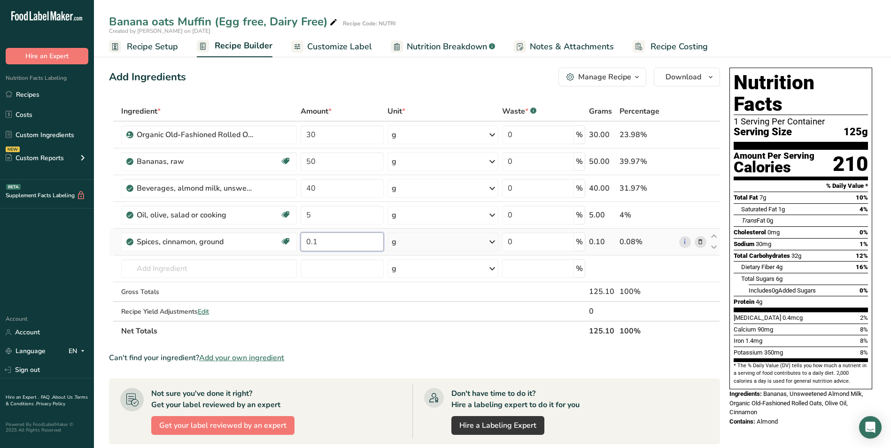
type input "0.1"
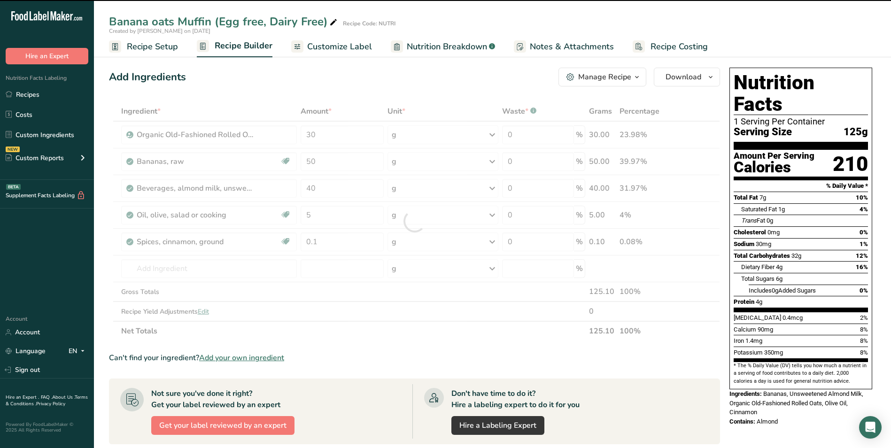
click at [331, 40] on span "Customize Label" at bounding box center [339, 46] width 65 height 13
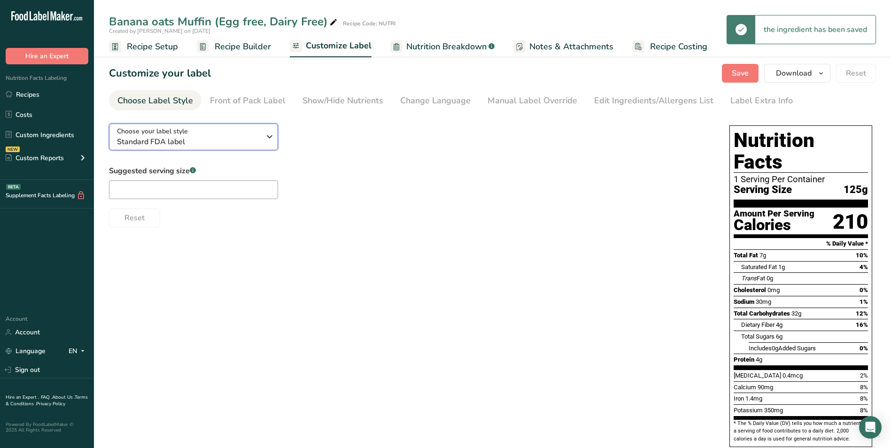
click at [230, 142] on span "Standard FDA label" at bounding box center [188, 141] width 143 height 11
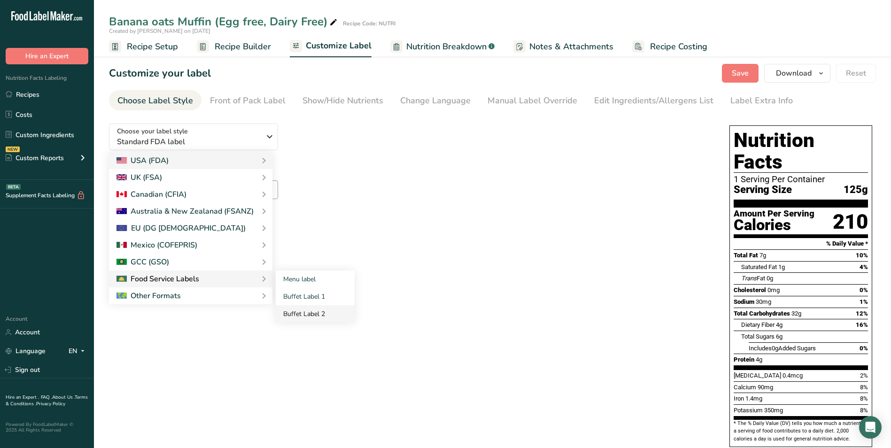
click at [301, 310] on link "Buffet Label 2" at bounding box center [315, 313] width 79 height 17
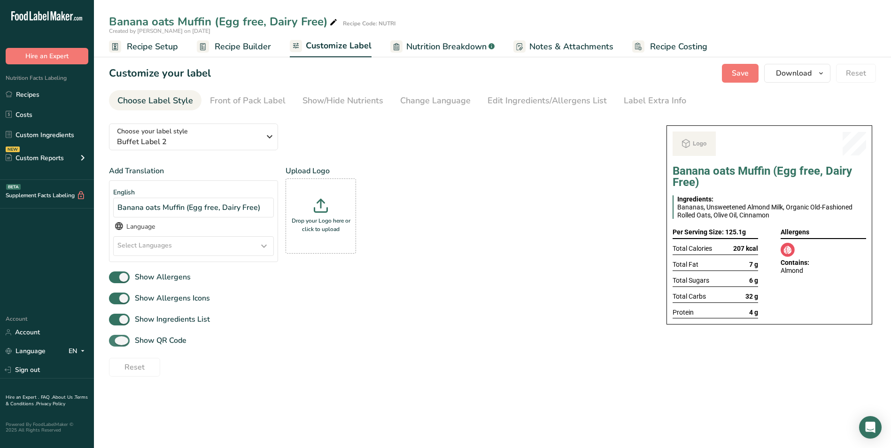
click at [161, 339] on span "Show QR Code" at bounding box center [158, 340] width 57 height 11
click at [115, 339] on input "Show QR Code" at bounding box center [112, 341] width 6 height 6
checkbox input "false"
click at [336, 101] on div "Show/Hide Nutrients" at bounding box center [342, 100] width 81 height 13
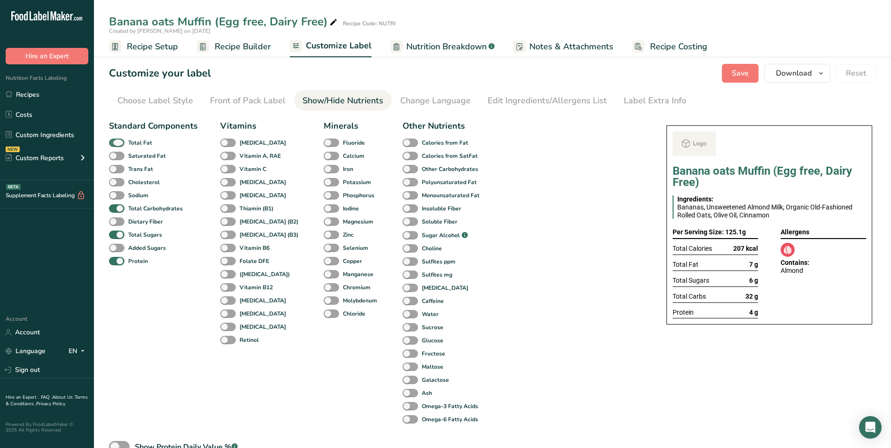
click at [113, 144] on span at bounding box center [116, 143] width 15 height 9
click at [113, 144] on input "Total Fat" at bounding box center [112, 142] width 6 height 6
checkbox input "false"
click at [127, 234] on span "Total Sugars" at bounding box center [143, 235] width 38 height 8
click at [115, 234] on input "Total Sugars" at bounding box center [112, 234] width 6 height 6
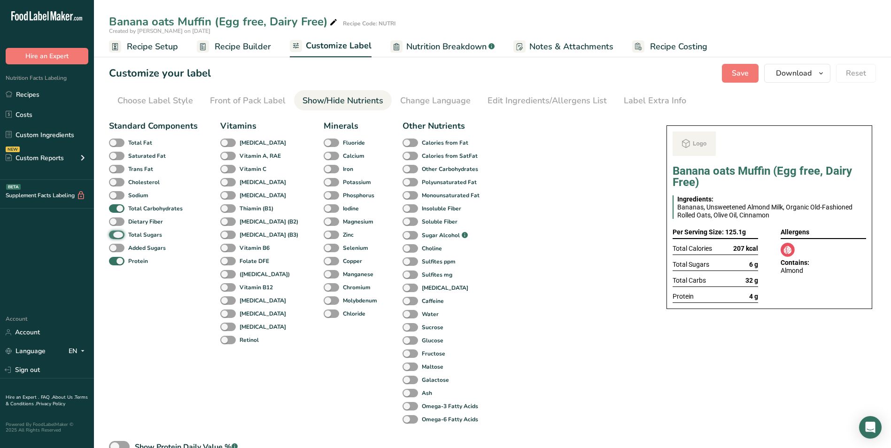
checkbox input "false"
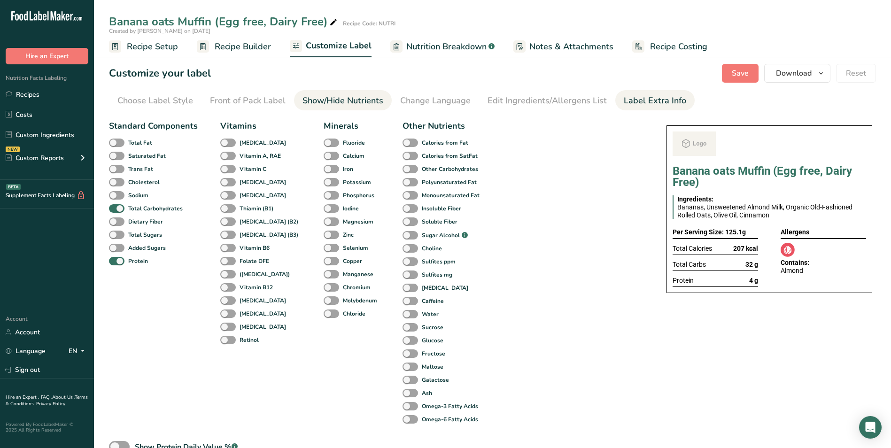
click at [635, 98] on div "Label Extra Info" at bounding box center [655, 100] width 62 height 13
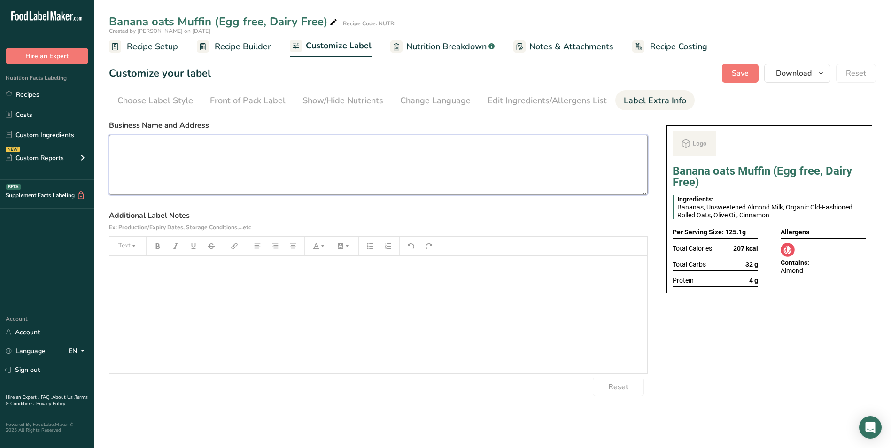
click at [261, 154] on textarea at bounding box center [378, 165] width 539 height 60
paste textarea "BREAKFAST Use By: [DATE] Storage: Keep refrigerated below 5 °C Heating: Reheat …"
click at [123, 148] on textarea "BREAKFAST Use By: [DATE] Storage: Keep refrigerated below 5 °C Heating: Reheat …" at bounding box center [378, 165] width 539 height 60
drag, startPoint x: 145, startPoint y: 180, endPoint x: 257, endPoint y: 178, distance: 111.8
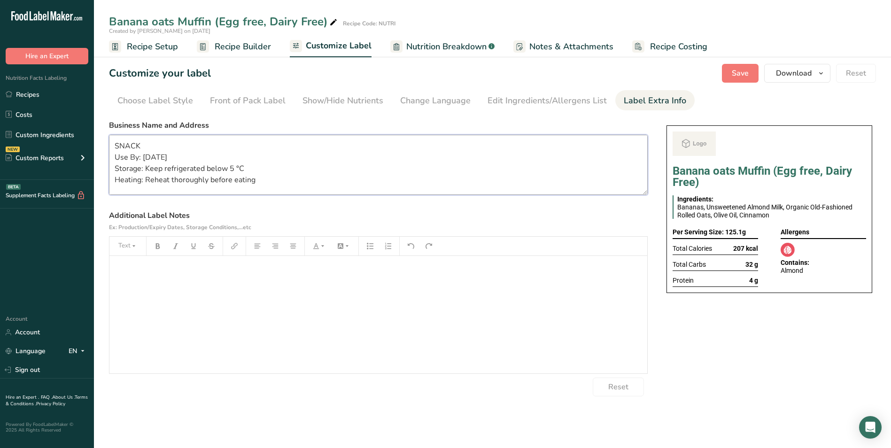
click at [257, 178] on textarea "SNACK Use By: [DATE] Storage: Keep refrigerated below 5 °C Heating: Reheat thor…" at bounding box center [378, 165] width 539 height 60
type textarea "SNACK Use By: [DATE] Storage: Keep refrigerated below 5 °C Heating: Not Require…"
click at [729, 77] on button "Save" at bounding box center [740, 73] width 37 height 19
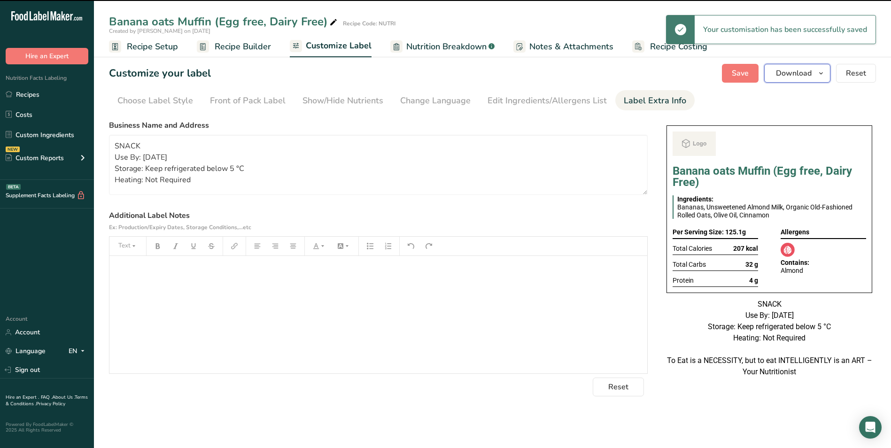
click at [798, 73] on span "Download" at bounding box center [794, 73] width 36 height 11
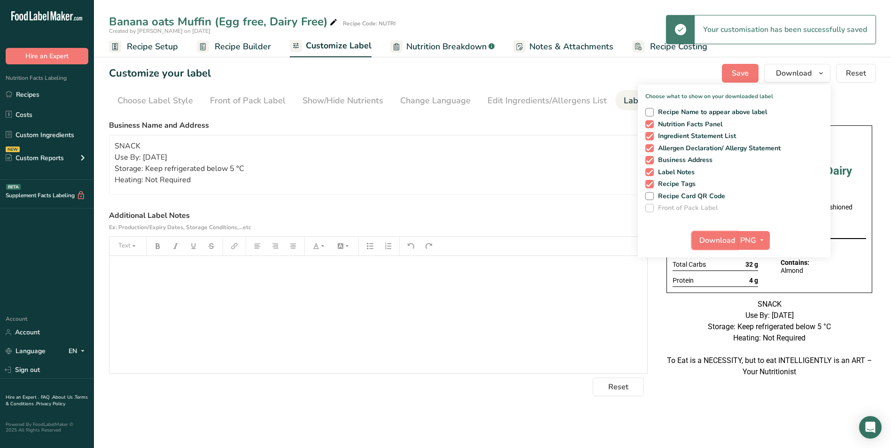
drag, startPoint x: 728, startPoint y: 239, endPoint x: 722, endPoint y: 239, distance: 6.1
click at [727, 239] on span "Download" at bounding box center [717, 240] width 36 height 11
